Goal: Task Accomplishment & Management: Use online tool/utility

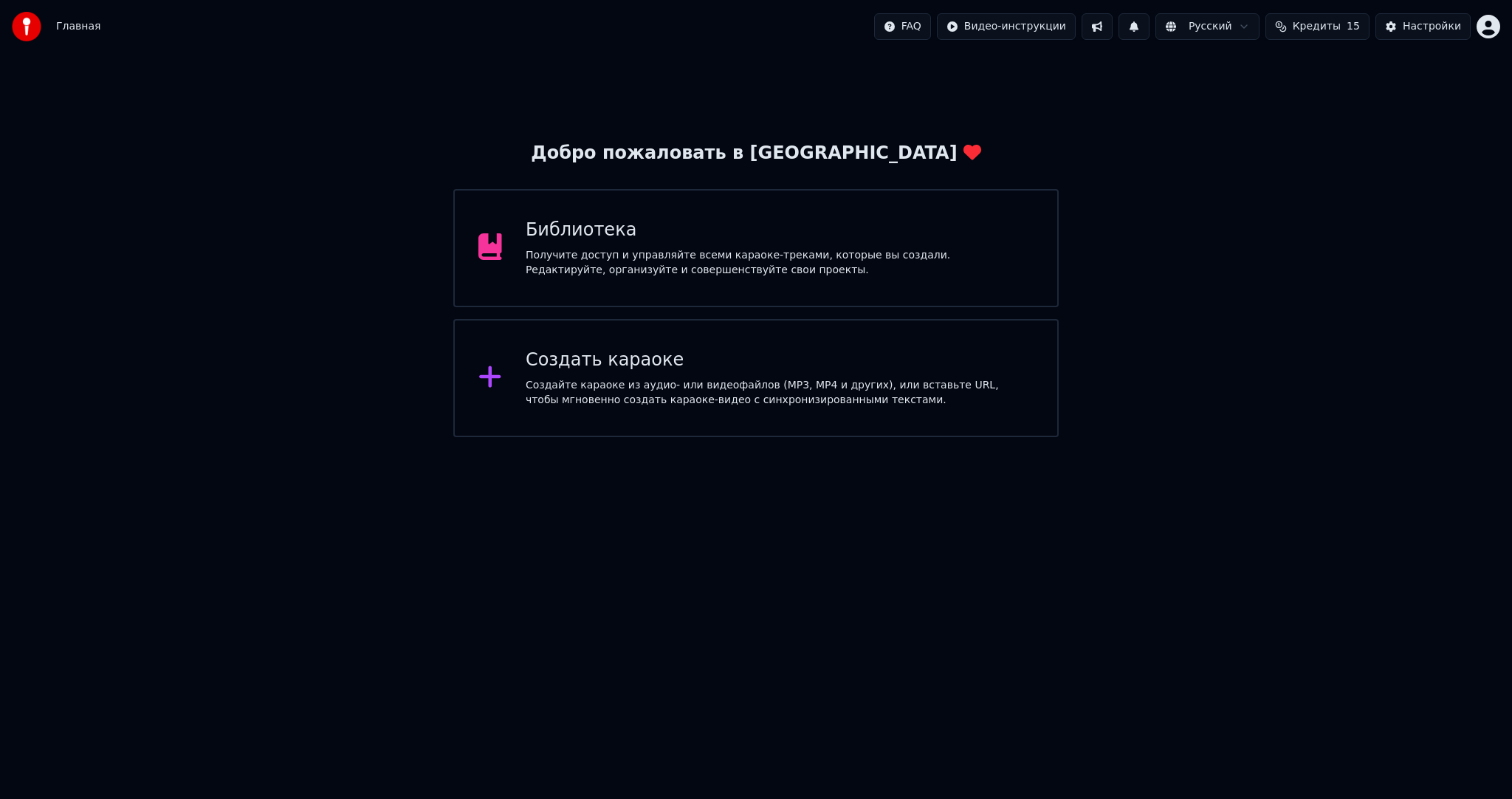
click at [580, 361] on div "Создать караоке" at bounding box center [779, 360] width 508 height 23
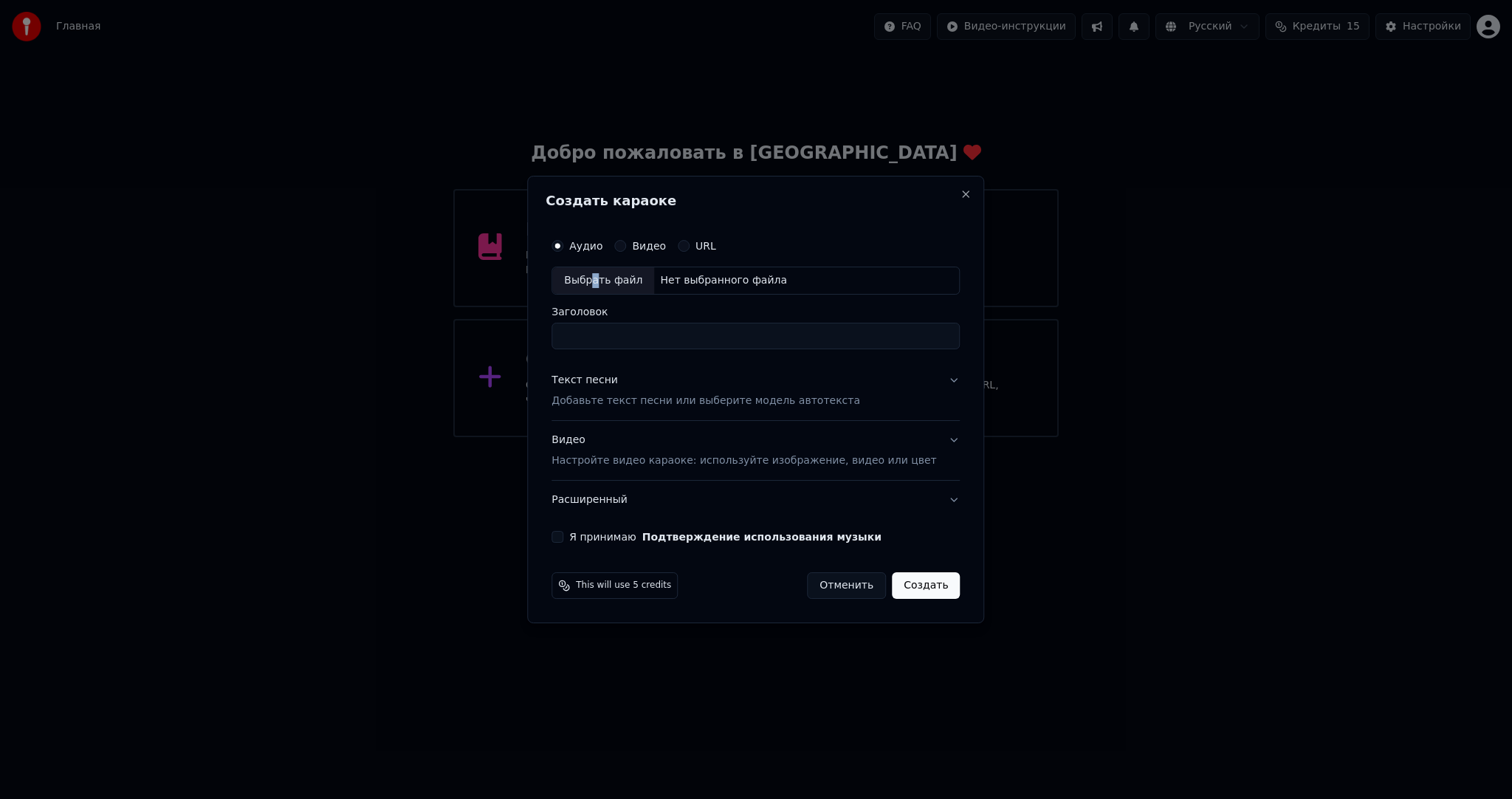
click at [616, 286] on div "Выбрать файл" at bounding box center [603, 280] width 101 height 26
click at [591, 336] on input "**********" at bounding box center [755, 336] width 409 height 26
type input "**********"
click at [706, 387] on div "Текст песни Добавьте текст песни или выберите модель автотекста" at bounding box center [705, 390] width 308 height 35
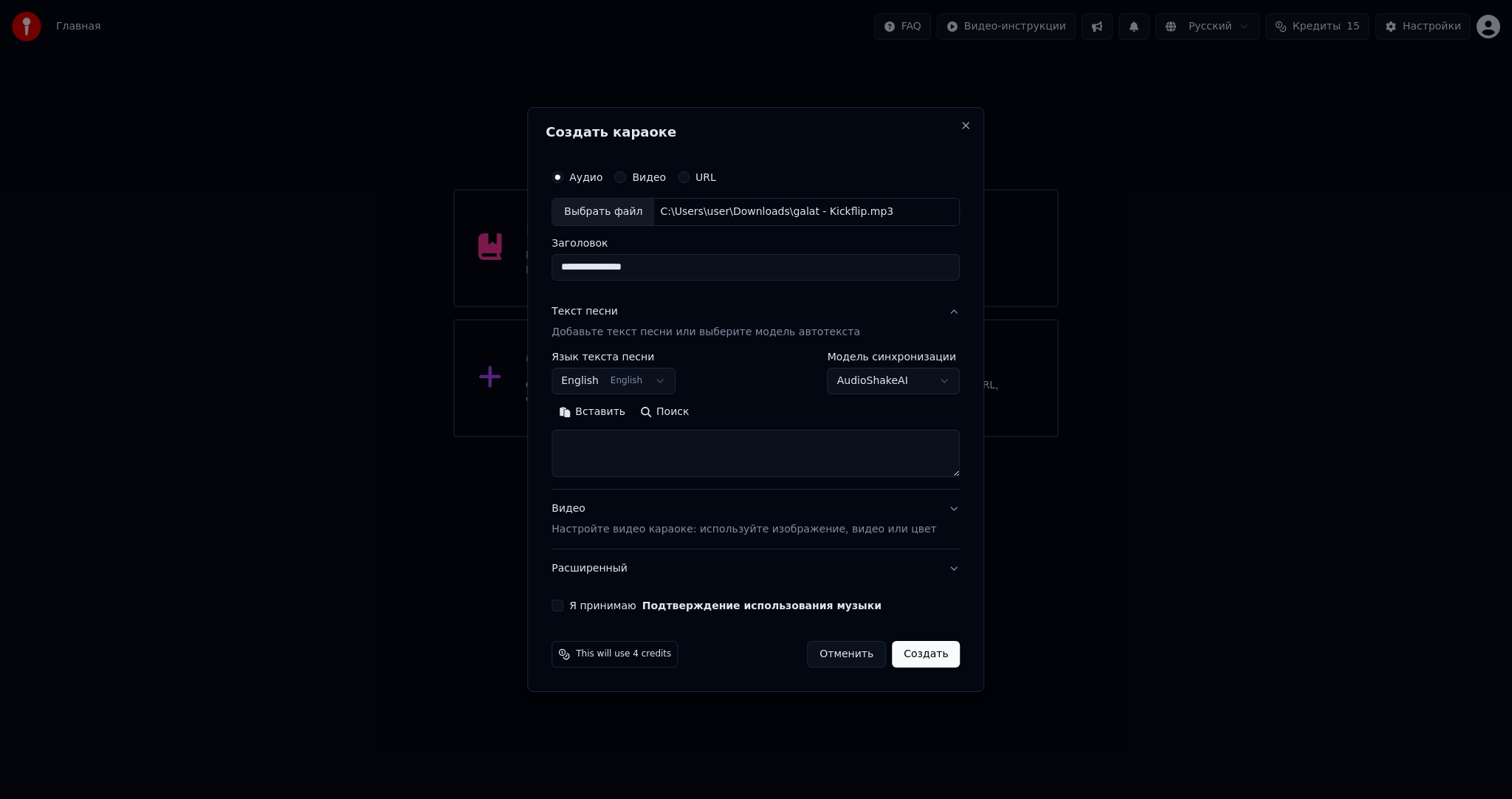
click at [633, 370] on button "English English" at bounding box center [613, 380] width 124 height 26
select select "**"
click at [719, 449] on textarea at bounding box center [755, 454] width 409 height 47
paste textarea "**********"
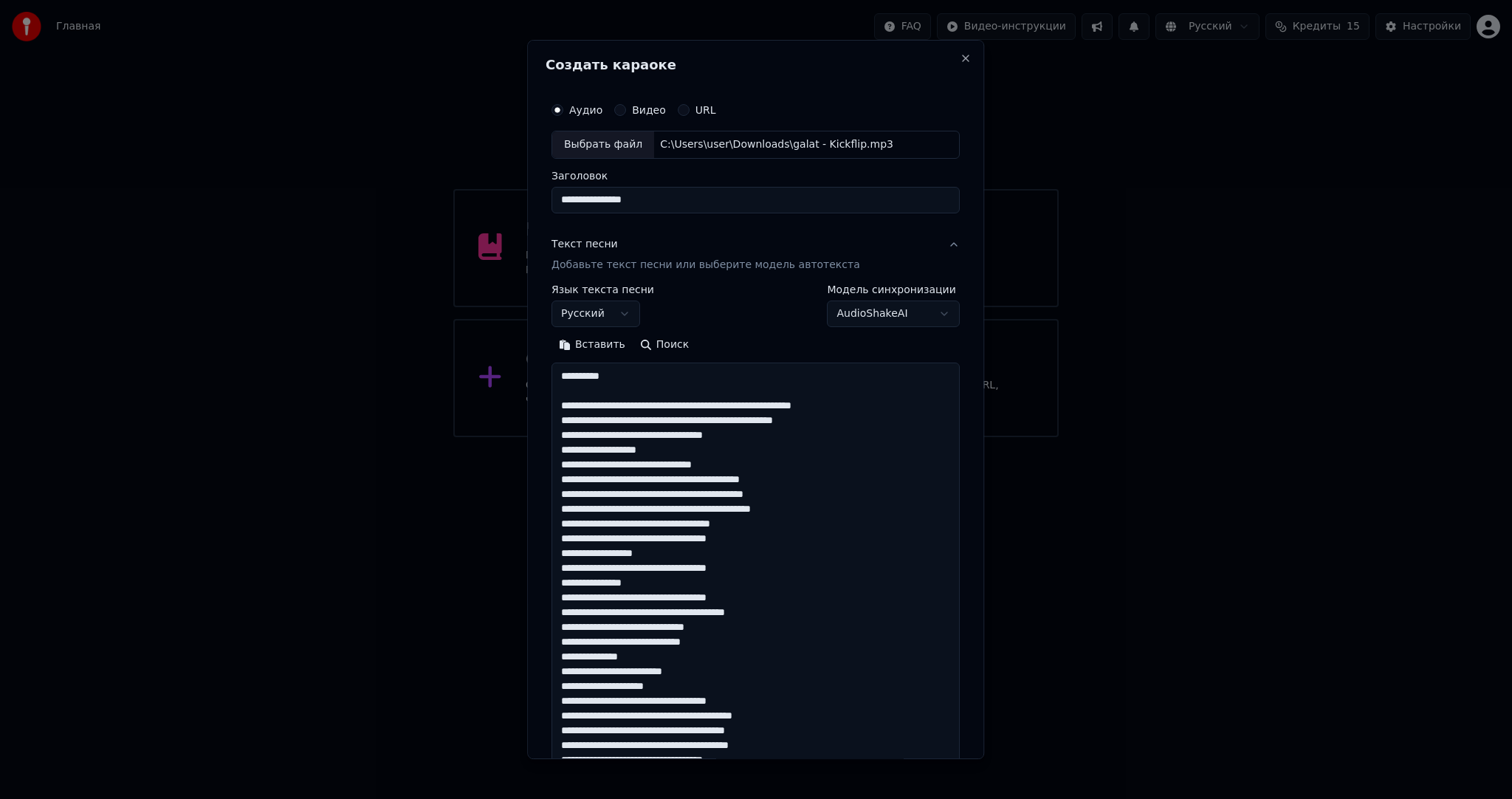
scroll to position [579, 0]
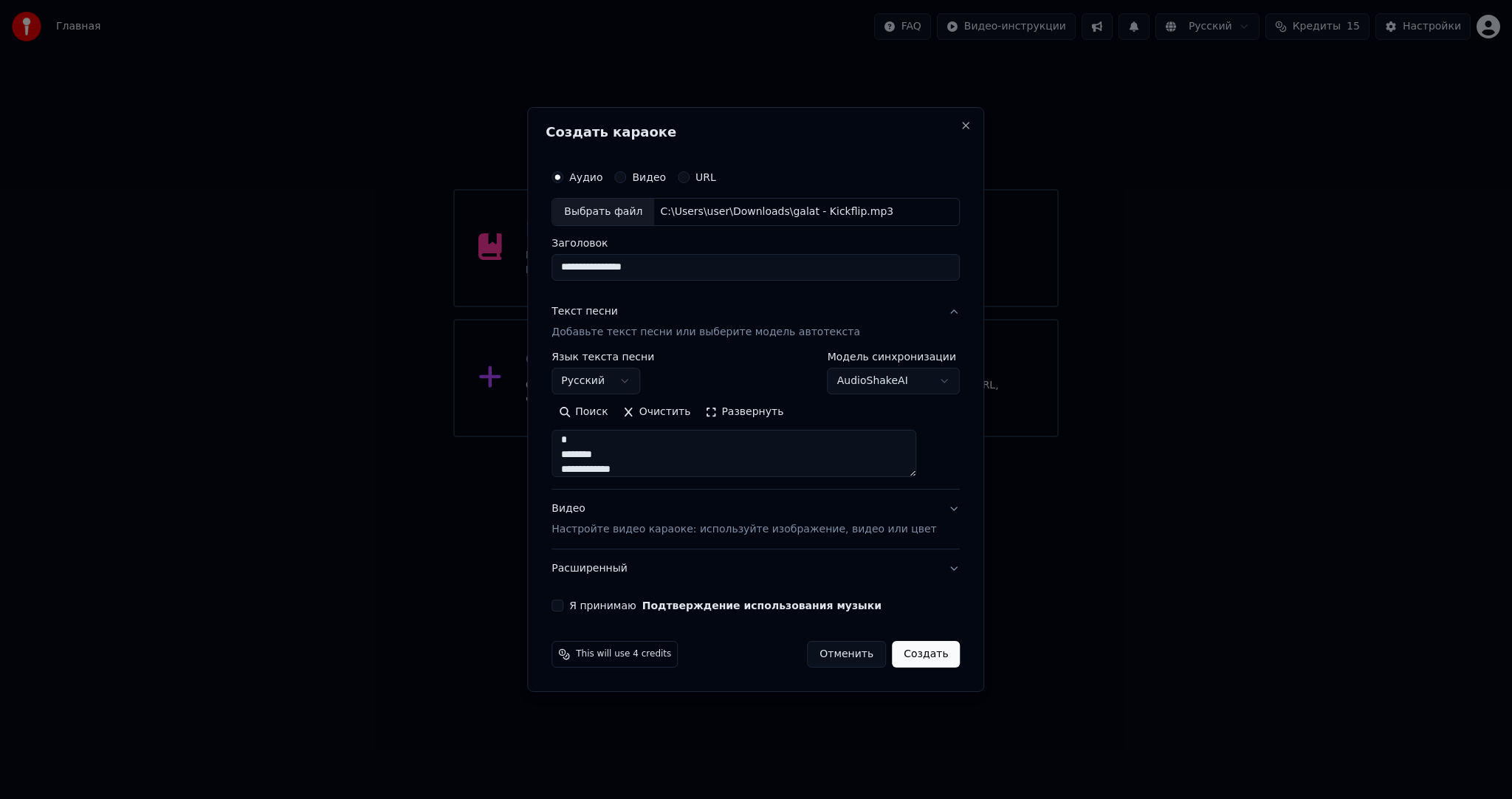
type textarea "**********"
click at [628, 523] on p "Настройте видео караоке: используйте изображение, видео или цвет" at bounding box center [743, 529] width 384 height 15
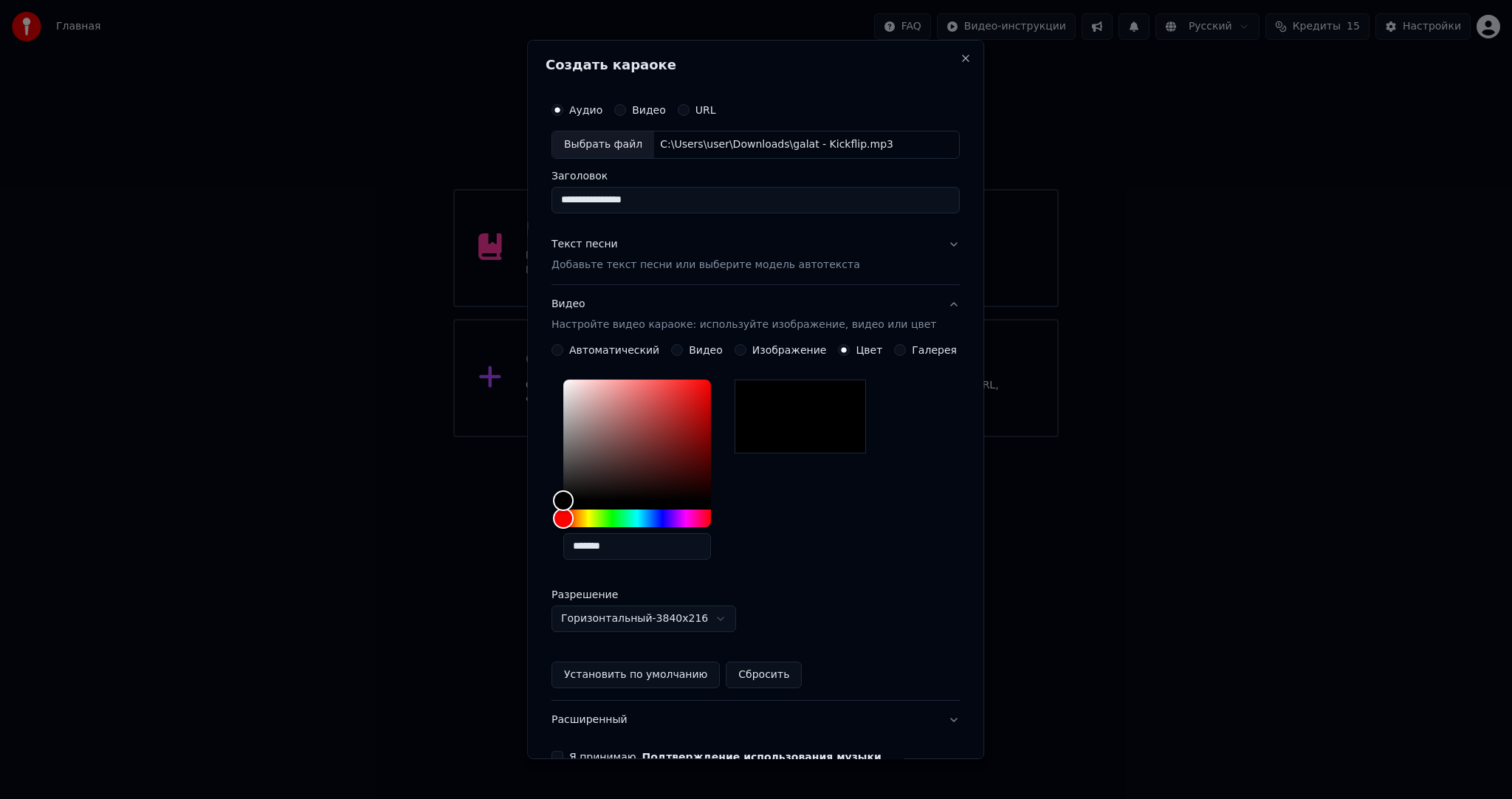
click at [680, 348] on button "Видео" at bounding box center [677, 350] width 12 height 12
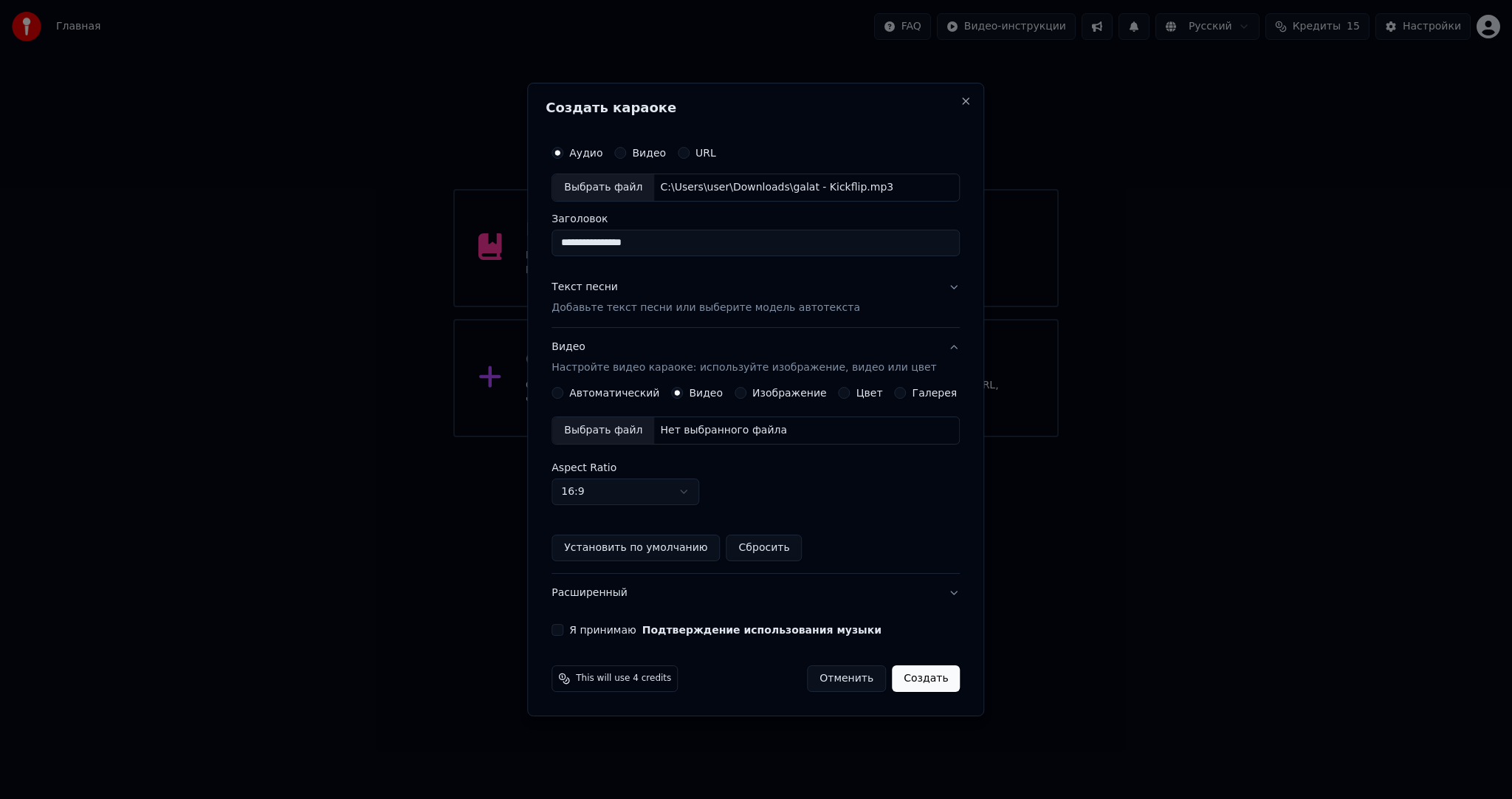
click at [620, 434] on div "Выбрать файл" at bounding box center [603, 430] width 101 height 26
click at [564, 626] on button "Я принимаю Подтверждение использования музыки" at bounding box center [557, 630] width 12 height 12
click at [921, 678] on button "Создать" at bounding box center [926, 678] width 68 height 26
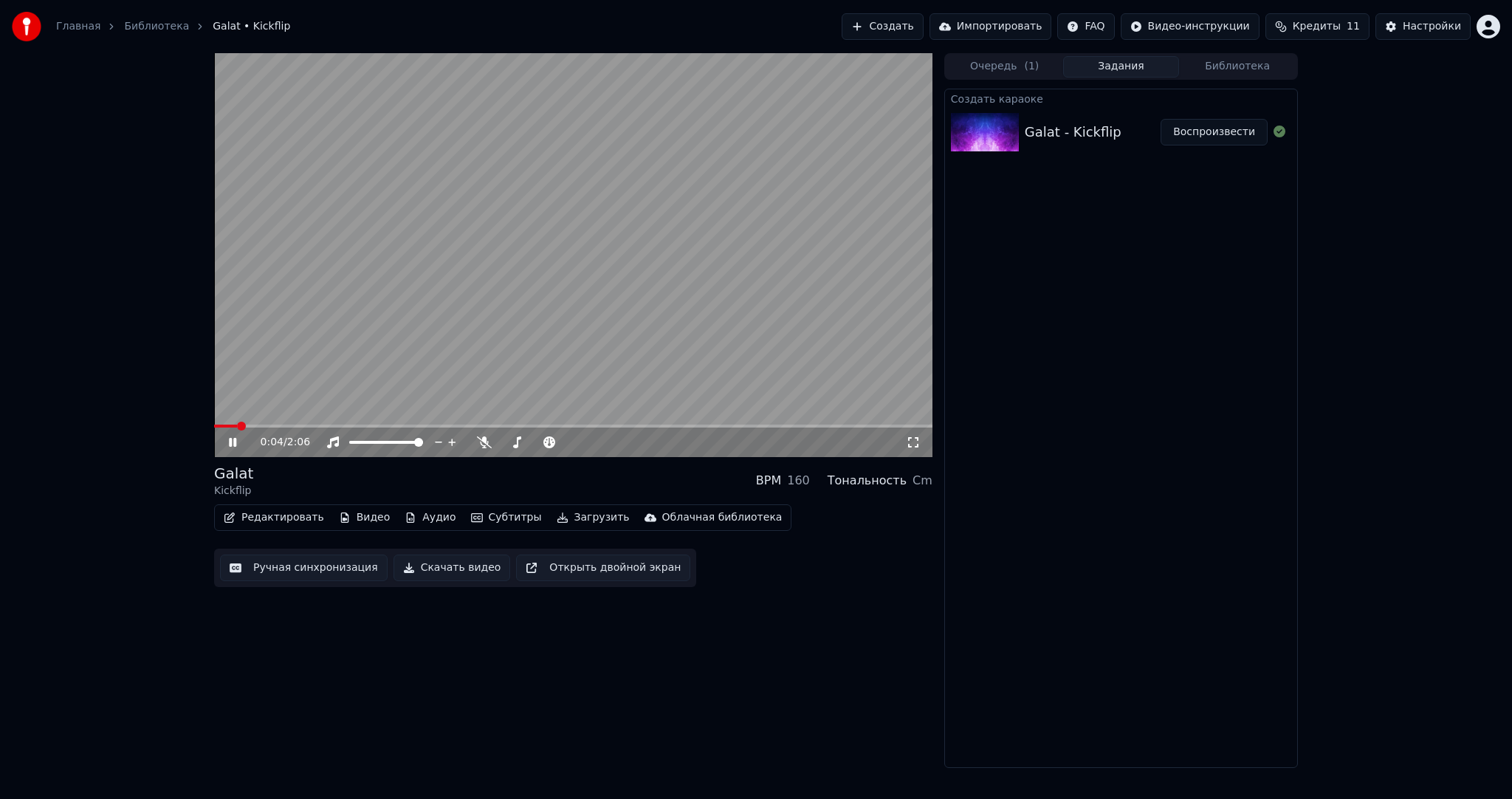
click at [365, 289] on video at bounding box center [574, 256] width 719 height 404
click at [551, 512] on button "Загрузить" at bounding box center [593, 517] width 85 height 20
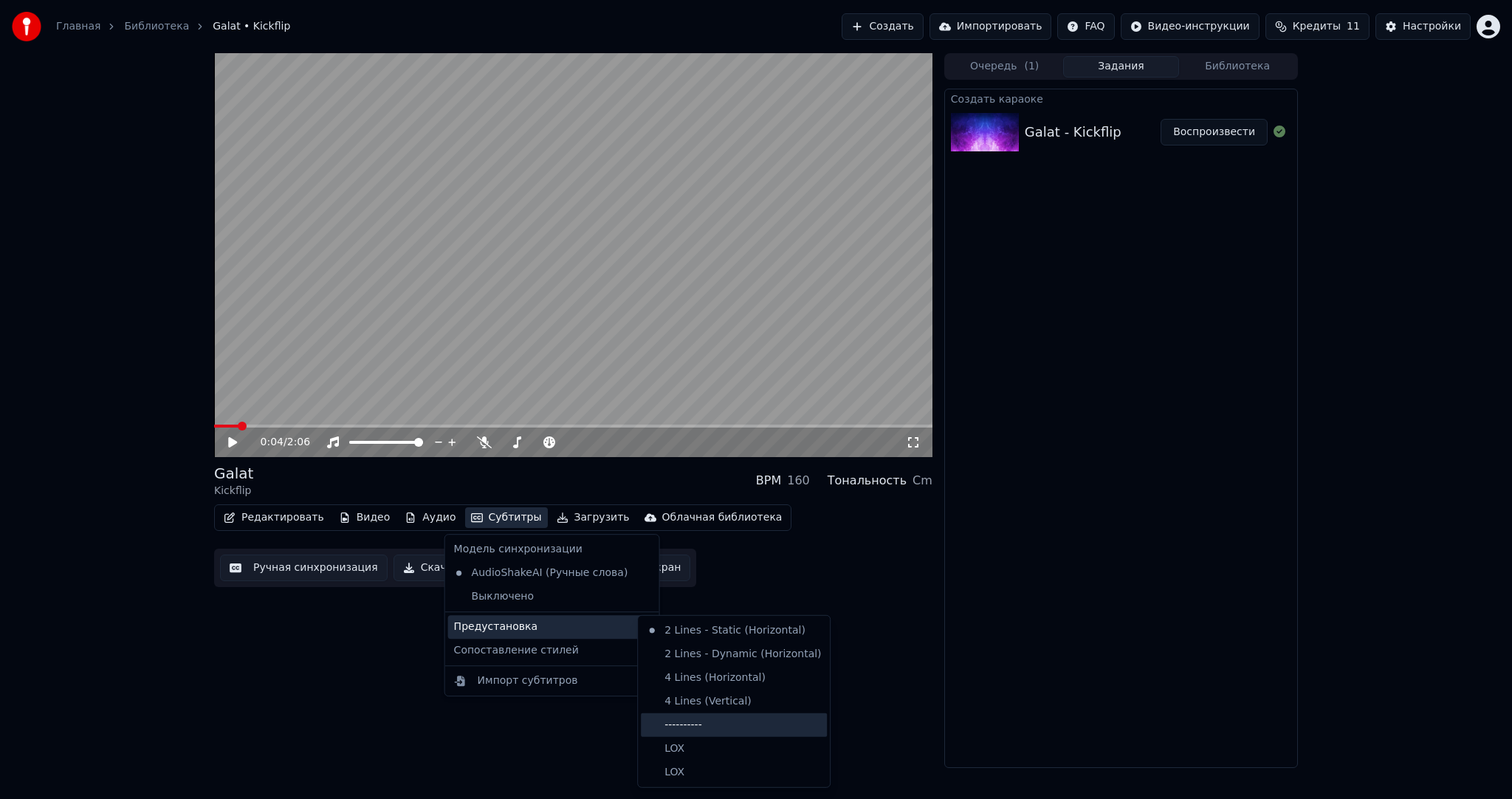
click at [701, 720] on div "----------" at bounding box center [734, 725] width 186 height 23
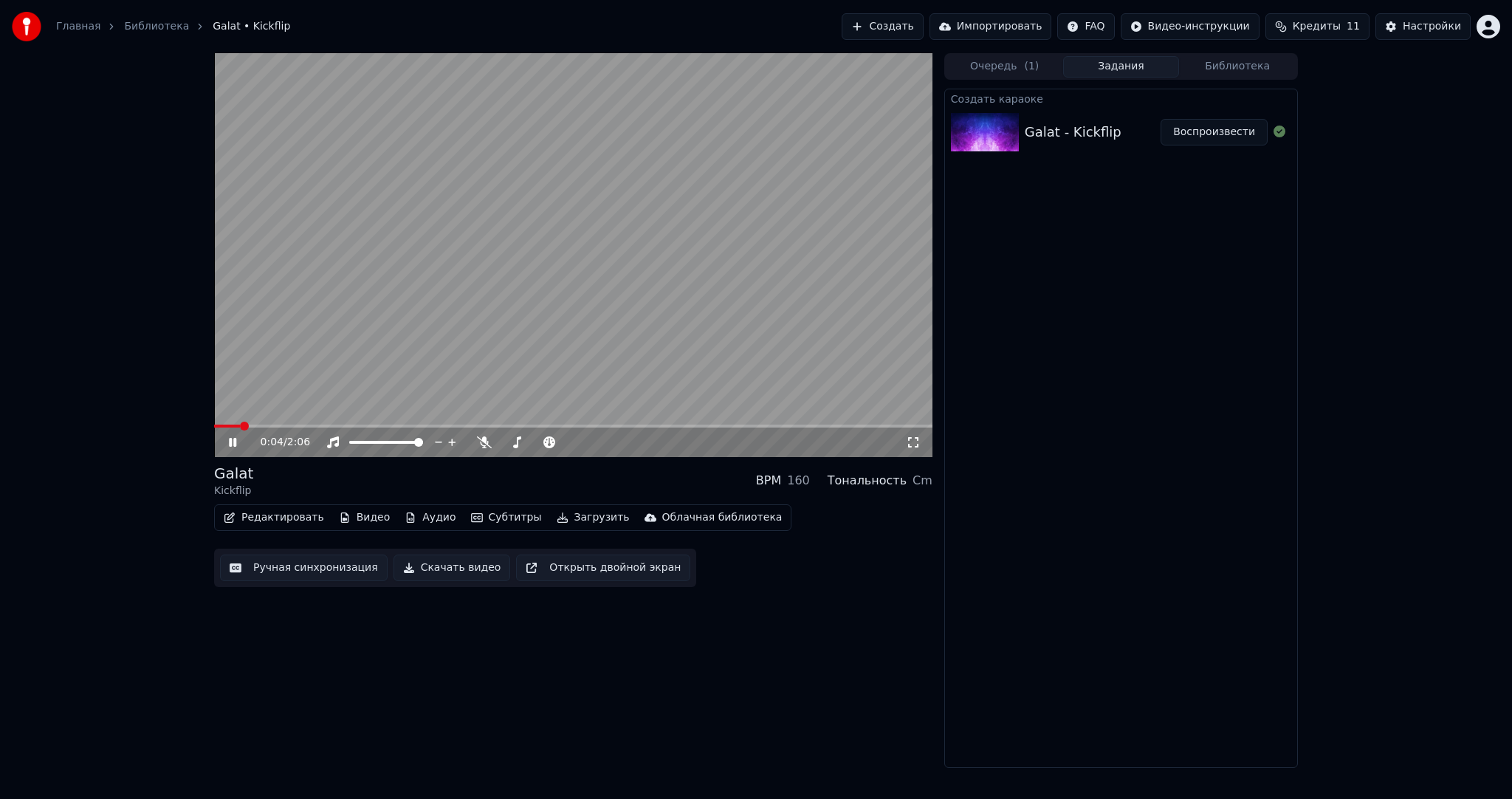
click at [324, 563] on button "Ручная синхронизация" at bounding box center [304, 568] width 168 height 26
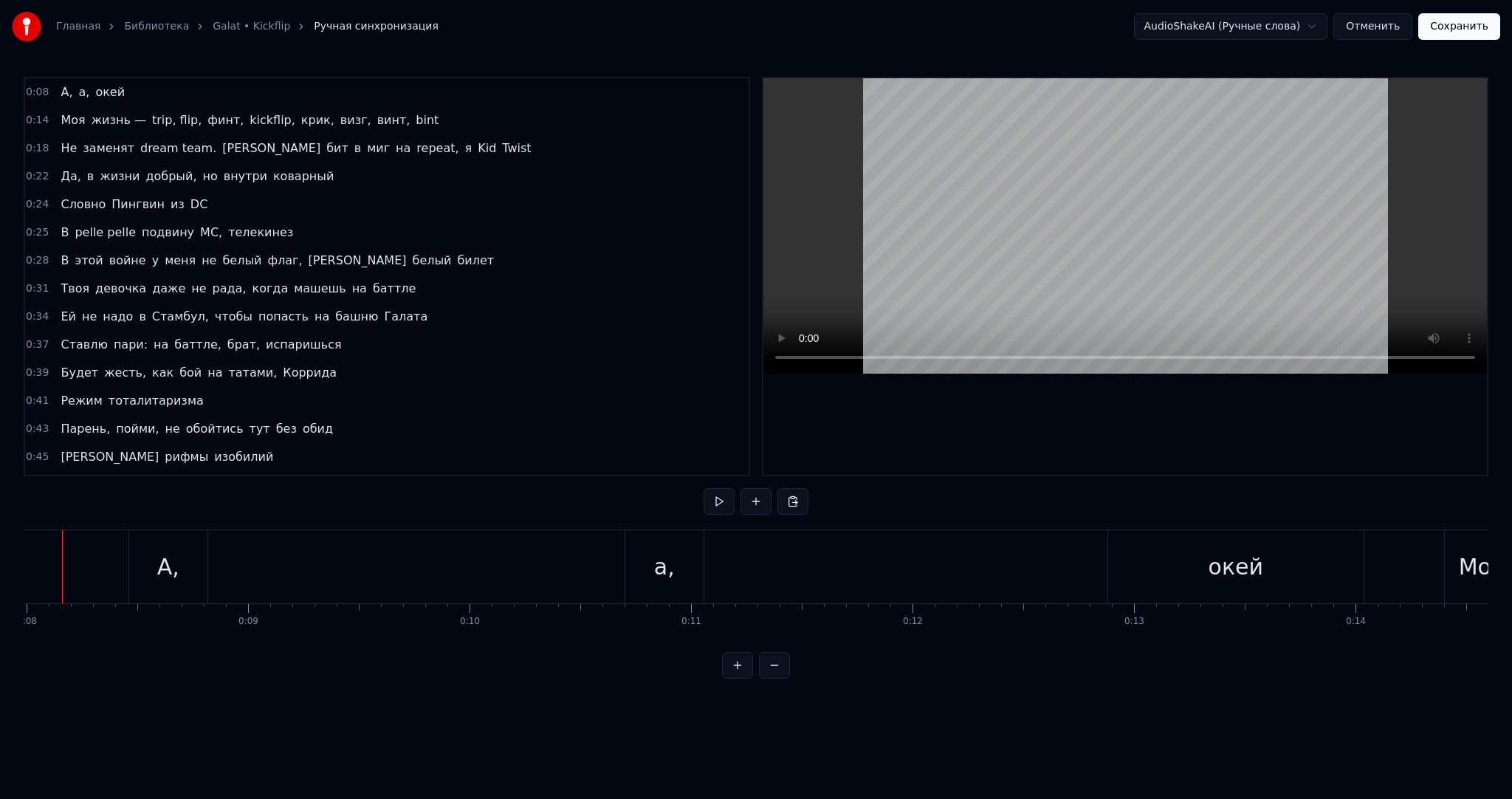
scroll to position [0, 1733]
click at [724, 503] on button at bounding box center [719, 500] width 31 height 26
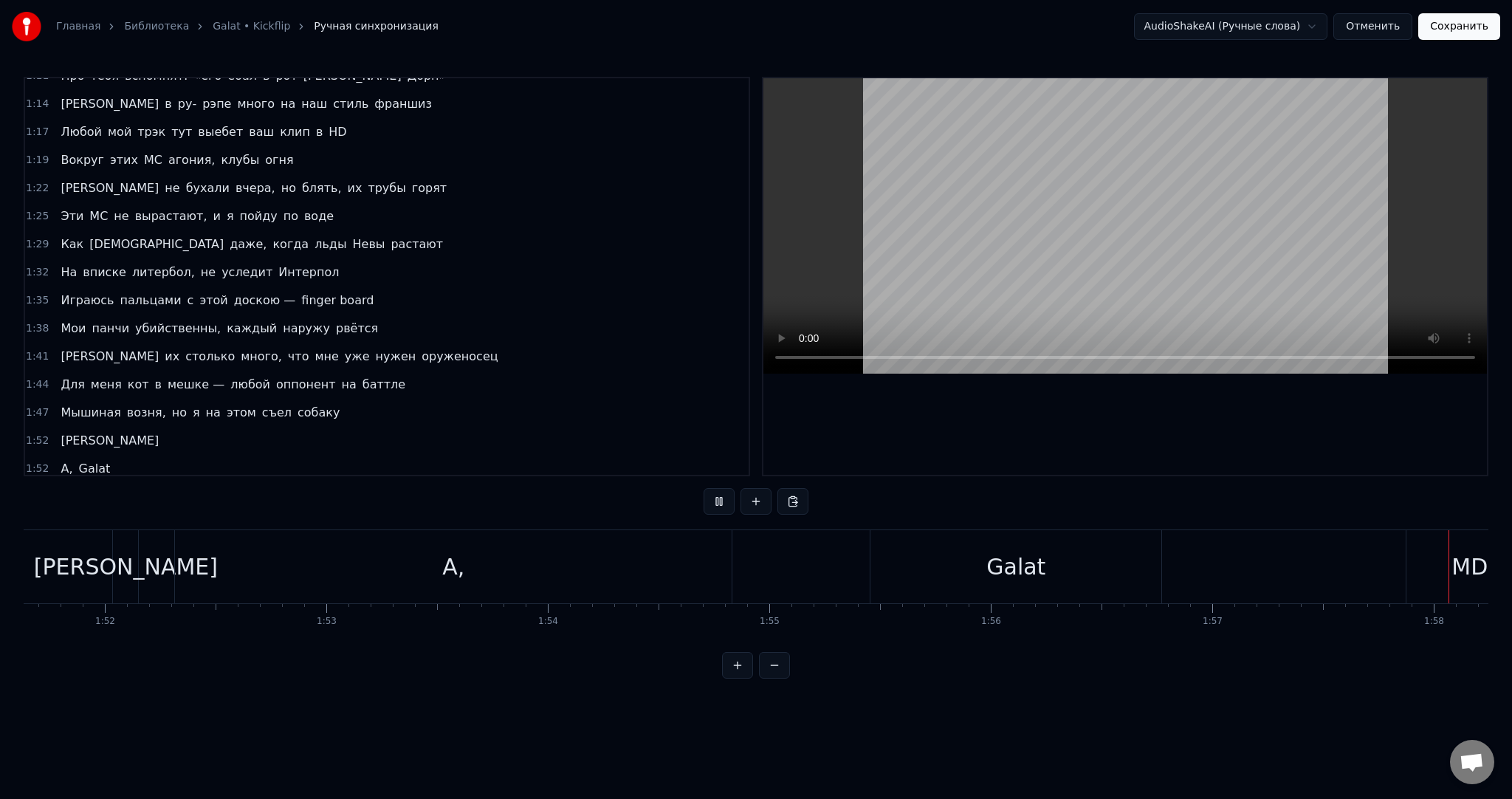
scroll to position [0, 26082]
click at [64, 432] on span "[PERSON_NAME]" at bounding box center [110, 441] width 101 height 18
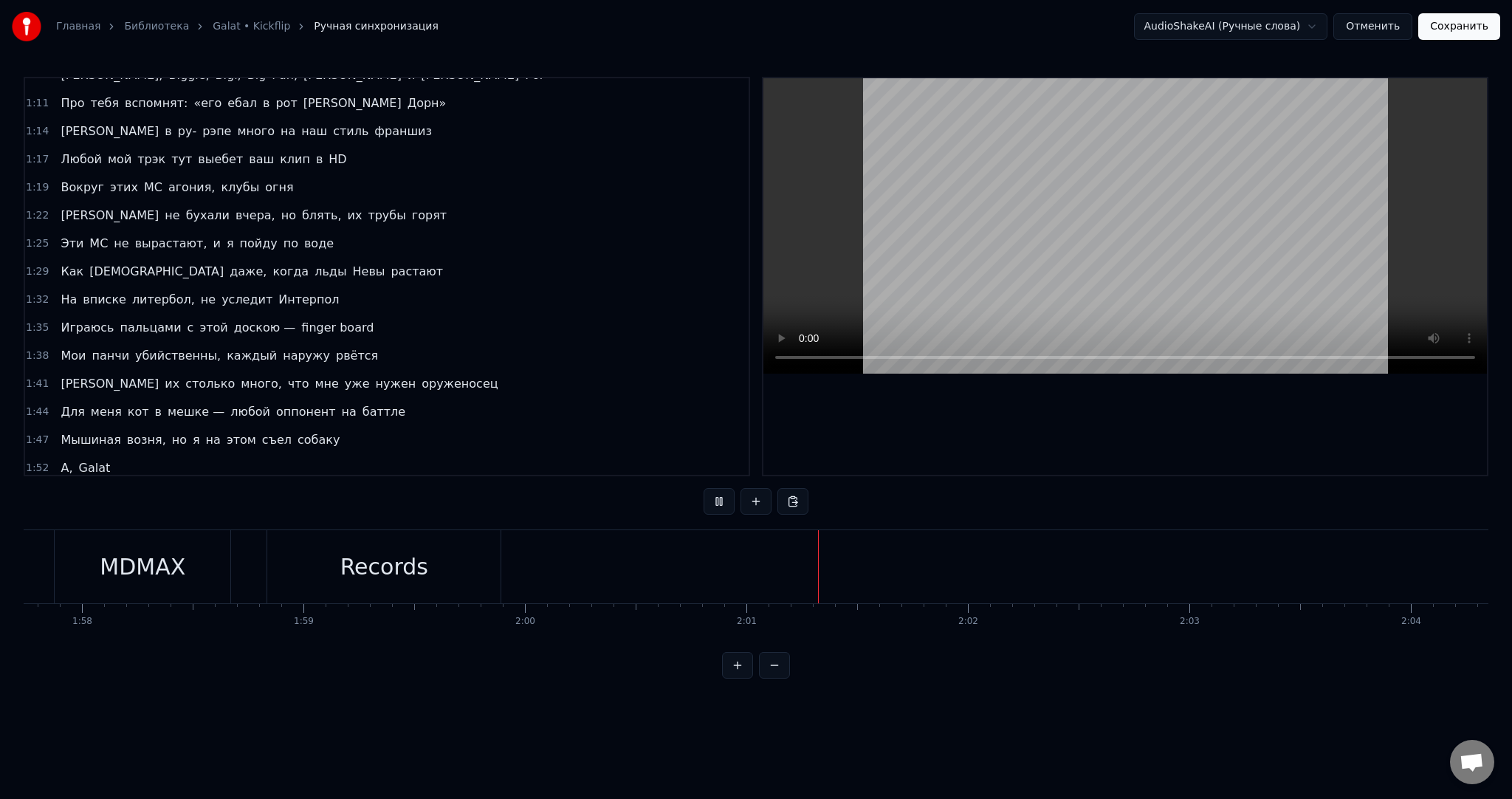
click at [62, 459] on span "А," at bounding box center [66, 467] width 15 height 17
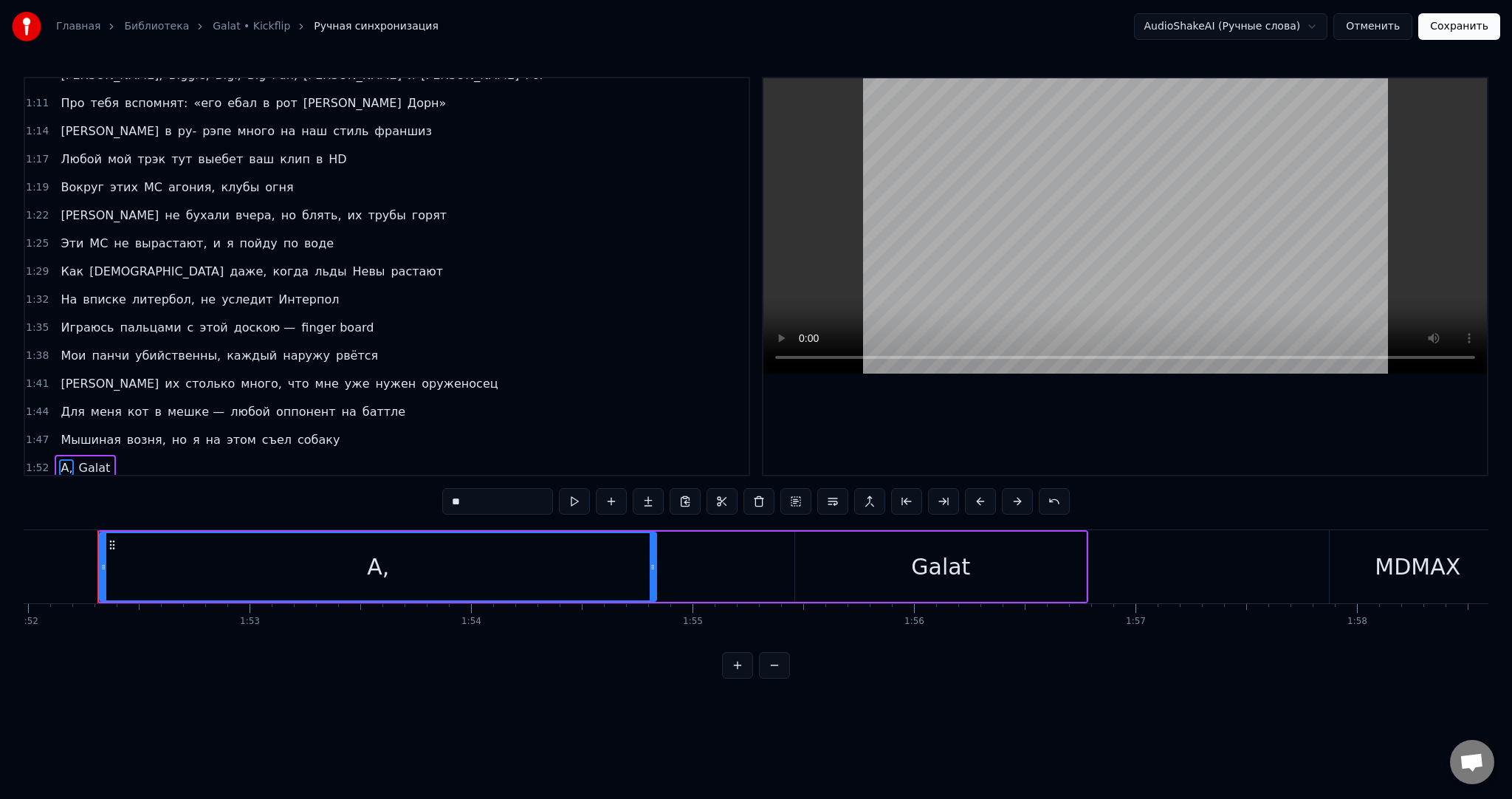
type input "*****"
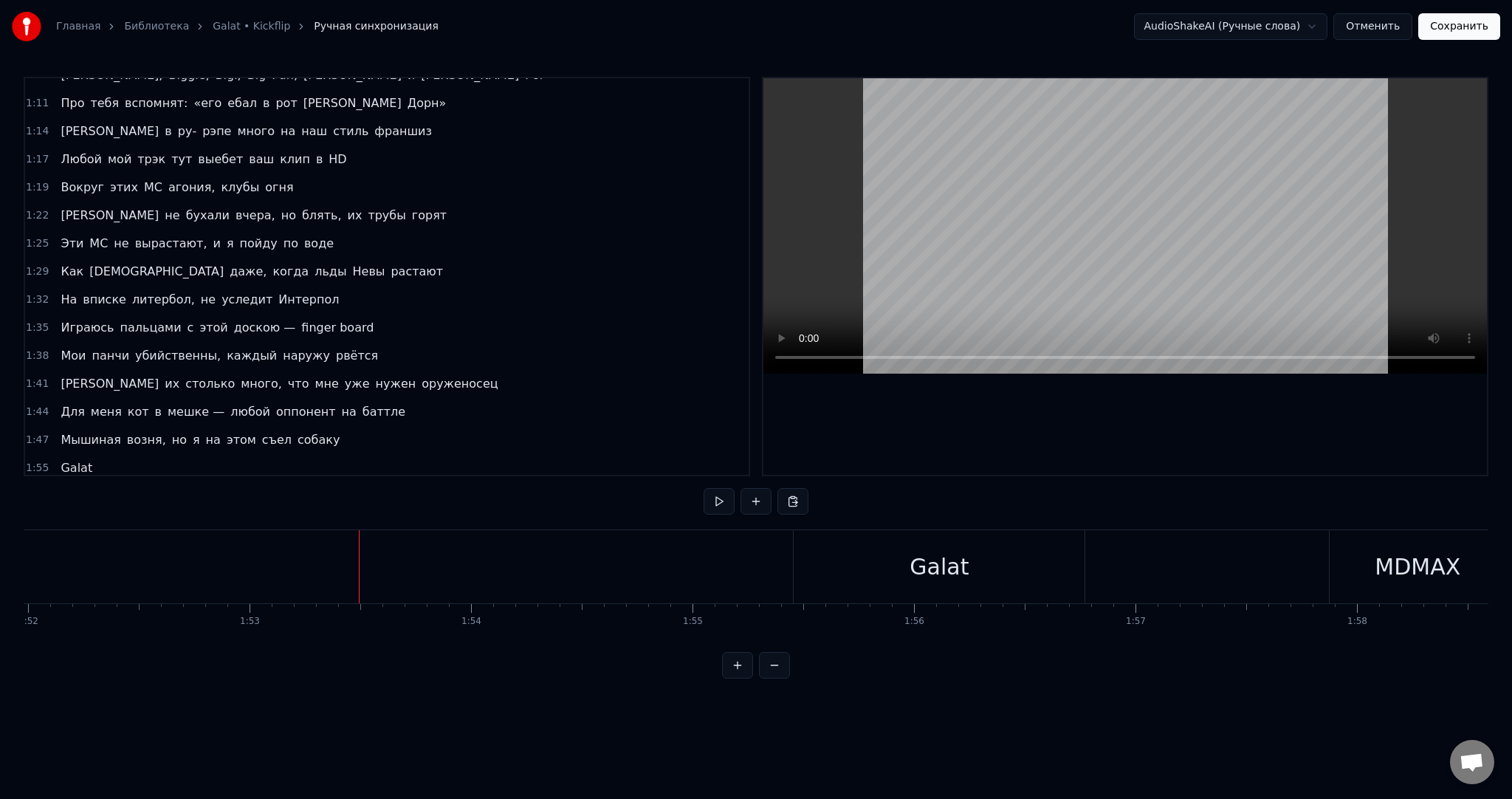
click at [703, 498] on div "0:08 А, а, окей 0:14 Моя жизнь — trip, flip, финт, kickflip, крик, визг, винт, …" at bounding box center [756, 378] width 1465 height 602
click at [713, 499] on button at bounding box center [719, 500] width 31 height 26
click at [1441, 25] on button "Сохранить" at bounding box center [1459, 26] width 82 height 26
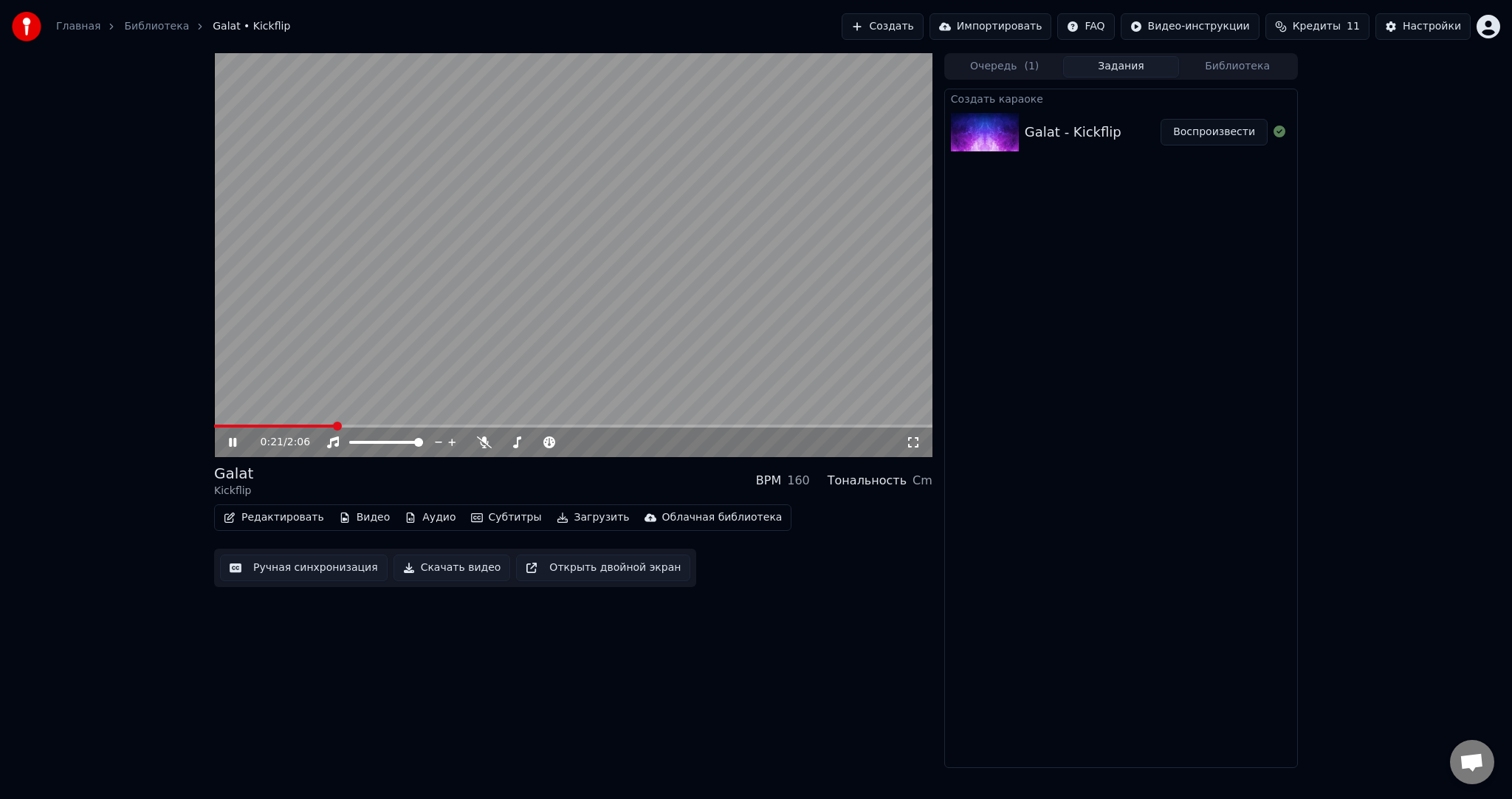
click at [289, 424] on span at bounding box center [274, 425] width 120 height 3
click at [628, 294] on video at bounding box center [574, 256] width 719 height 404
drag, startPoint x: 576, startPoint y: 502, endPoint x: 576, endPoint y: 515, distance: 13.0
click at [576, 502] on div "Galat Kickflip BPM 160 Тональность Cm Редактировать Видео Аудио Субтитры Загруз…" at bounding box center [574, 525] width 719 height 124
click at [576, 515] on button "Загрузить" at bounding box center [593, 517] width 85 height 20
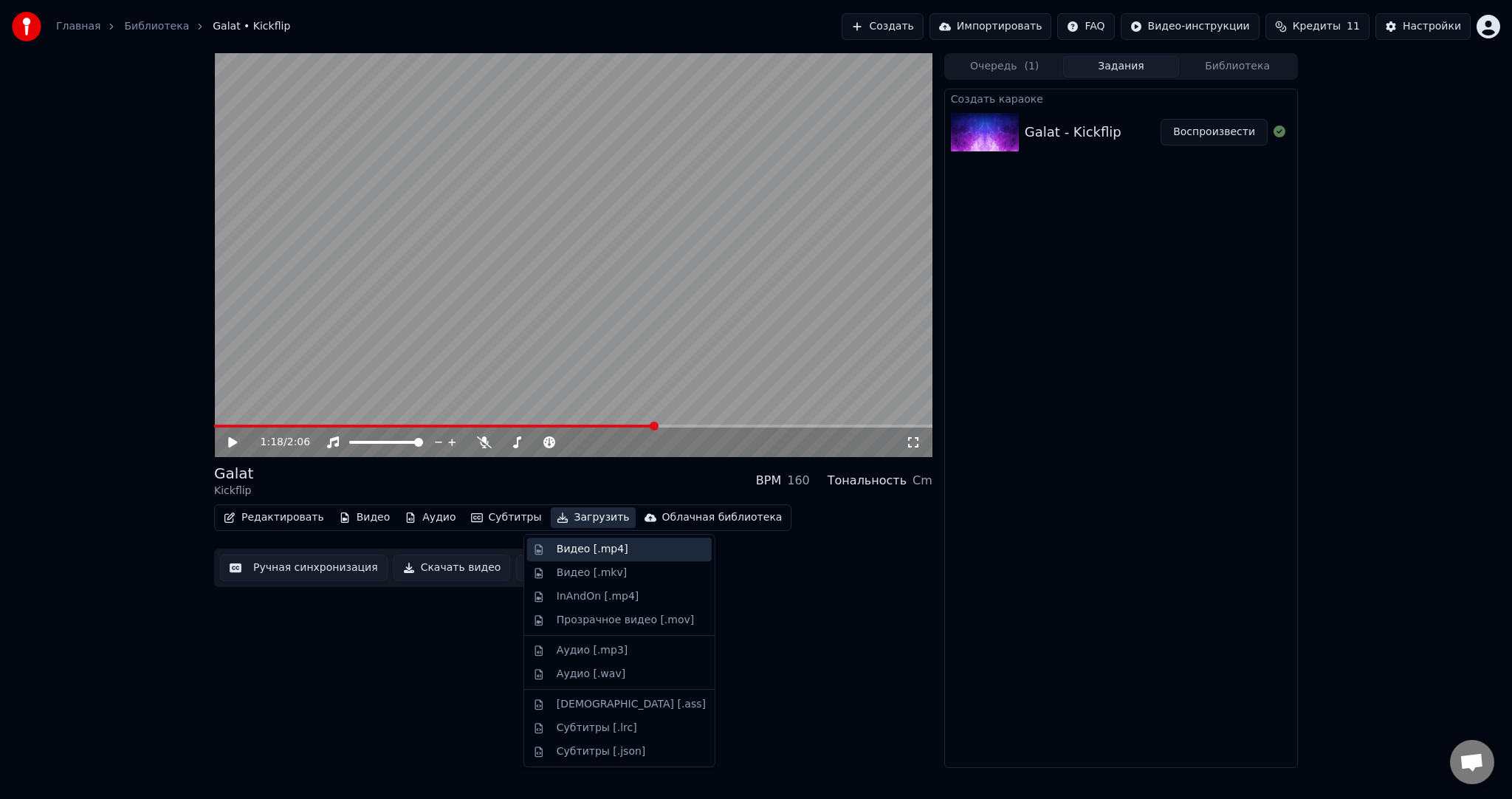
click at [586, 542] on div "Видео [.mp4]" at bounding box center [592, 549] width 71 height 15
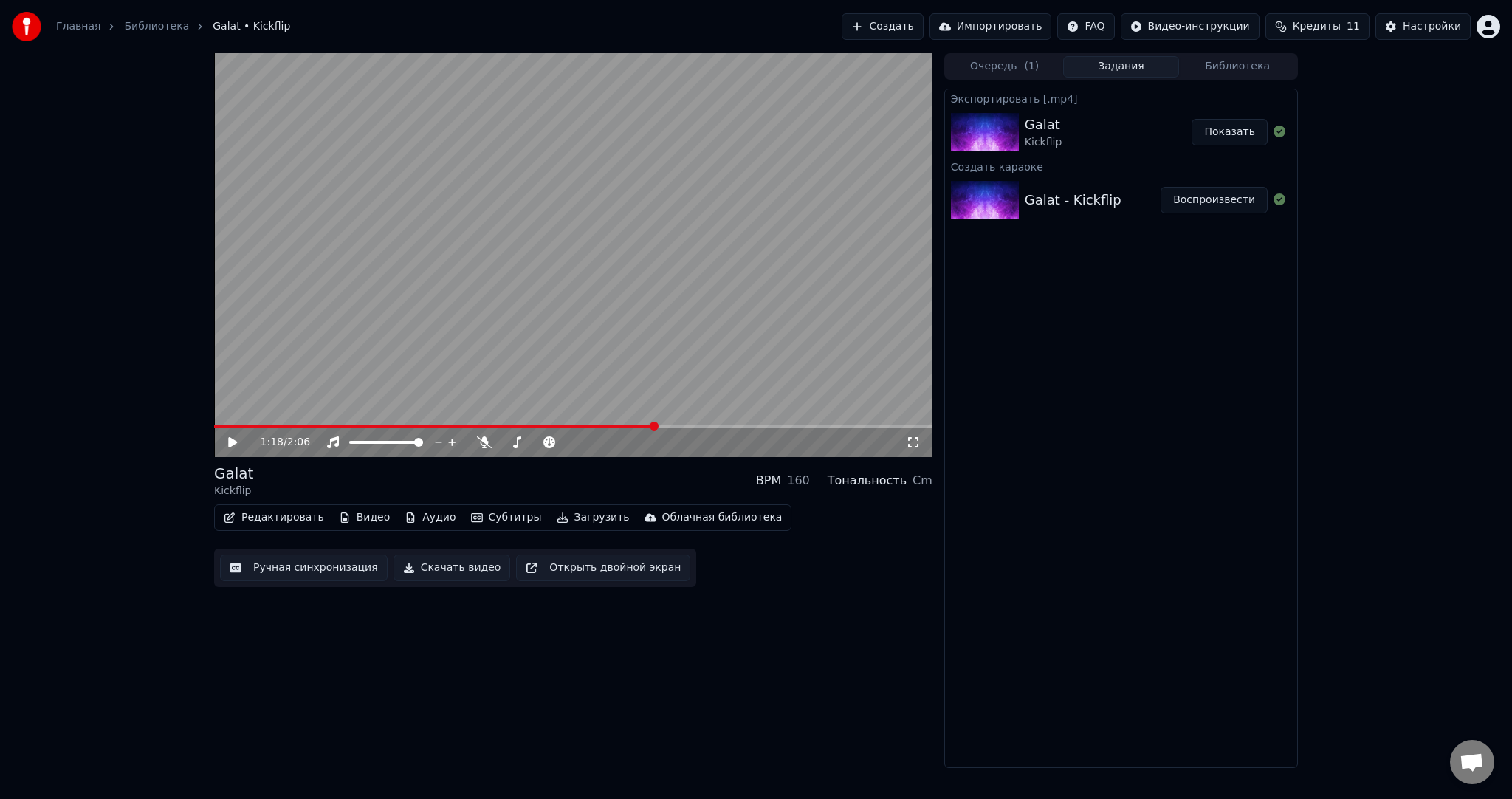
click at [923, 25] on button "Создать" at bounding box center [882, 26] width 81 height 26
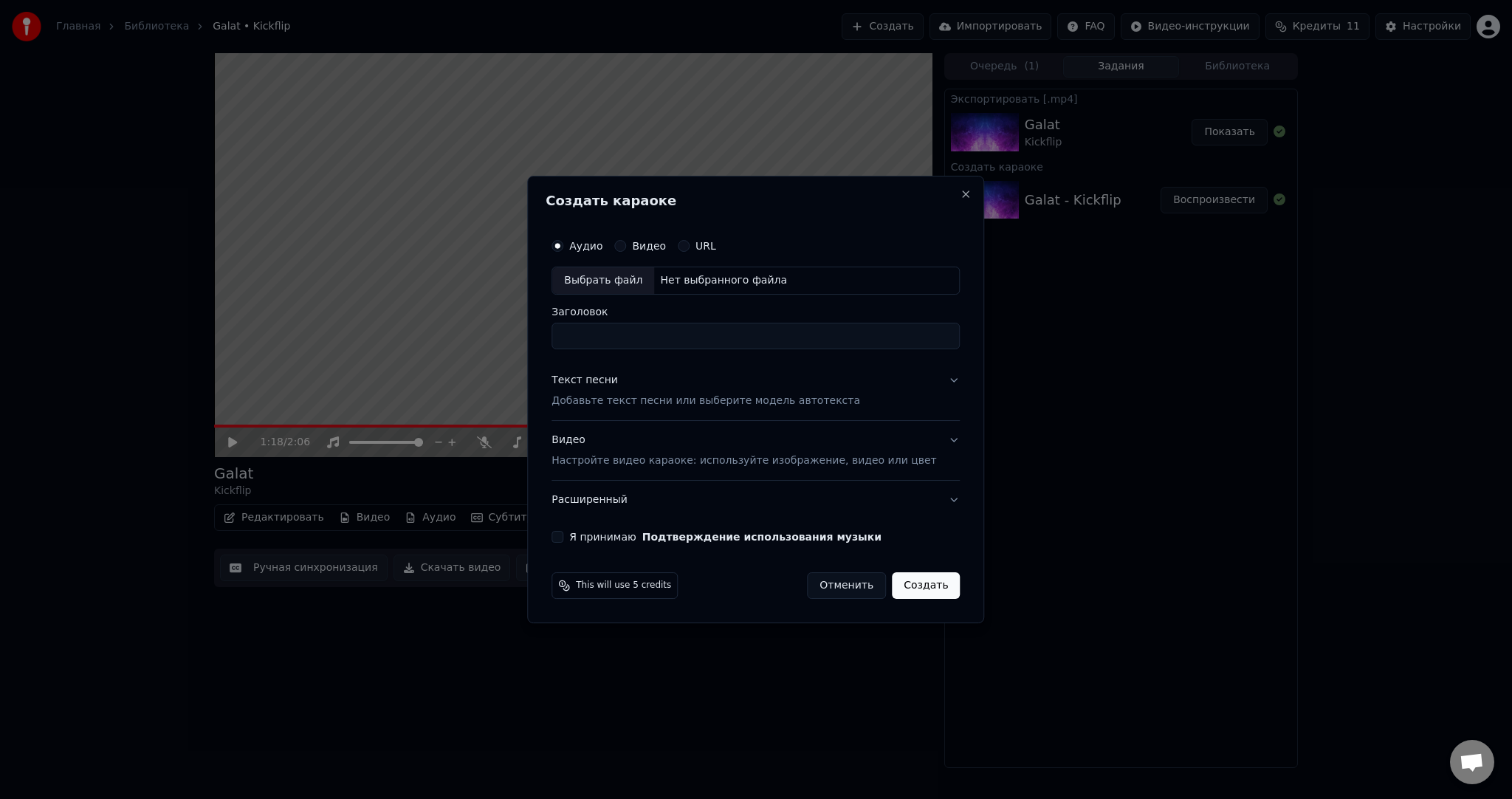
click at [632, 270] on div "Выбрать файл" at bounding box center [603, 280] width 101 height 26
click at [605, 464] on p "Настройте видео караоке: используйте изображение, видео или цвет" at bounding box center [743, 460] width 384 height 15
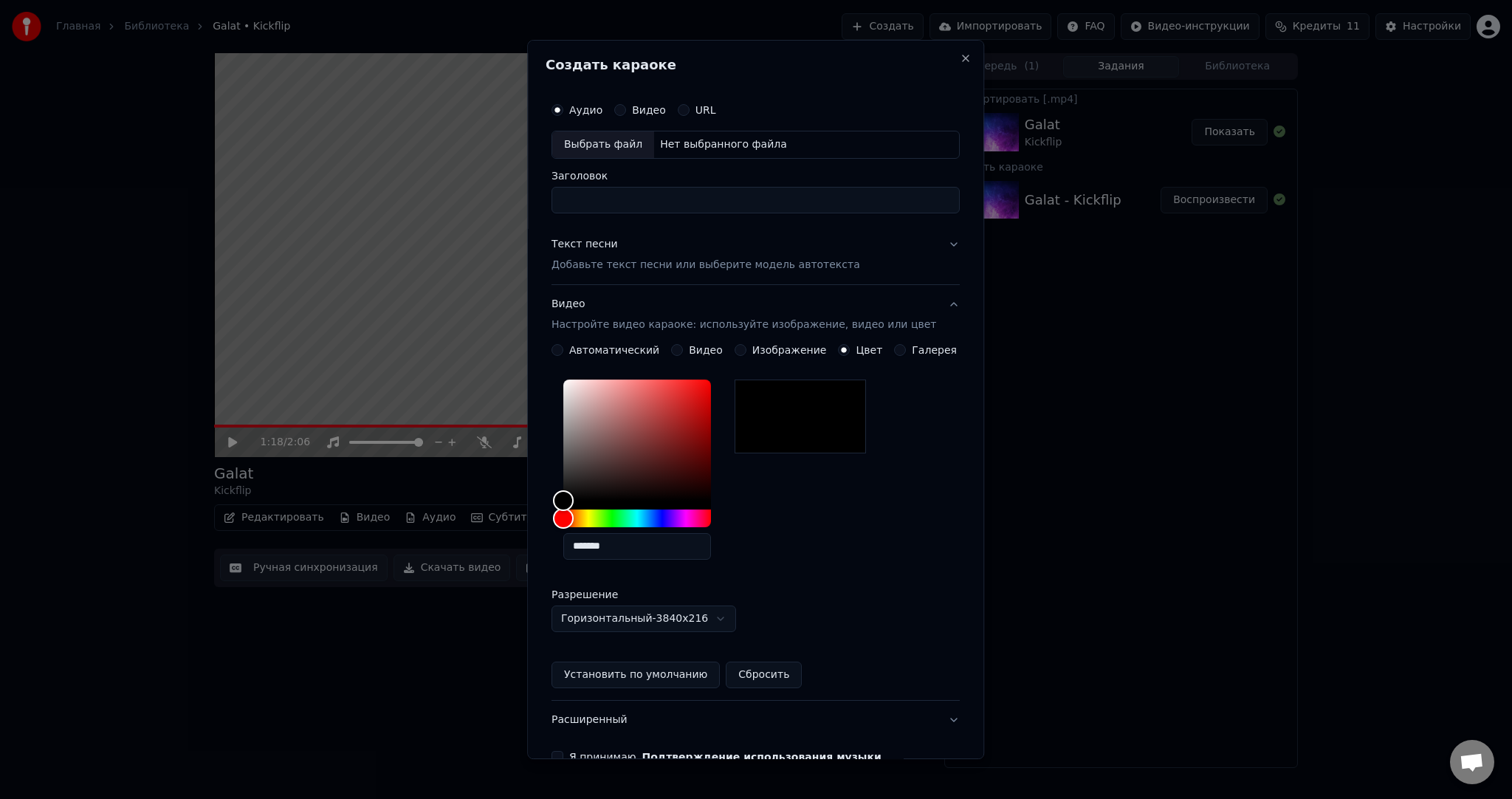
click at [680, 349] on button "Видео" at bounding box center [677, 350] width 12 height 12
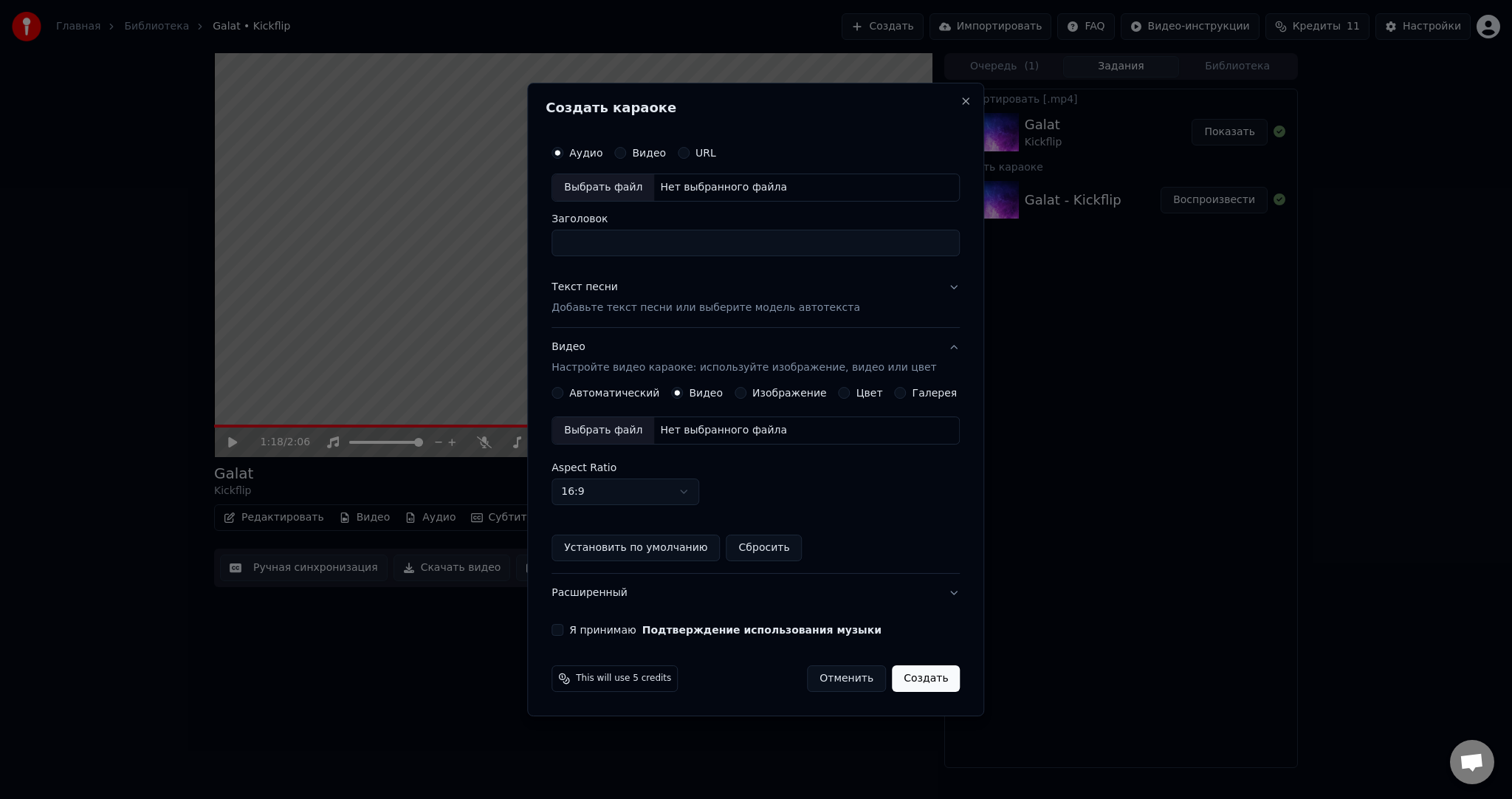
click at [603, 439] on div "Выбрать файл" at bounding box center [603, 430] width 101 height 26
click at [594, 194] on div "Выбрать файл" at bounding box center [603, 187] width 101 height 26
drag, startPoint x: 679, startPoint y: 242, endPoint x: 452, endPoint y: 224, distance: 227.7
click at [499, 226] on body "**********" at bounding box center [756, 399] width 1512 height 799
click at [597, 192] on div "Выбрать файл" at bounding box center [603, 187] width 101 height 26
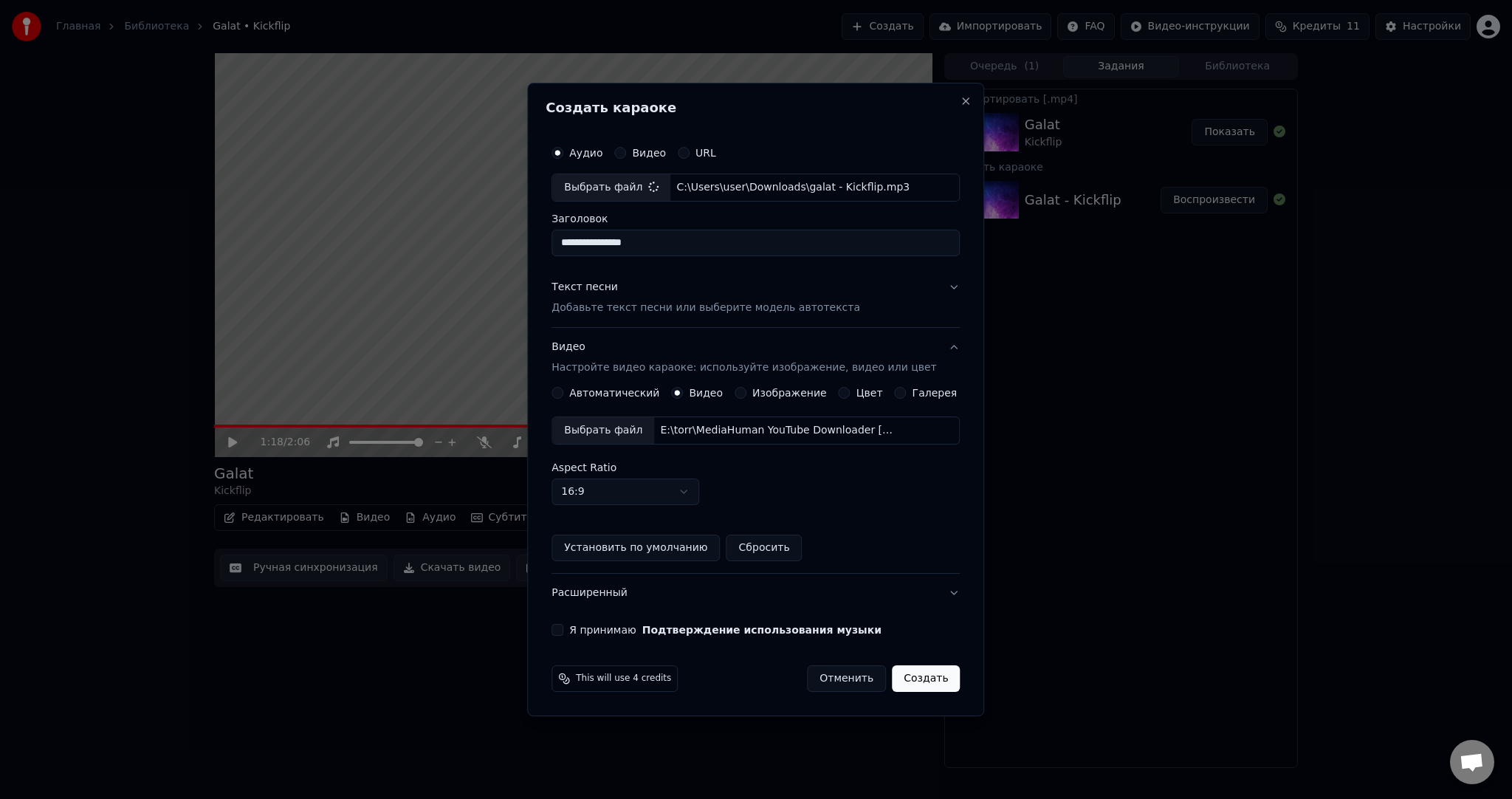
type input "**********"
click at [564, 625] on button "Я принимаю Подтверждение использования музыки" at bounding box center [557, 630] width 12 height 12
click at [909, 668] on button "Создать" at bounding box center [926, 678] width 68 height 26
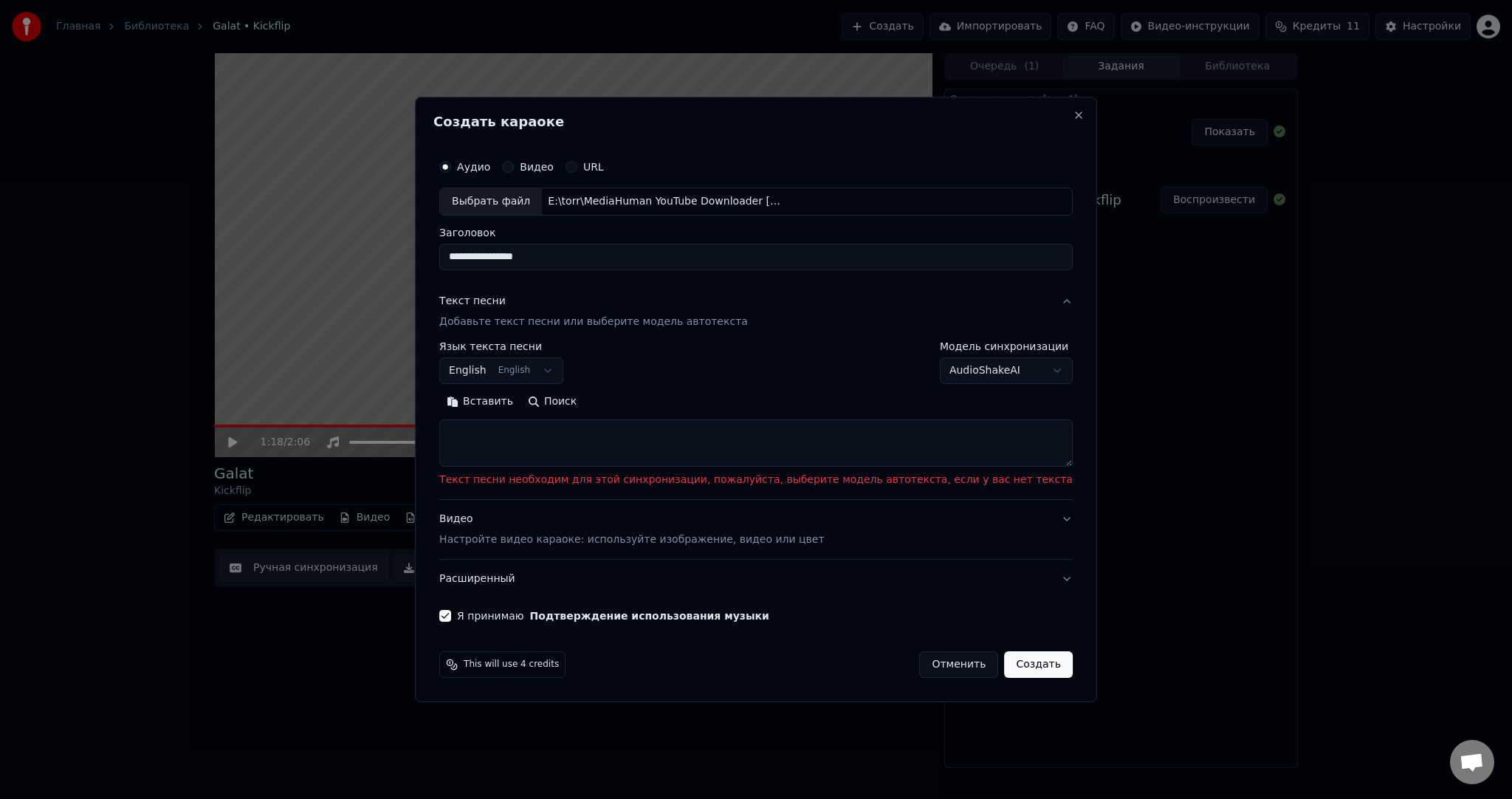
click at [534, 363] on body "**********" at bounding box center [756, 399] width 1512 height 799
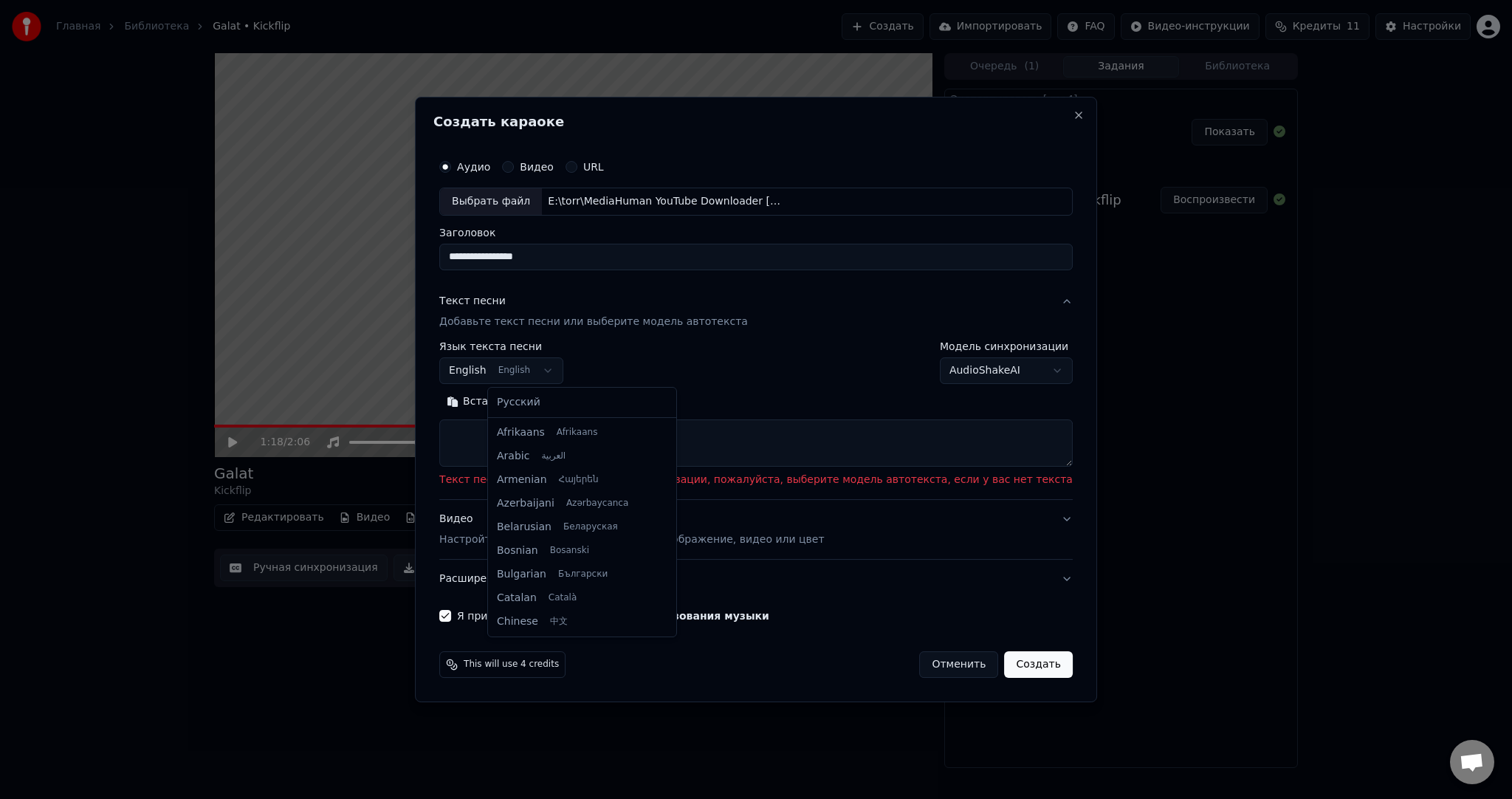
scroll to position [118, 0]
select select "**"
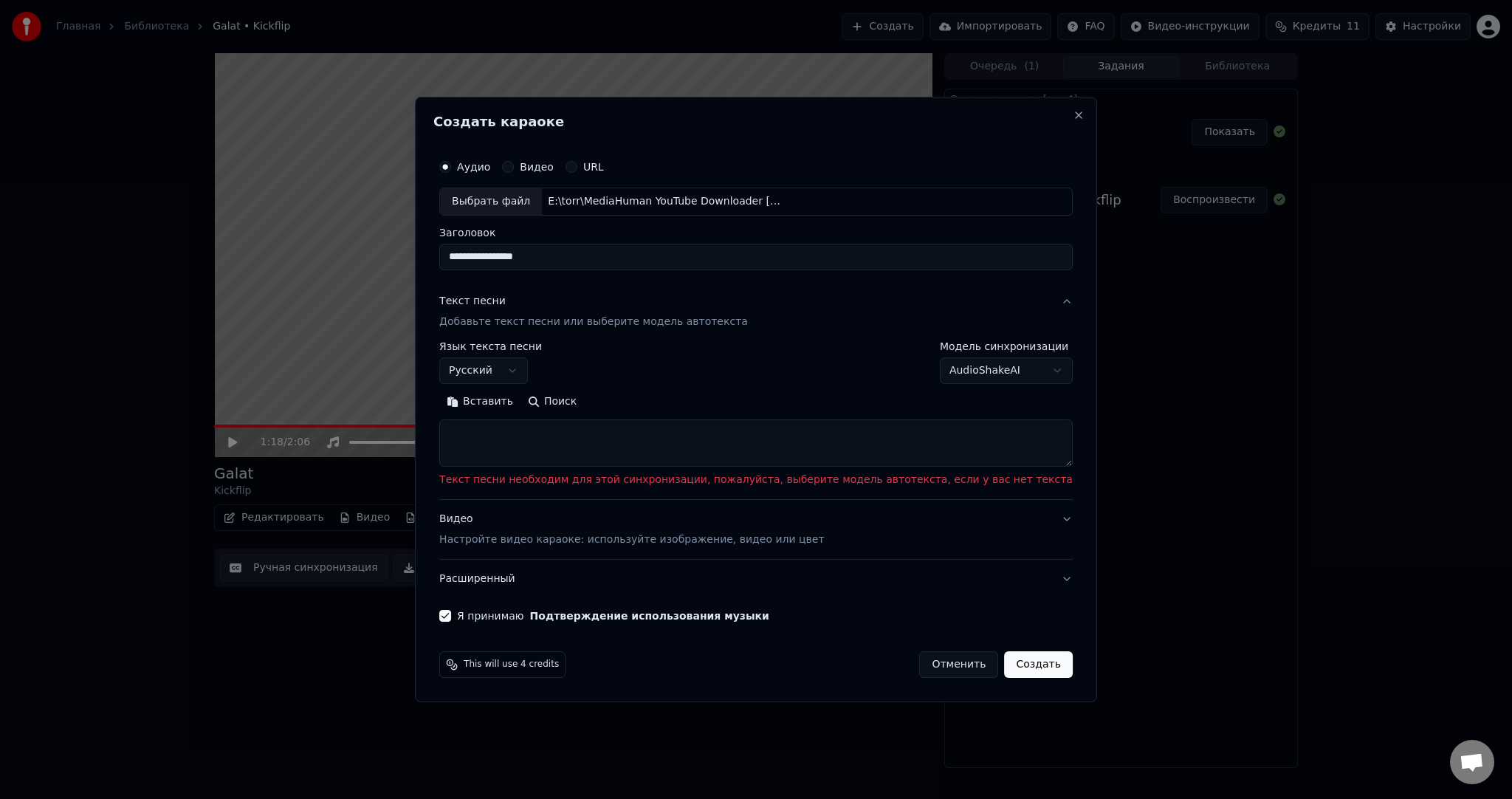
click at [521, 412] on button "Вставить" at bounding box center [479, 402] width 81 height 23
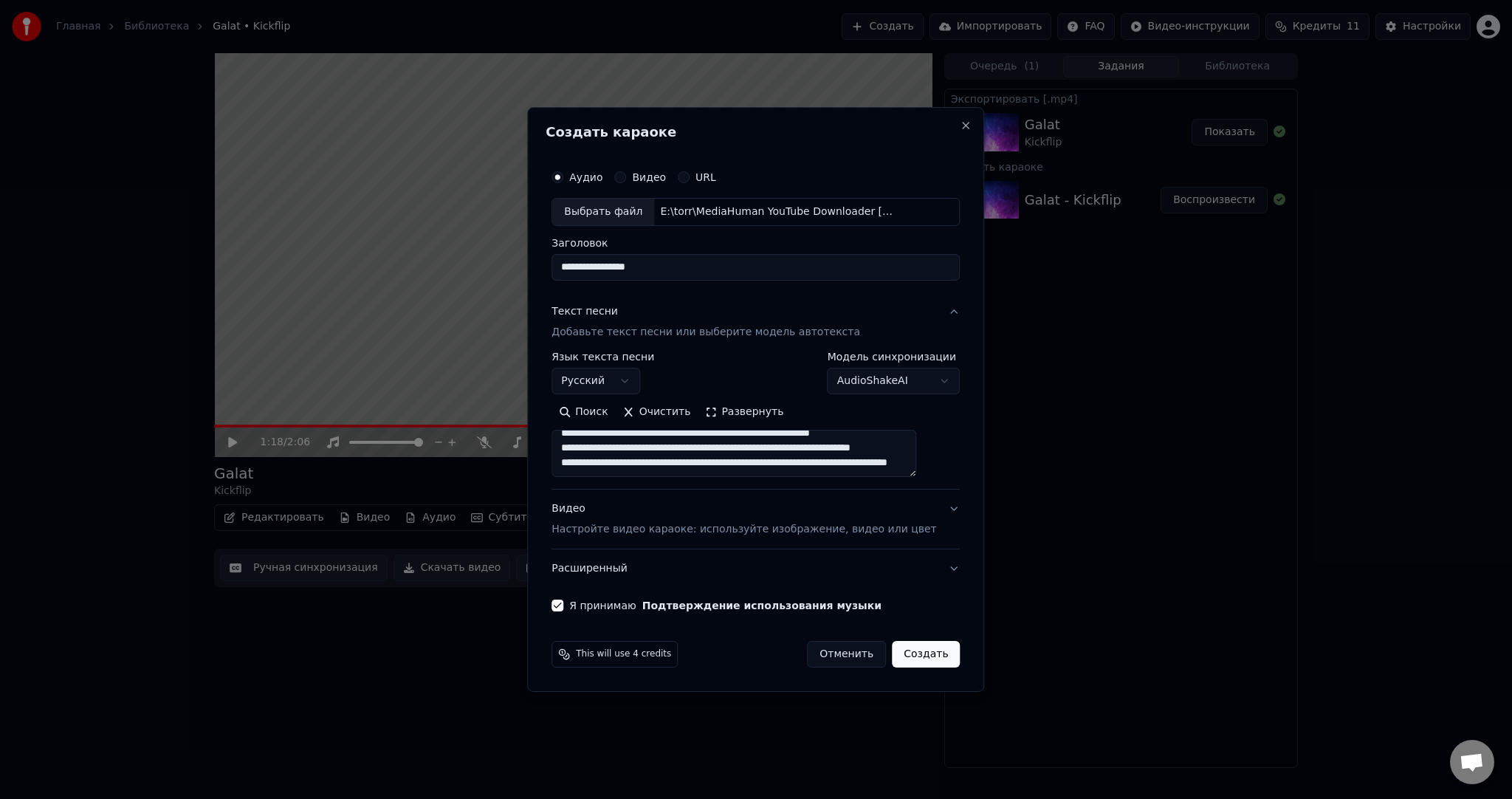
scroll to position [1161, 0]
click at [916, 647] on button "Создать" at bounding box center [926, 654] width 68 height 26
type textarea "**********"
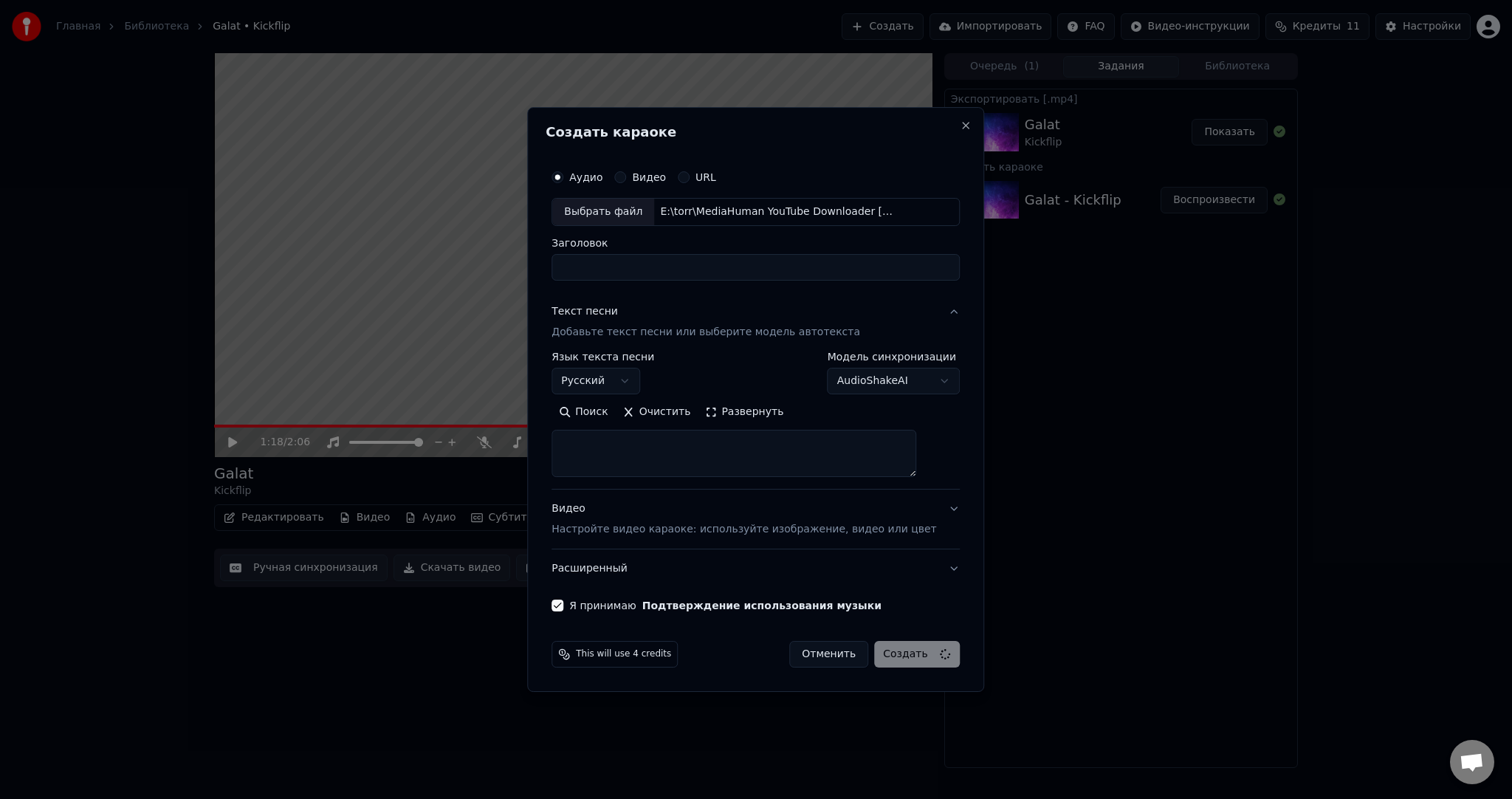
scroll to position [0, 0]
select select
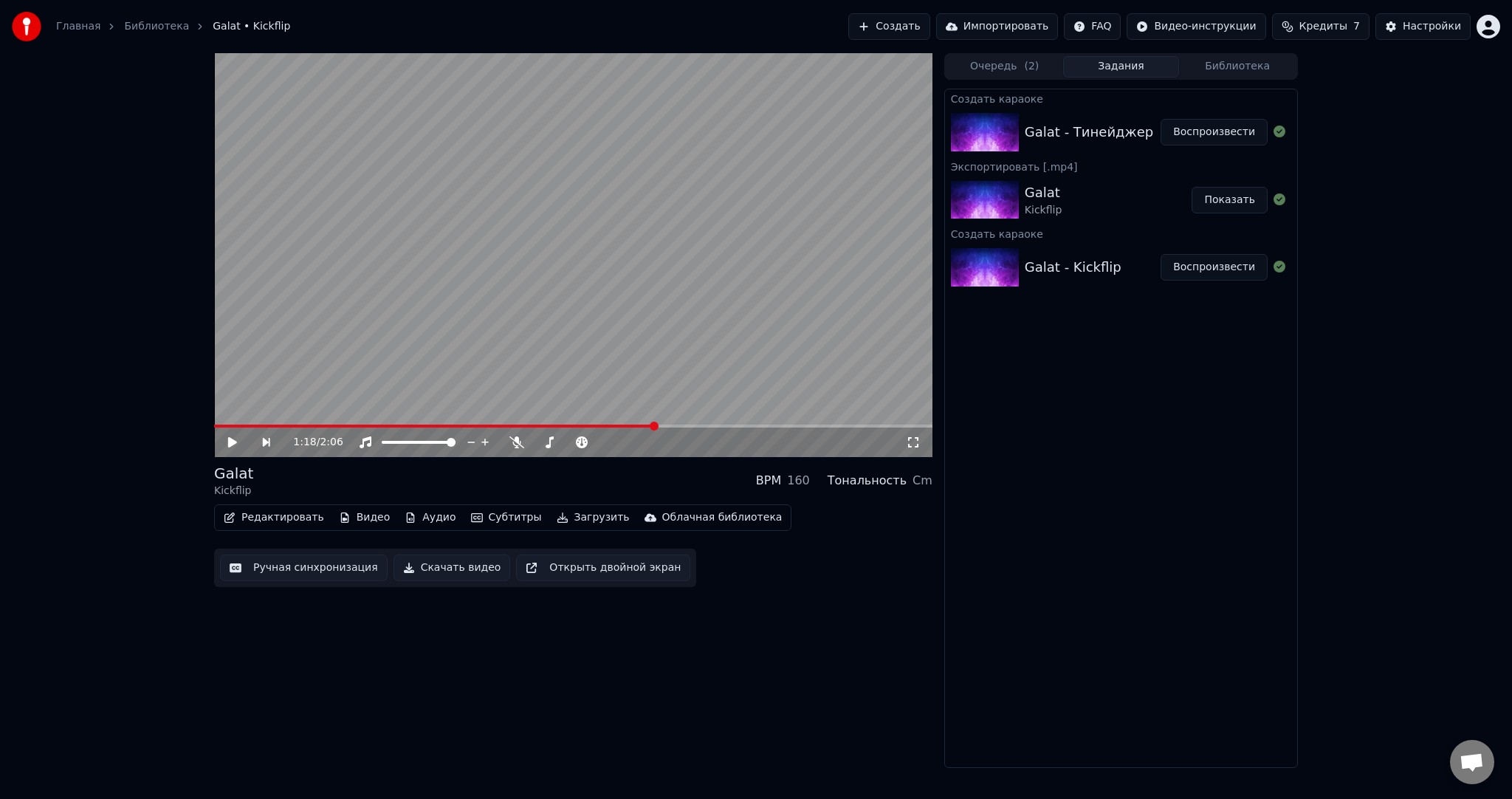
click at [1201, 123] on button "Воспроизвести" at bounding box center [1214, 132] width 107 height 26
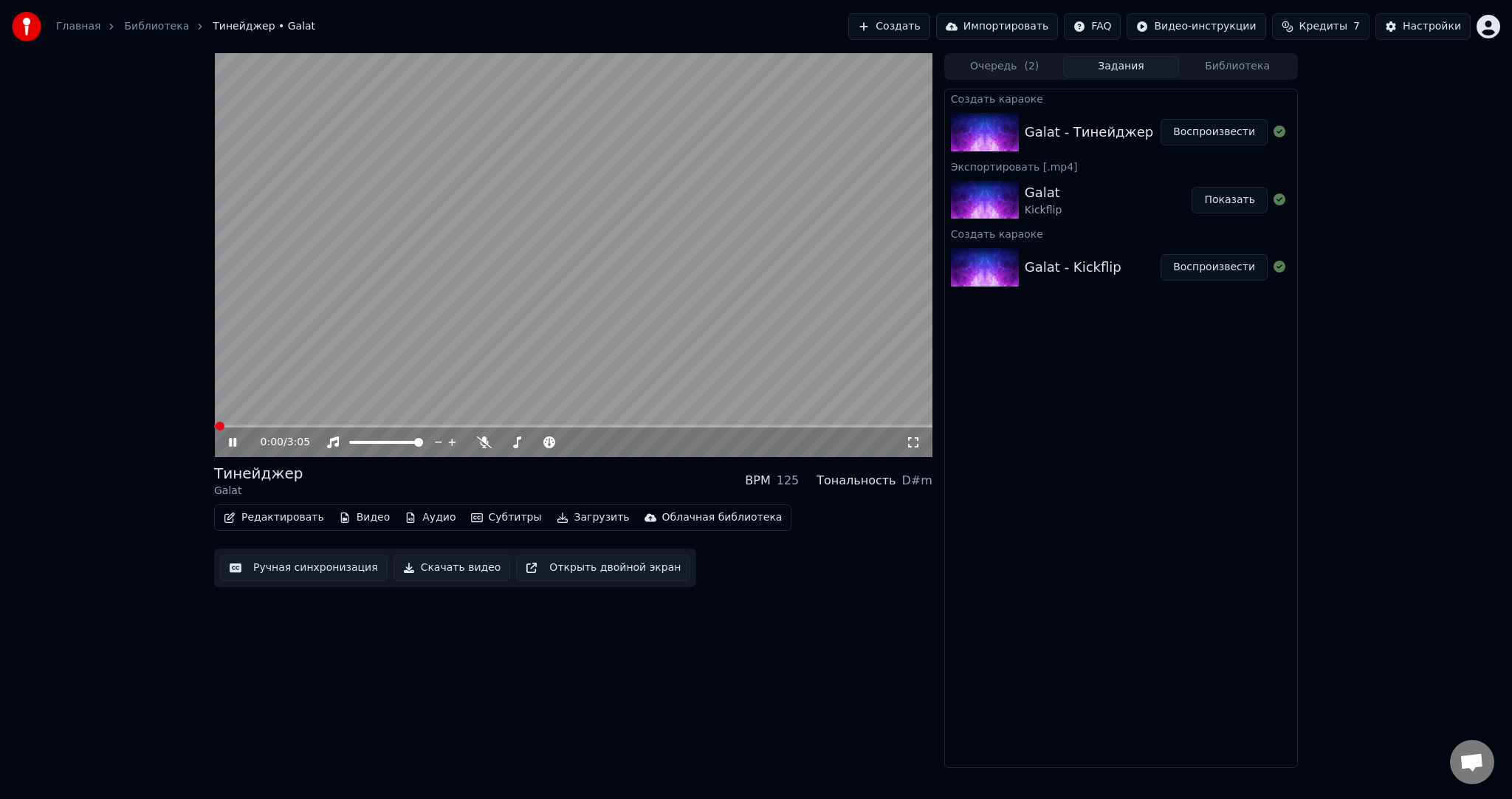
click at [629, 272] on video at bounding box center [574, 256] width 719 height 404
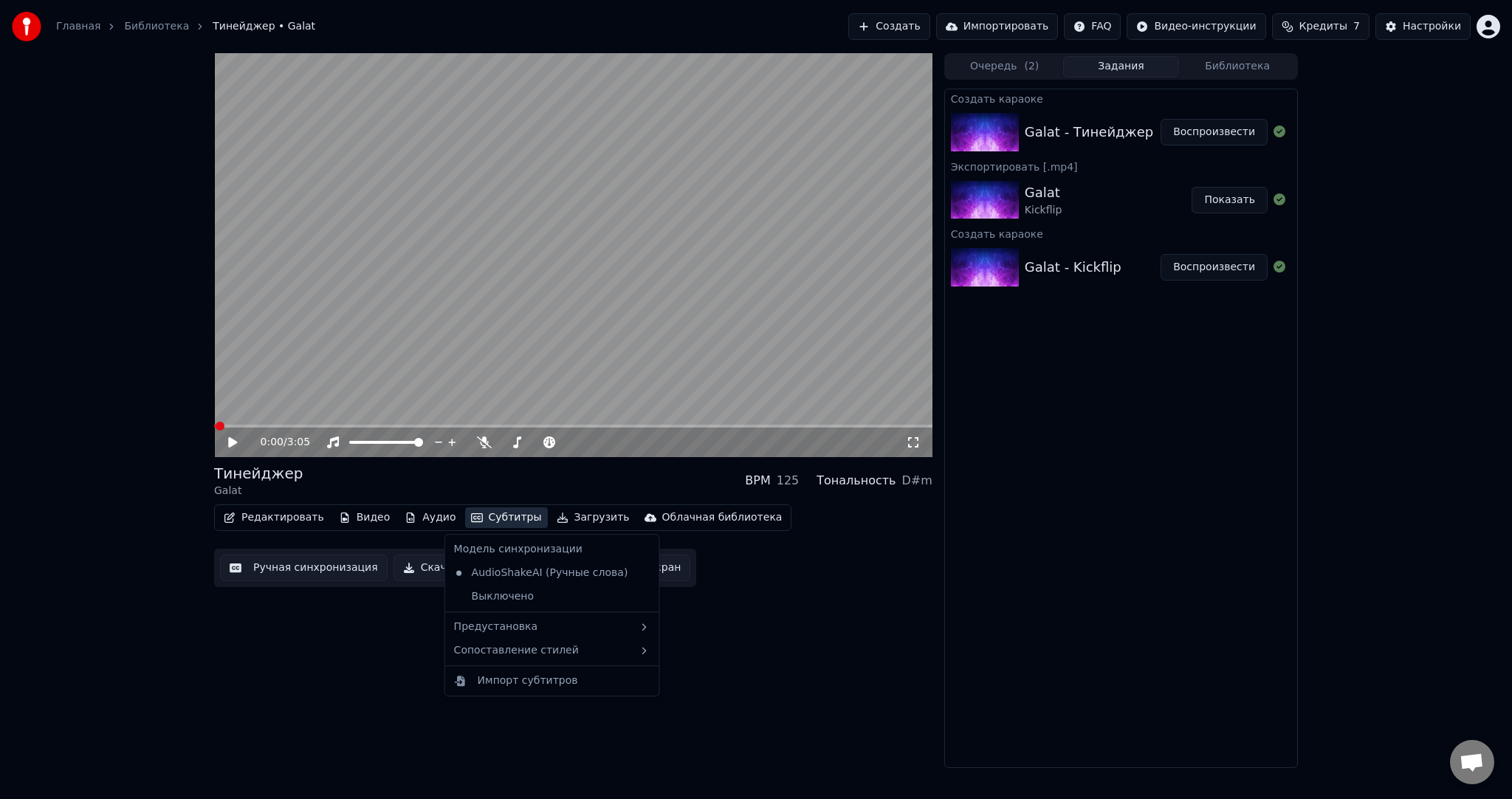
click at [509, 518] on button "Субтитры" at bounding box center [506, 517] width 83 height 20
click at [531, 624] on div "Предустановка" at bounding box center [552, 627] width 208 height 23
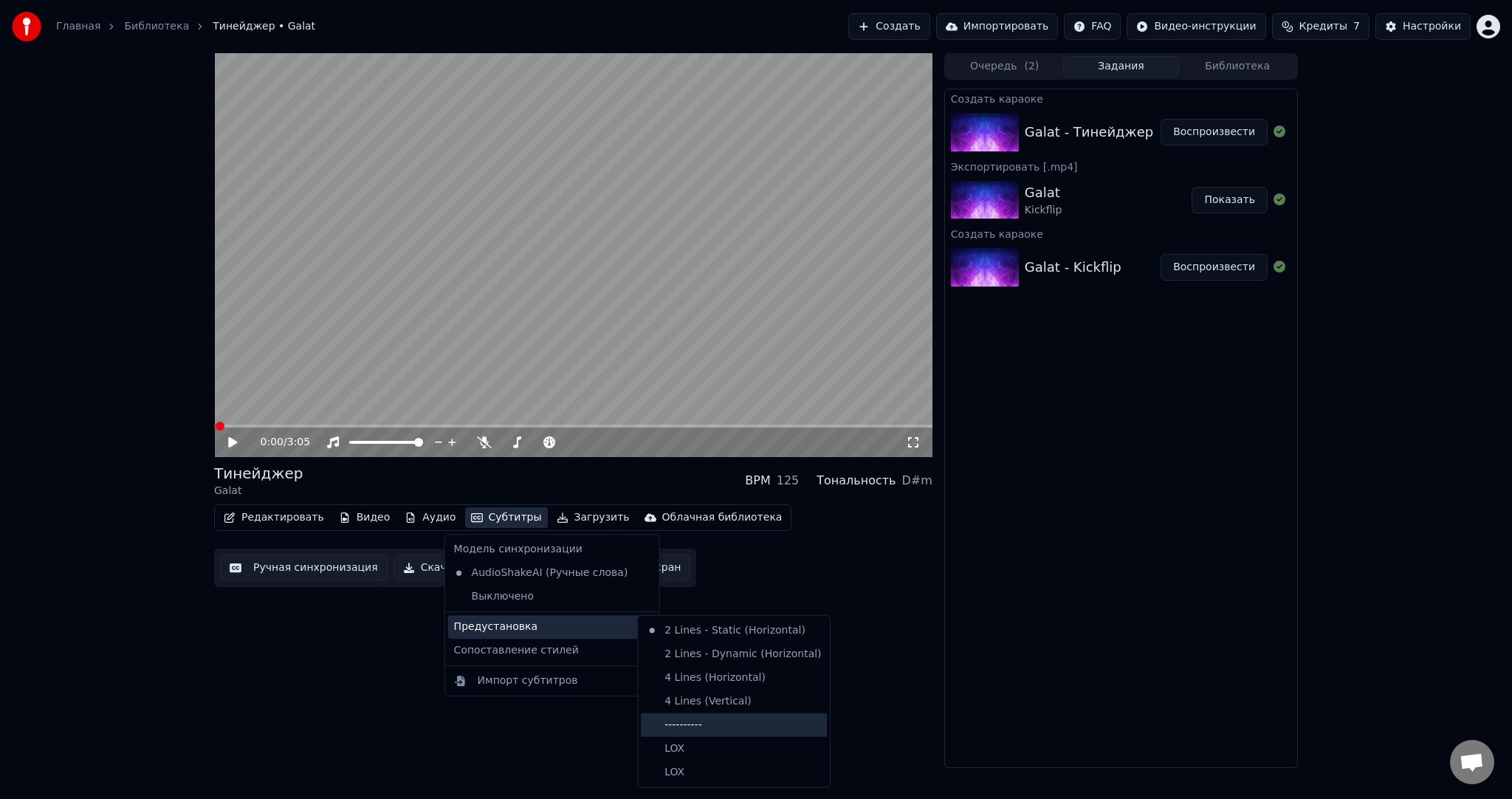
drag, startPoint x: 709, startPoint y: 715, endPoint x: 677, endPoint y: 700, distance: 35.3
click at [710, 715] on div "----------" at bounding box center [734, 725] width 186 height 23
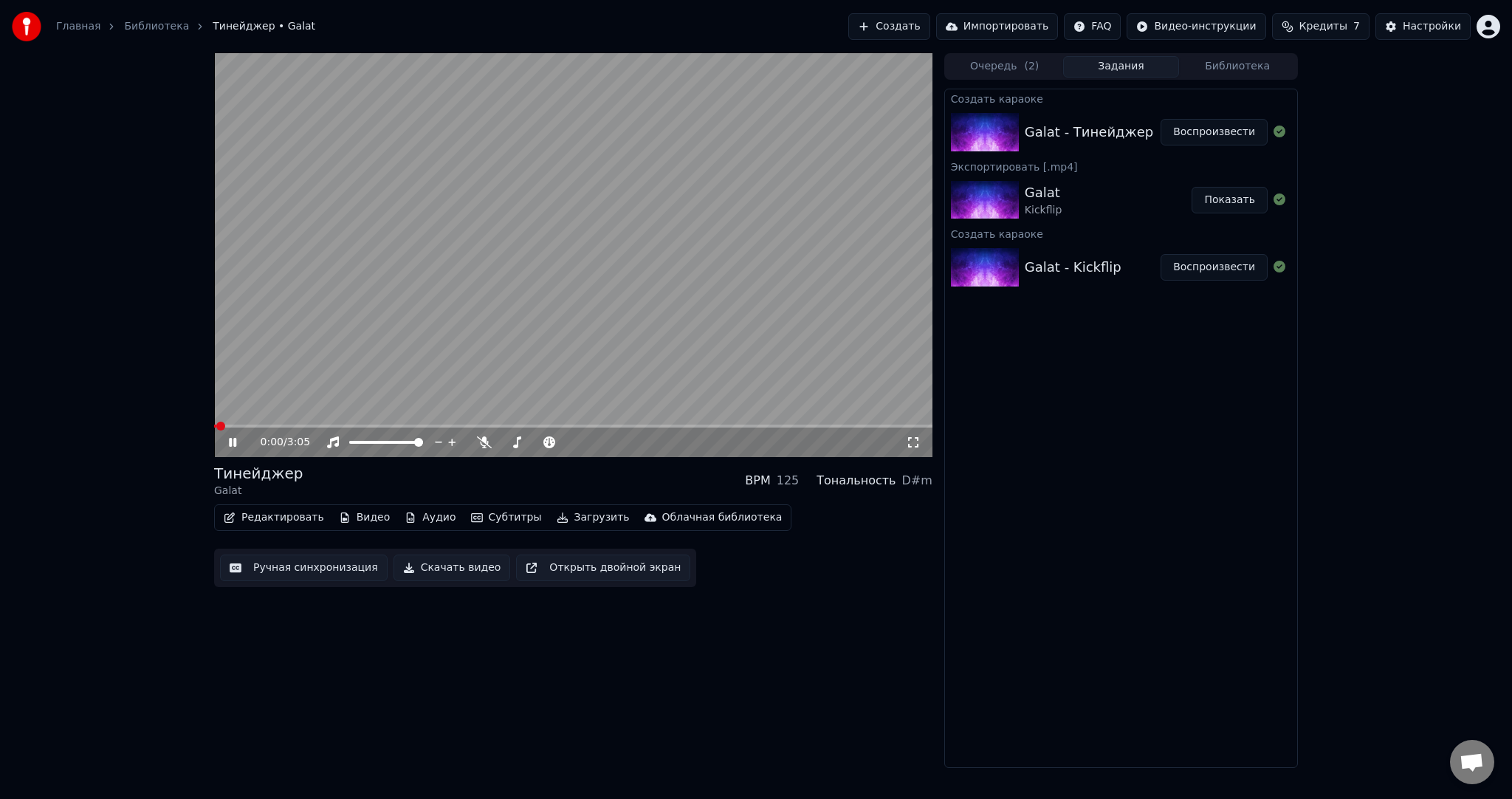
click at [311, 561] on button "Ручная синхронизация" at bounding box center [304, 568] width 168 height 26
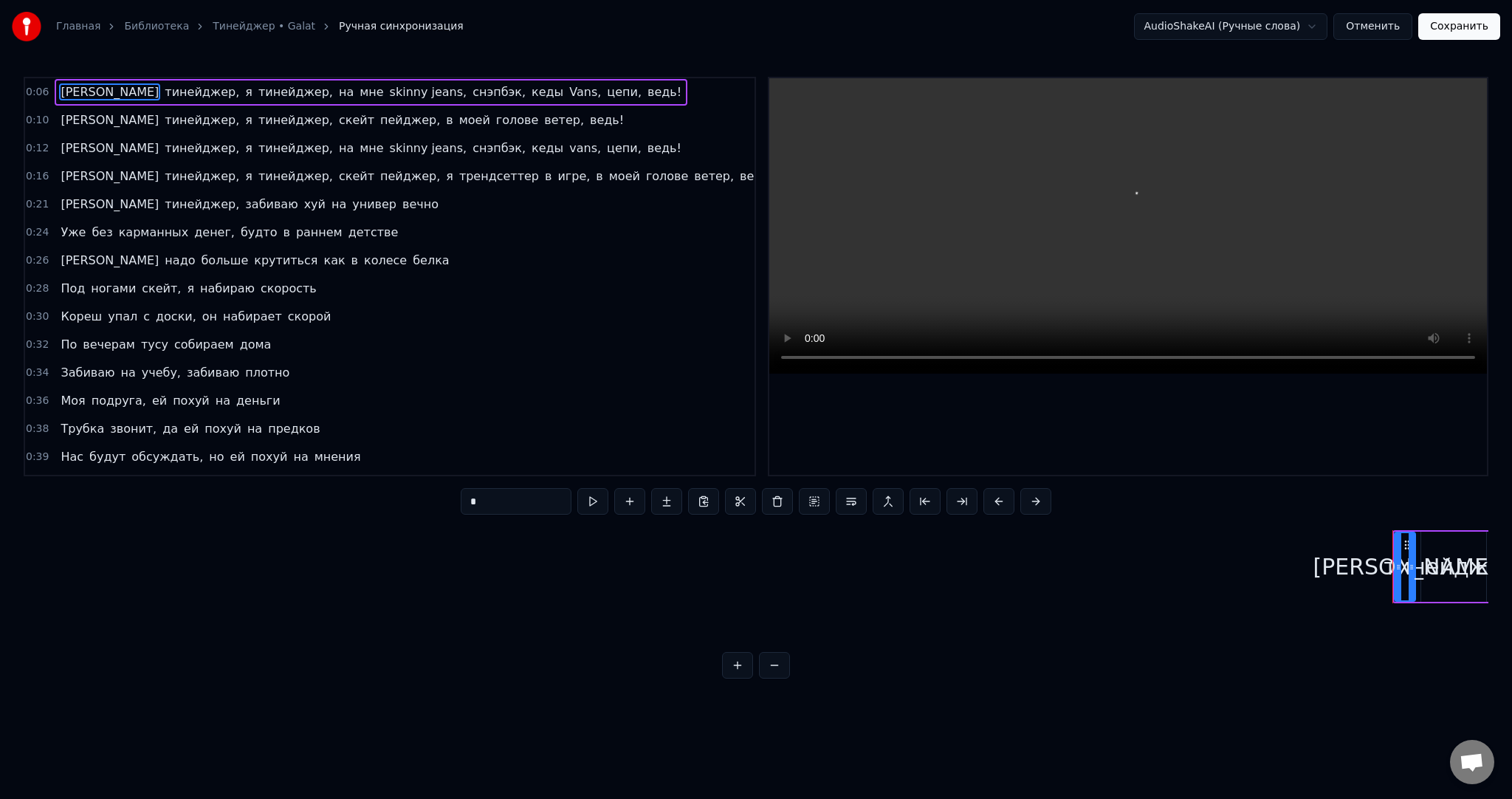
scroll to position [0, 1294]
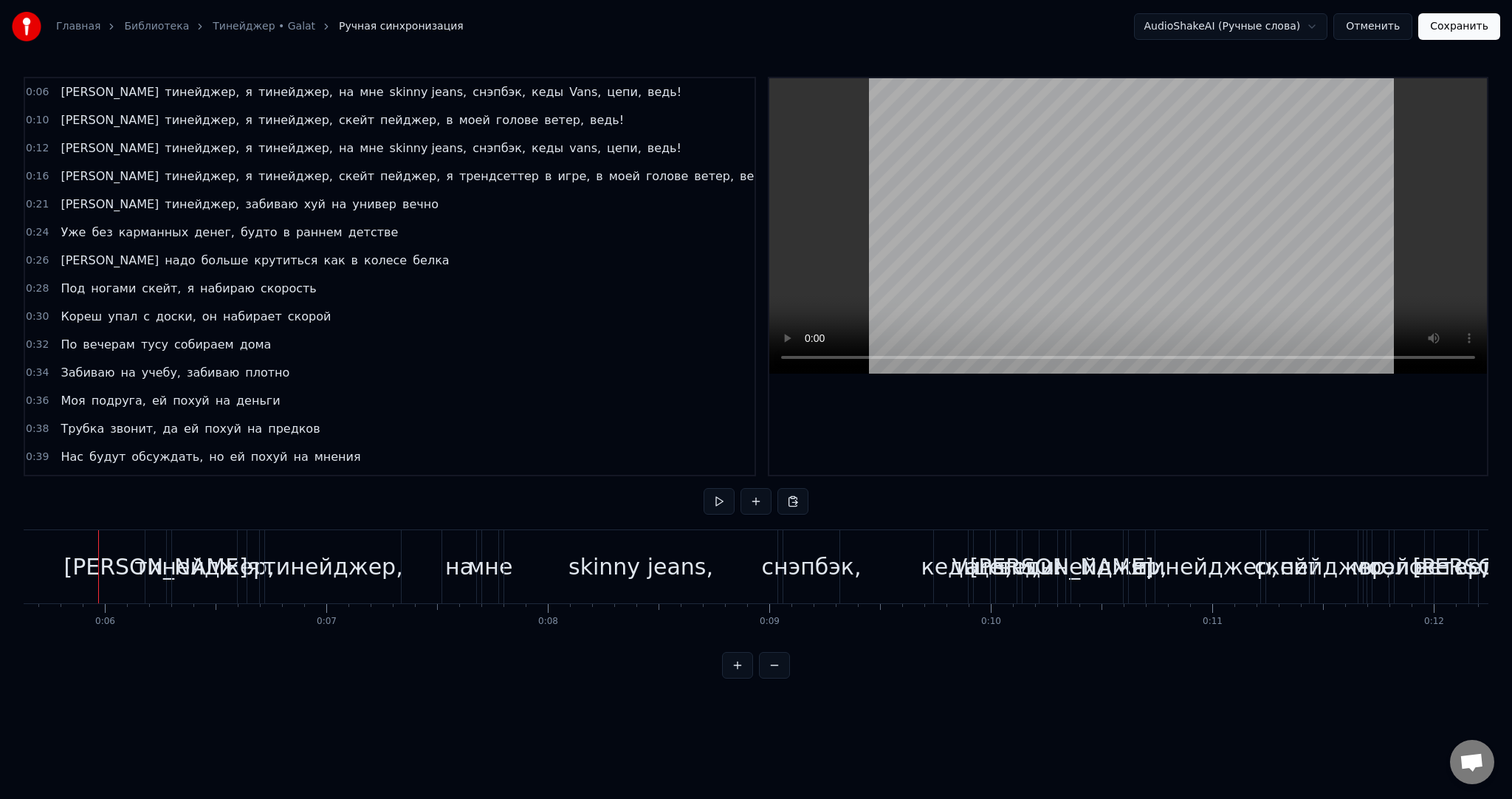
click at [721, 494] on button at bounding box center [719, 500] width 31 height 26
click at [727, 493] on button at bounding box center [719, 500] width 31 height 26
drag, startPoint x: 96, startPoint y: 579, endPoint x: 72, endPoint y: 572, distance: 25.0
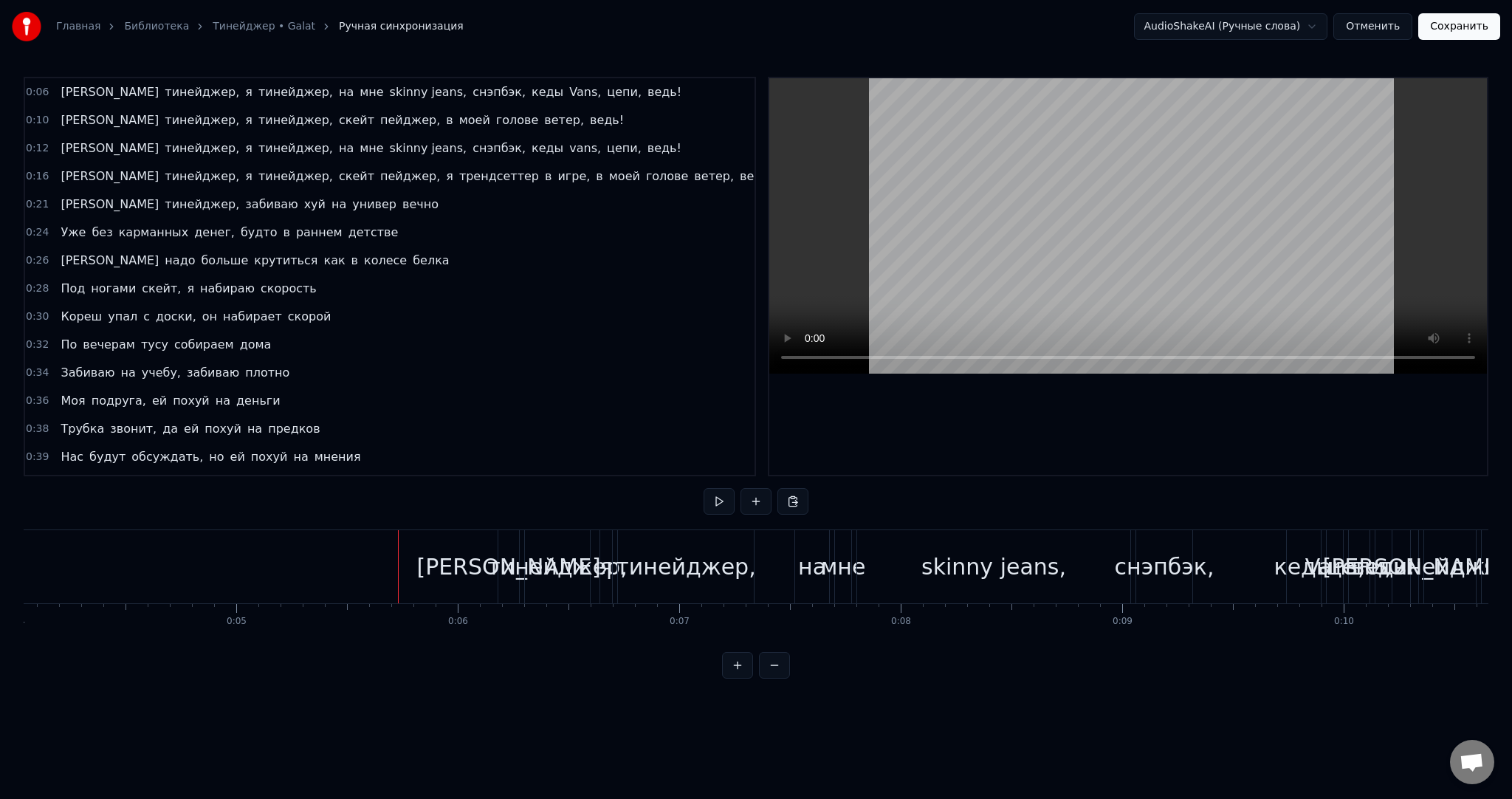
scroll to position [0, 726]
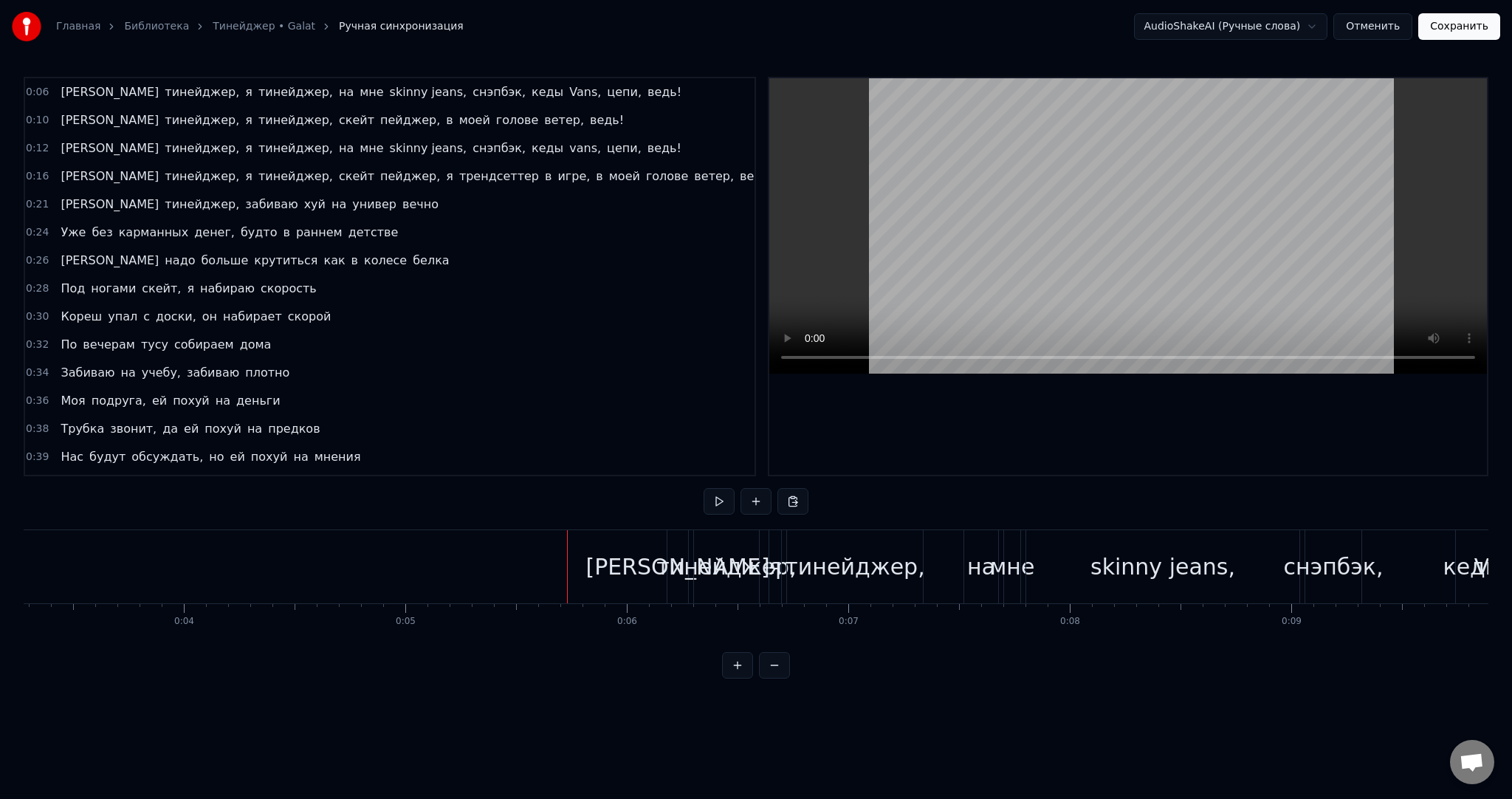
click at [722, 503] on button at bounding box center [719, 500] width 31 height 26
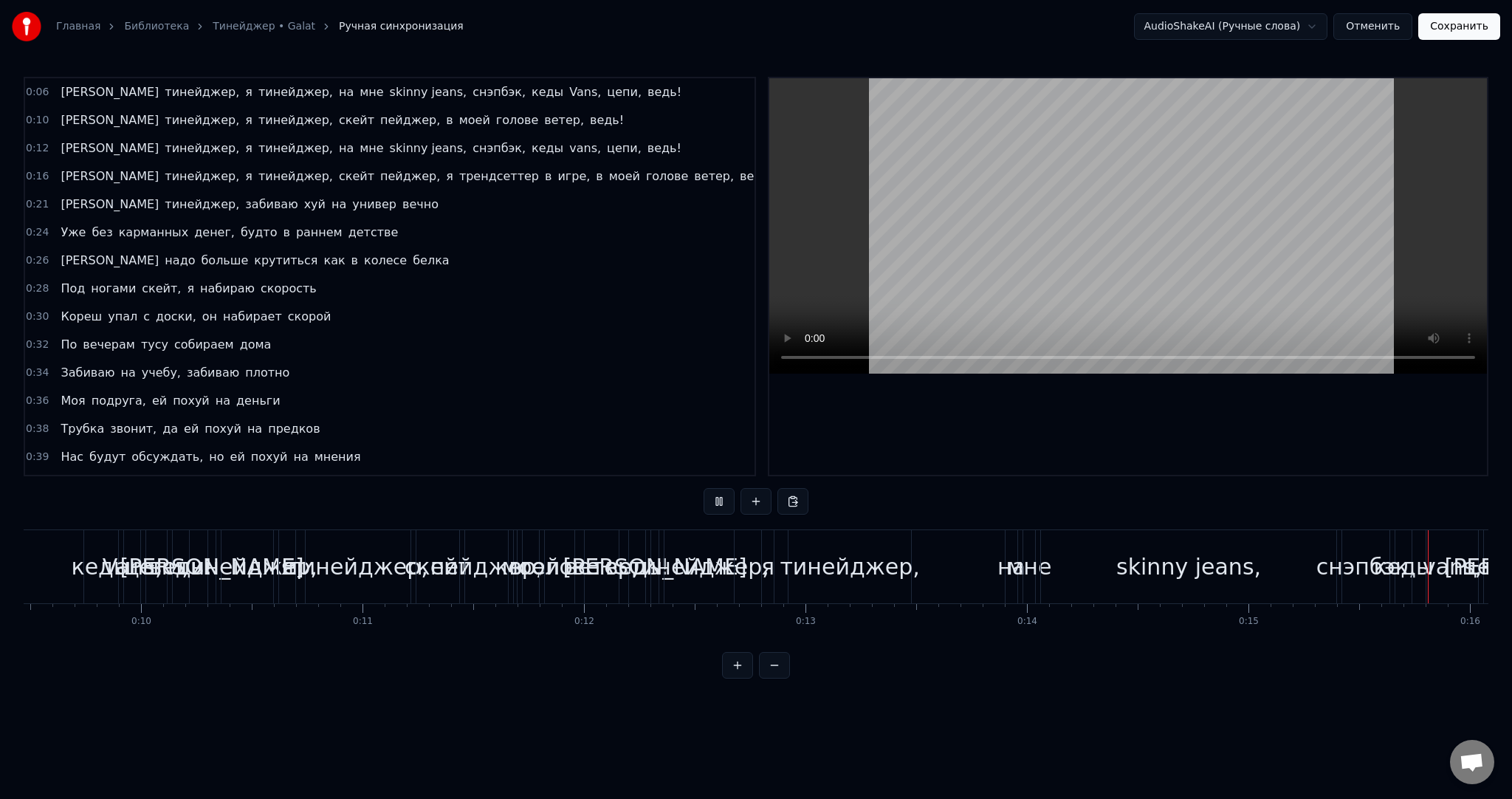
scroll to position [0, 3450]
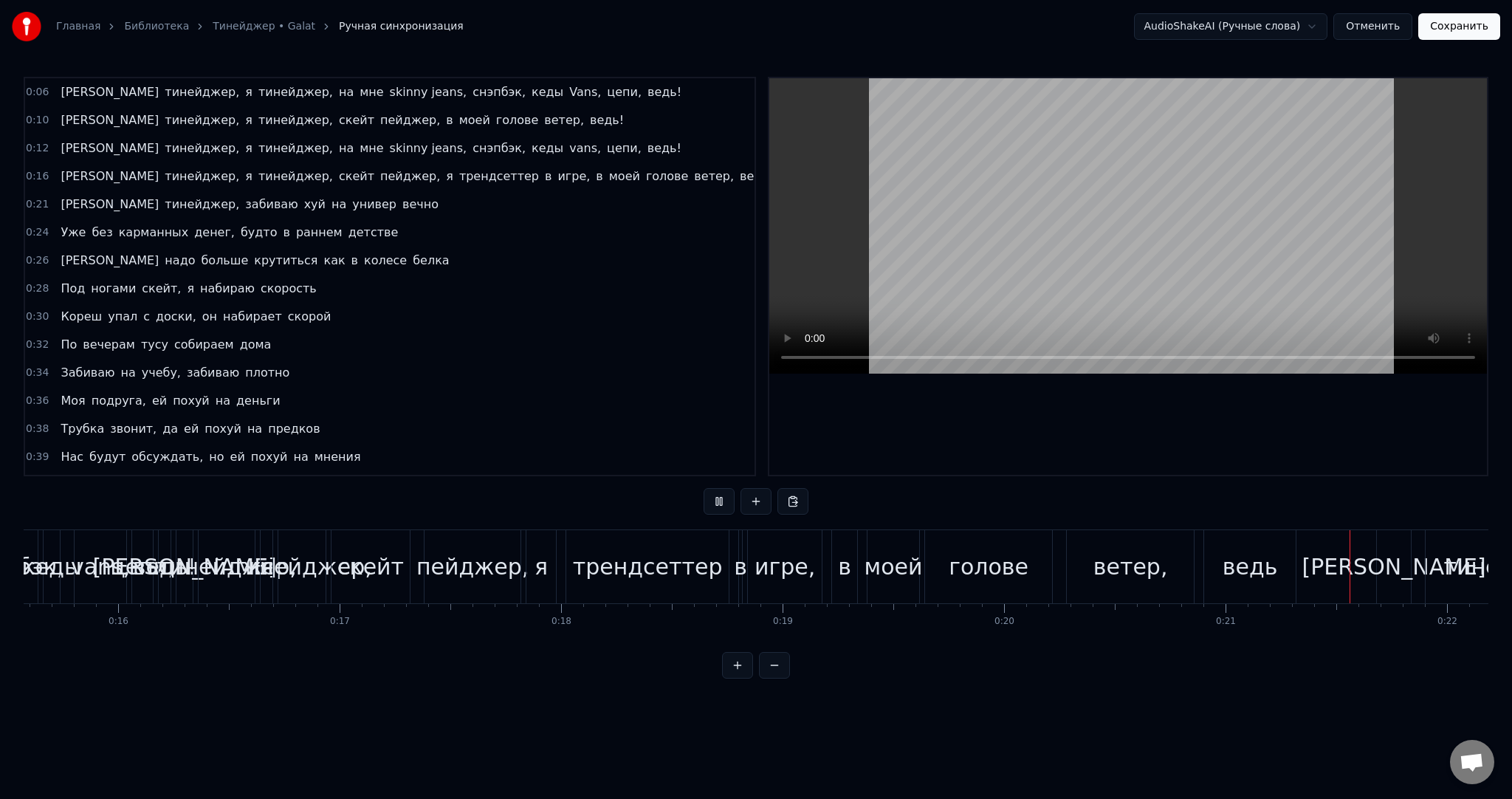
click at [722, 503] on button at bounding box center [719, 500] width 31 height 26
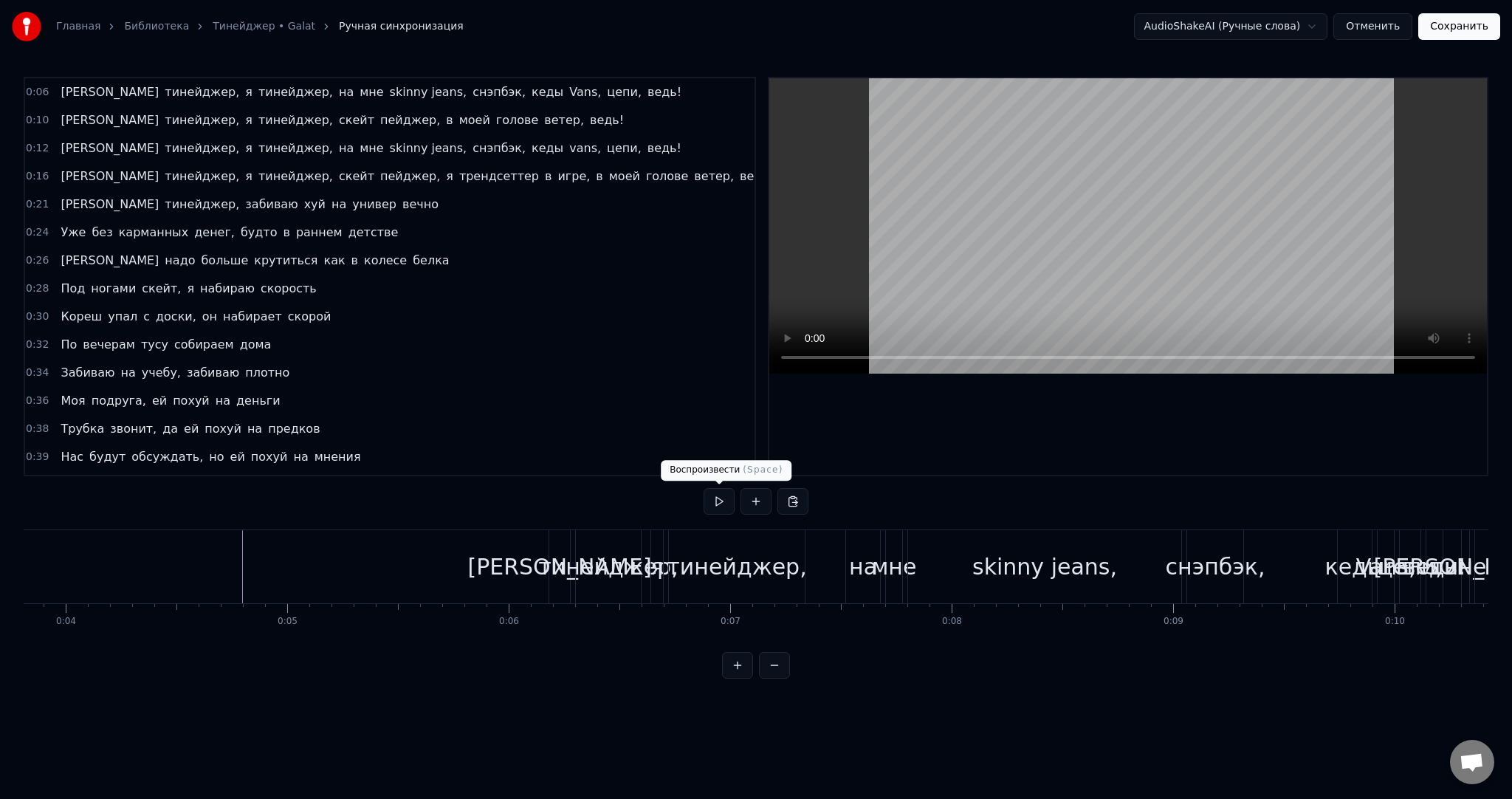
scroll to position [0, 928]
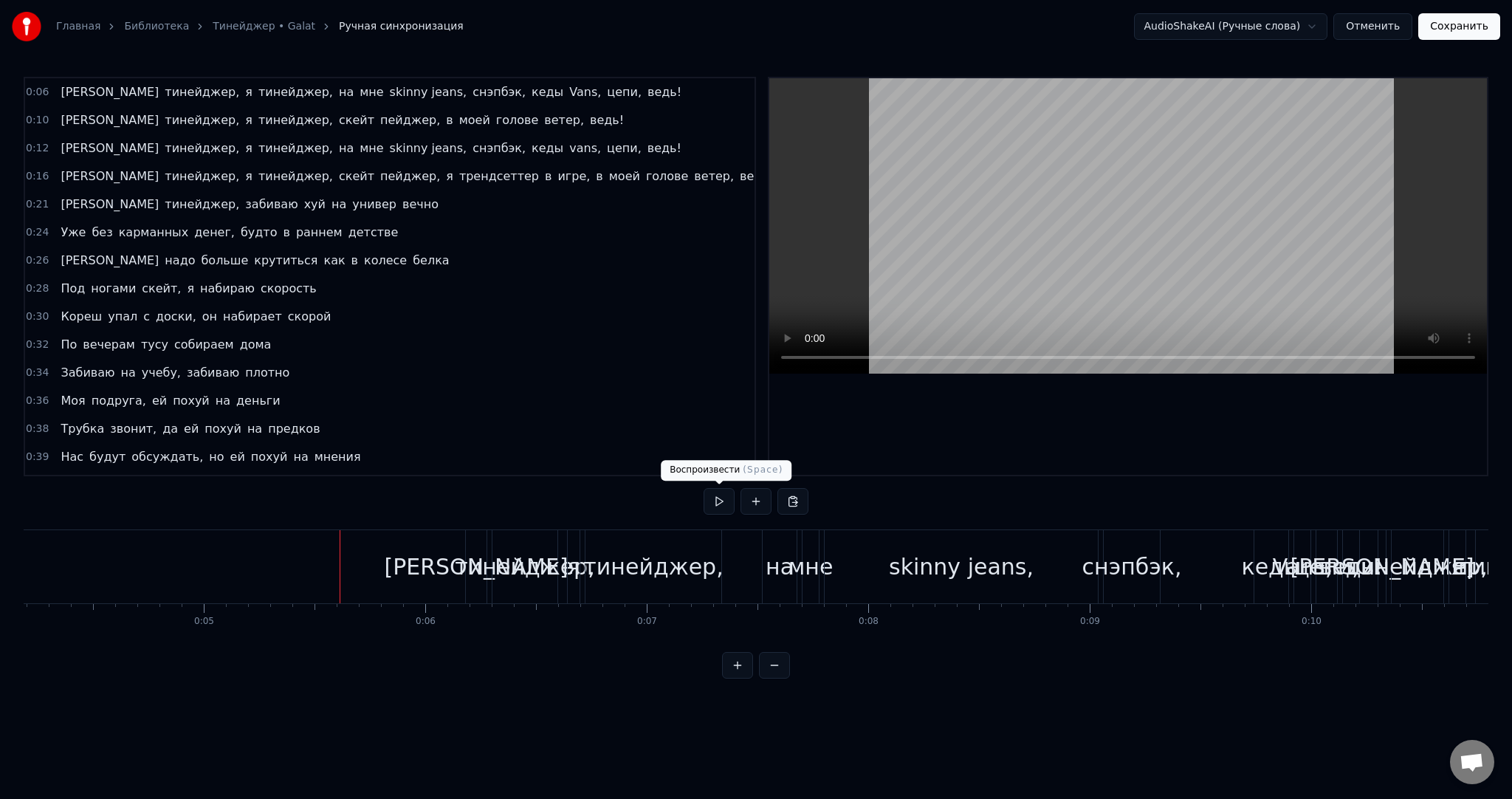
click at [729, 497] on button at bounding box center [719, 500] width 31 height 26
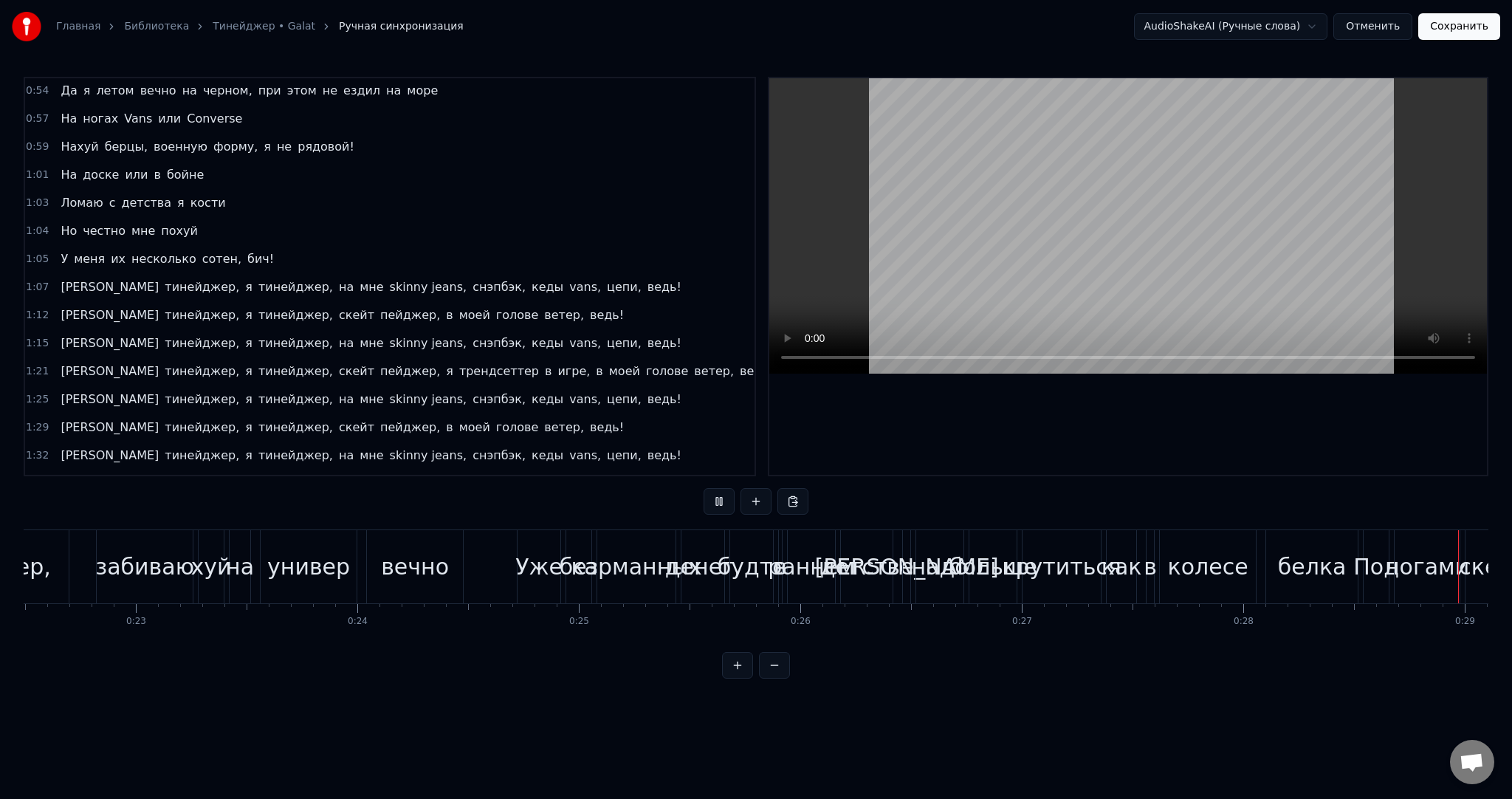
scroll to position [0, 6338]
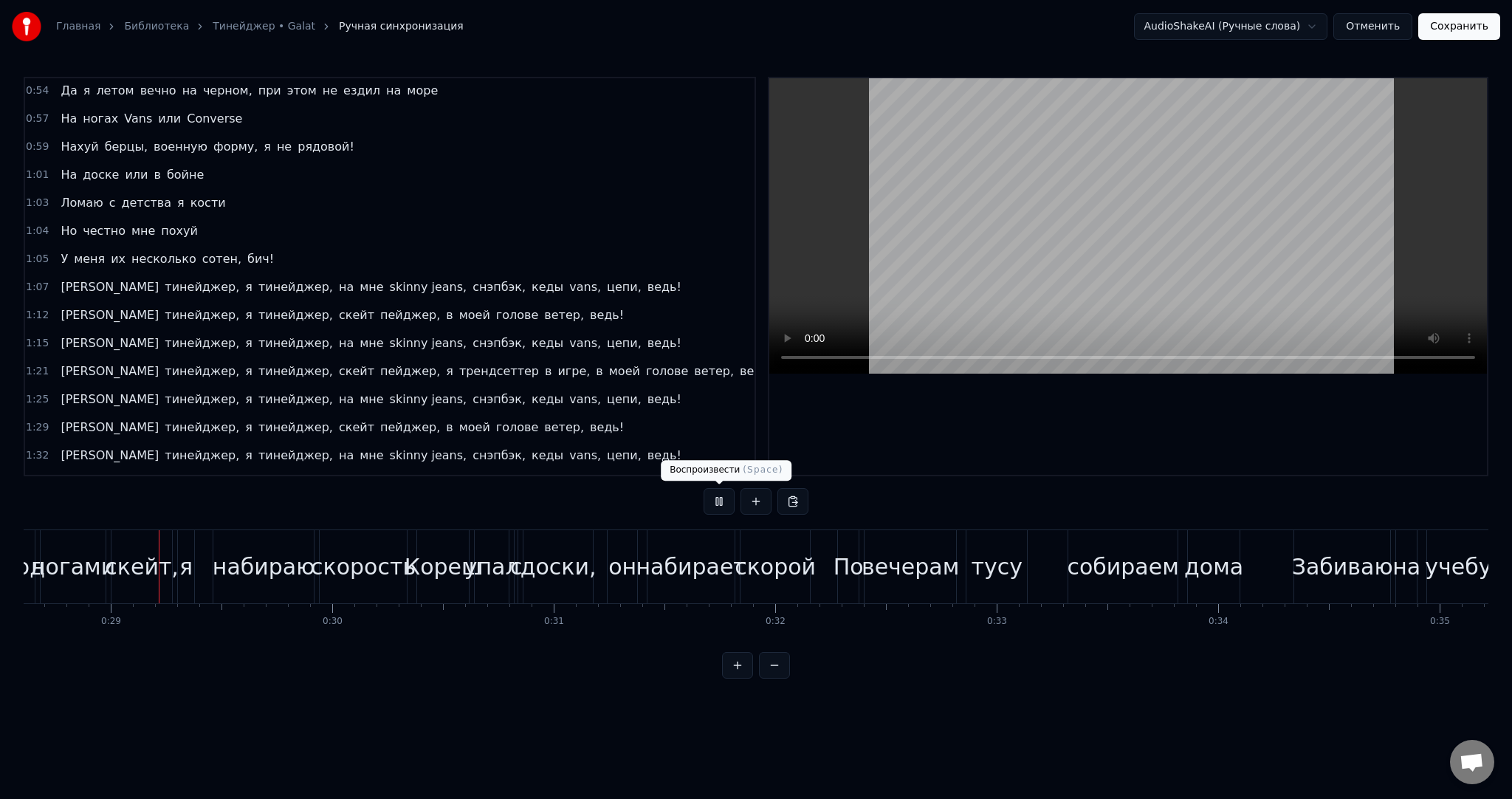
click at [60, 251] on span "У" at bounding box center [64, 259] width 11 height 17
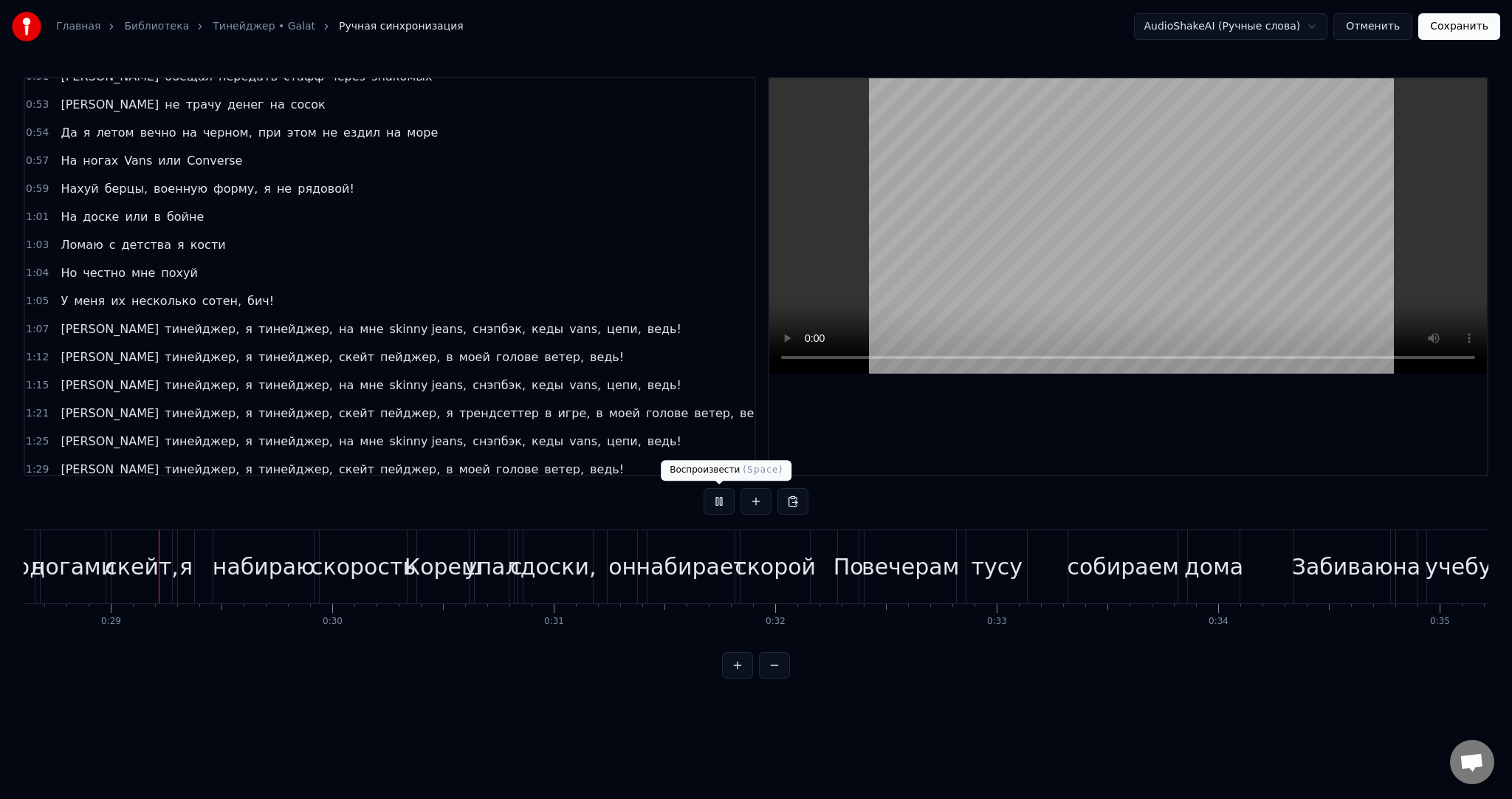
scroll to position [0, 14450]
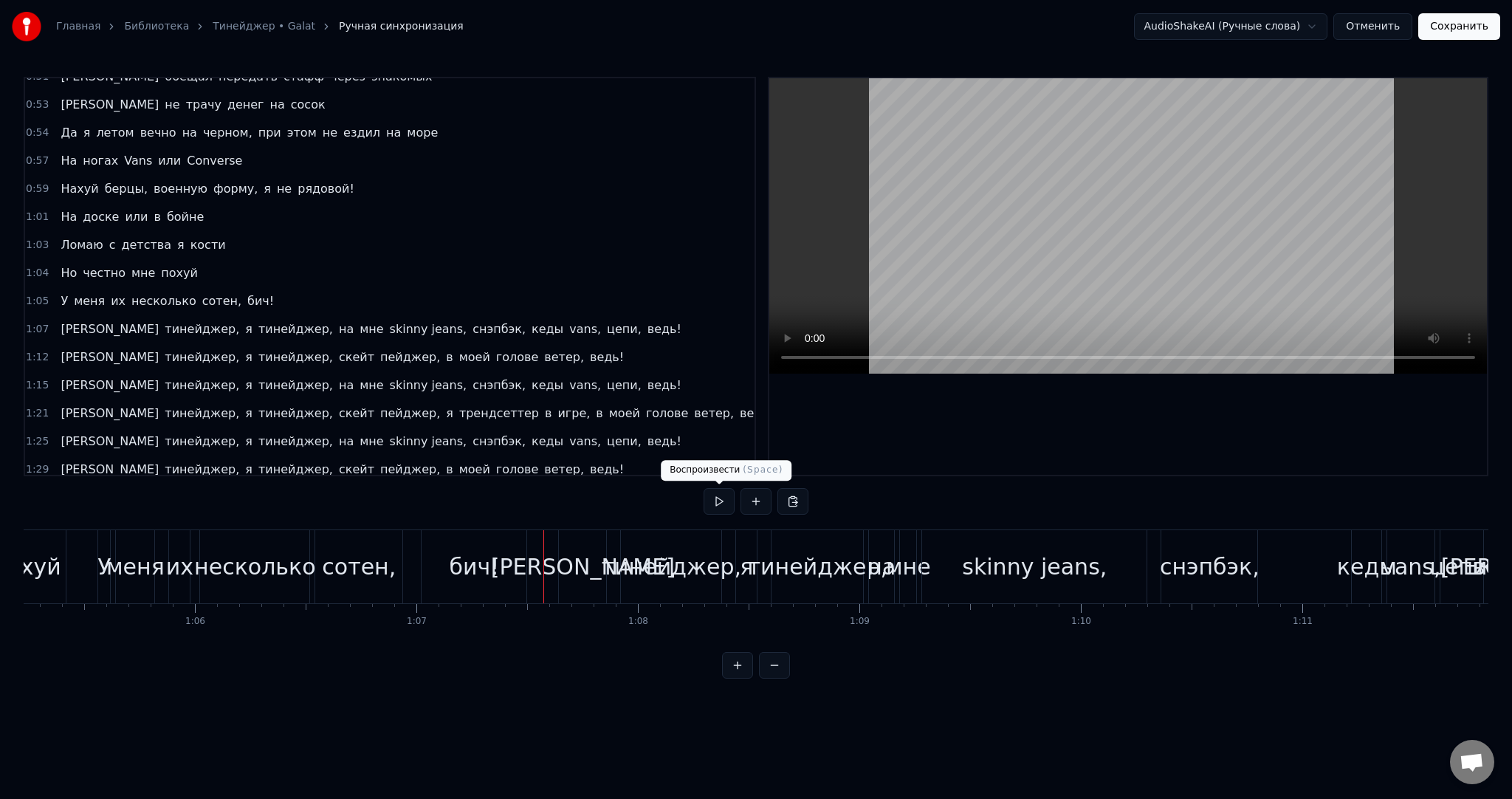
click at [716, 500] on button at bounding box center [719, 500] width 31 height 26
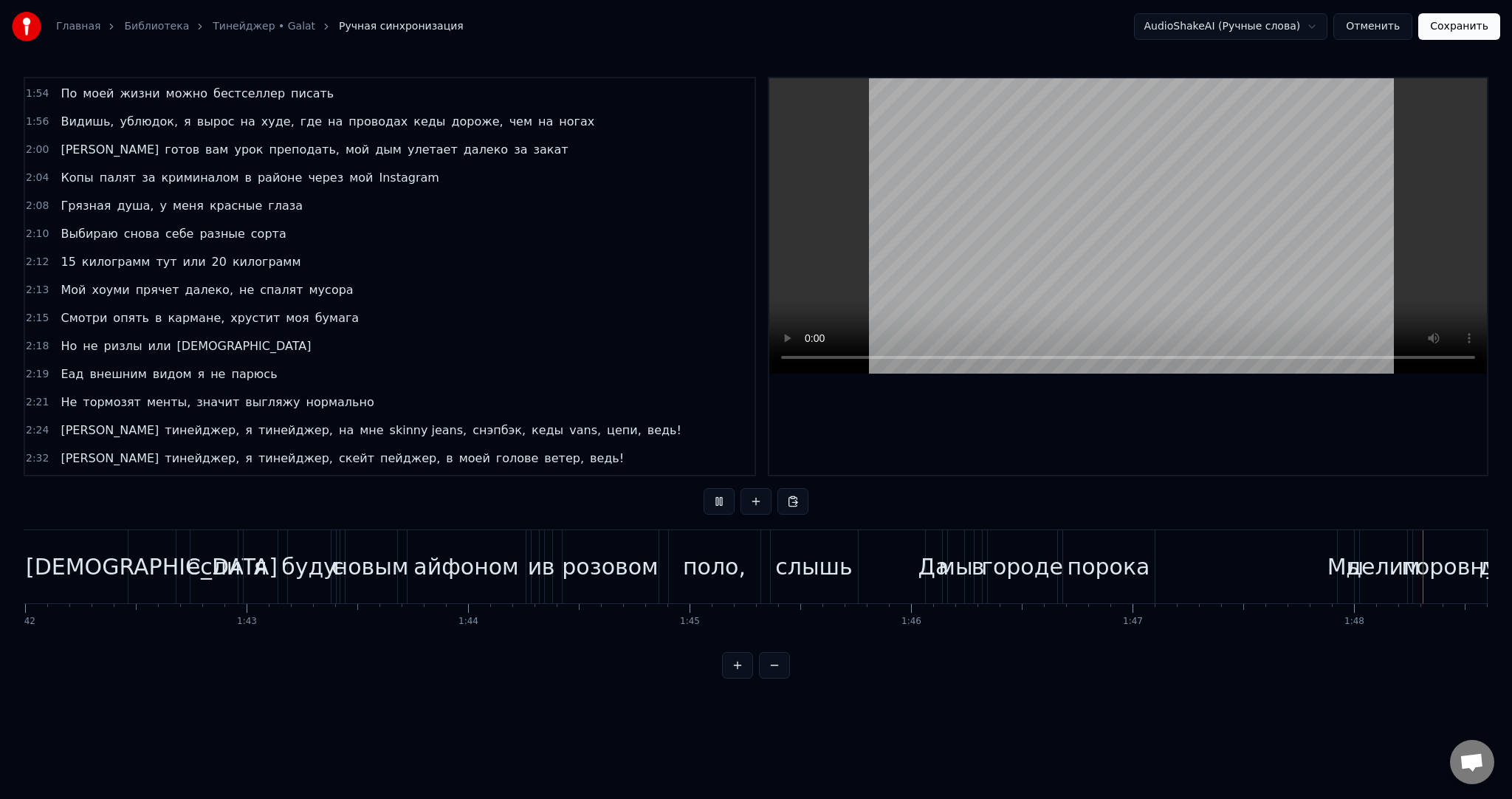
scroll to position [0, 23949]
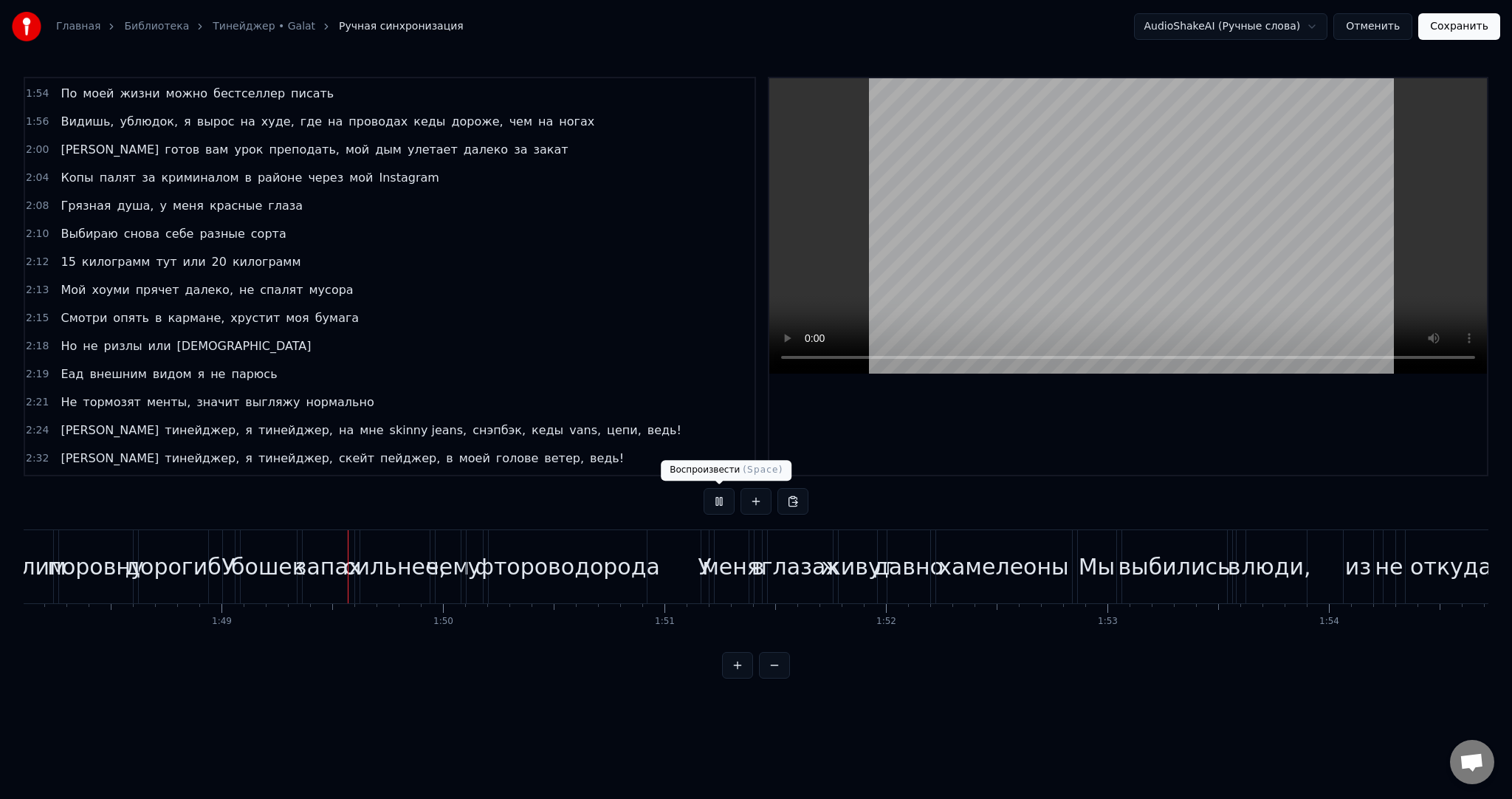
click at [64, 418] on div "Я тинейджер, я тинейджер, на мне skinny jeans, снэпбэк, кеды vans, цепи, ведь!" at bounding box center [371, 430] width 633 height 26
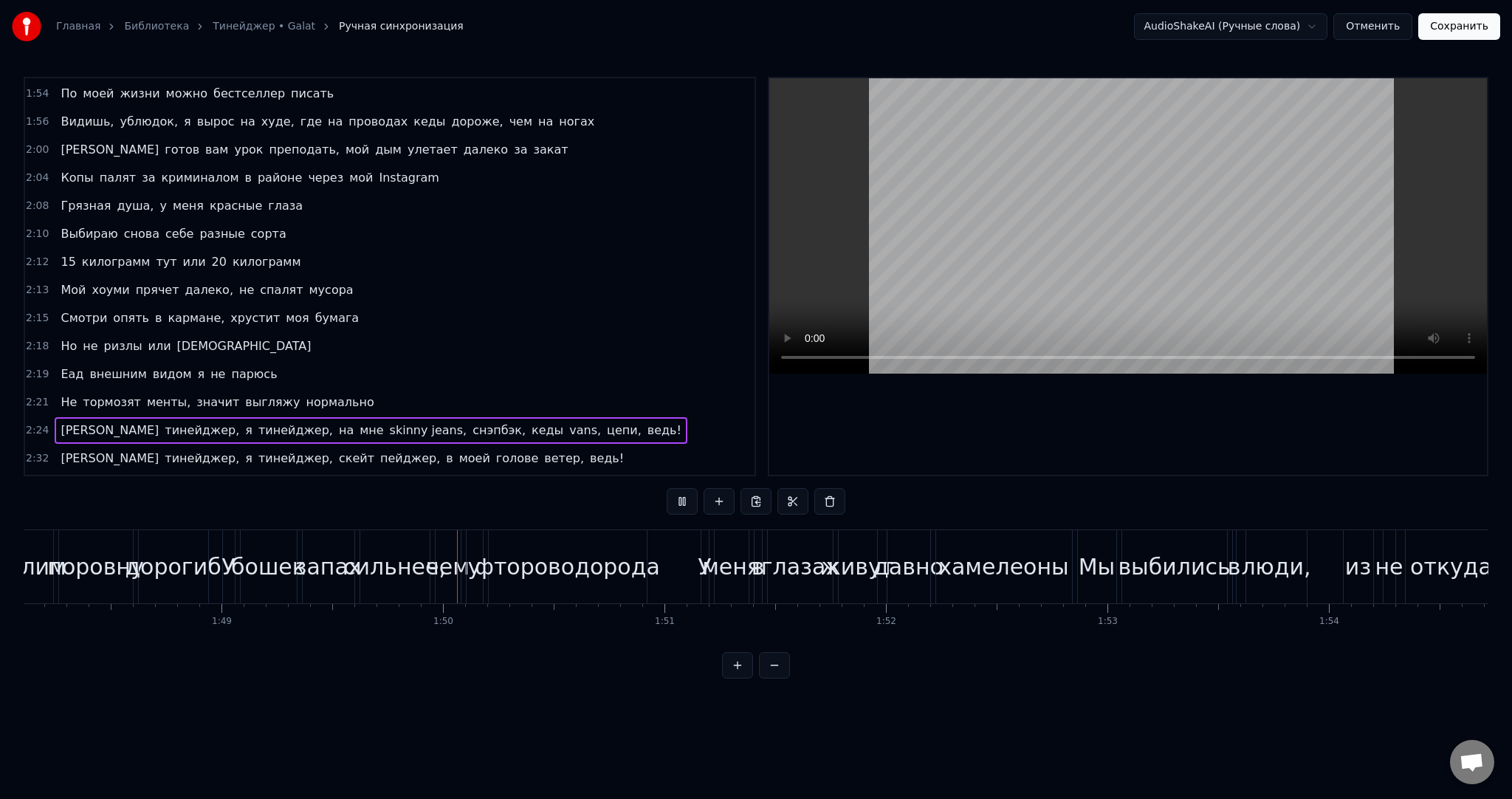
click at [62, 421] on span "[PERSON_NAME]" at bounding box center [110, 429] width 101 height 17
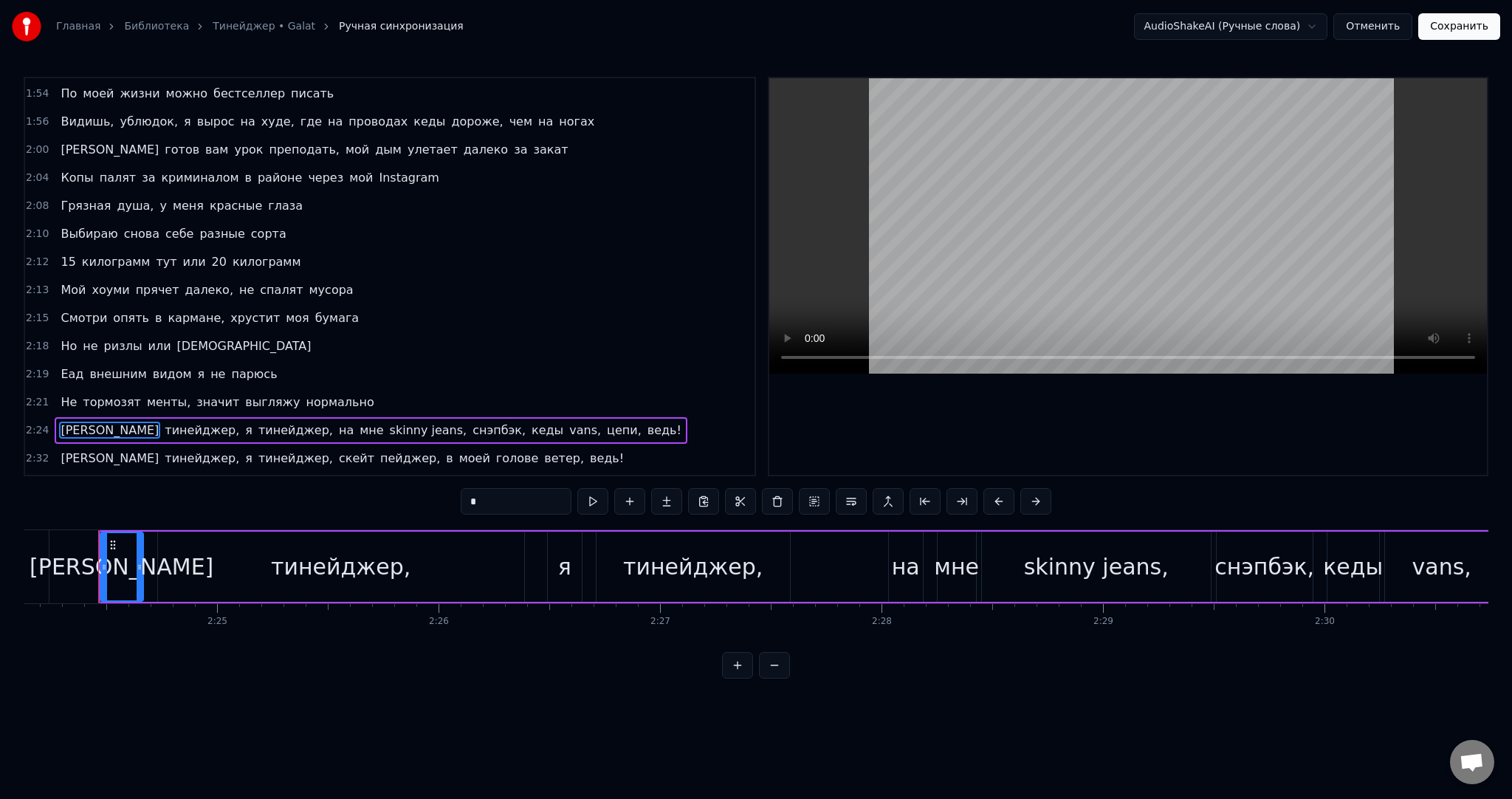
click at [287, 389] on div "Не тормозят менты, значит выгляжу нормально" at bounding box center [217, 402] width 325 height 26
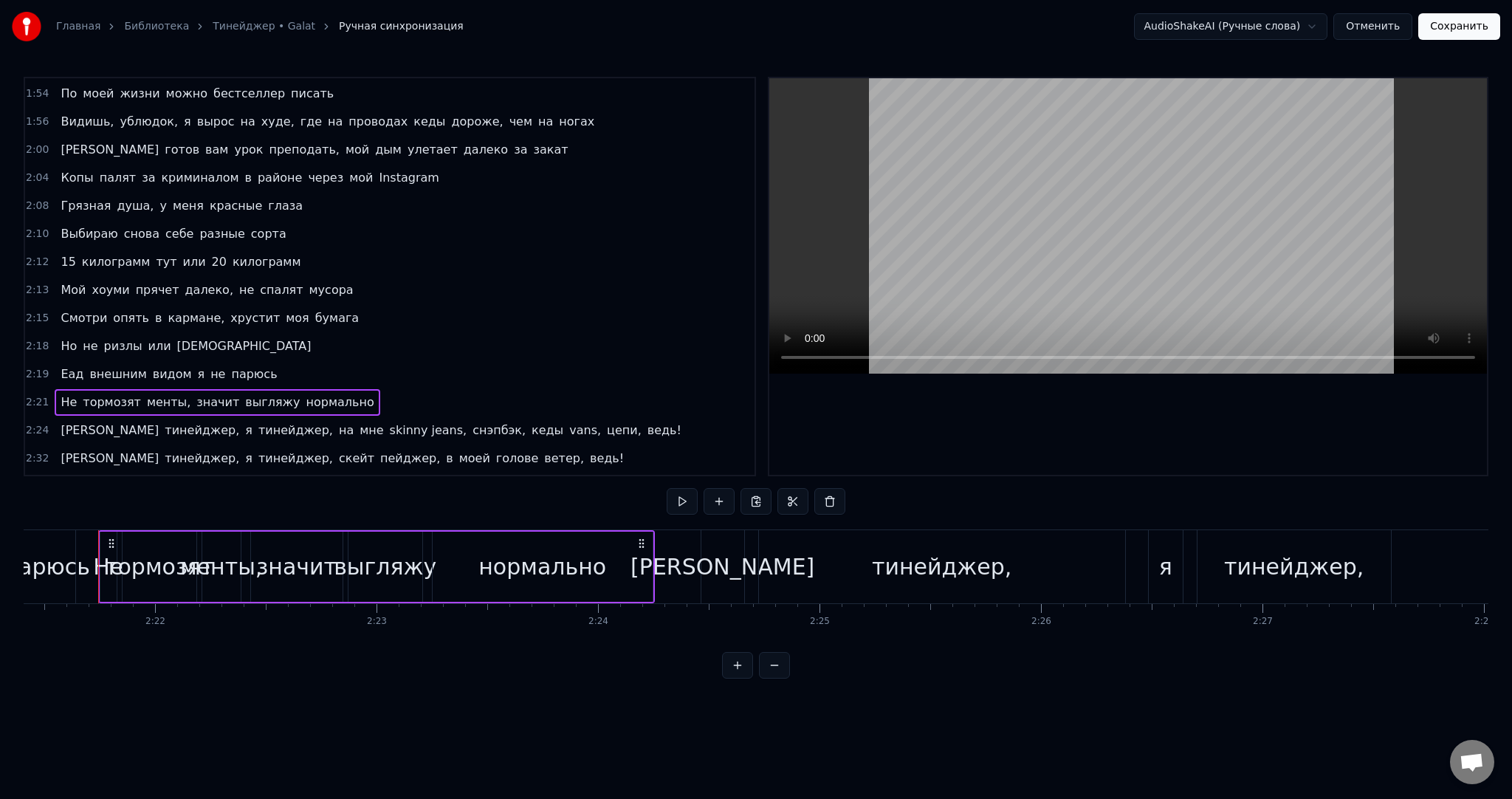
click at [304, 393] on span "нормально" at bounding box center [339, 401] width 71 height 17
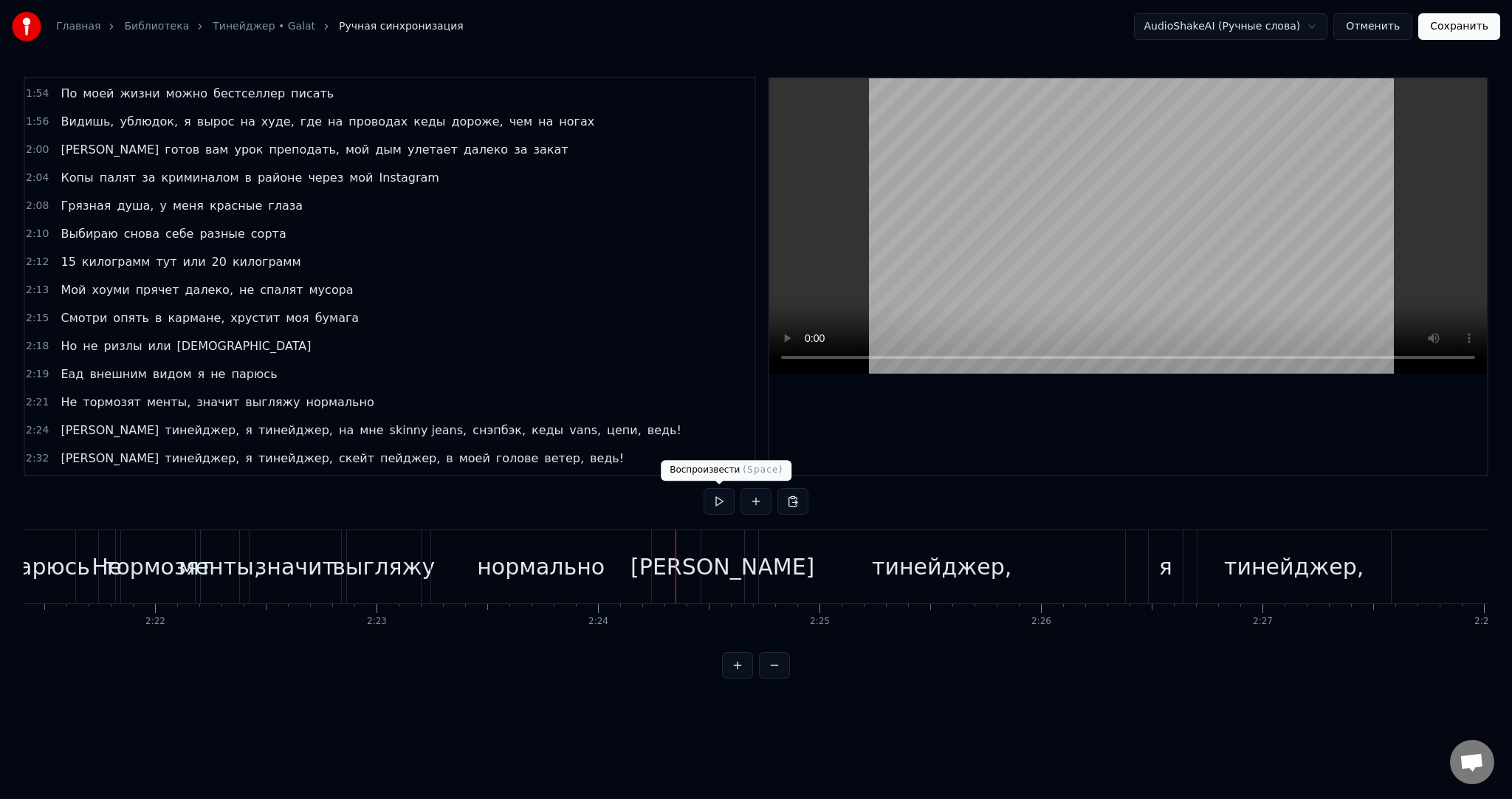
click at [727, 505] on button at bounding box center [719, 500] width 31 height 26
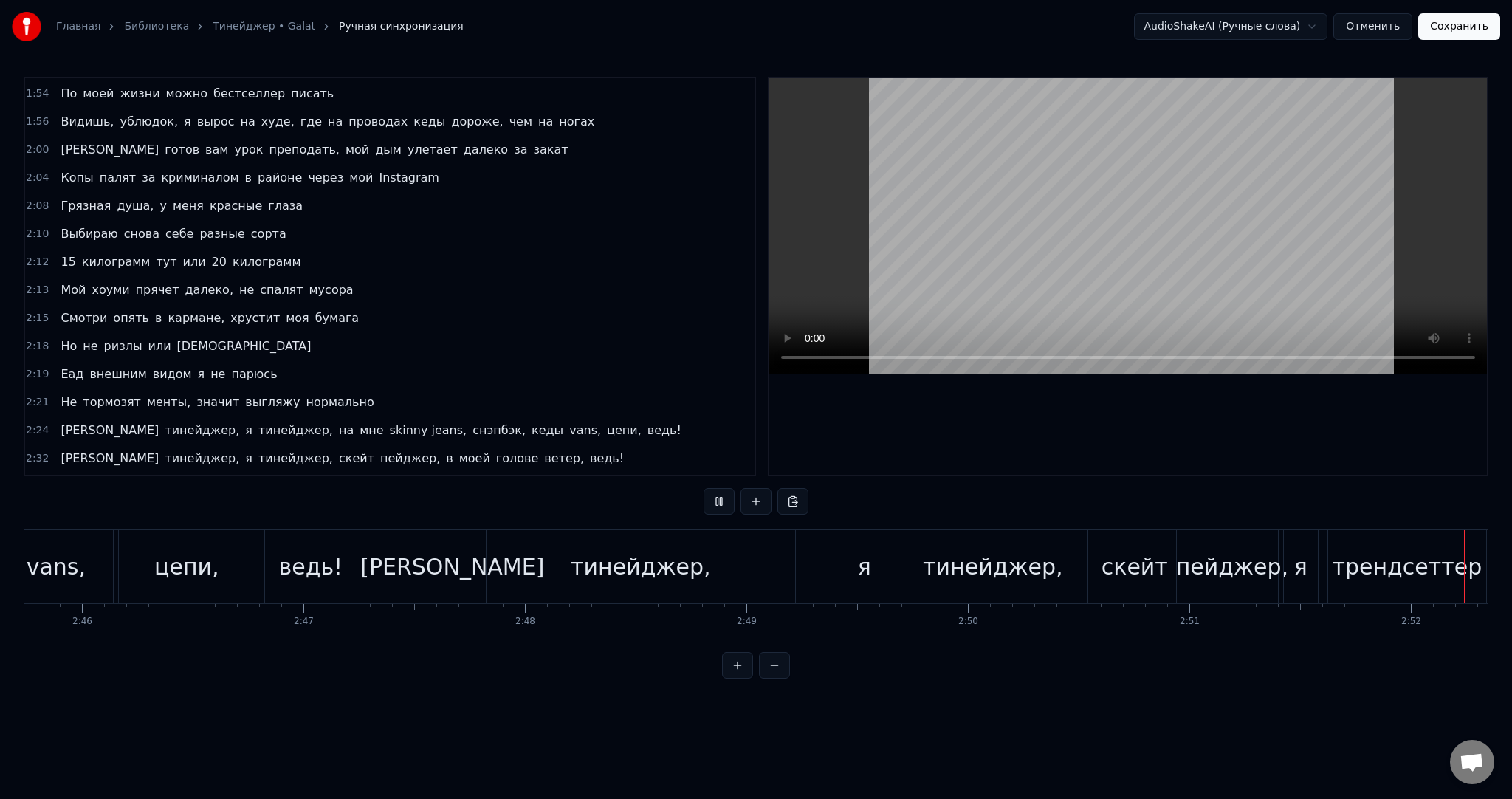
scroll to position [0, 38069]
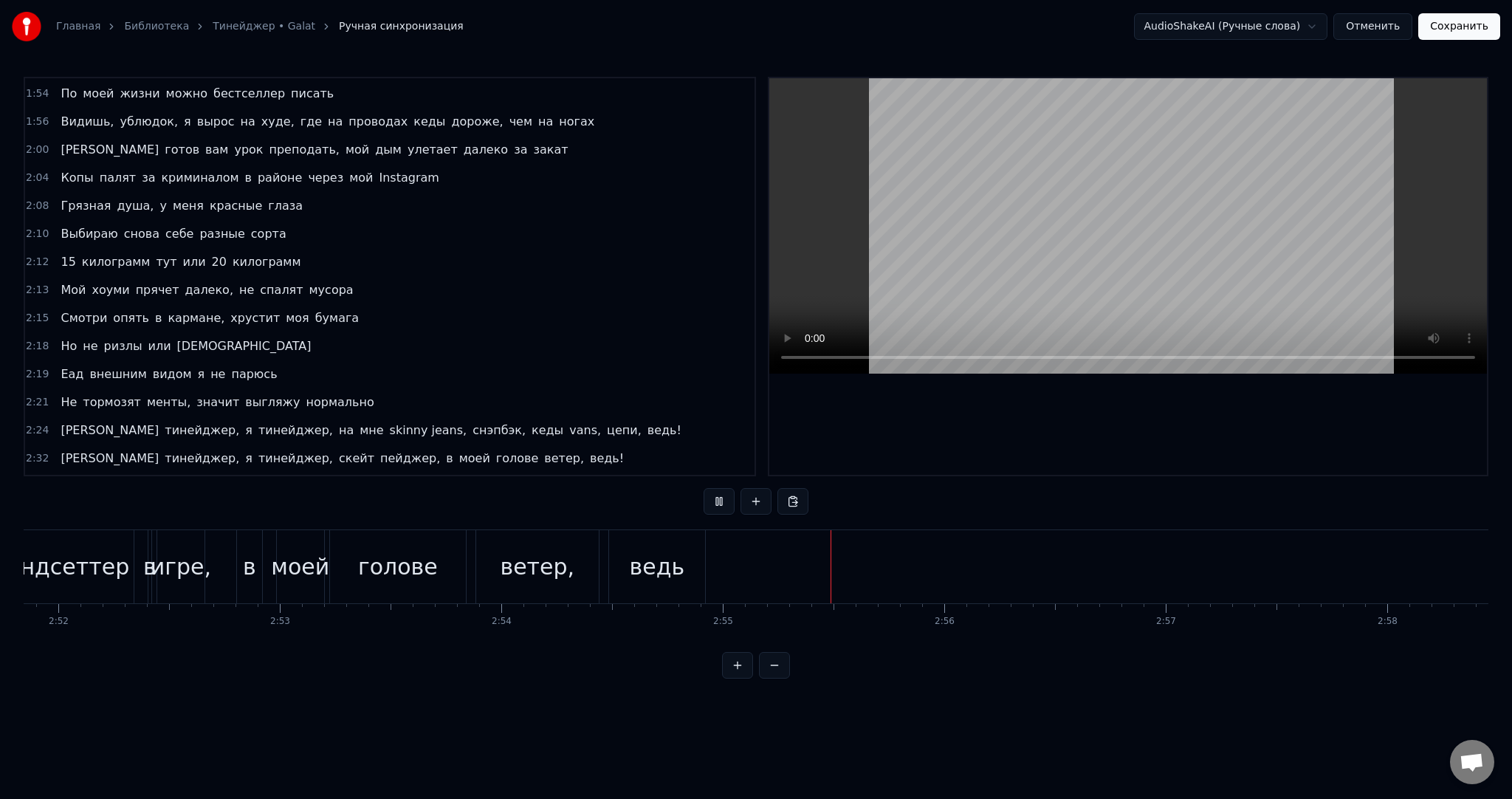
click at [1251, 226] on video at bounding box center [1129, 225] width 718 height 296
click at [1407, 28] on button "Отменить" at bounding box center [1373, 26] width 79 height 26
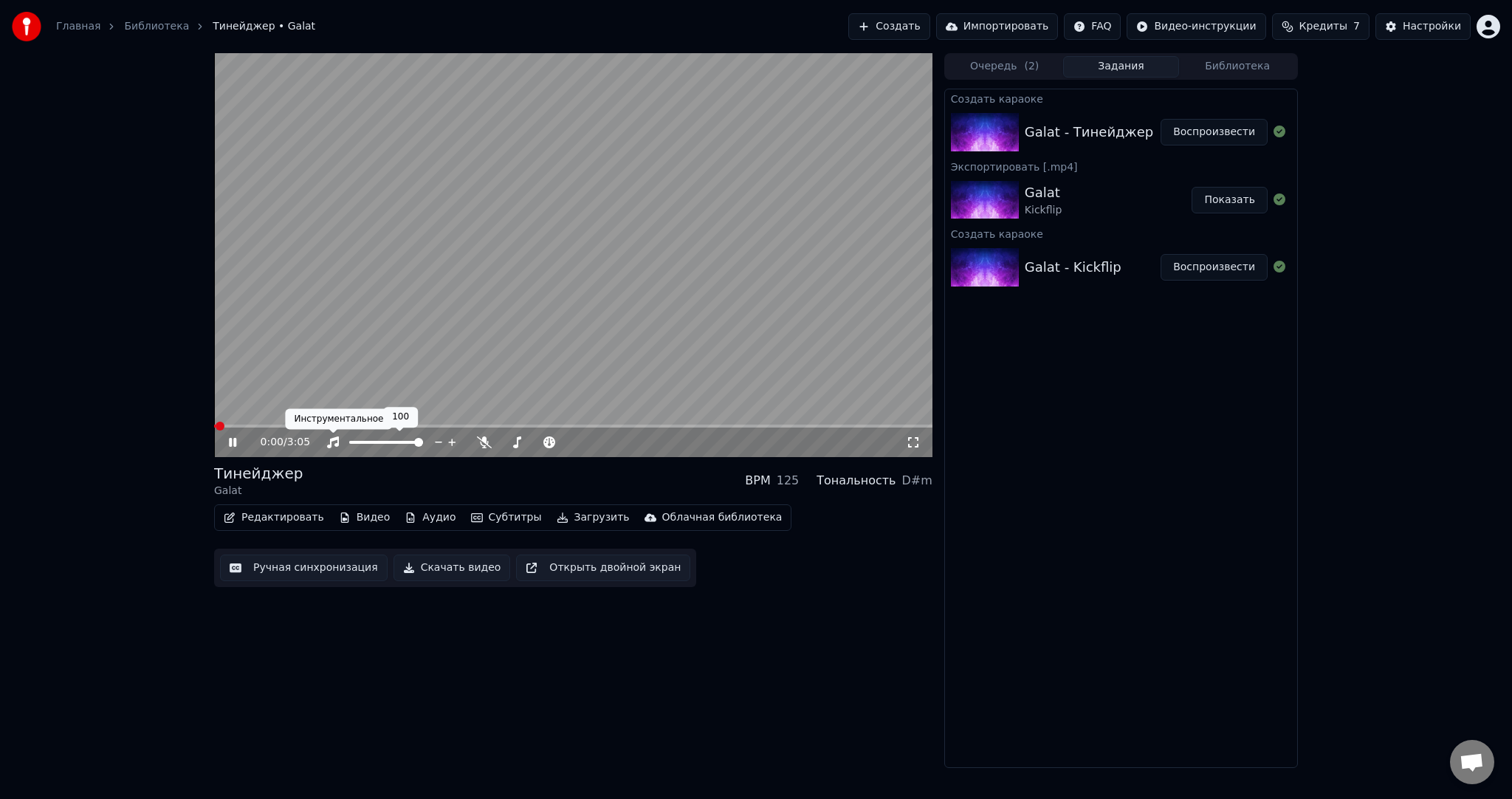
click at [400, 259] on video at bounding box center [574, 256] width 719 height 404
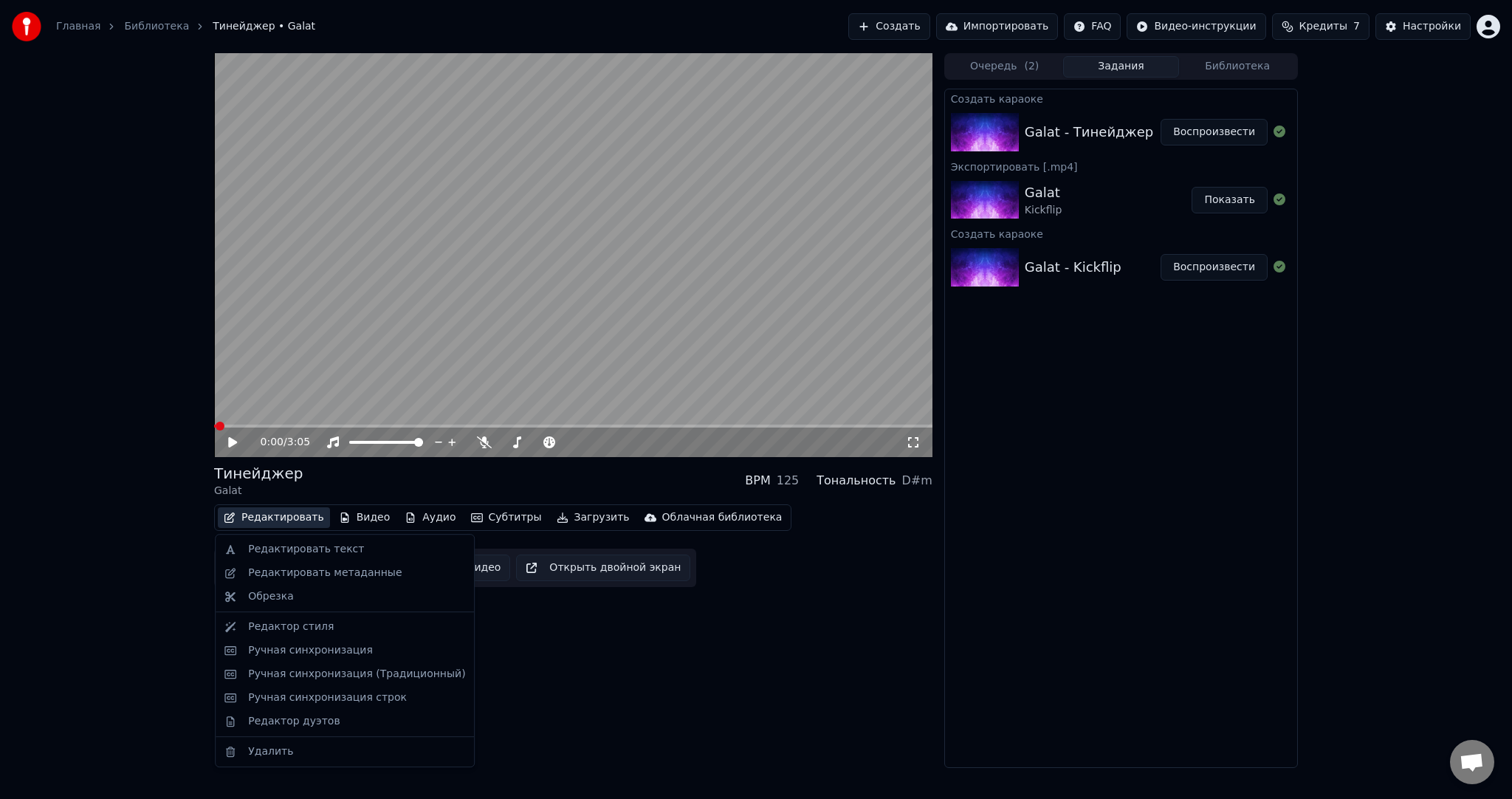
click at [275, 521] on button "Редактировать" at bounding box center [273, 517] width 112 height 20
click at [281, 546] on div "Редактировать текст" at bounding box center [305, 549] width 116 height 15
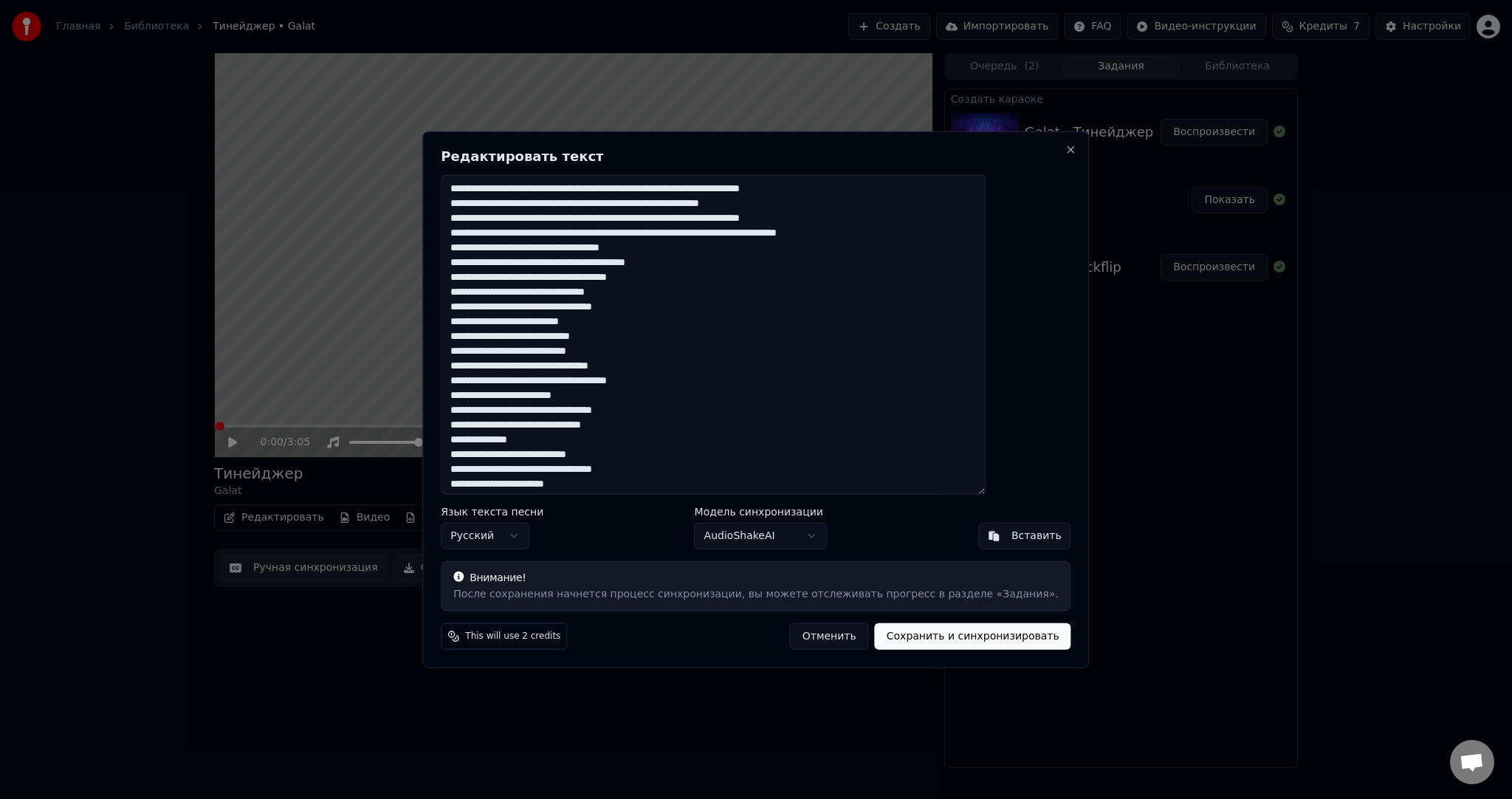
click at [767, 403] on textarea at bounding box center [713, 335] width 545 height 320
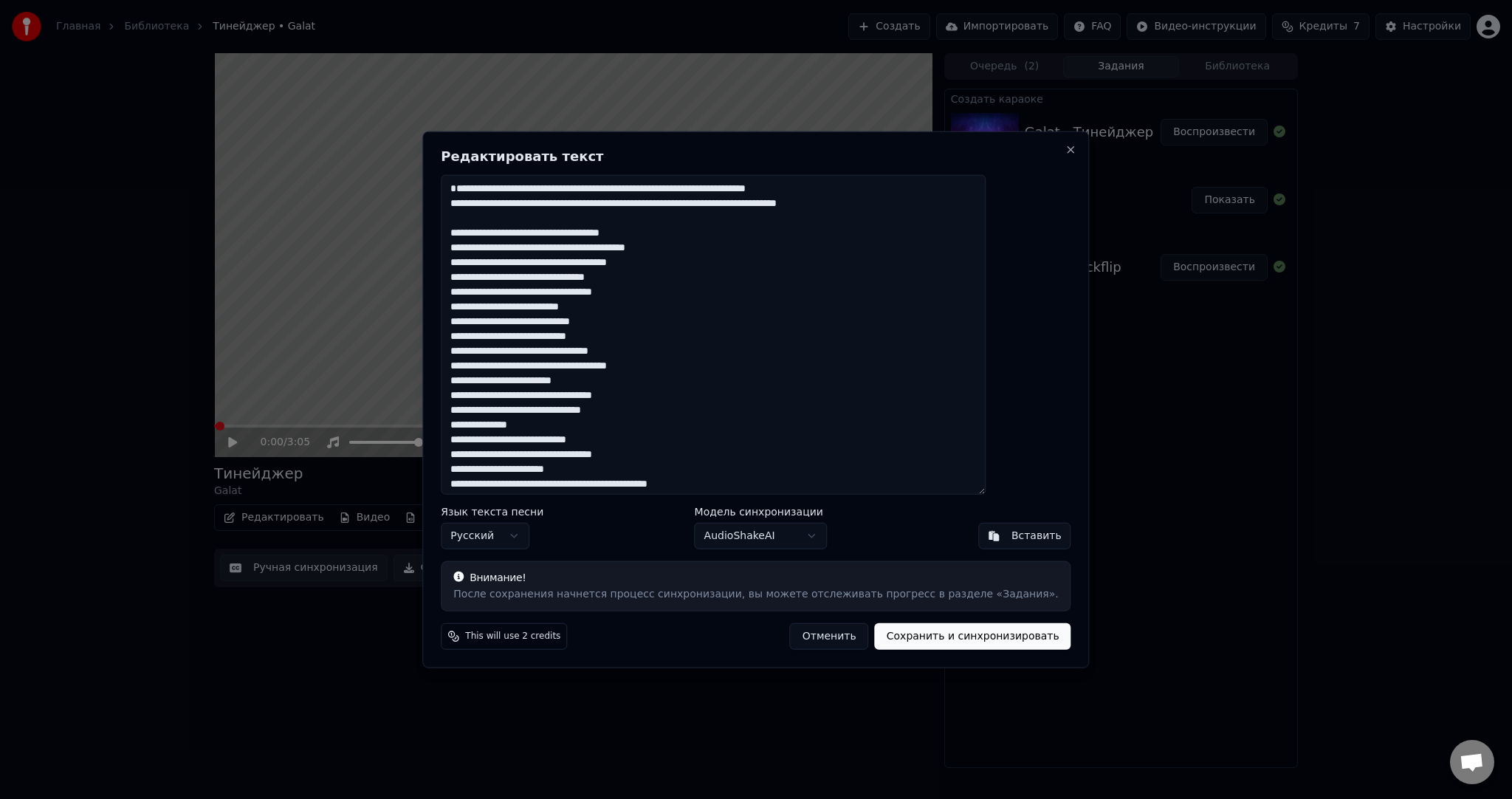
click at [897, 638] on button "Сохранить и синхронизировать" at bounding box center [973, 635] width 196 height 26
type textarea "**********"
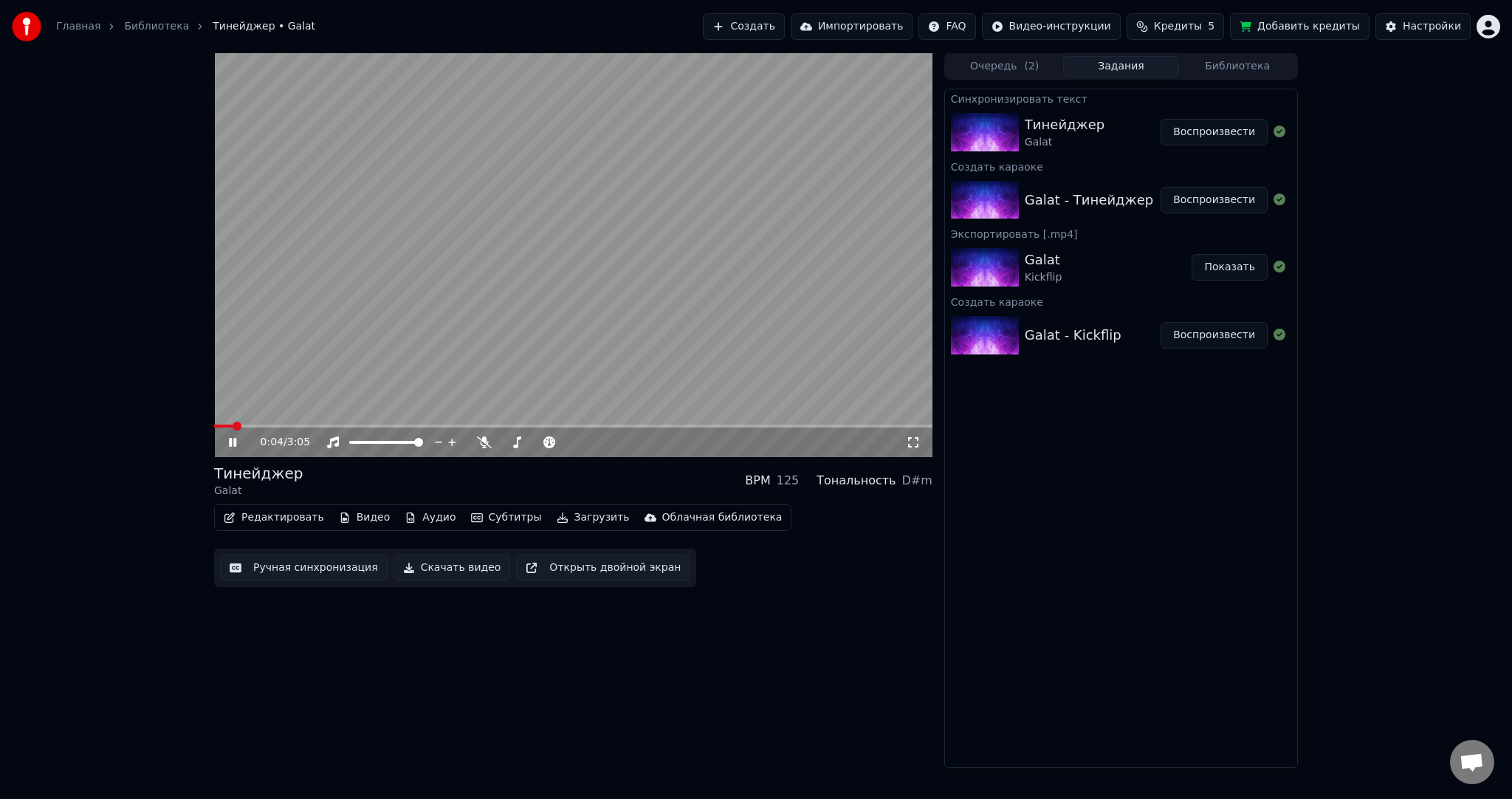
click at [433, 307] on video at bounding box center [574, 256] width 719 height 404
click at [486, 520] on button "Субтитры" at bounding box center [506, 517] width 83 height 20
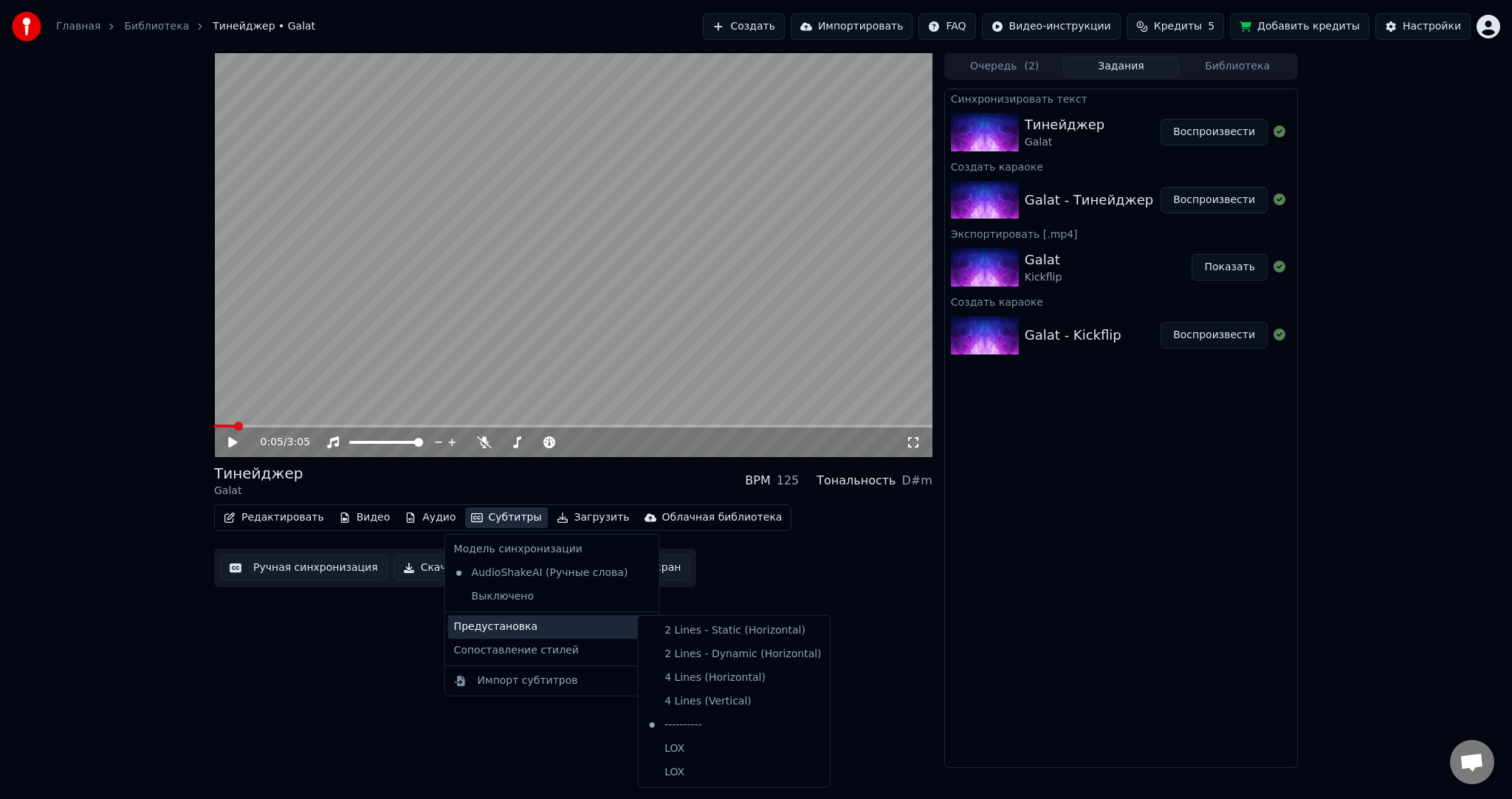
click at [518, 621] on div "Предустановка" at bounding box center [552, 627] width 208 height 23
click at [680, 719] on div "----------" at bounding box center [734, 725] width 186 height 23
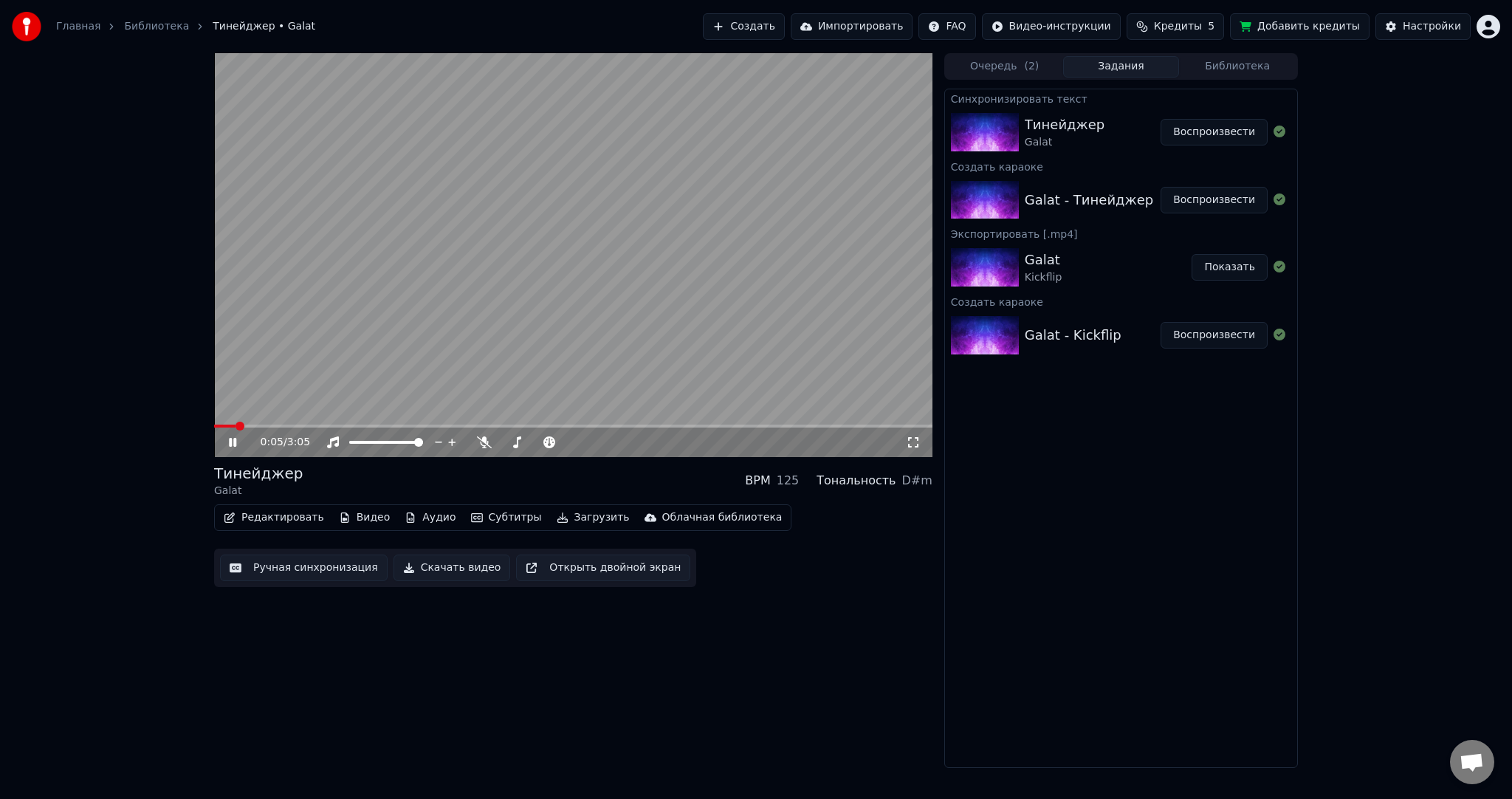
click at [336, 567] on button "Ручная синхронизация" at bounding box center [304, 568] width 168 height 26
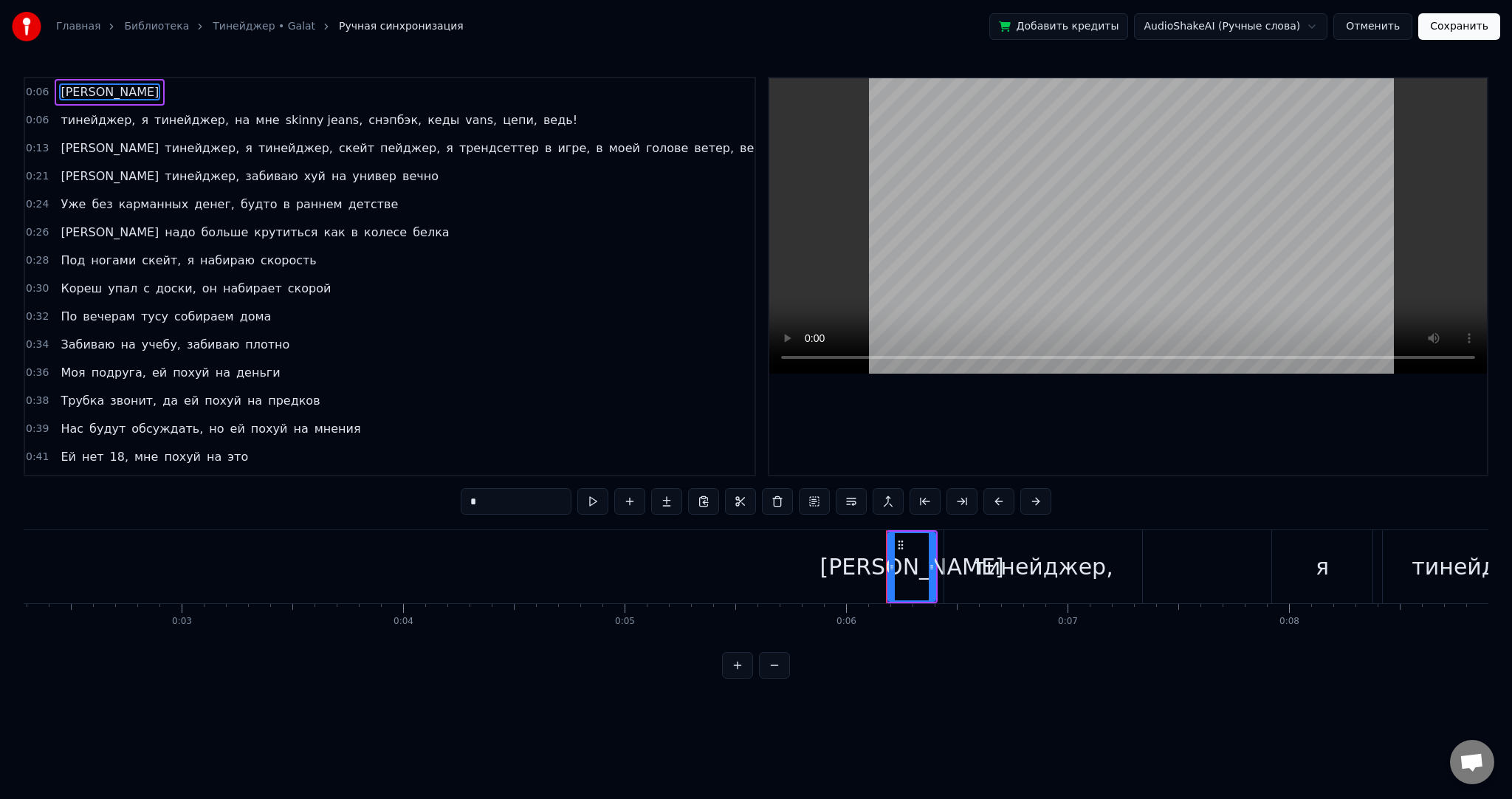
scroll to position [0, 591]
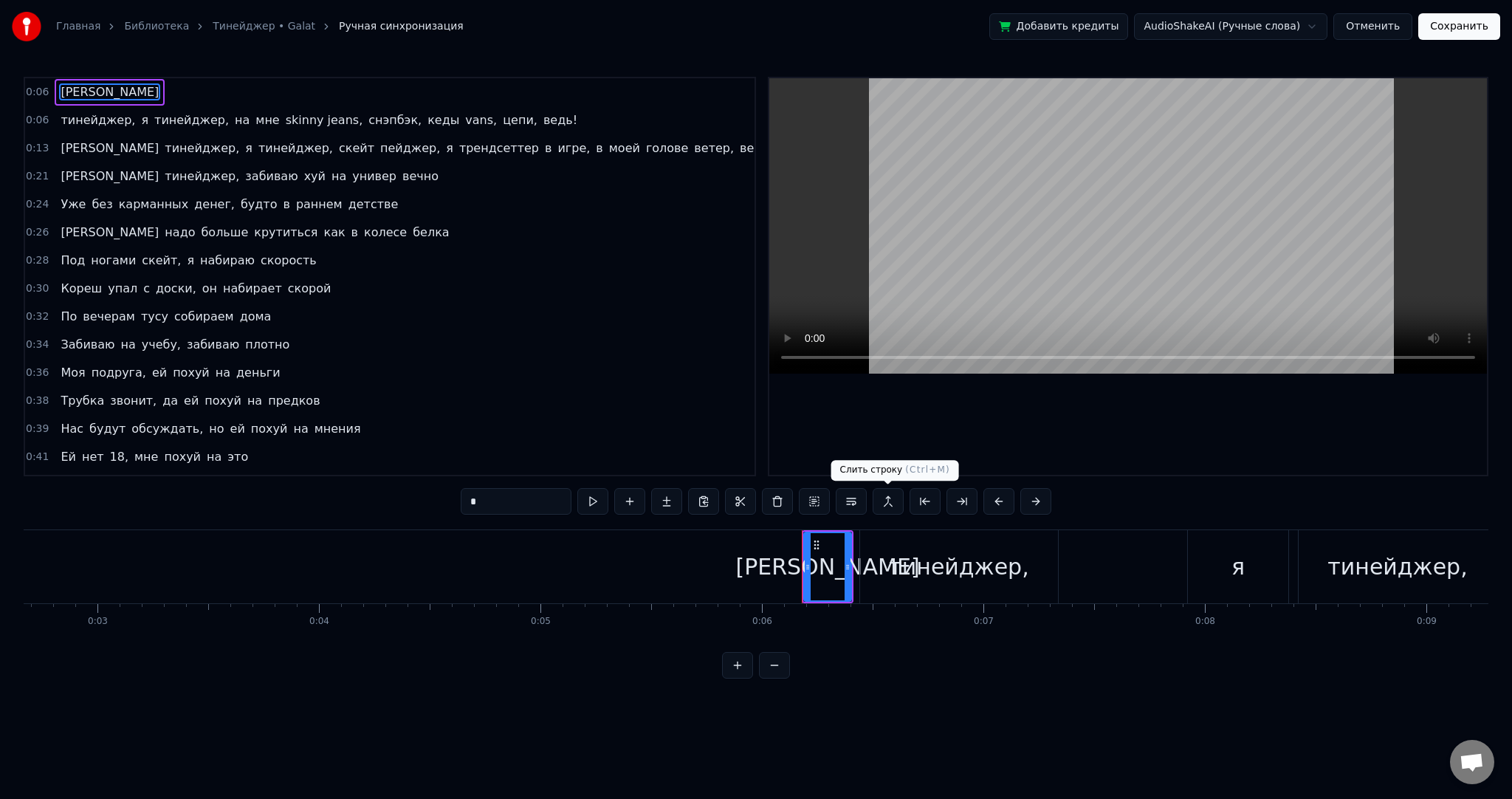
click at [895, 497] on button at bounding box center [889, 500] width 31 height 26
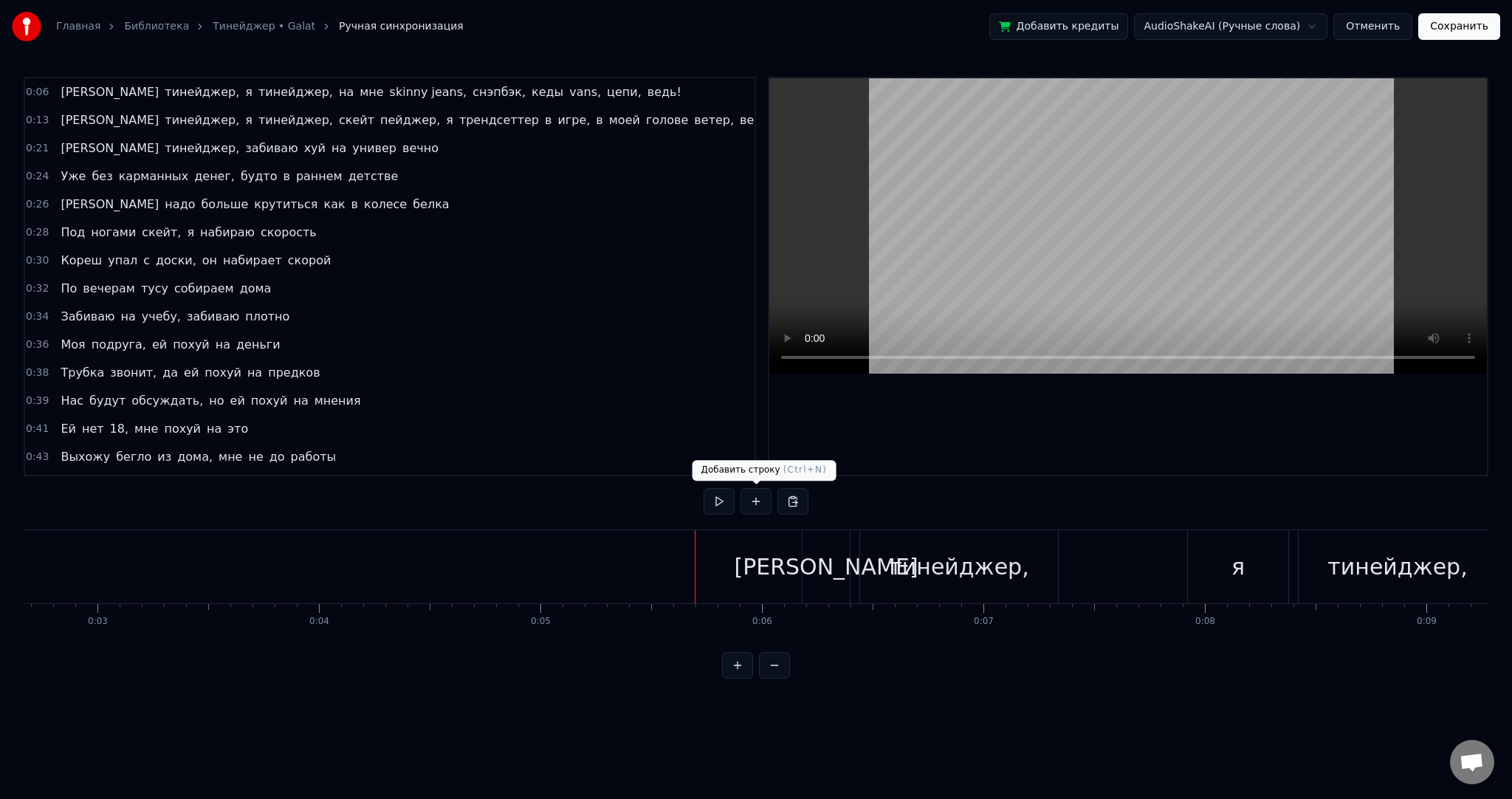
click at [713, 497] on button at bounding box center [719, 500] width 31 height 26
click at [1229, 545] on div "я" at bounding box center [1238, 567] width 100 height 73
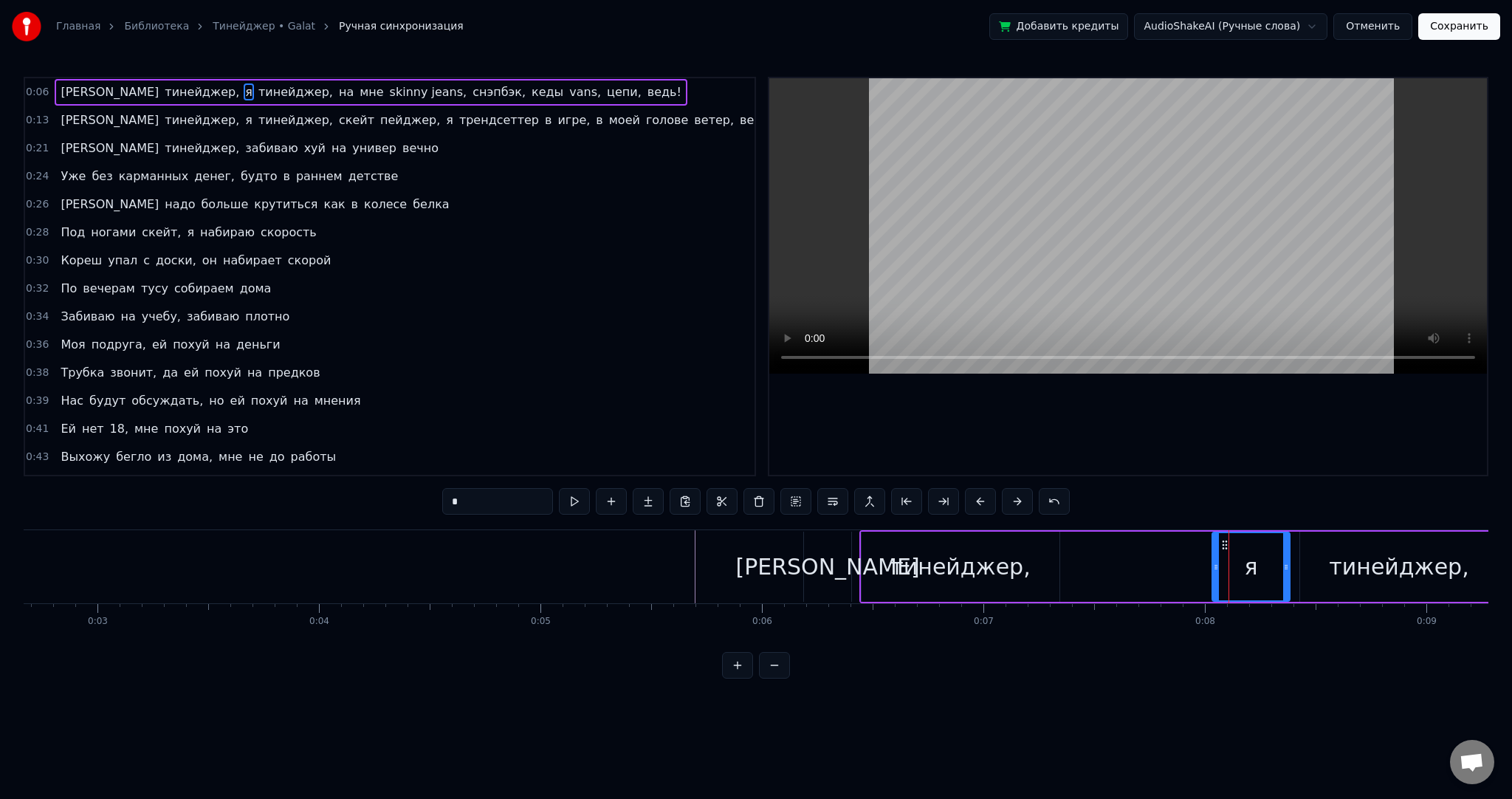
drag, startPoint x: 1191, startPoint y: 554, endPoint x: 1220, endPoint y: 555, distance: 29.0
click at [1219, 555] on div at bounding box center [1216, 567] width 6 height 67
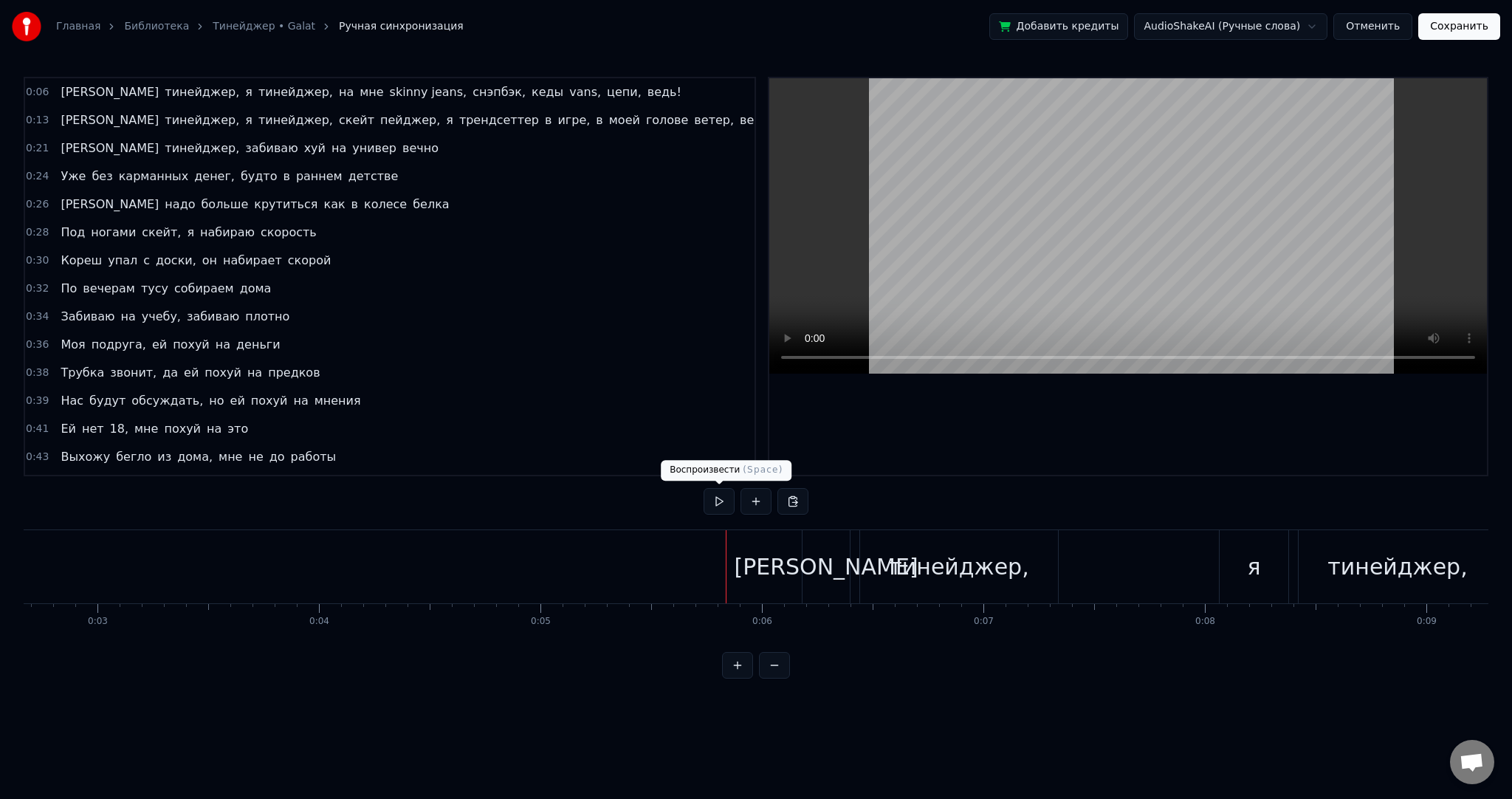
click at [724, 499] on button at bounding box center [719, 500] width 31 height 26
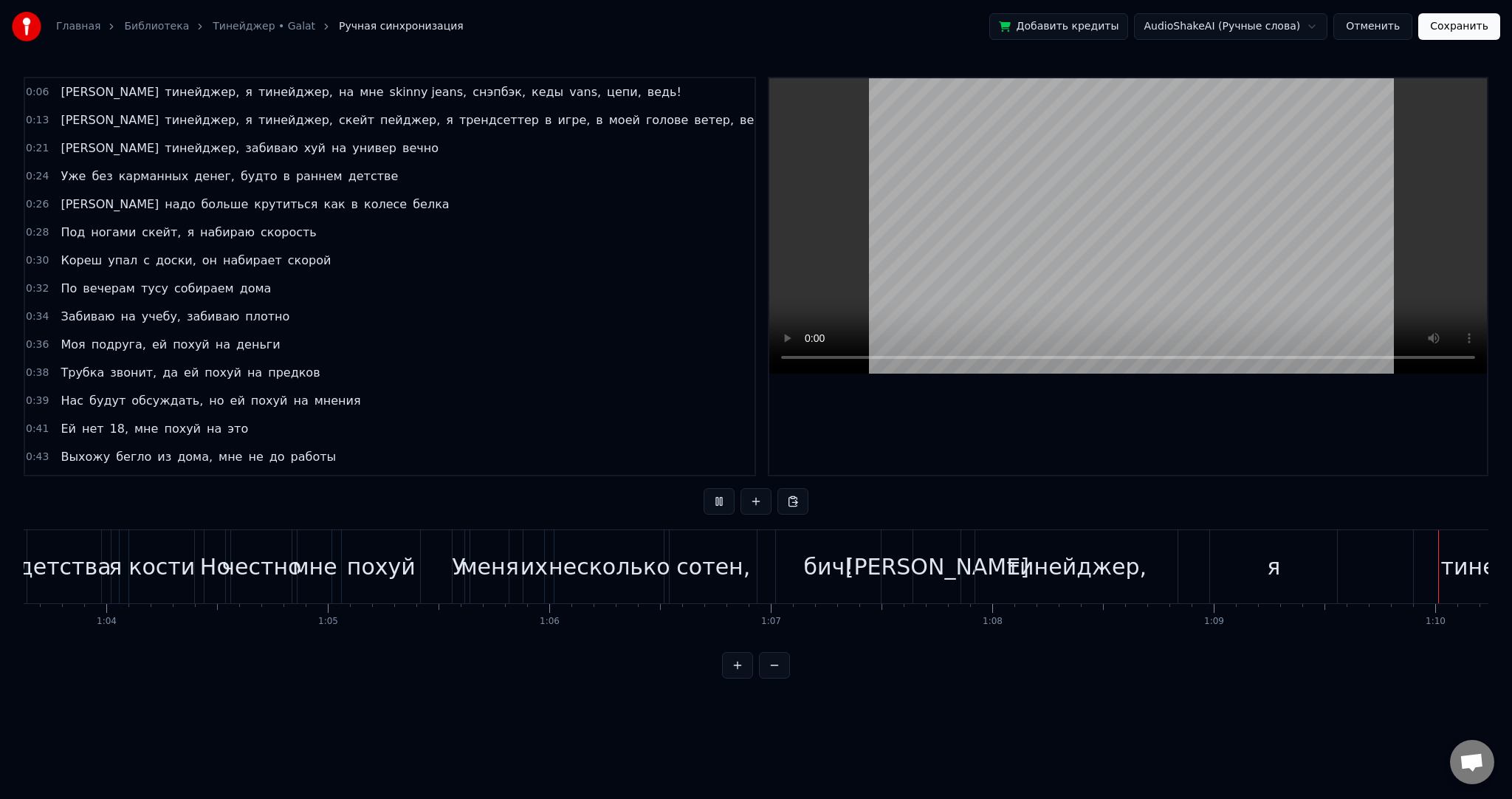
scroll to position [0, 15447]
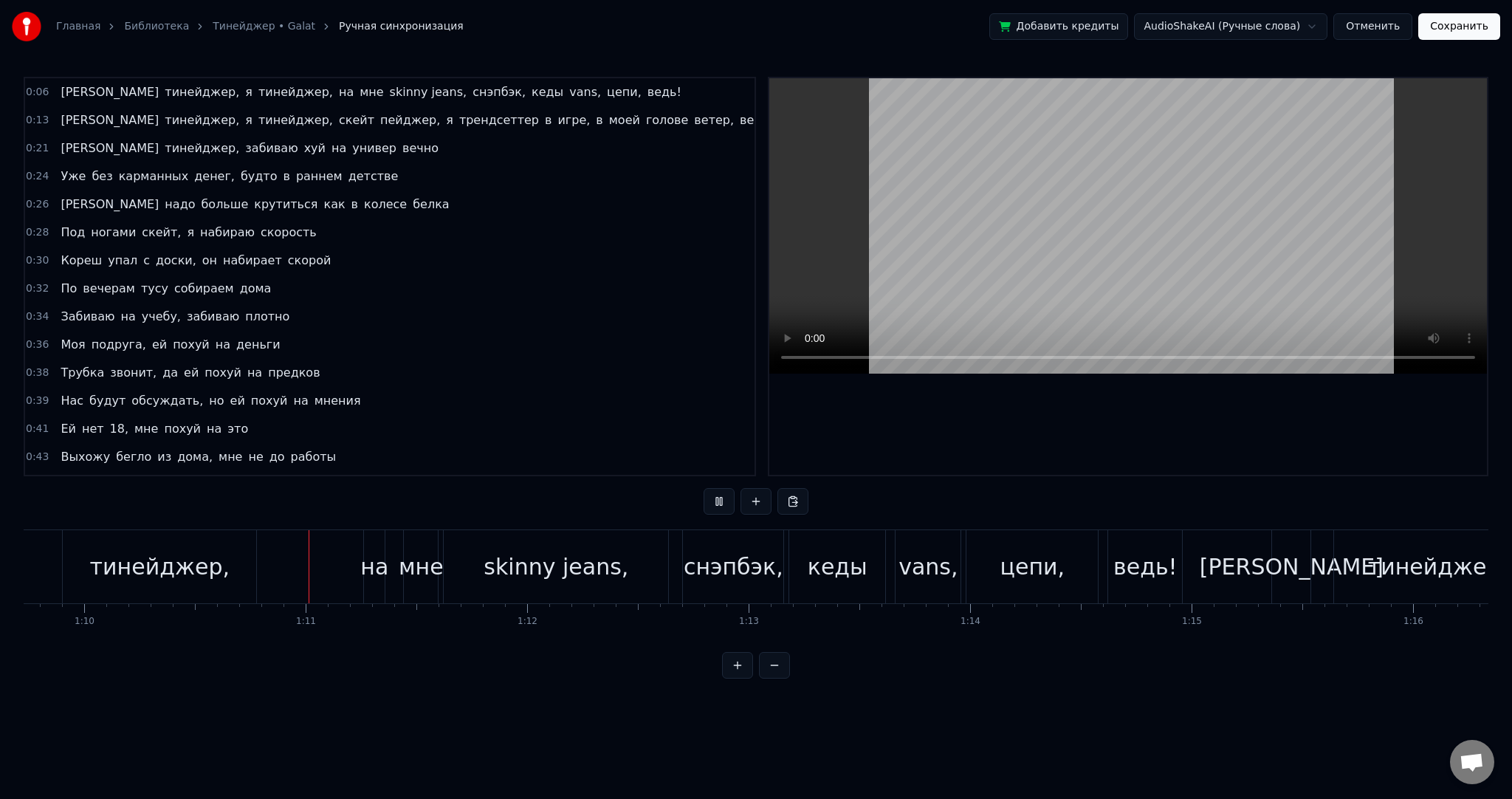
click at [916, 251] on video at bounding box center [1129, 225] width 718 height 296
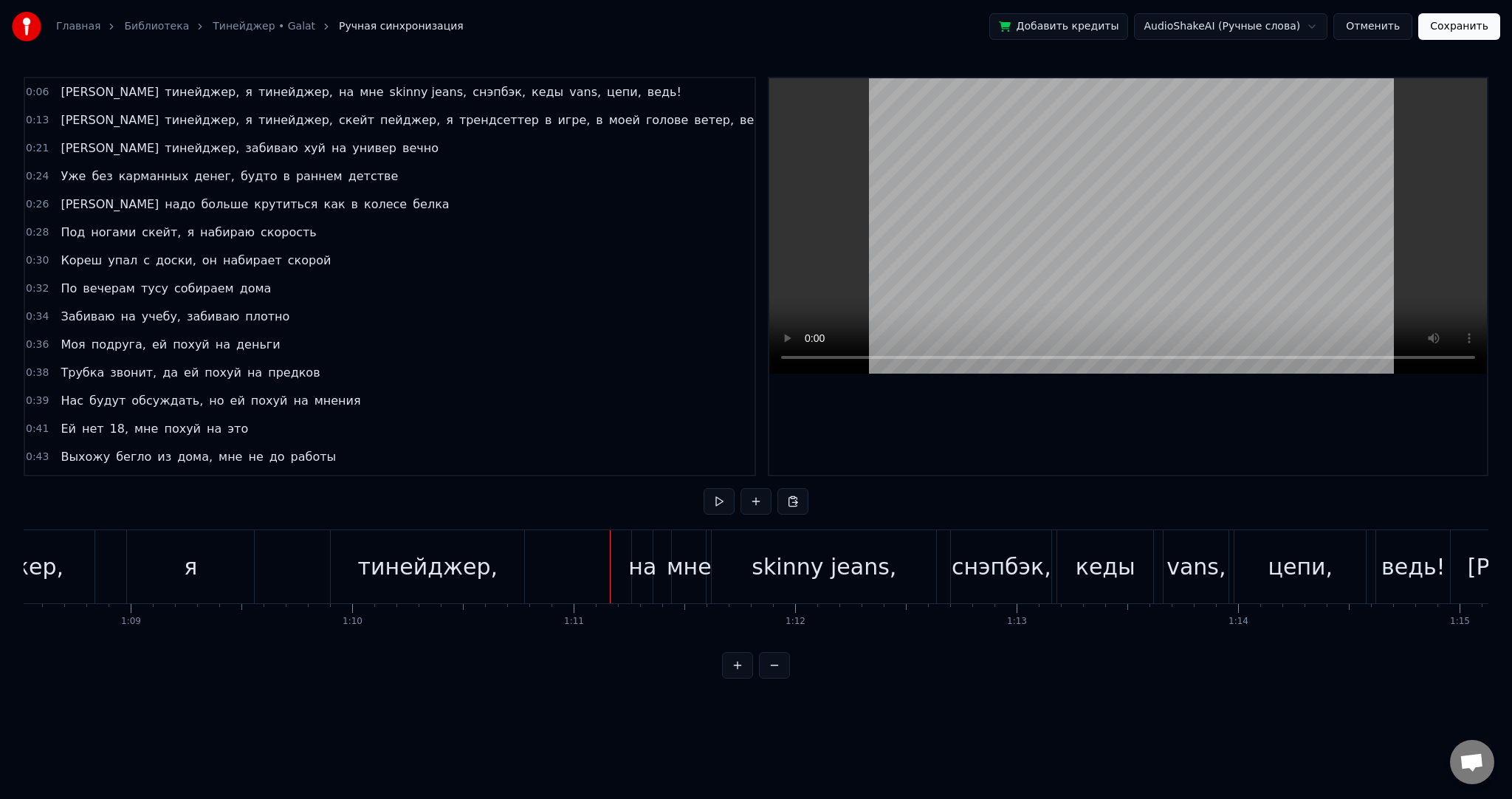
scroll to position [0, 14926]
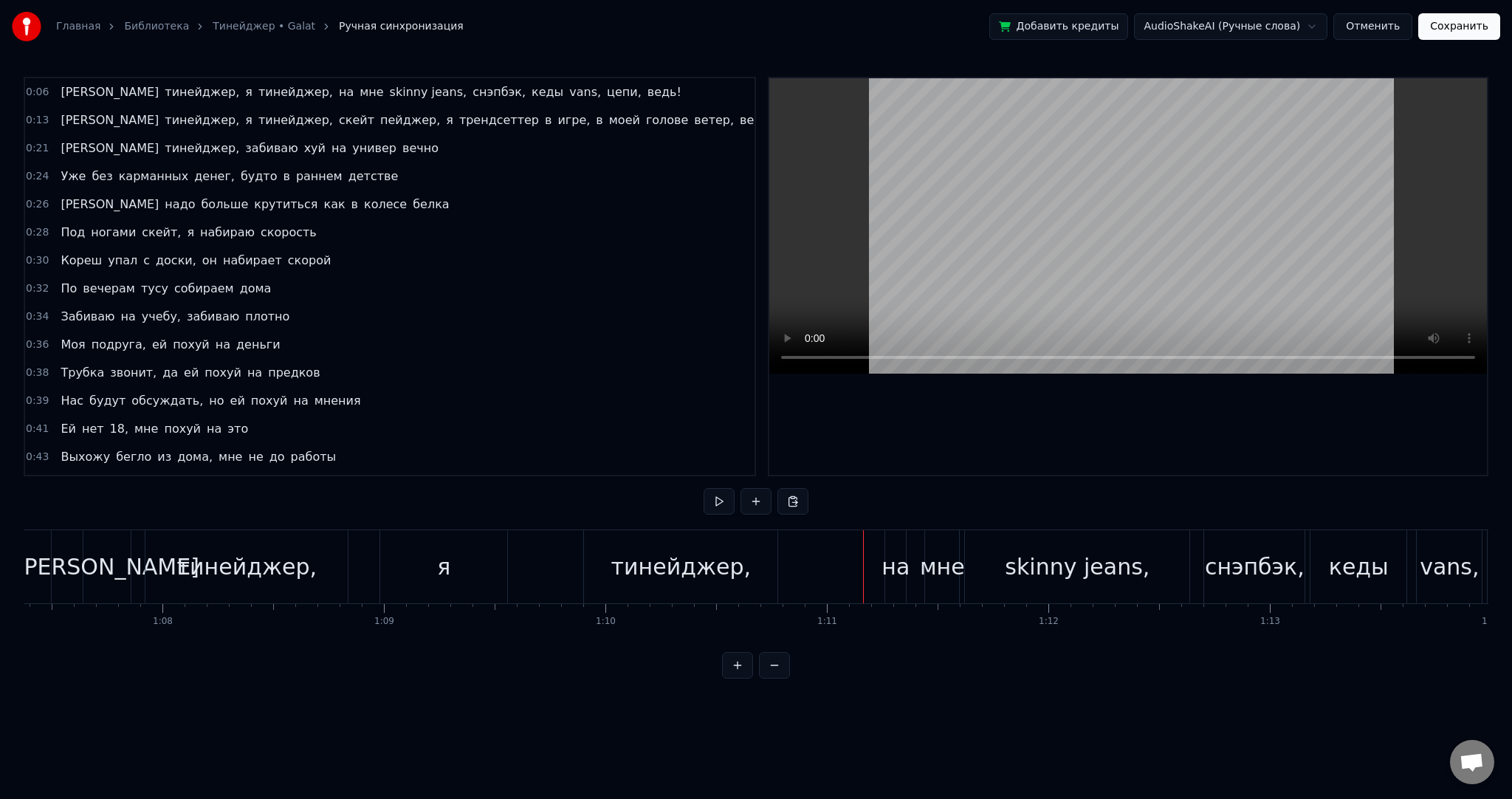
click at [476, 574] on div "я" at bounding box center [444, 567] width 127 height 73
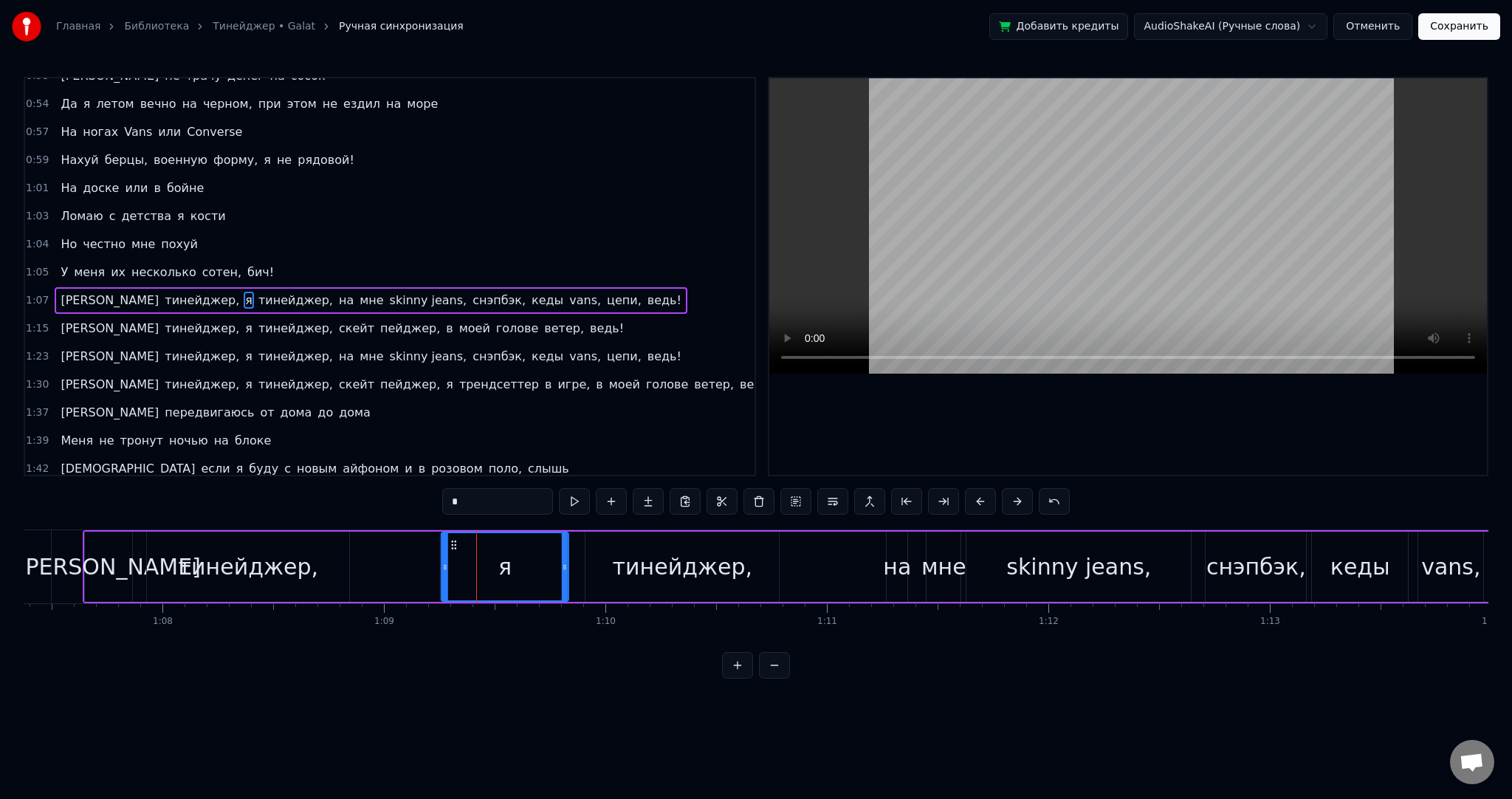
drag, startPoint x: 390, startPoint y: 545, endPoint x: 452, endPoint y: 555, distance: 62.8
click at [450, 551] on div "я" at bounding box center [504, 567] width 126 height 67
drag, startPoint x: 460, startPoint y: 567, endPoint x: 512, endPoint y: 569, distance: 52.0
click at [511, 569] on icon at bounding box center [513, 567] width 6 height 12
click at [381, 564] on div "Я тинейджер, я тинейджер, на мне skinny jeans, снэпбэк, кеды vans, цепи, ведь!" at bounding box center [895, 567] width 1624 height 73
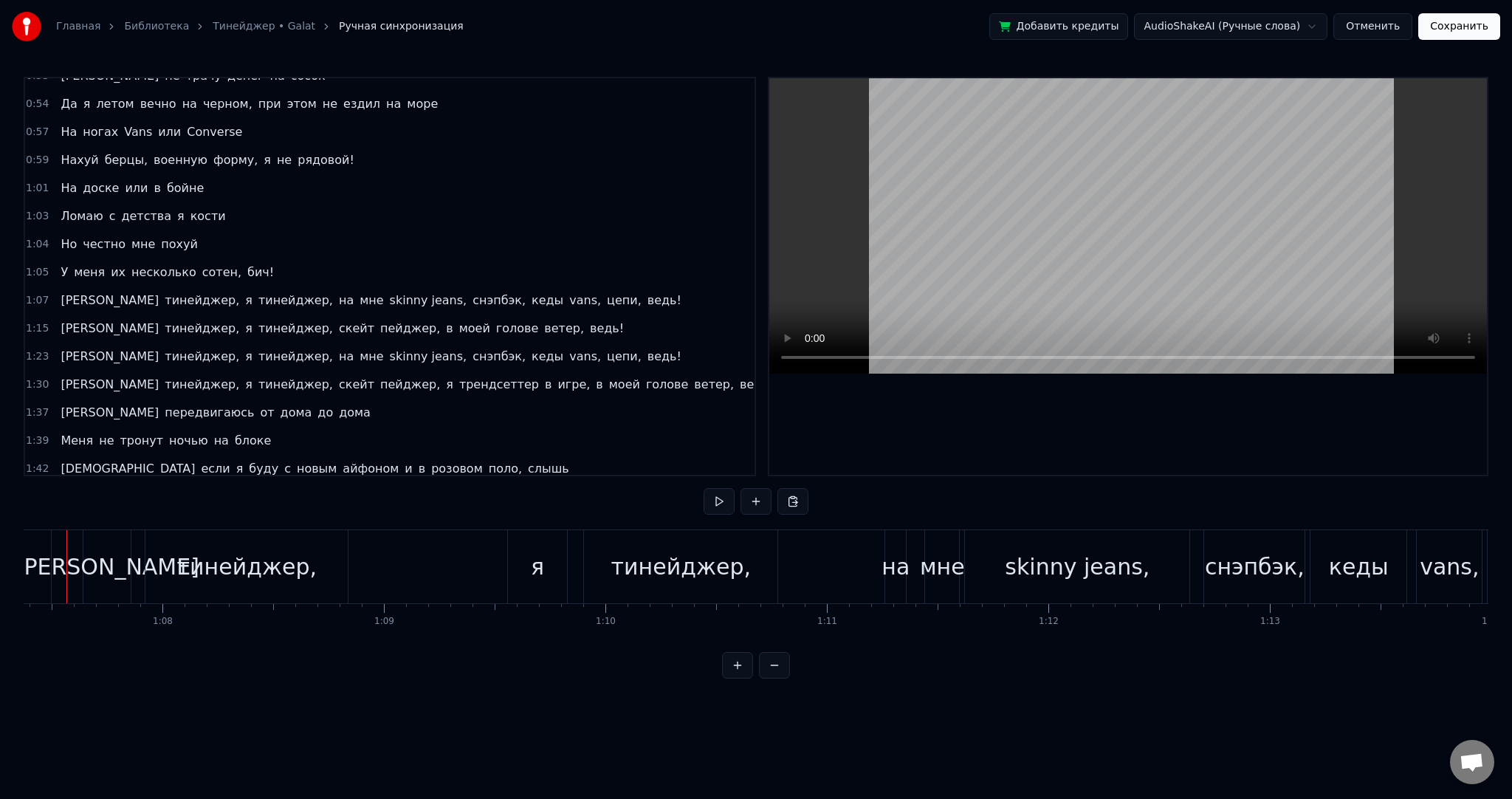
scroll to position [0, 14894]
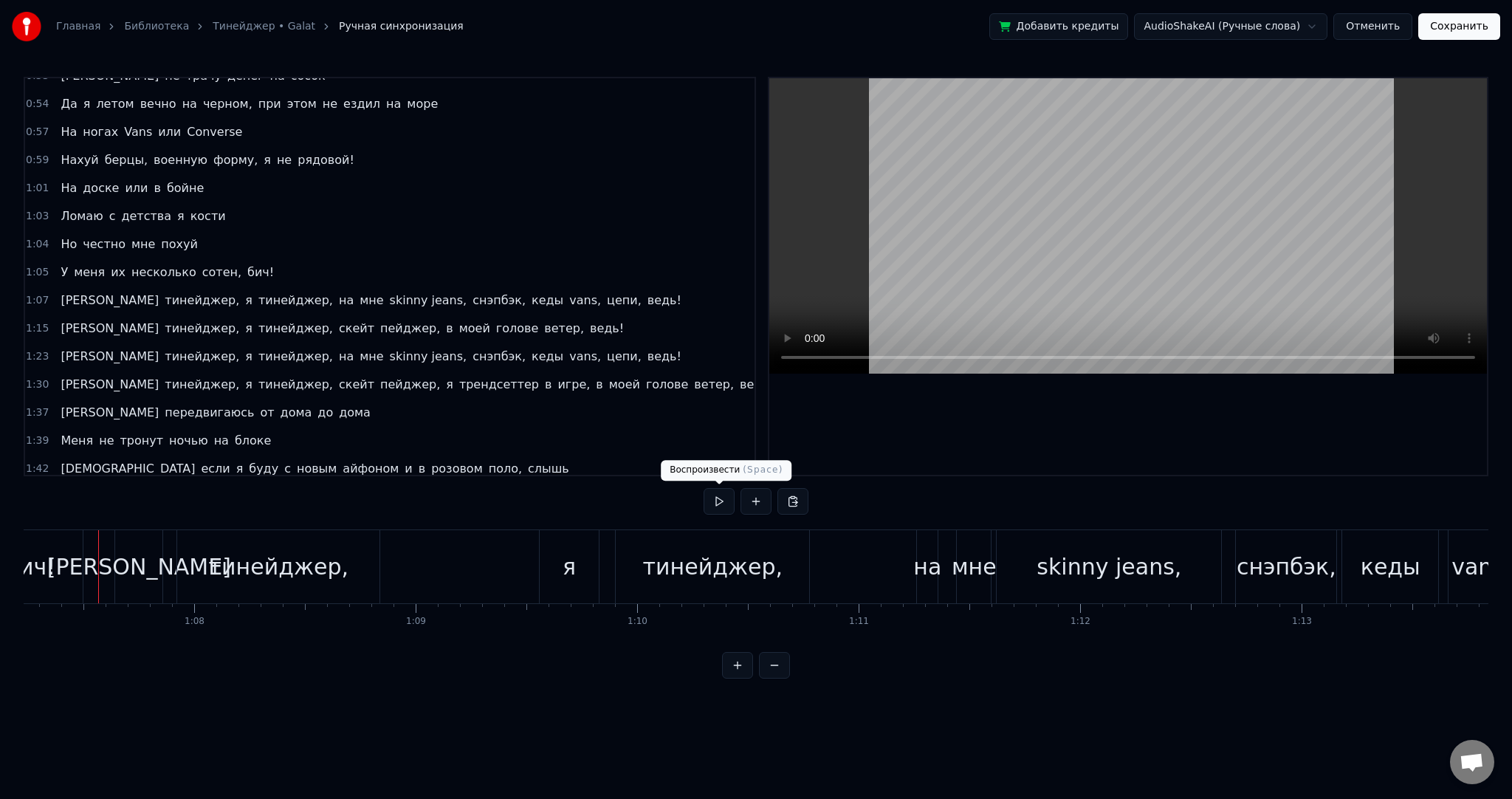
click at [715, 499] on button at bounding box center [719, 500] width 31 height 26
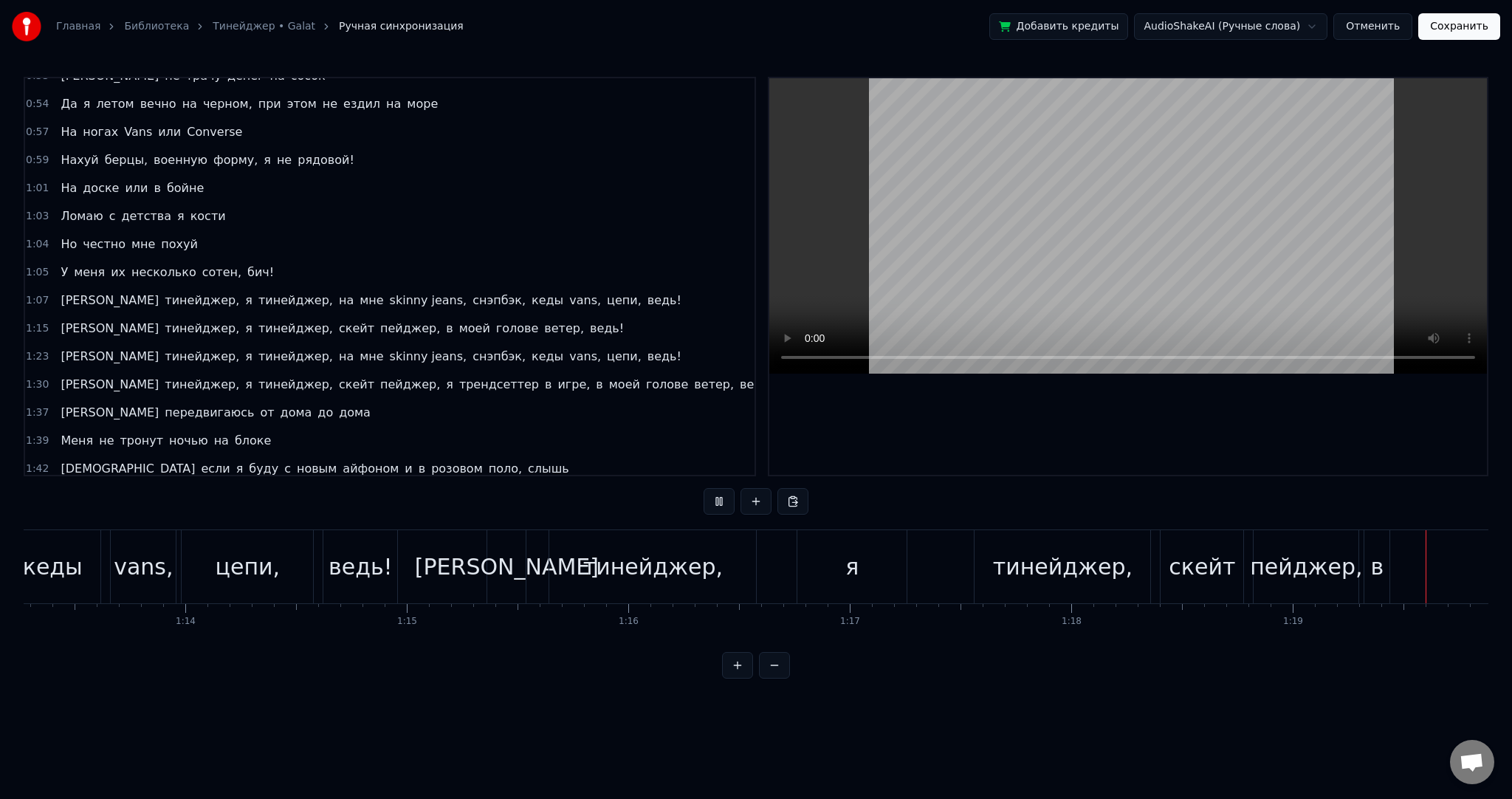
scroll to position [0, 17585]
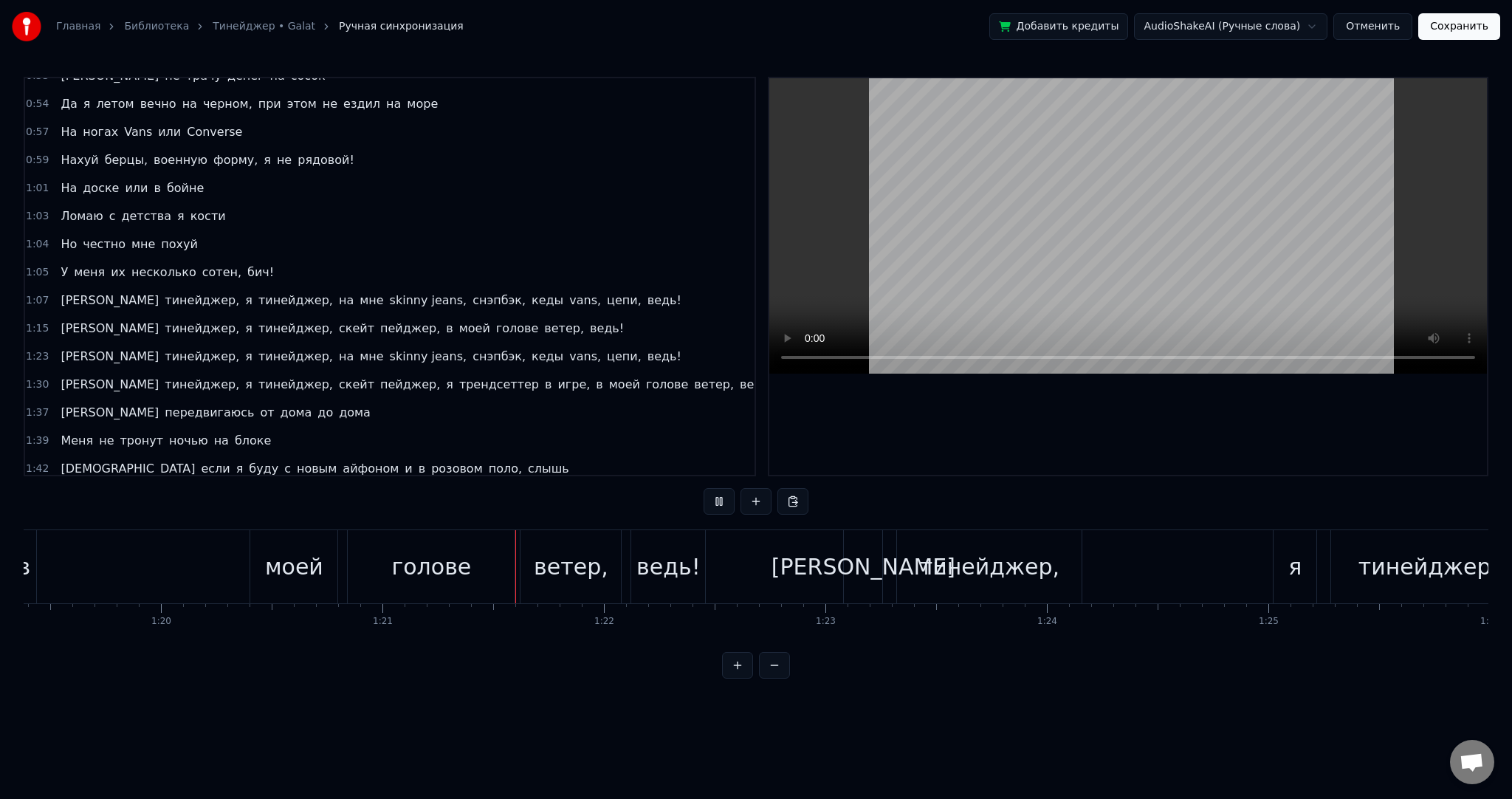
click at [975, 260] on video at bounding box center [1129, 225] width 718 height 296
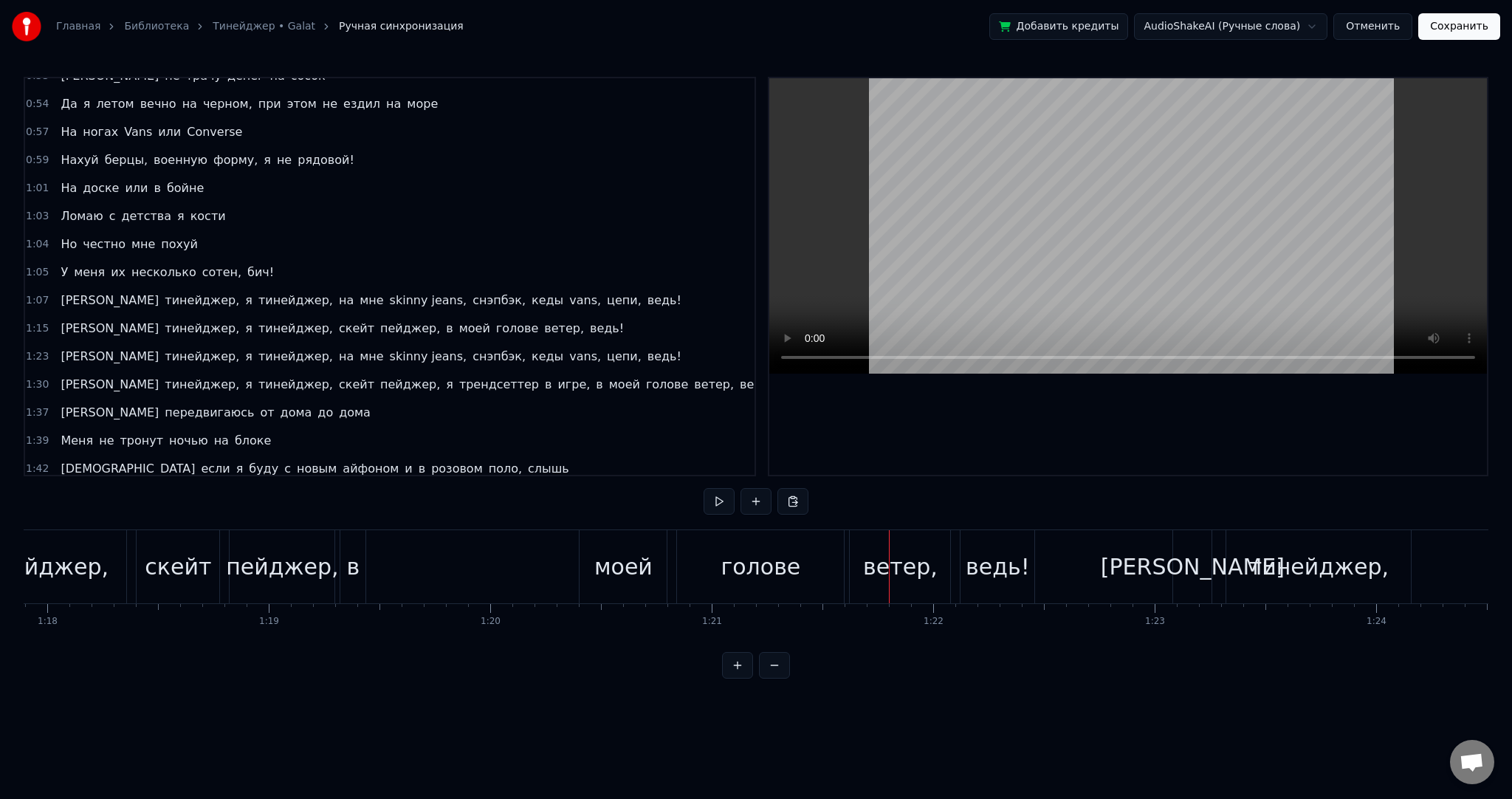
scroll to position [0, 17154]
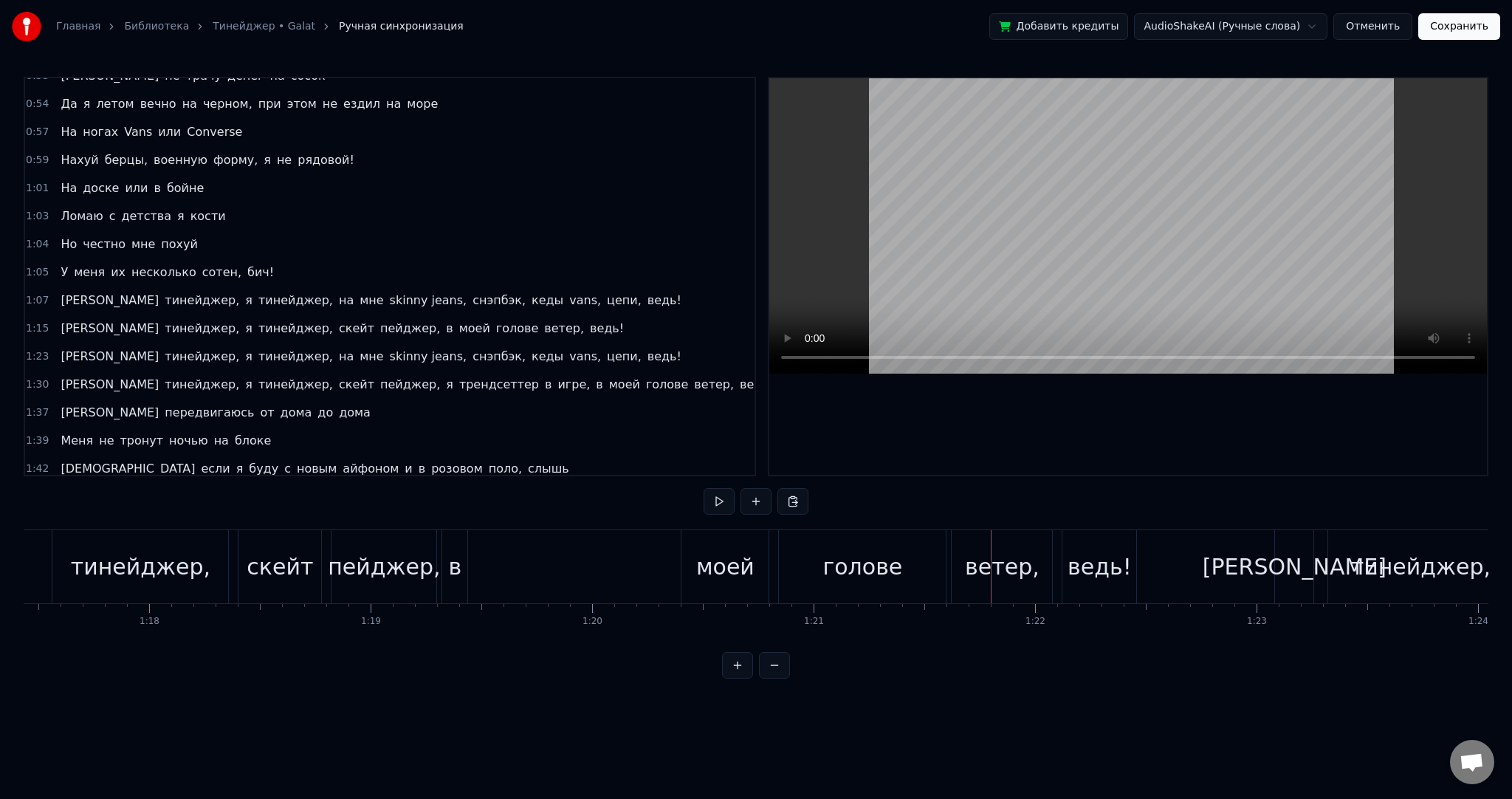
click at [458, 567] on div "в" at bounding box center [456, 567] width 14 height 33
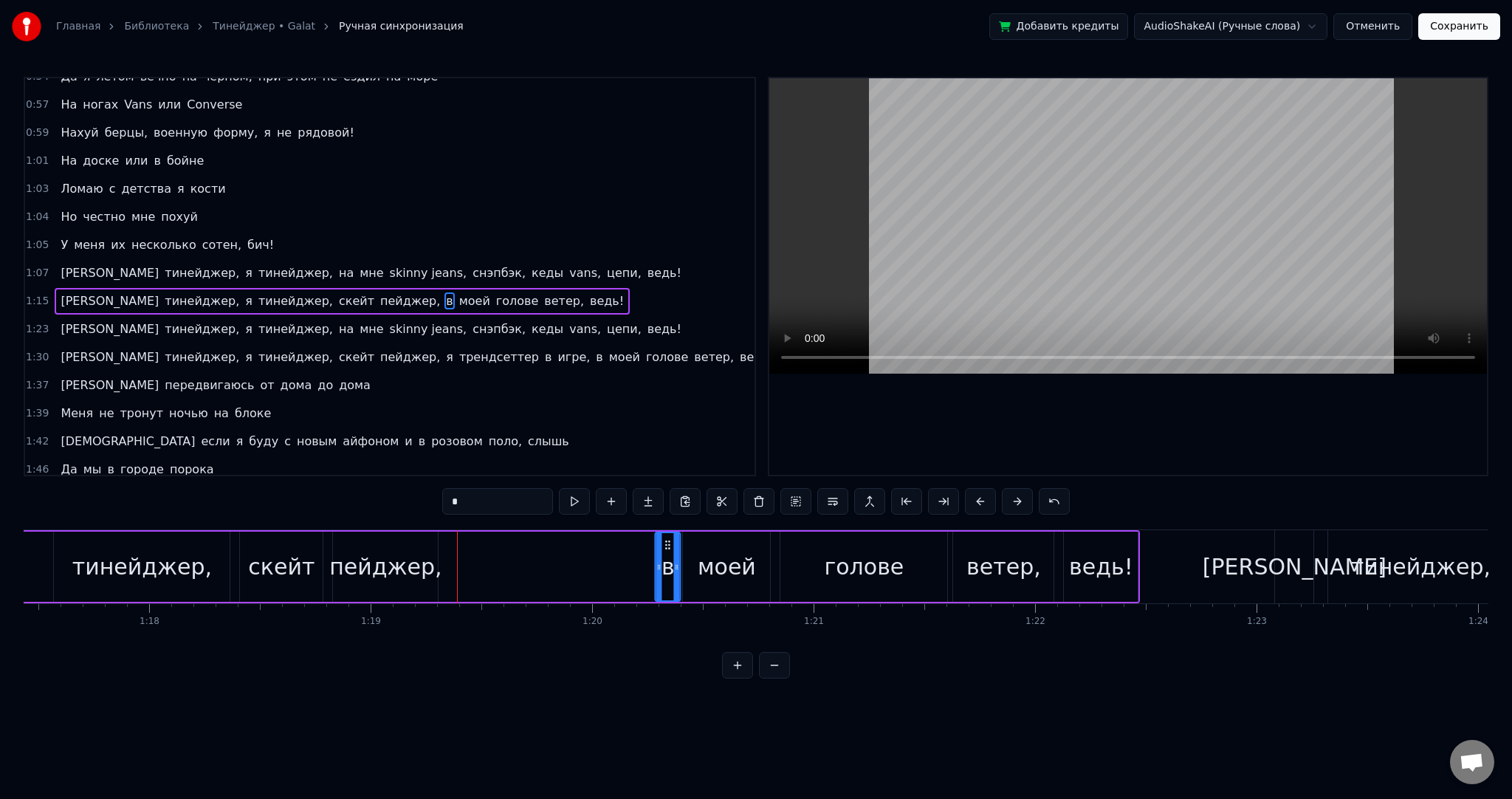
drag, startPoint x: 460, startPoint y: 544, endPoint x: 664, endPoint y: 548, distance: 204.0
click at [664, 548] on icon at bounding box center [668, 545] width 12 height 12
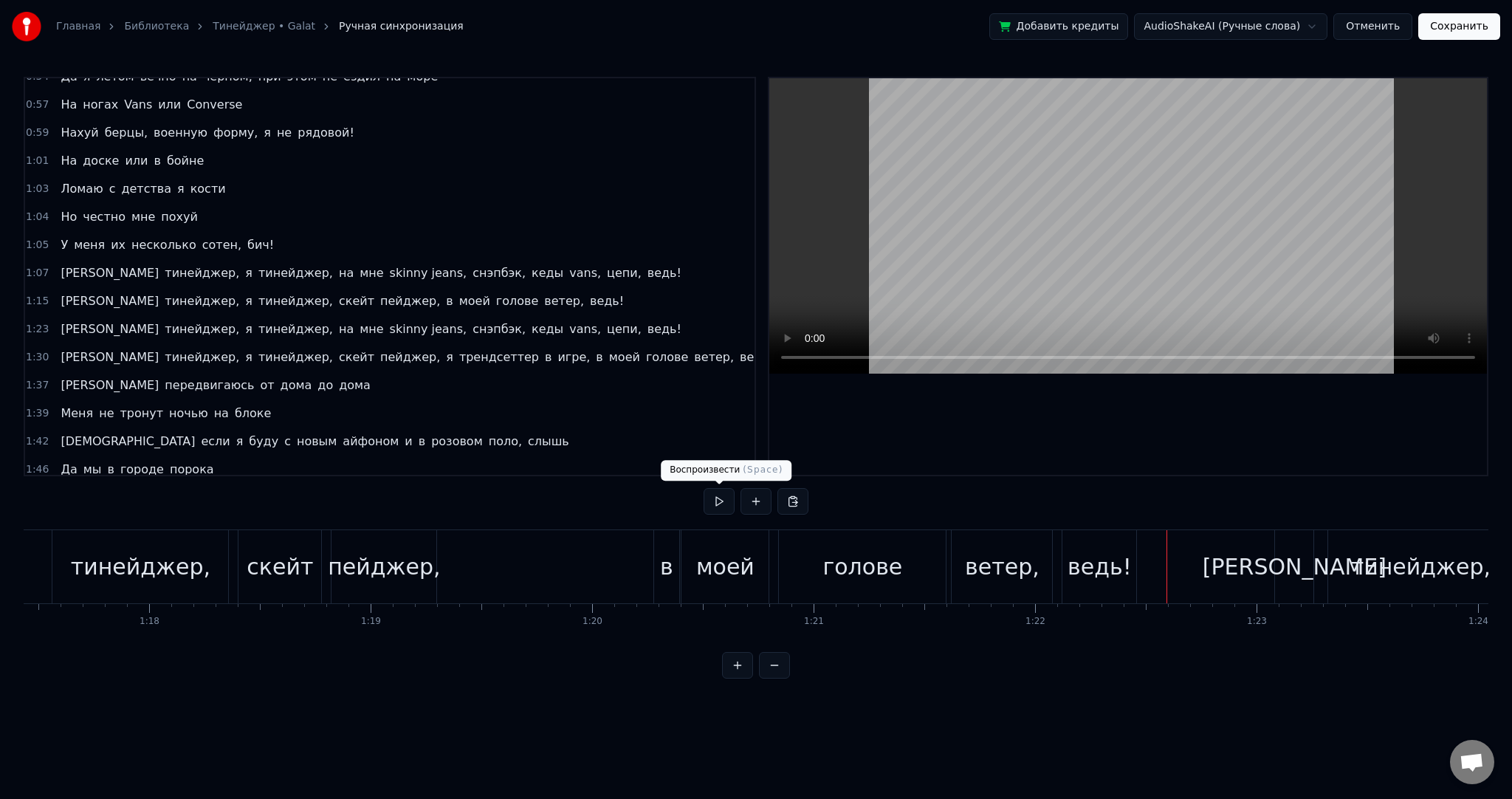
click at [728, 491] on button at bounding box center [719, 500] width 31 height 26
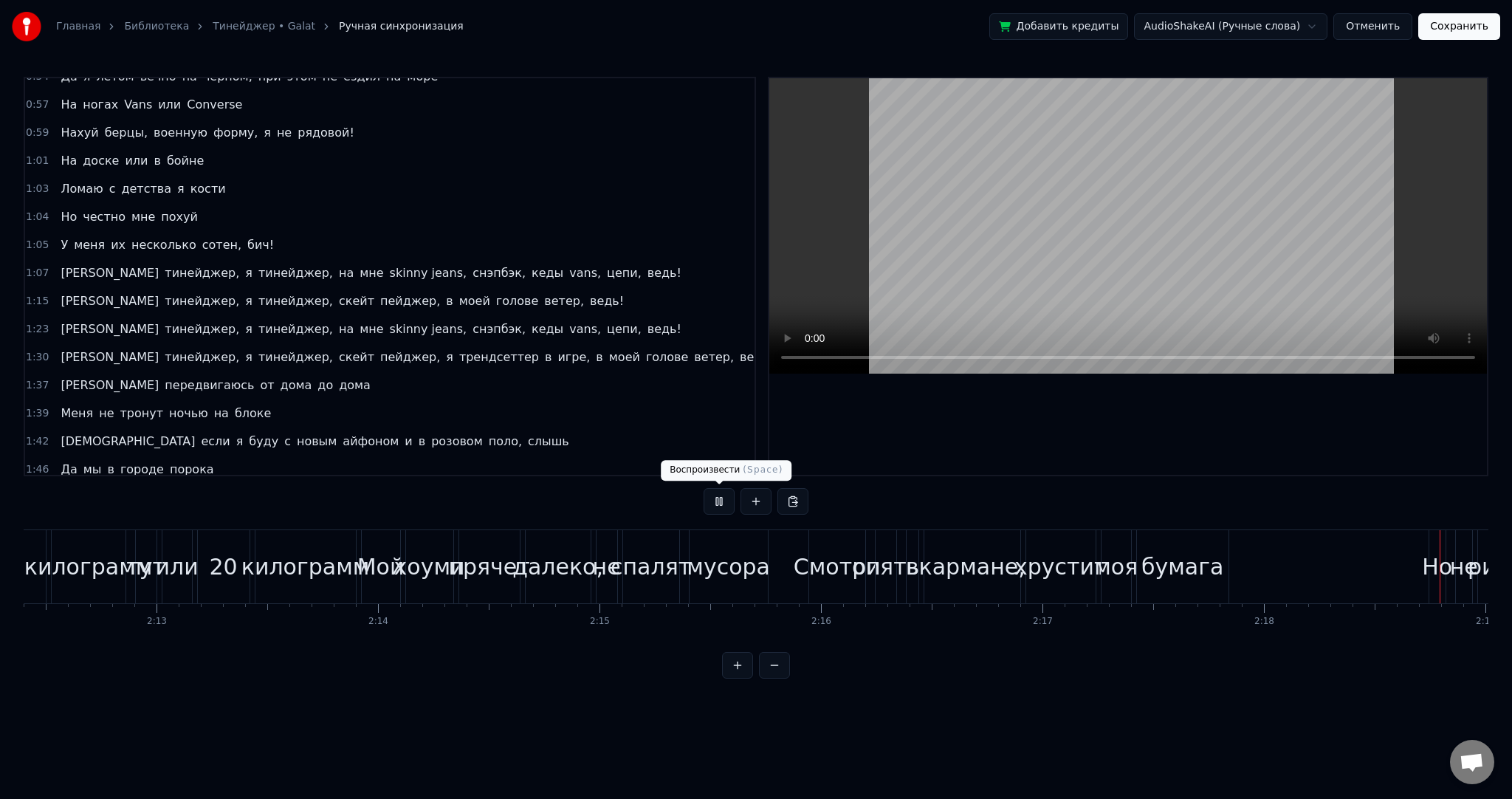
scroll to position [0, 30684]
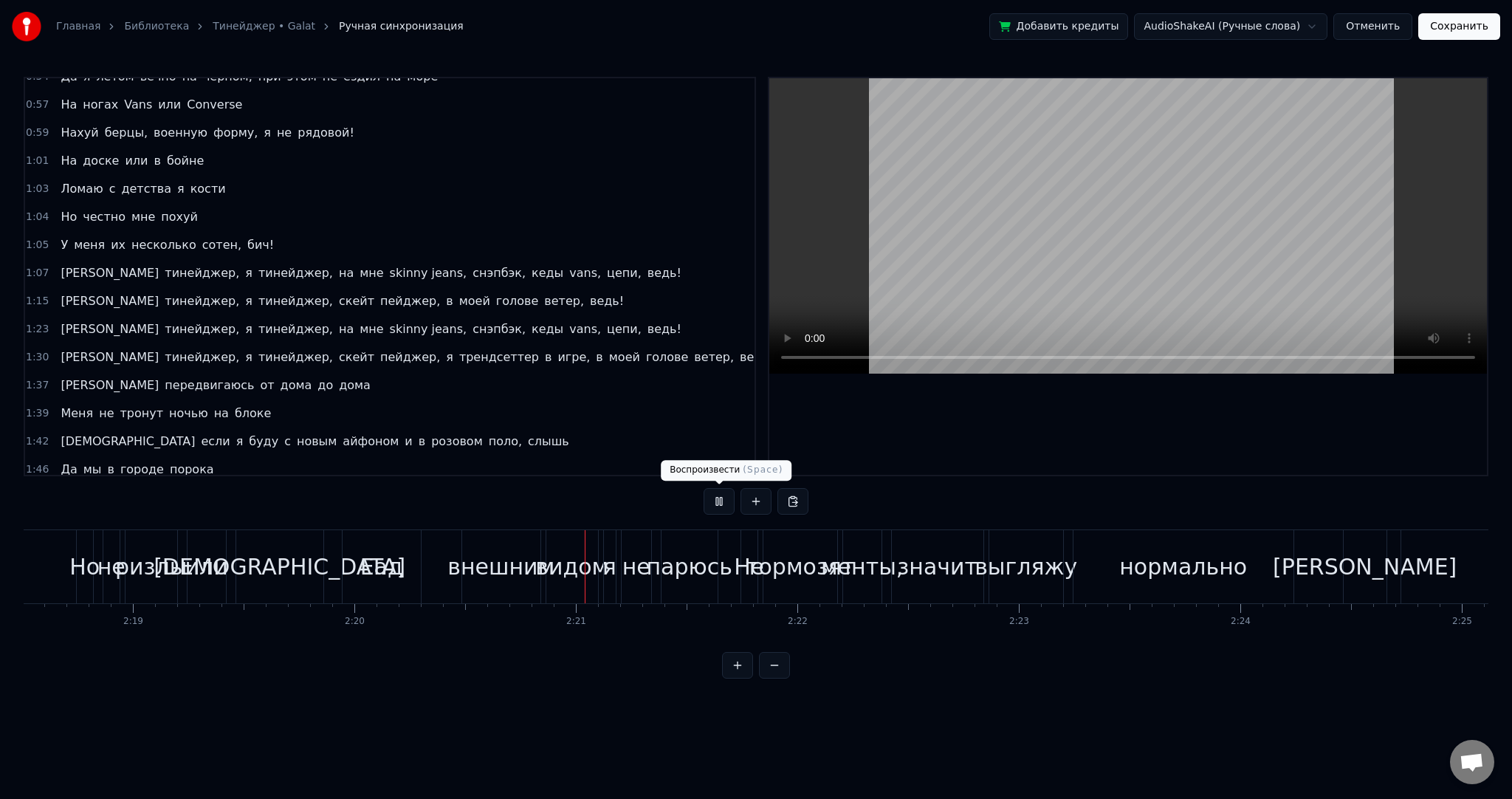
click at [713, 496] on button at bounding box center [719, 500] width 31 height 26
click at [397, 558] on div "Еад" at bounding box center [381, 567] width 43 height 33
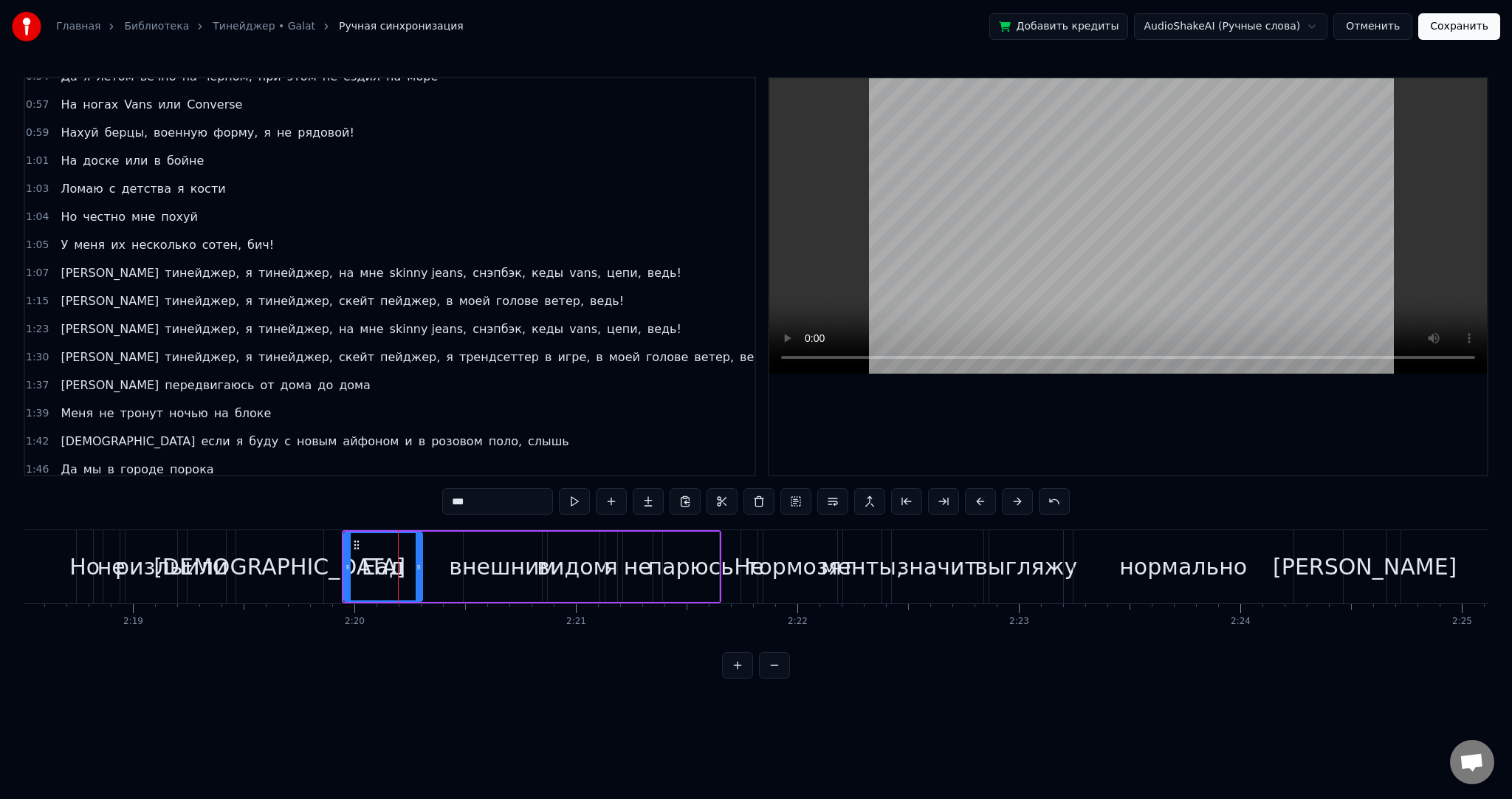
scroll to position [1070, 0]
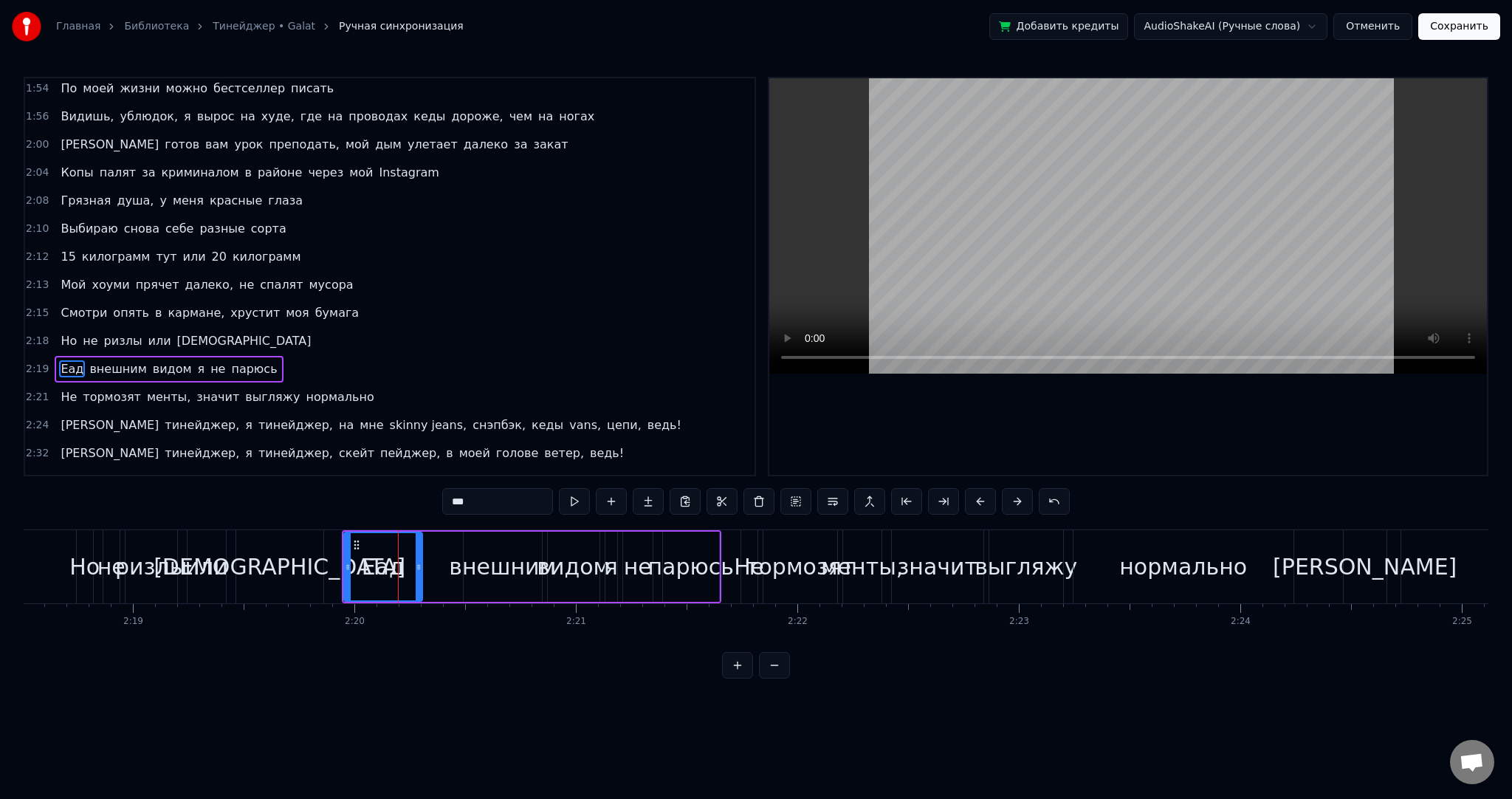
click at [460, 506] on input "***" at bounding box center [497, 500] width 111 height 26
type input "*"
type input "***"
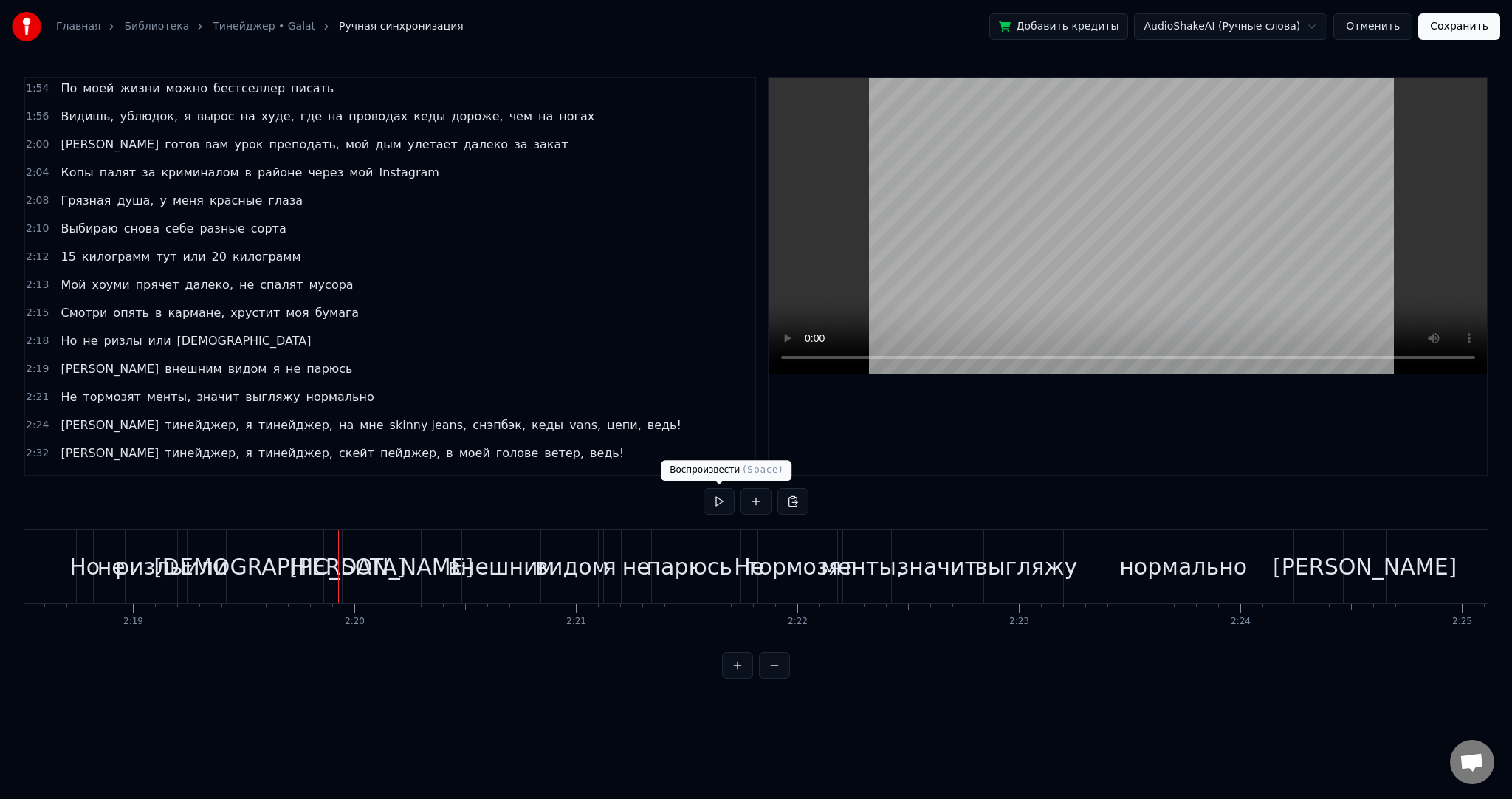
click at [718, 505] on button at bounding box center [719, 500] width 31 height 26
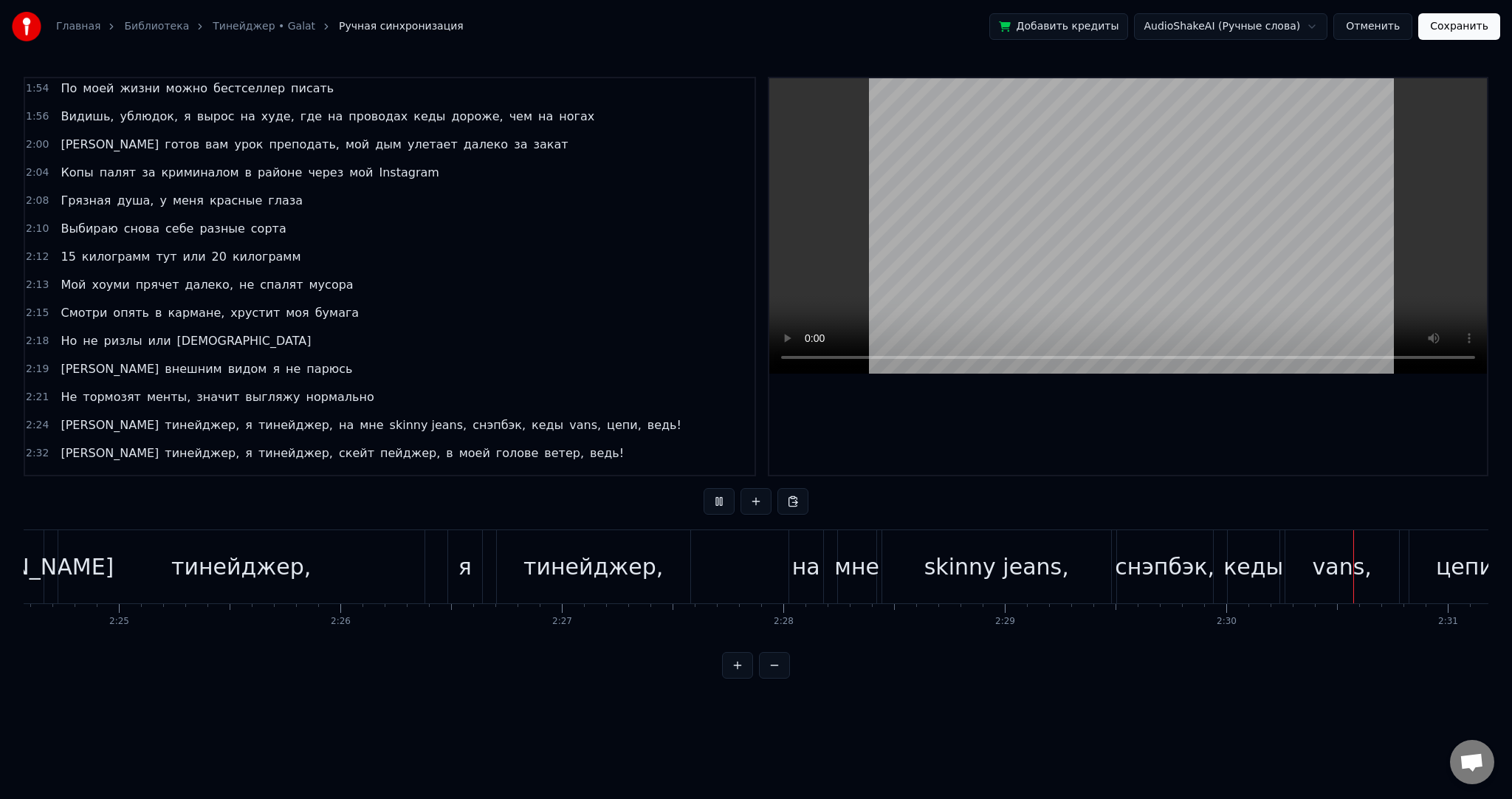
click at [302, 384] on div "Не тормозят менты, значит выгляжу нормально" at bounding box center [217, 397] width 325 height 26
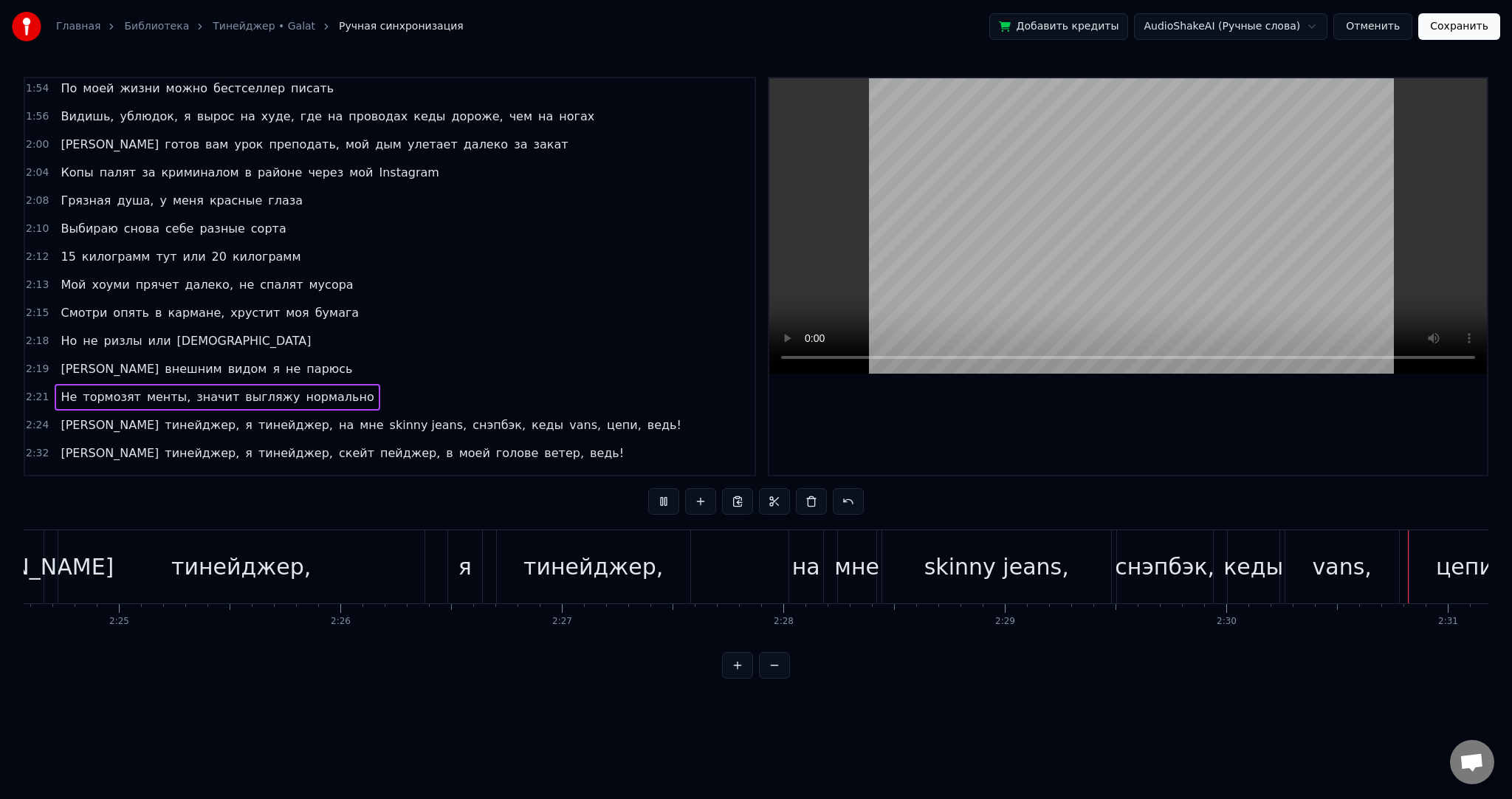
click at [304, 388] on span "нормально" at bounding box center [339, 396] width 71 height 17
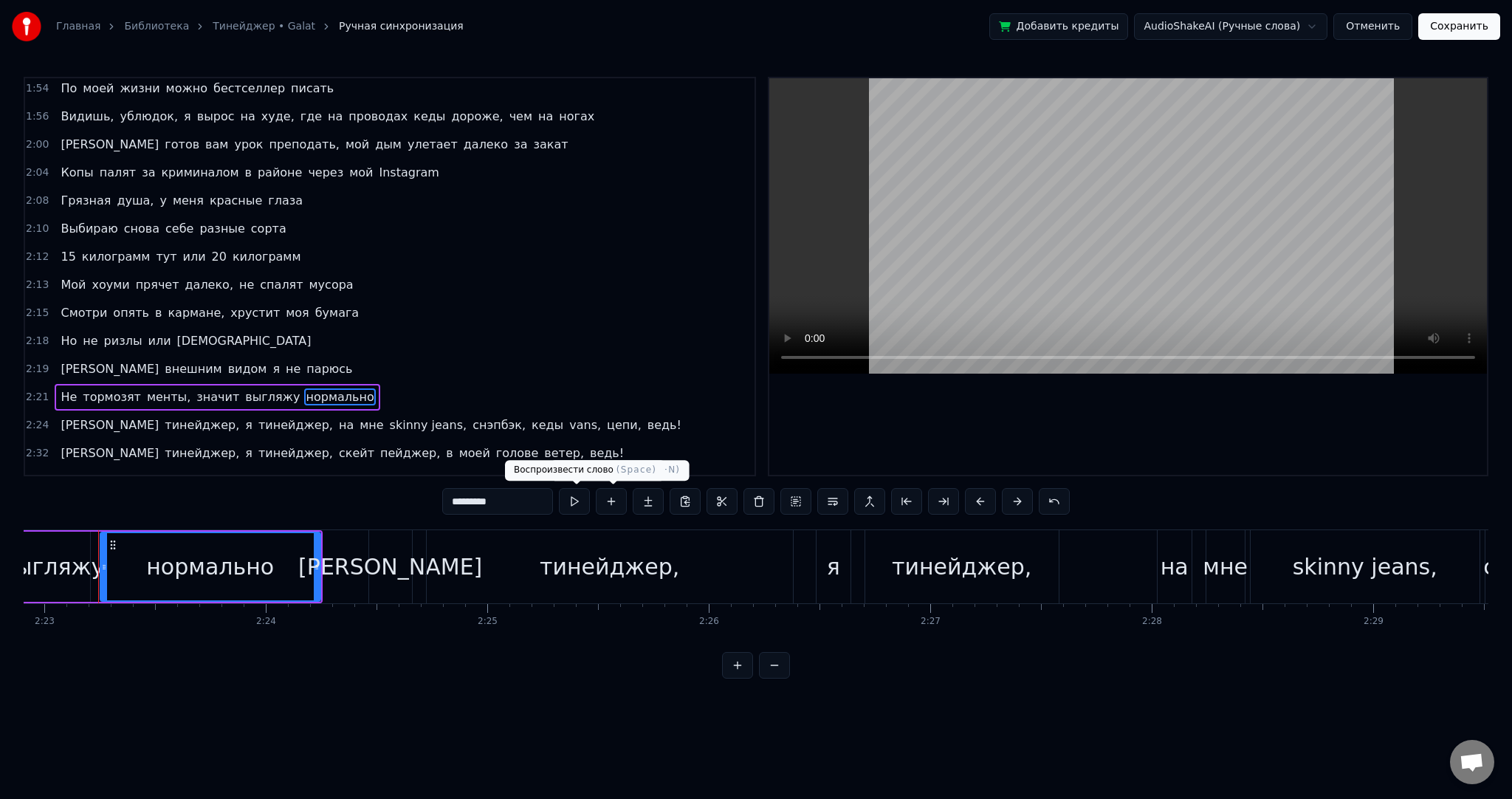
click at [578, 497] on button at bounding box center [575, 500] width 31 height 26
drag, startPoint x: 317, startPoint y: 567, endPoint x: 227, endPoint y: 561, distance: 90.2
click at [227, 561] on icon at bounding box center [227, 567] width 6 height 12
click at [578, 503] on button at bounding box center [575, 500] width 31 height 26
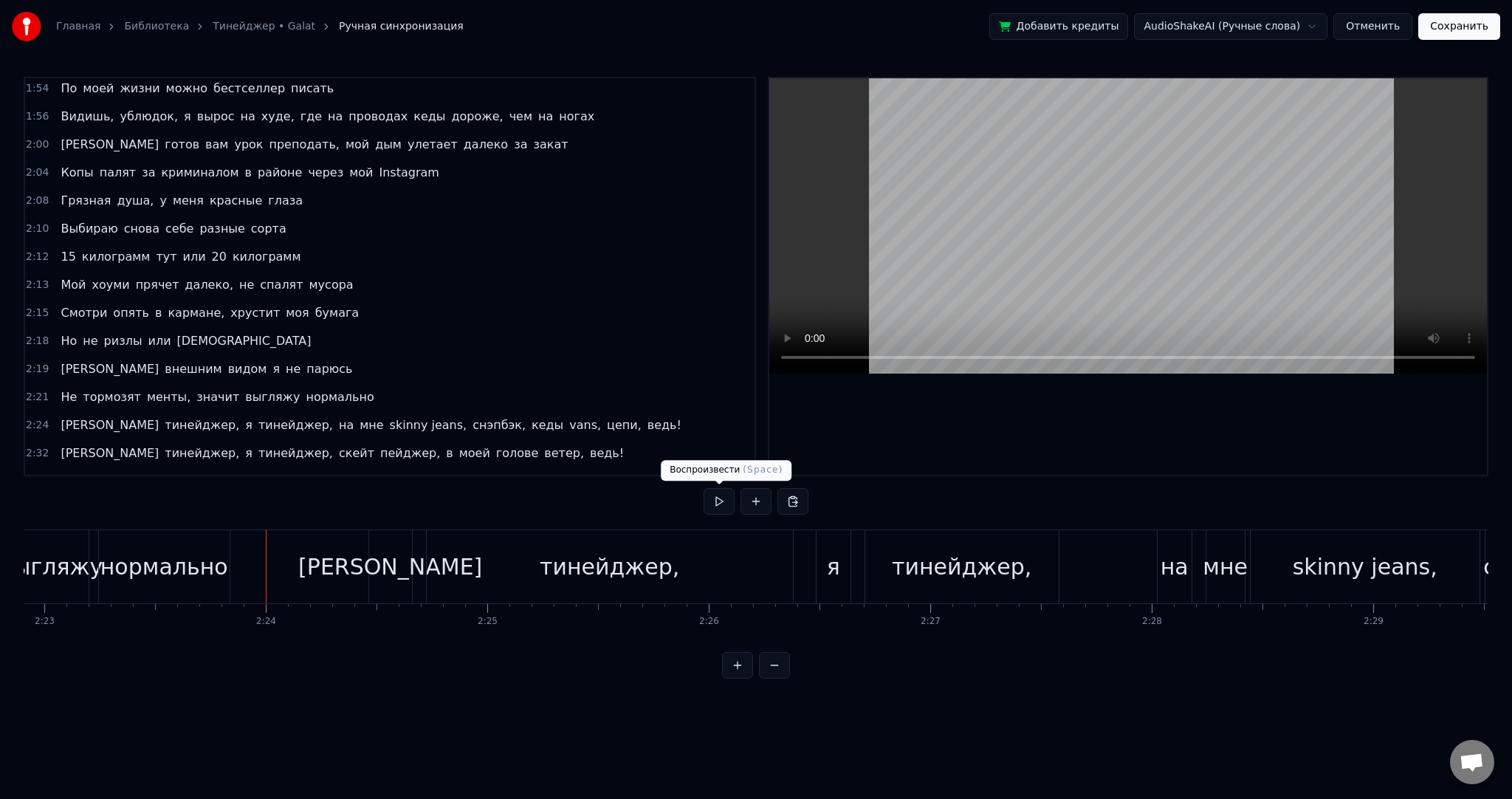
click at [718, 502] on button at bounding box center [719, 500] width 31 height 26
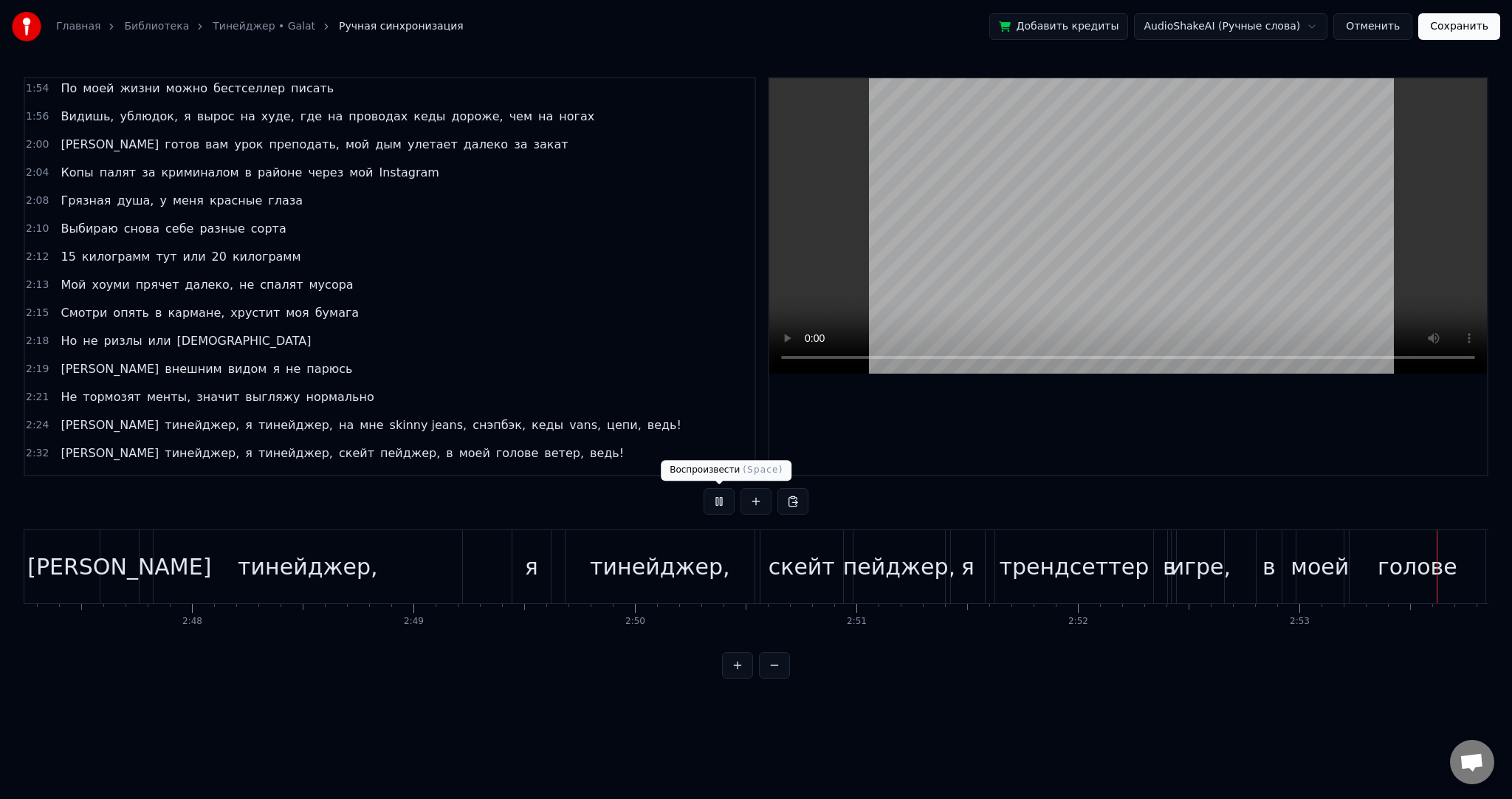
scroll to position [0, 38403]
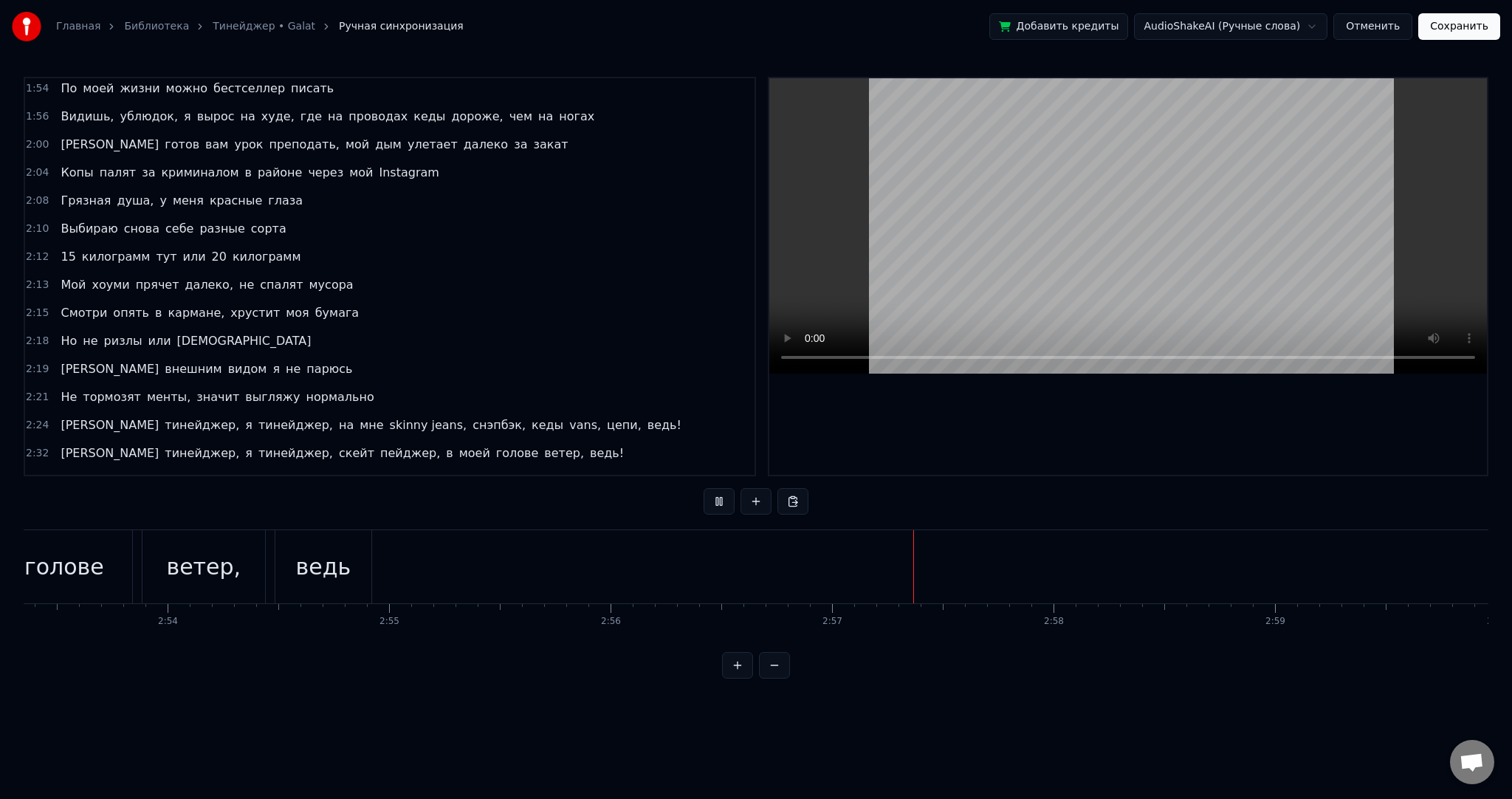
click at [1448, 30] on button "Сохранить" at bounding box center [1459, 26] width 82 height 26
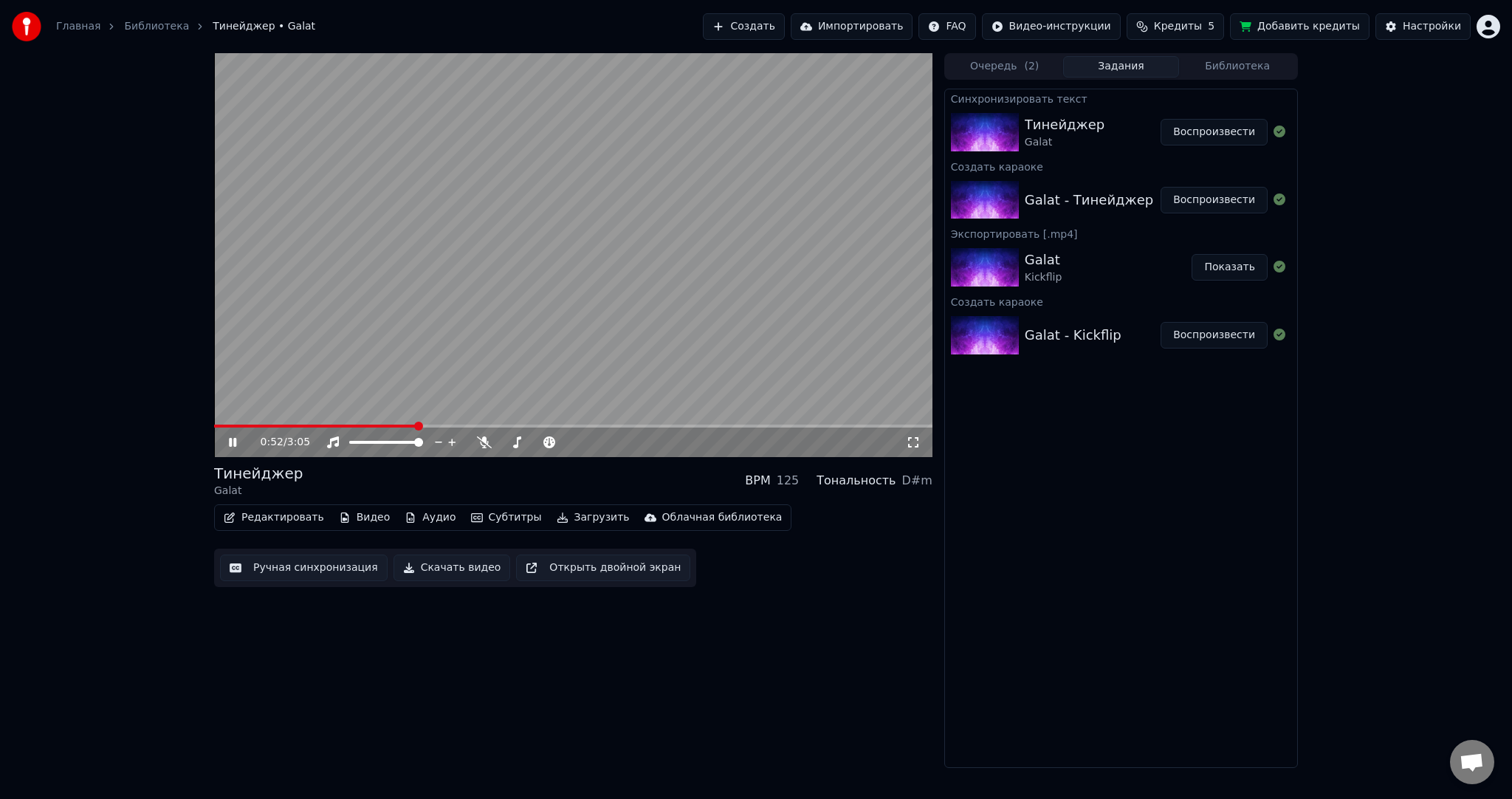
drag, startPoint x: 676, startPoint y: 264, endPoint x: 670, endPoint y: 271, distance: 9.2
click at [673, 269] on video at bounding box center [574, 256] width 719 height 404
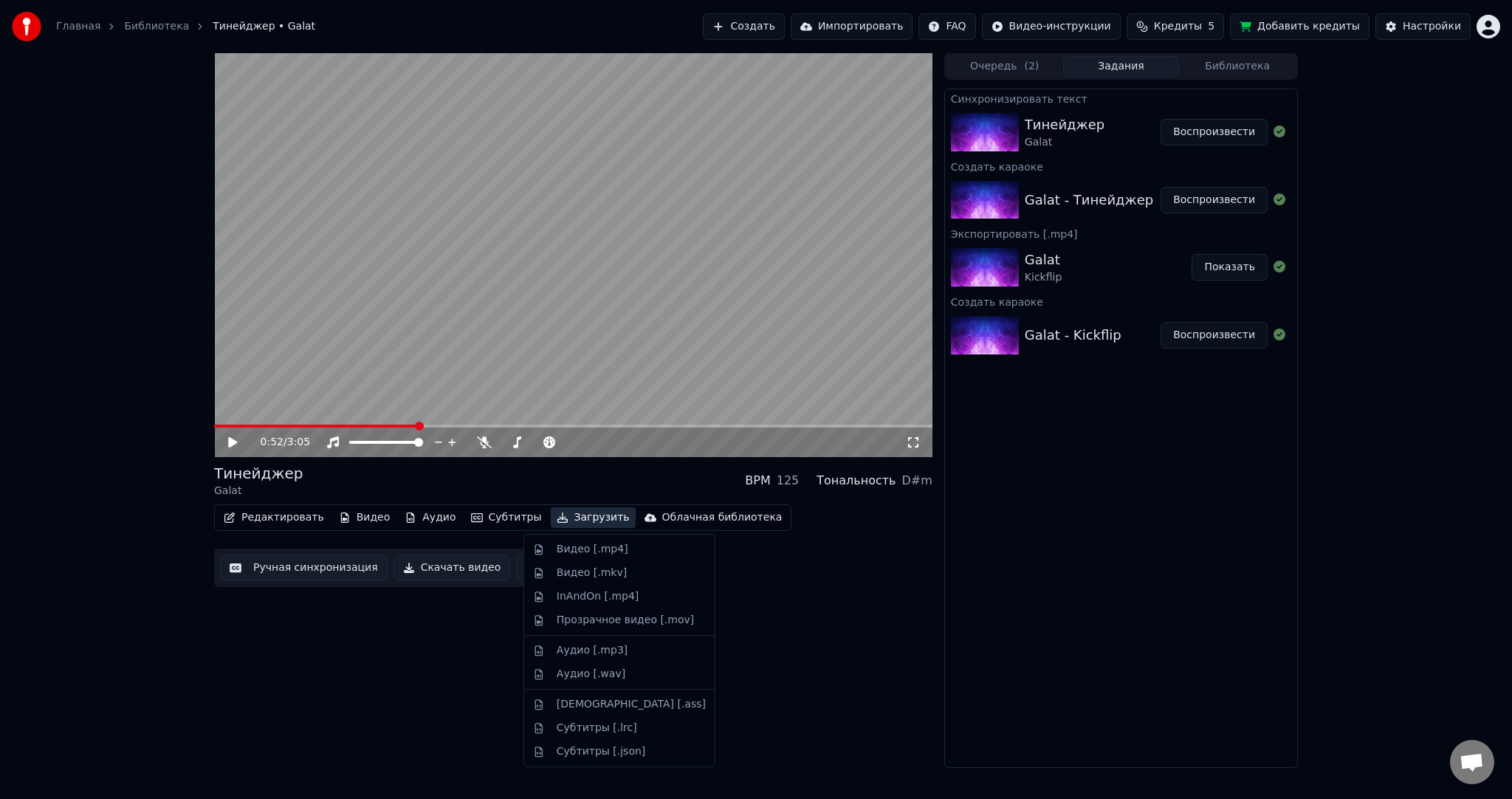
click at [573, 518] on button "Загрузить" at bounding box center [593, 517] width 85 height 20
click at [585, 547] on div "Видео [.mp4]" at bounding box center [592, 549] width 71 height 15
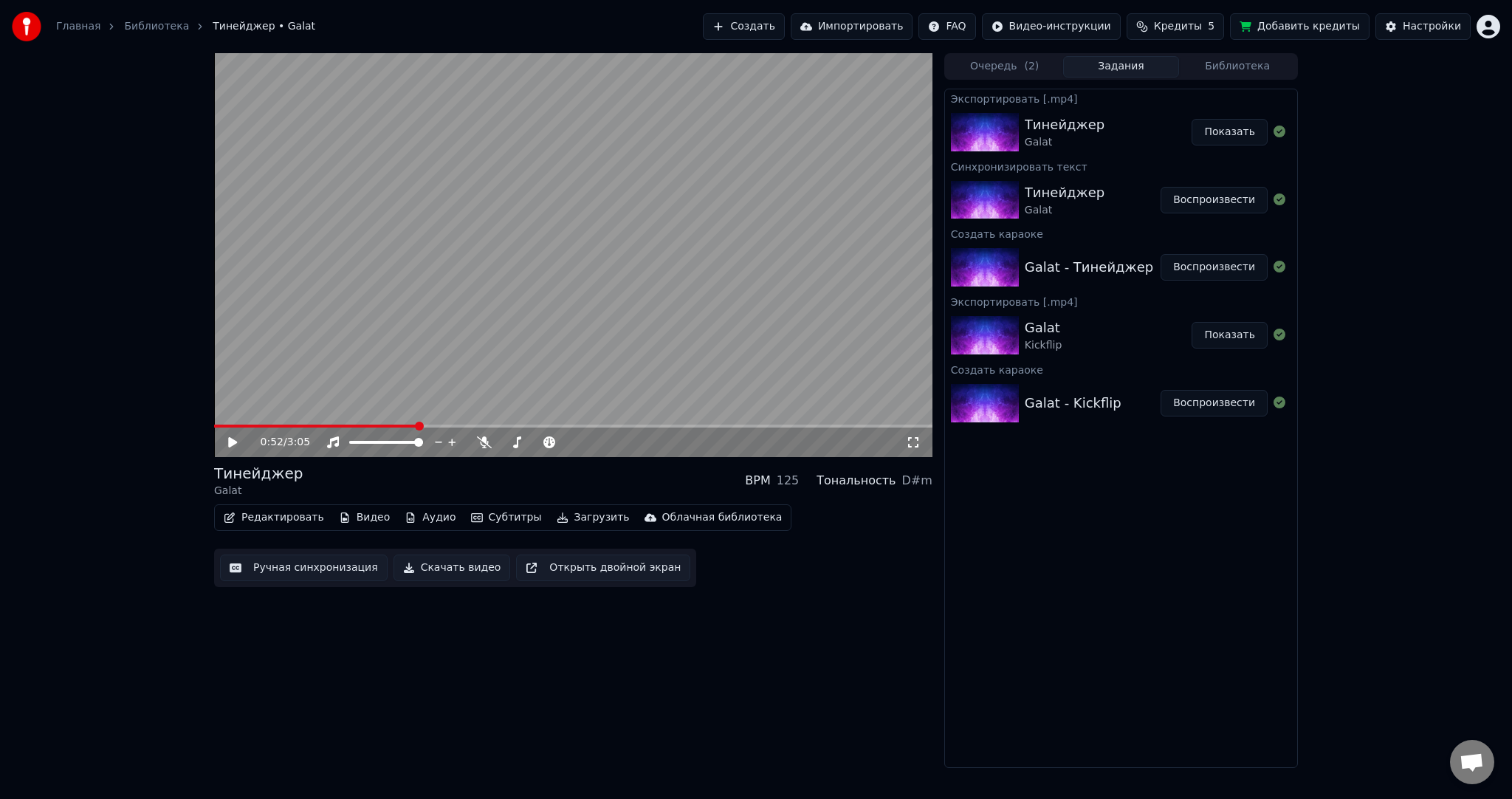
click at [784, 33] on button "Создать" at bounding box center [743, 26] width 81 height 26
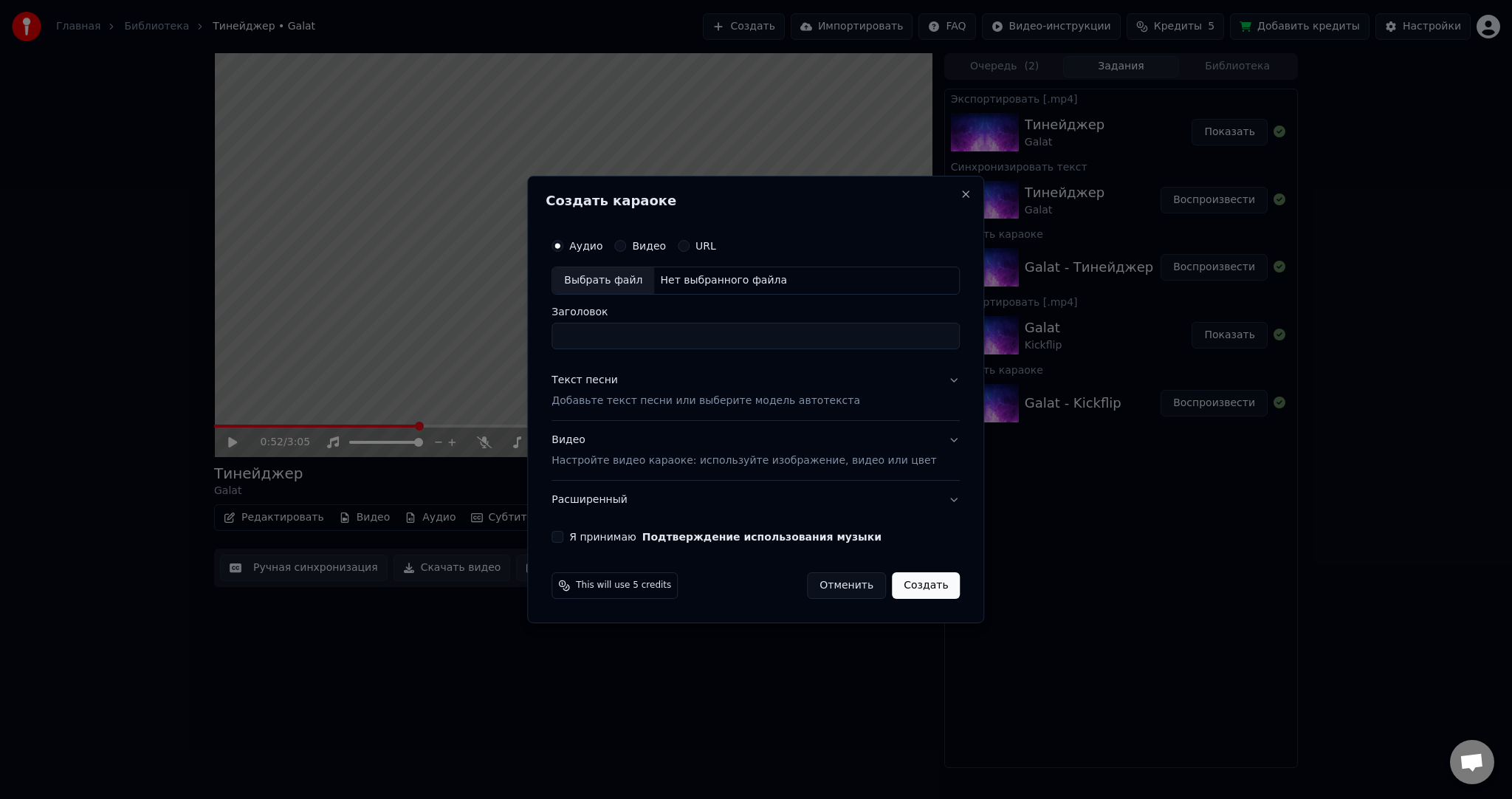
click at [616, 284] on div "Выбрать файл" at bounding box center [603, 280] width 101 height 26
type input "**********"
click at [597, 403] on p "Добавьте текст песни или выберите модель автотекста" at bounding box center [705, 400] width 308 height 15
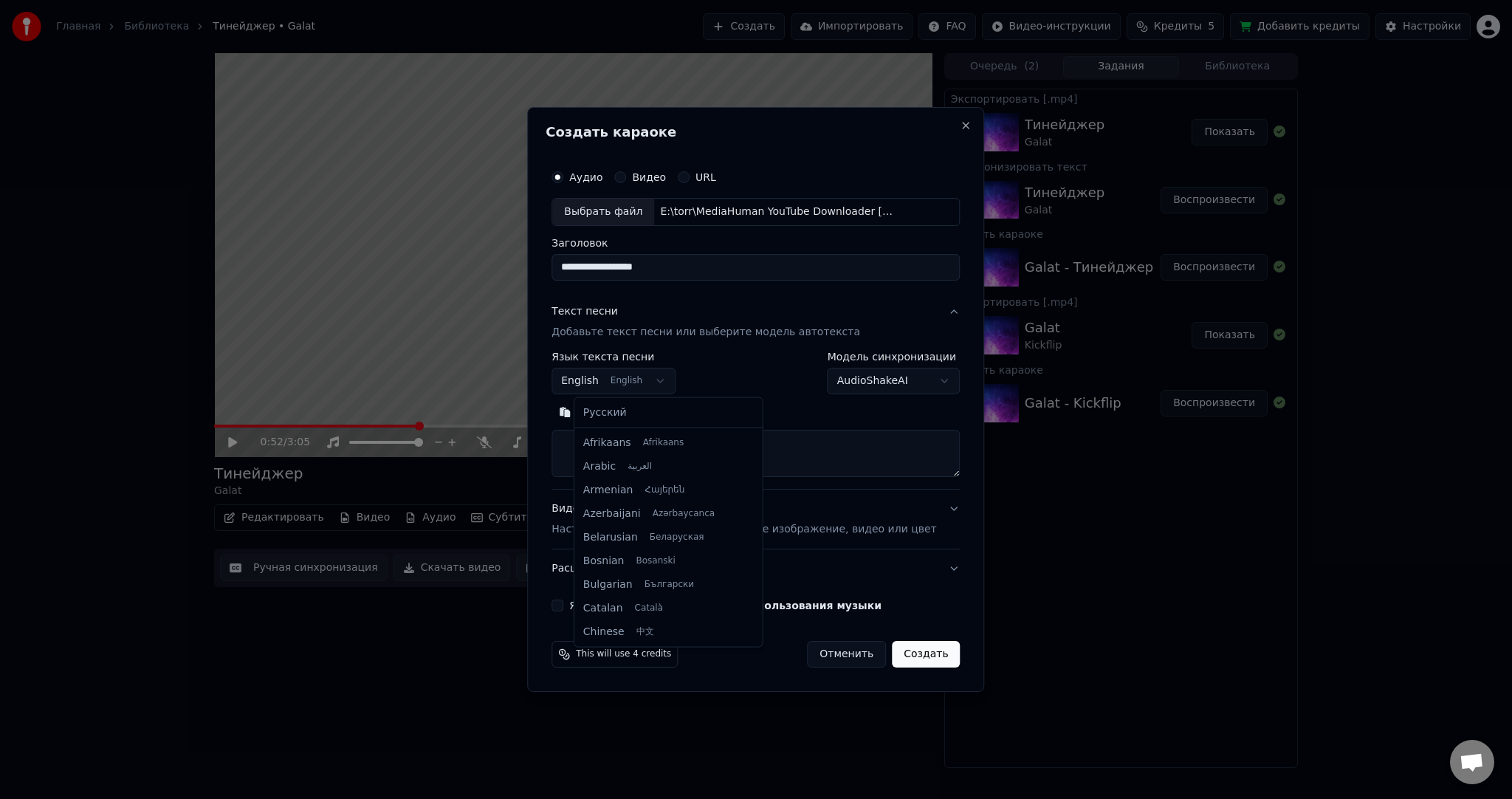
click at [616, 384] on body "Главная Библиотека Тинейджер • Galat Создать Импортировать FAQ Видео-инструкции…" at bounding box center [756, 399] width 1512 height 799
select select "**"
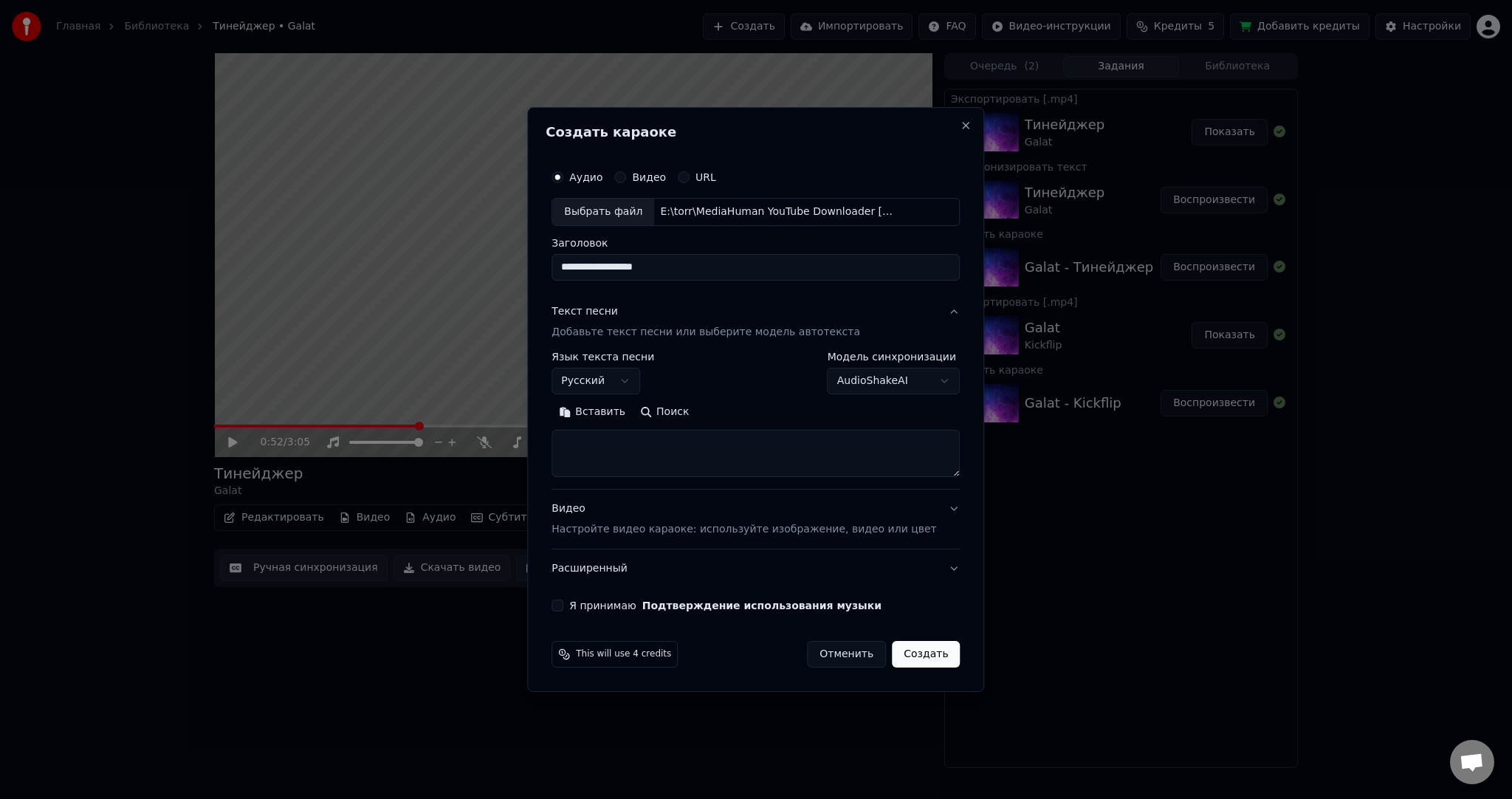
click at [617, 405] on button "Вставить" at bounding box center [591, 412] width 81 height 23
click at [636, 533] on p "Настройте видео караоке: используйте изображение, видео или цвет" at bounding box center [743, 529] width 384 height 15
type textarea "**********"
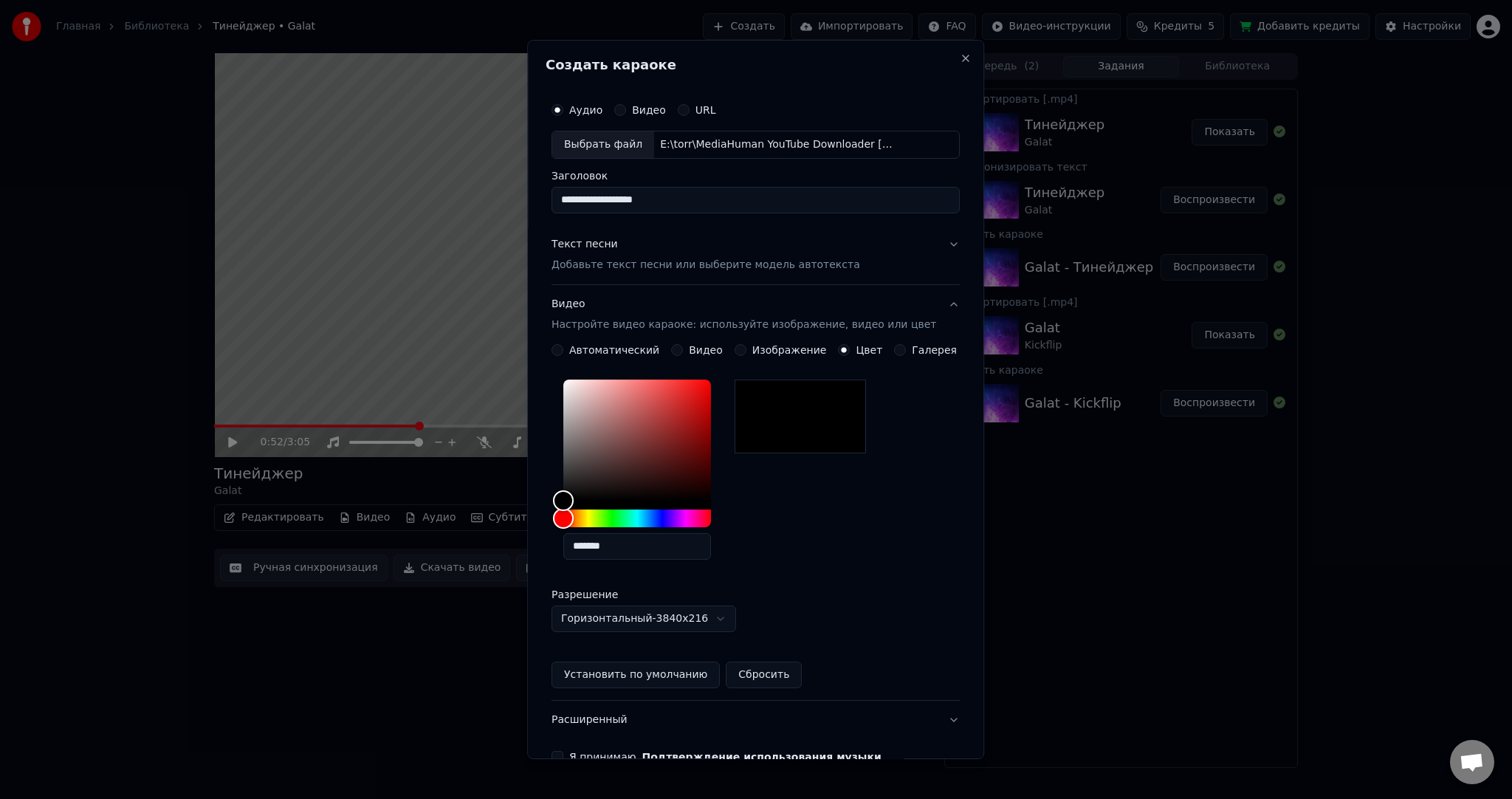
click at [682, 346] on button "Видео" at bounding box center [677, 350] width 12 height 12
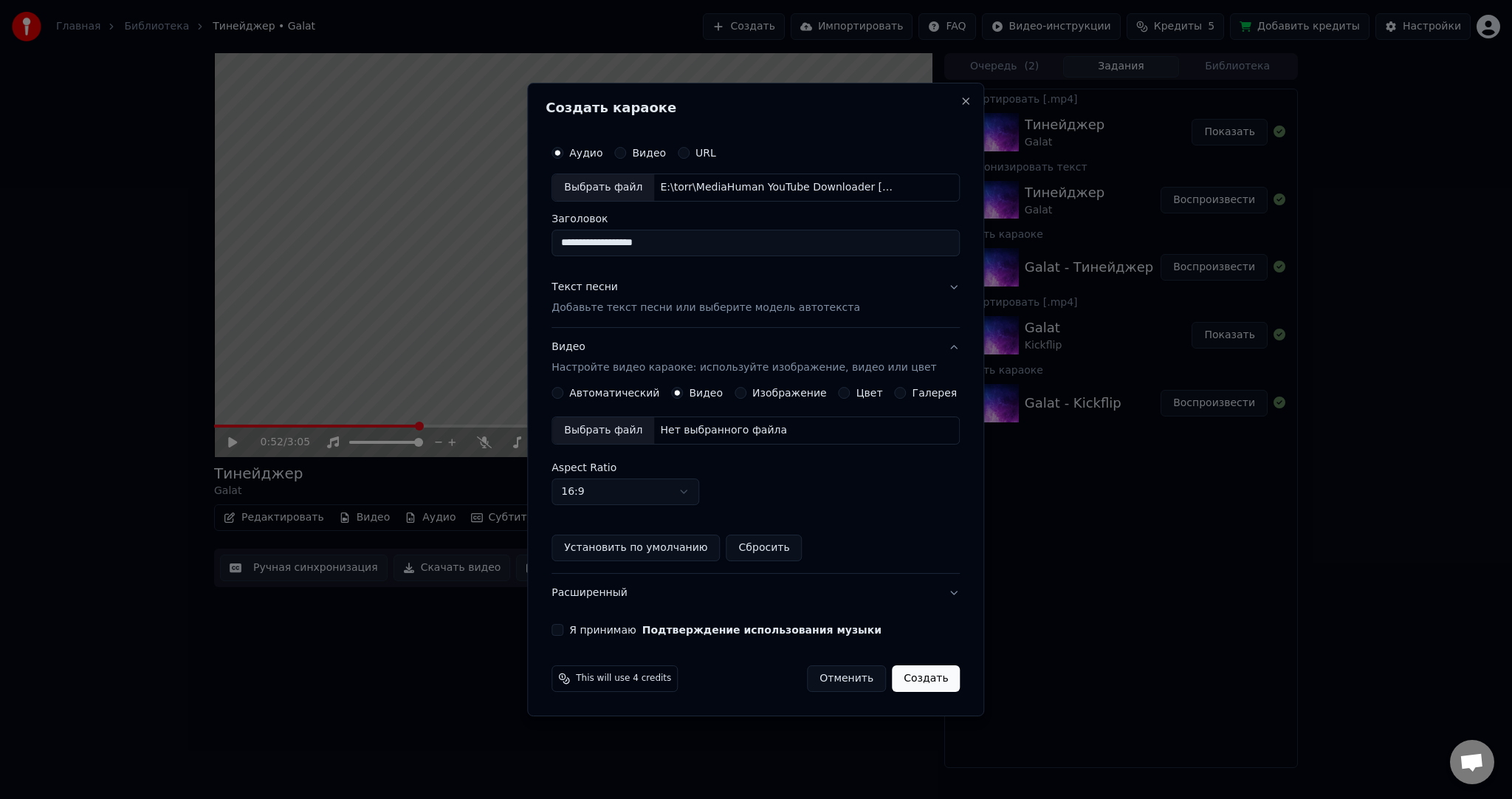
click at [642, 436] on div "Выбрать файл" at bounding box center [603, 430] width 101 height 26
drag, startPoint x: 635, startPoint y: 251, endPoint x: 537, endPoint y: 250, distance: 98.0
click at [509, 251] on body "Главная Библиотека Тинейджер • Galat Создать Импортировать FAQ Видео-инструкции…" at bounding box center [756, 399] width 1512 height 799
paste input
type input "**********"
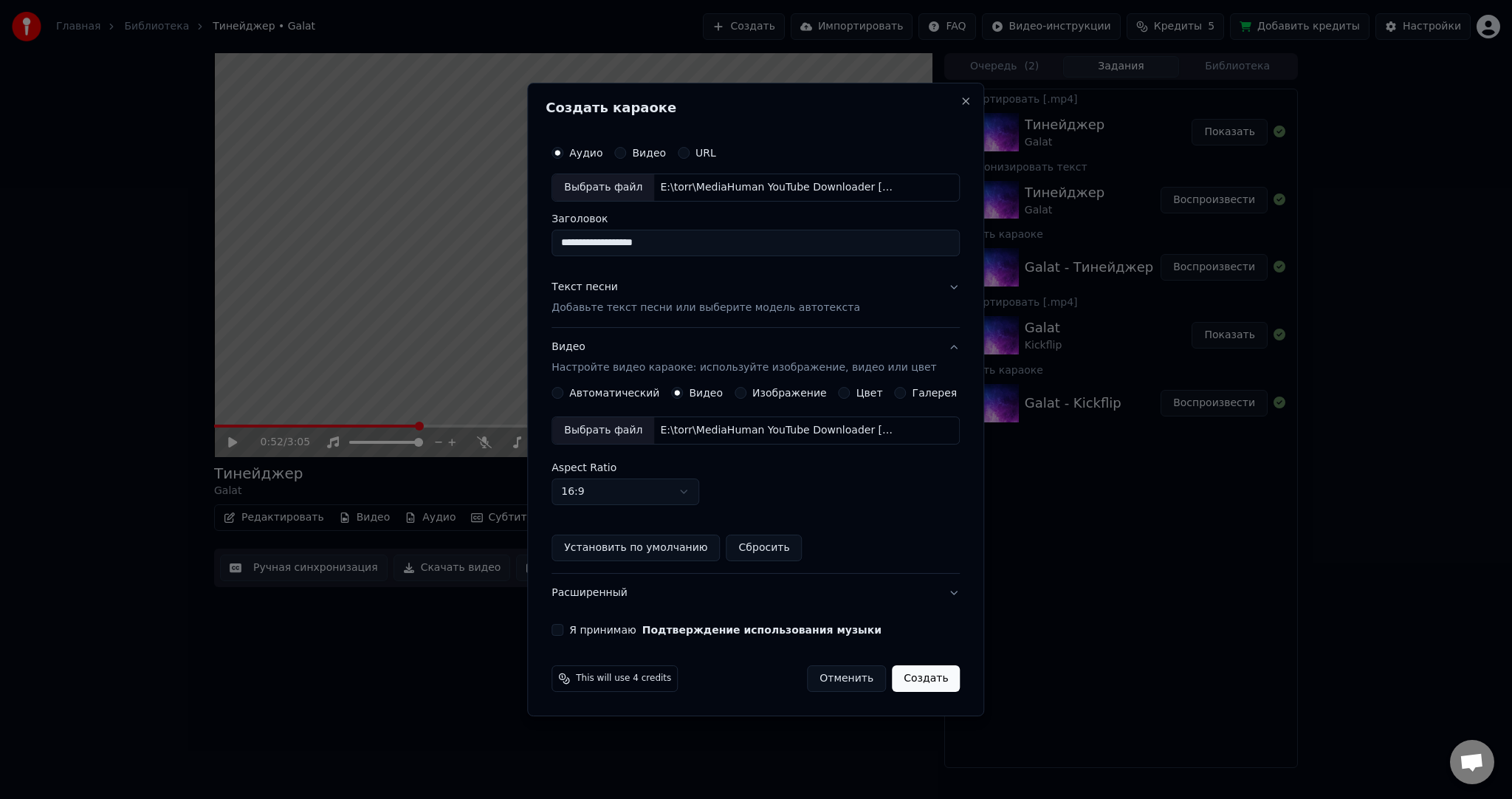
click at [565, 630] on div "**********" at bounding box center [755, 387] width 420 height 509
click at [564, 630] on button "Я принимаю Подтверждение использования музыки" at bounding box center [557, 630] width 12 height 12
click at [904, 676] on button "Создать" at bounding box center [926, 678] width 68 height 26
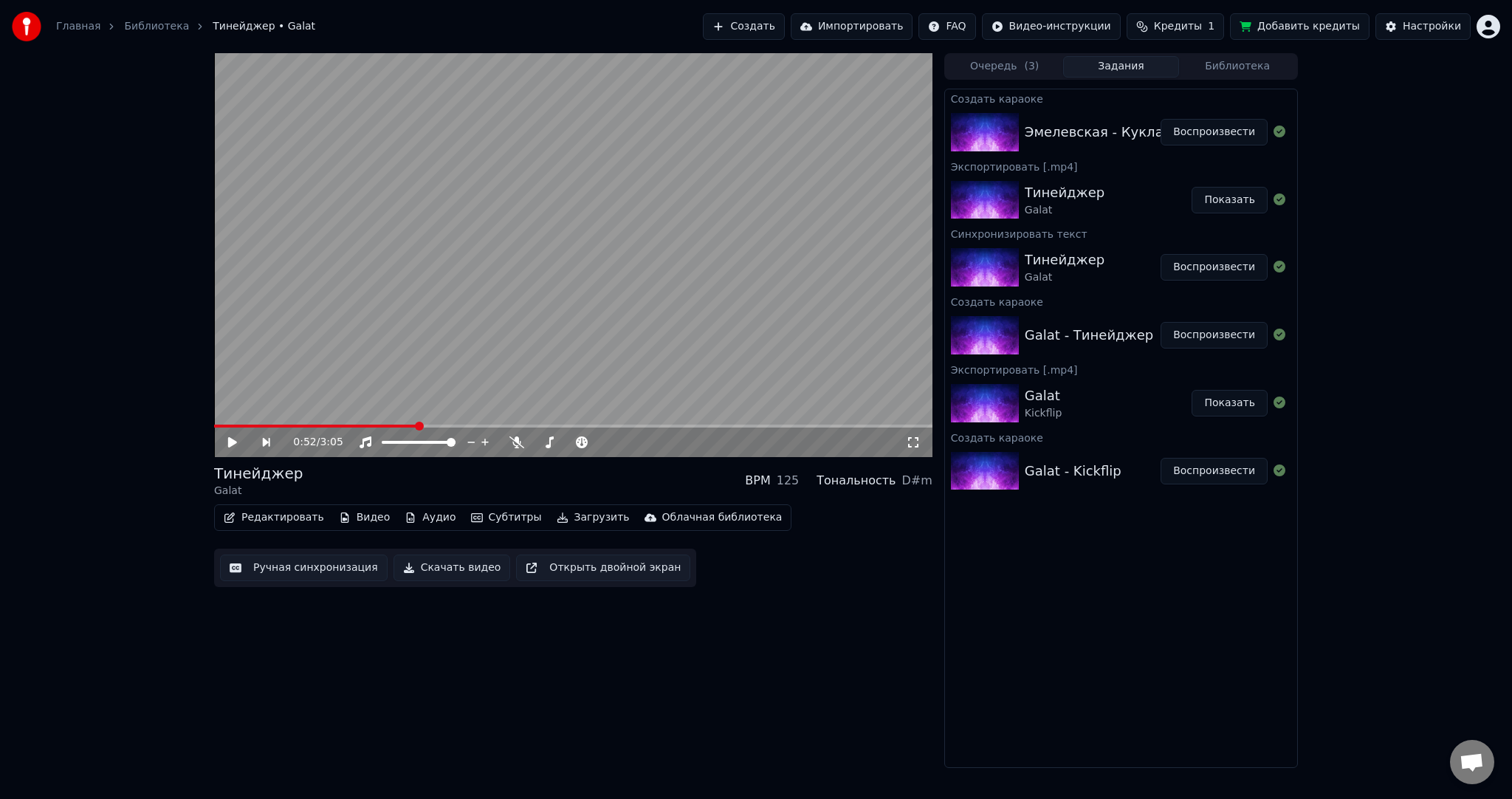
click at [508, 520] on button "Субтитры" at bounding box center [506, 517] width 83 height 20
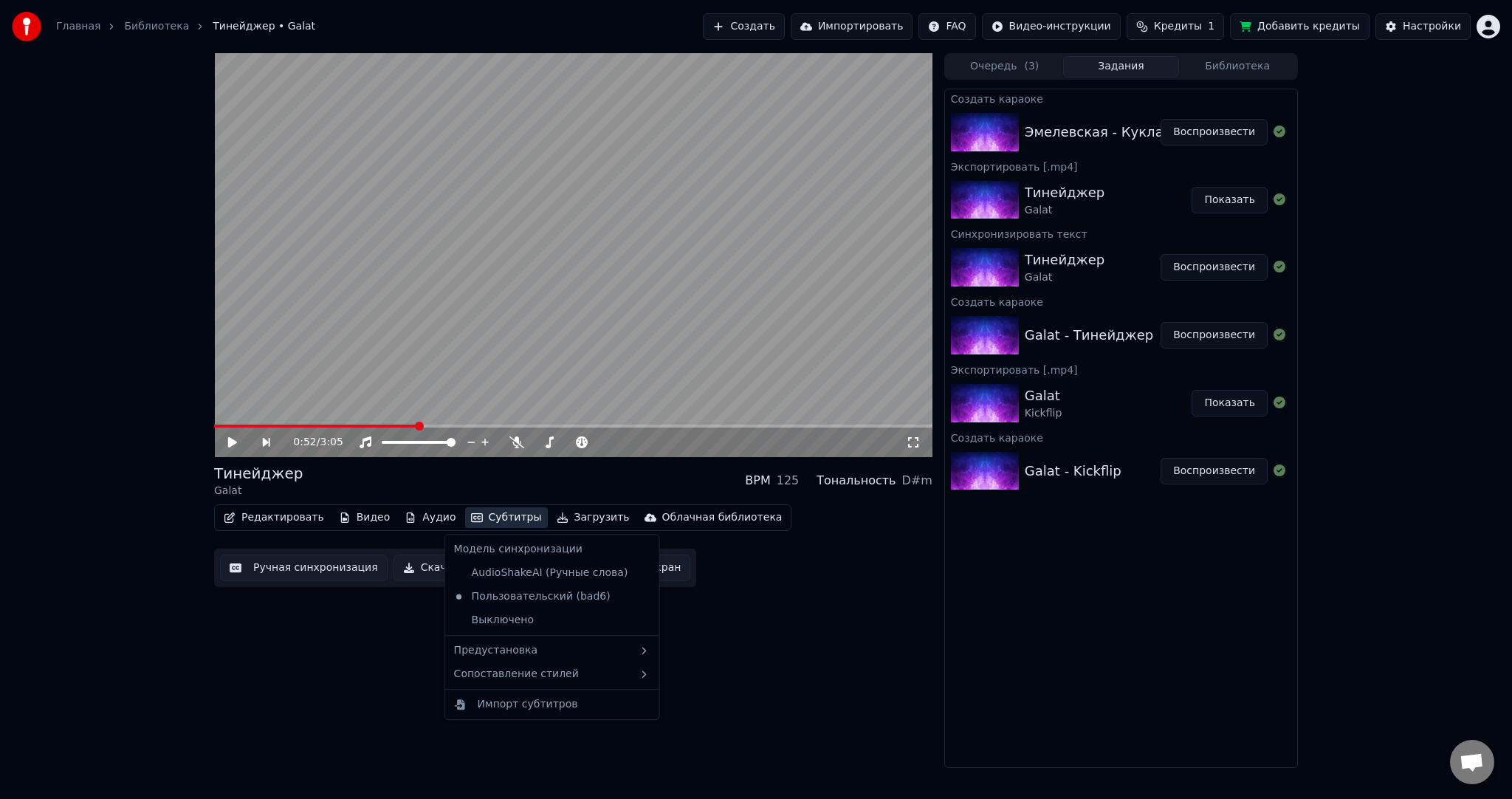
click at [316, 570] on button "Ручная синхронизация" at bounding box center [304, 568] width 168 height 26
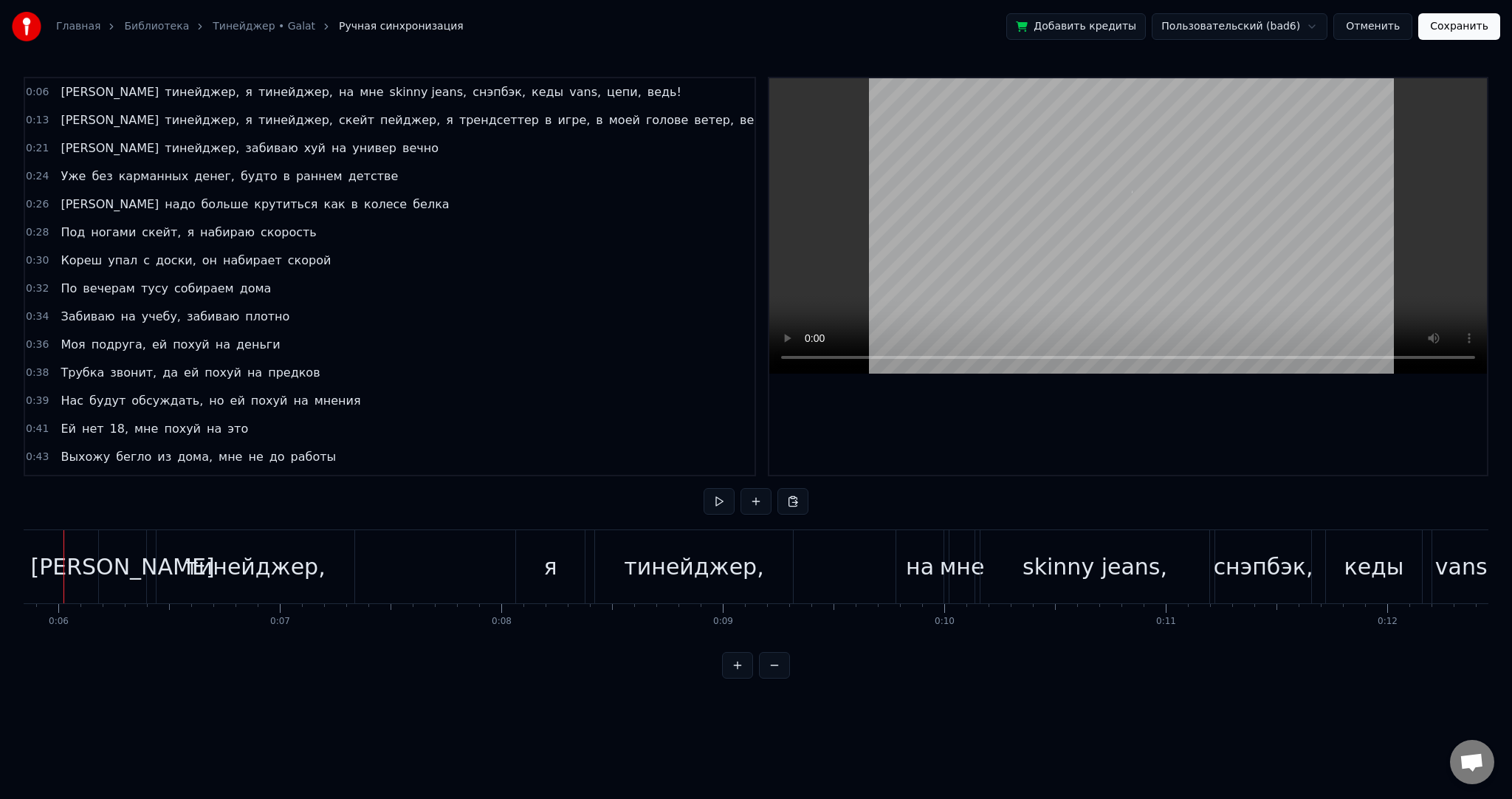
scroll to position [0, 1259]
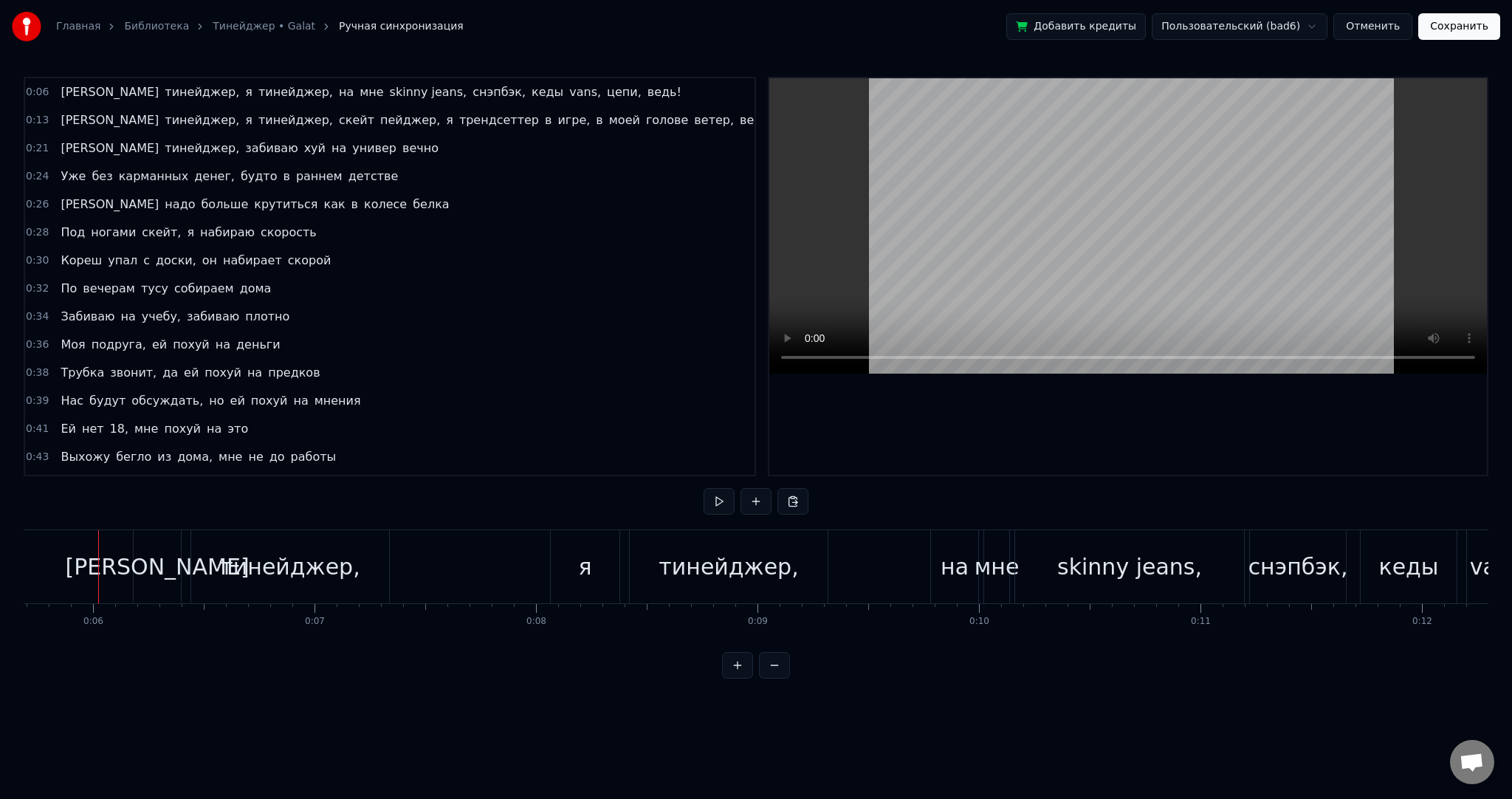
click at [1360, 20] on button "Отменить" at bounding box center [1373, 26] width 79 height 26
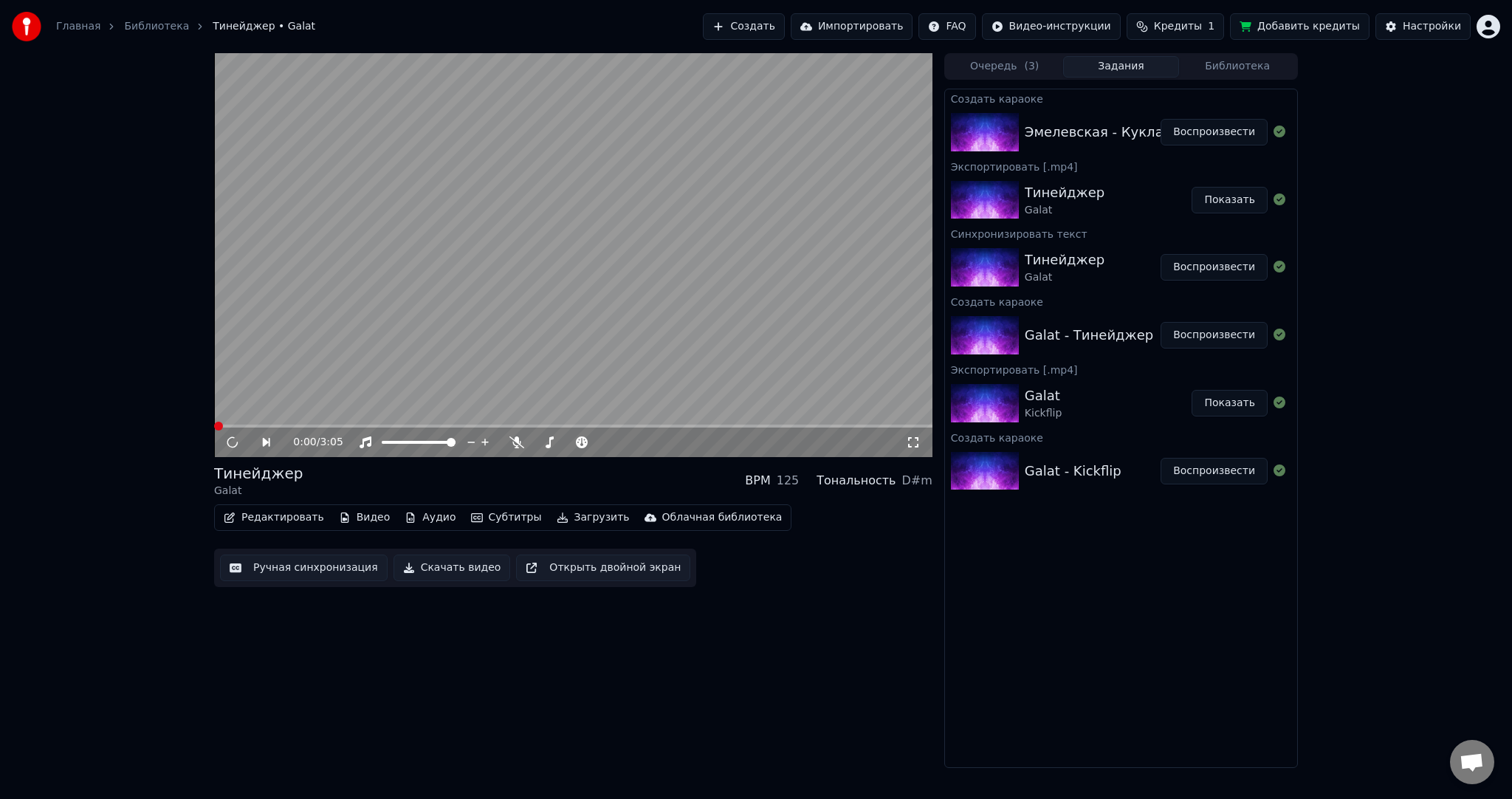
click at [1228, 130] on button "Воспроизвести" at bounding box center [1214, 132] width 107 height 26
click at [488, 509] on button "Субтитры" at bounding box center [506, 517] width 83 height 20
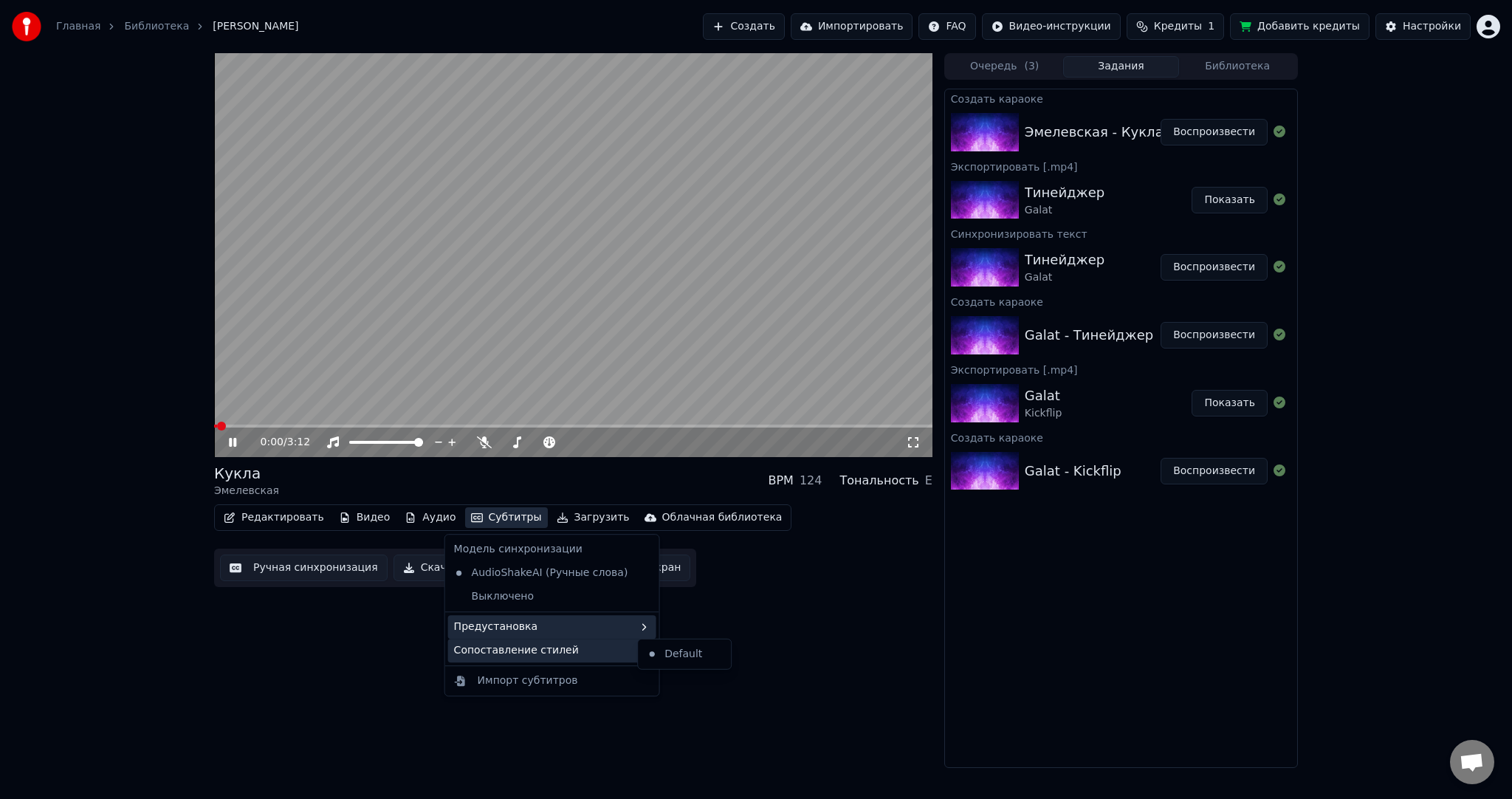
click at [519, 635] on div "Предустановка" at bounding box center [552, 627] width 208 height 23
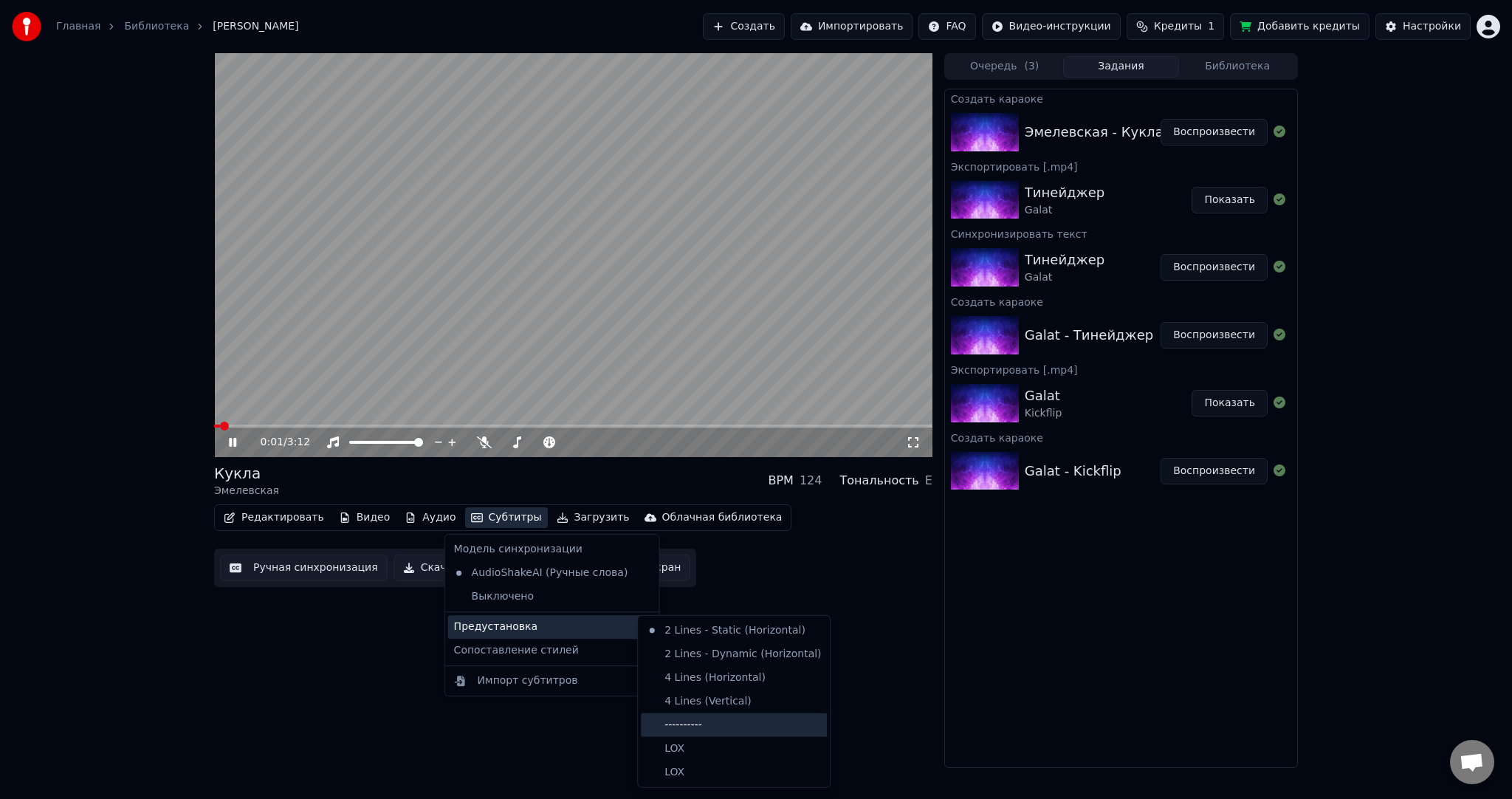
click at [714, 721] on div "----------" at bounding box center [734, 725] width 186 height 23
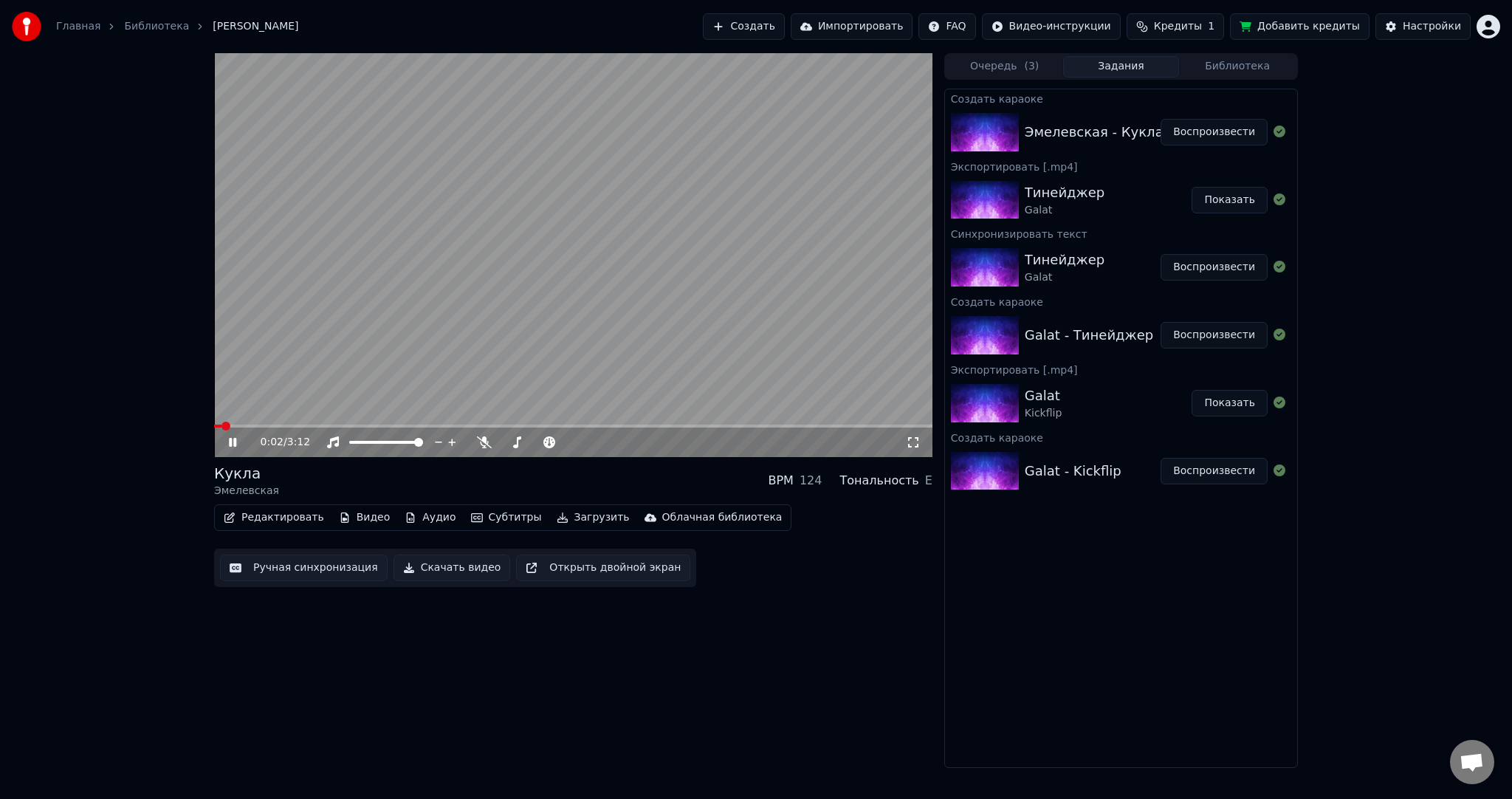
click at [284, 564] on button "Ручная синхронизация" at bounding box center [304, 568] width 168 height 26
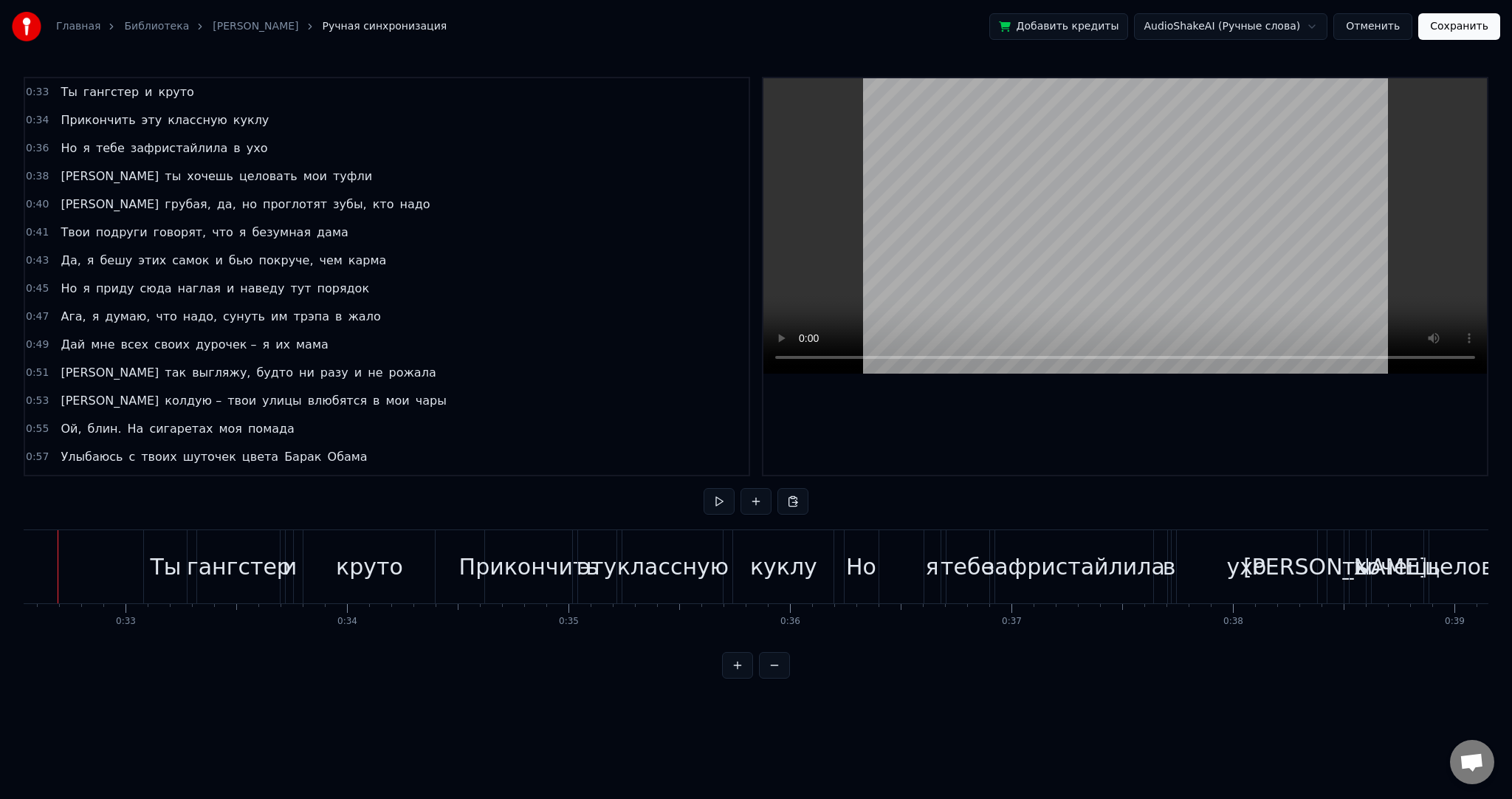
scroll to position [0, 7169]
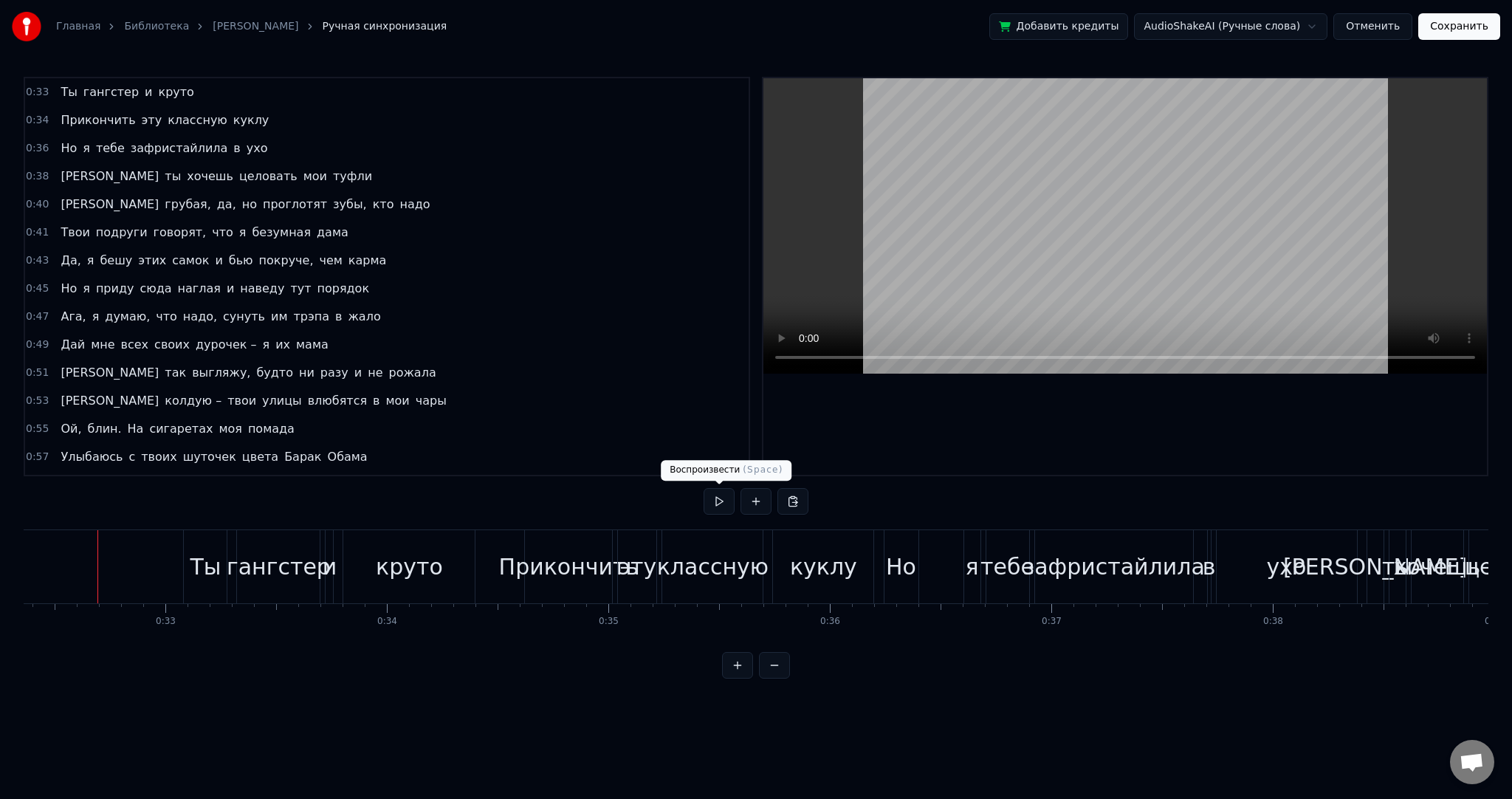
click at [716, 490] on button at bounding box center [719, 500] width 31 height 26
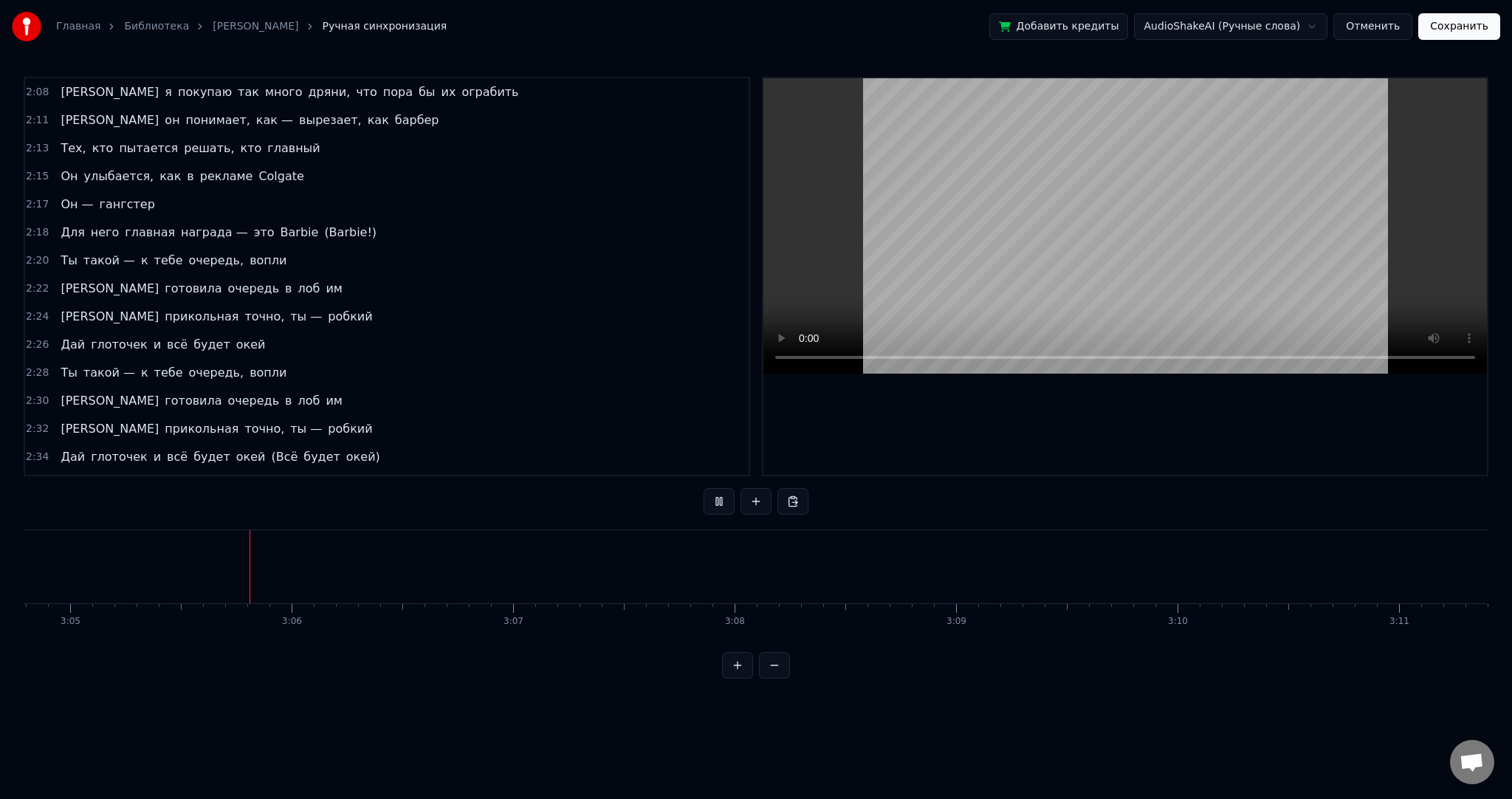
scroll to position [1560, 0]
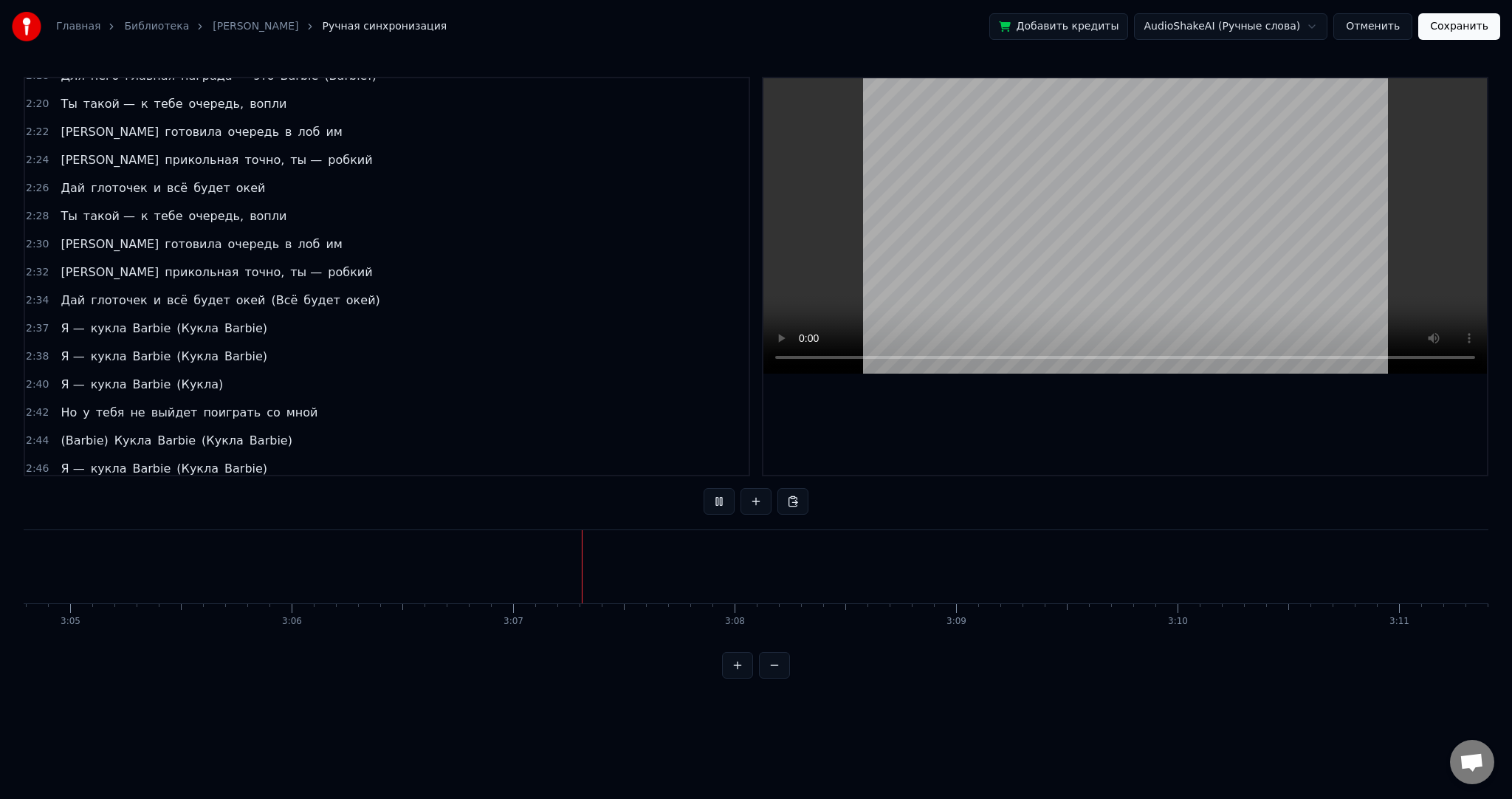
click at [1457, 20] on button "Сохранить" at bounding box center [1459, 26] width 82 height 26
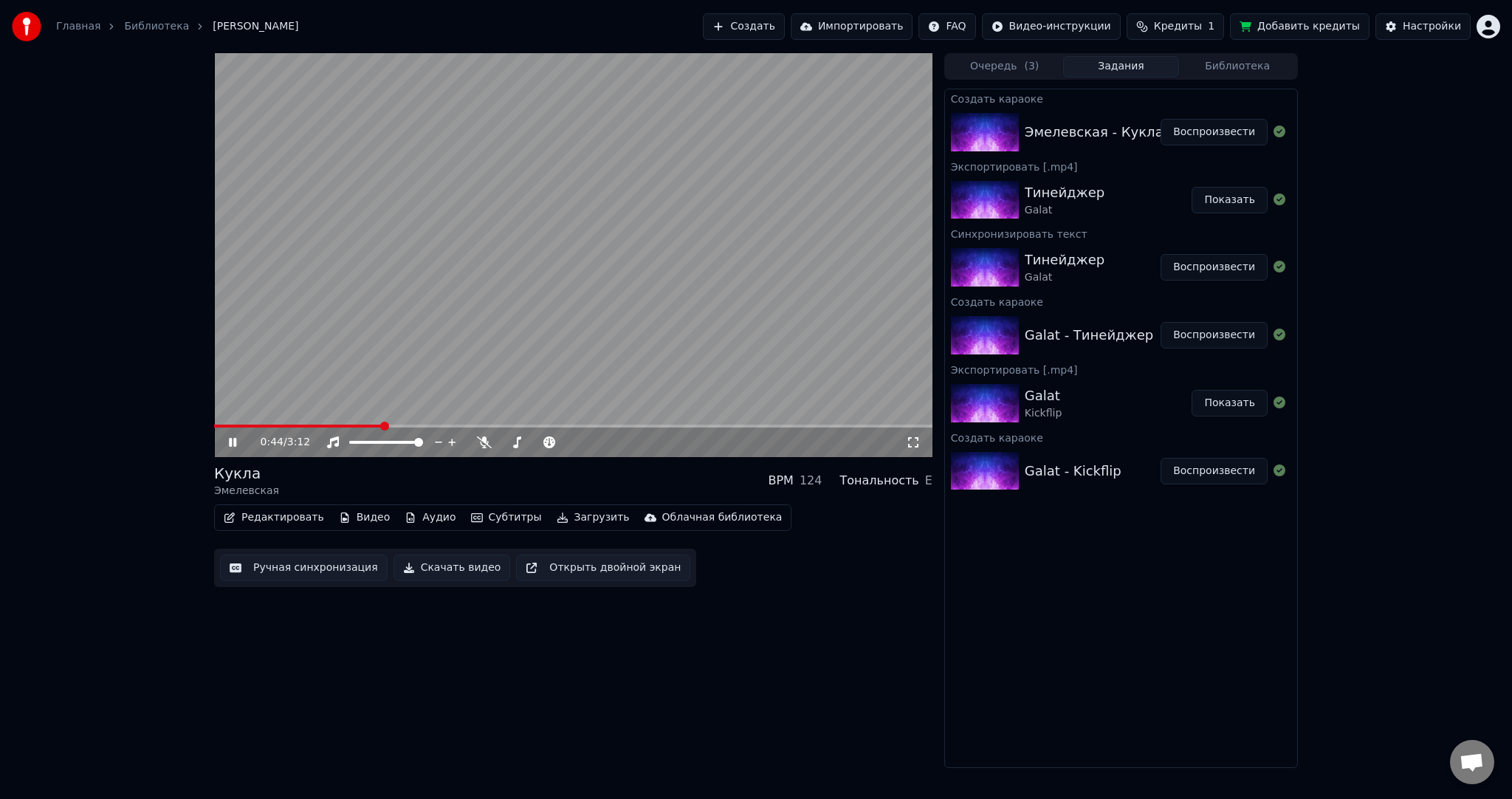
click at [606, 273] on video at bounding box center [574, 256] width 719 height 404
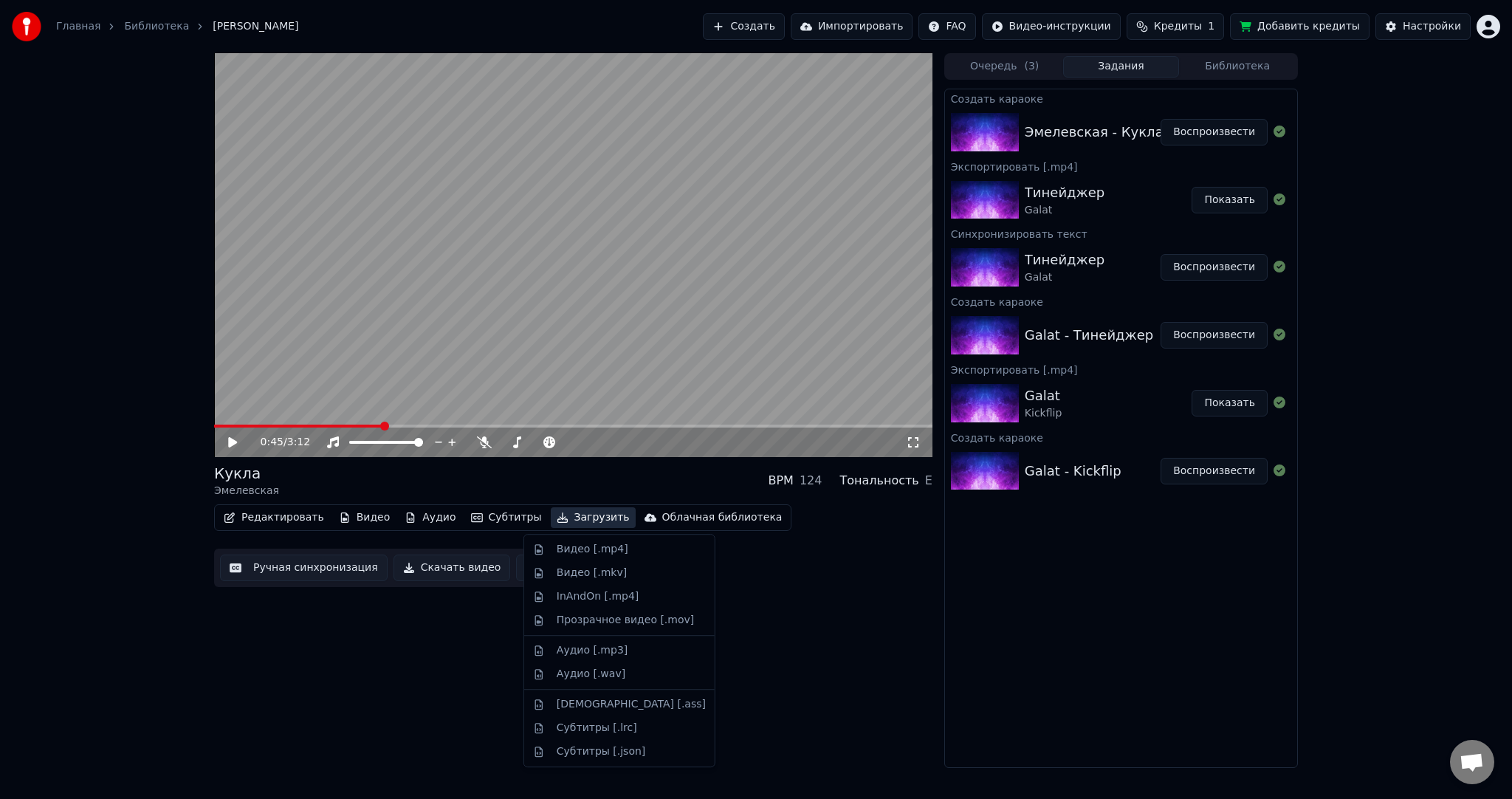
click at [559, 514] on button "Загрузить" at bounding box center [593, 517] width 85 height 20
click at [582, 539] on div "Видео [.mp4]" at bounding box center [619, 549] width 184 height 23
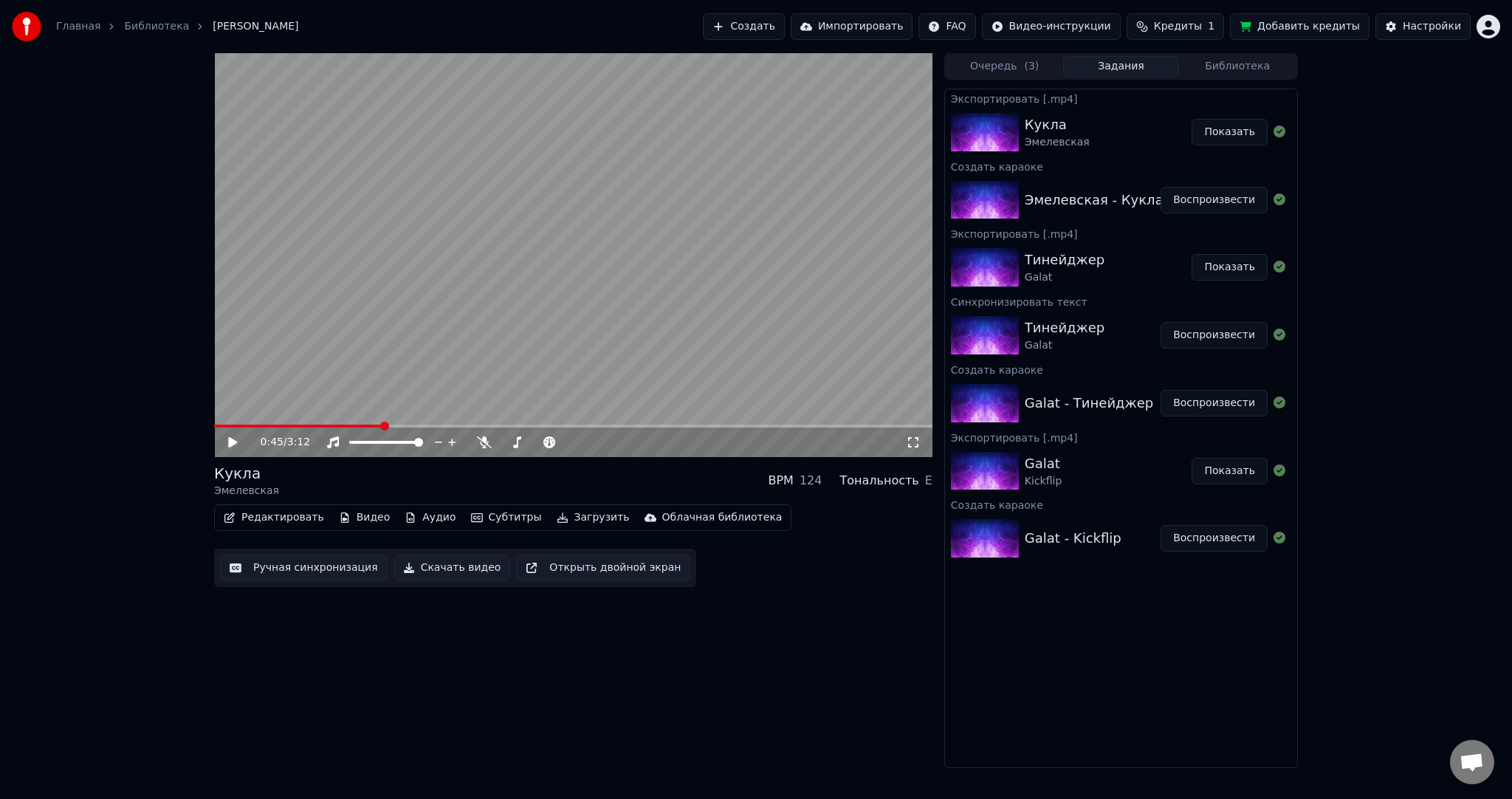
click at [784, 25] on button "Создать" at bounding box center [743, 26] width 81 height 26
click at [1479, 26] on html "Главная Библиотека [PERSON_NAME] Создать Импортировать FAQ Видео-инструкции Кре…" at bounding box center [756, 399] width 1512 height 799
click at [1373, 163] on span "Выйти" at bounding box center [1386, 170] width 35 height 15
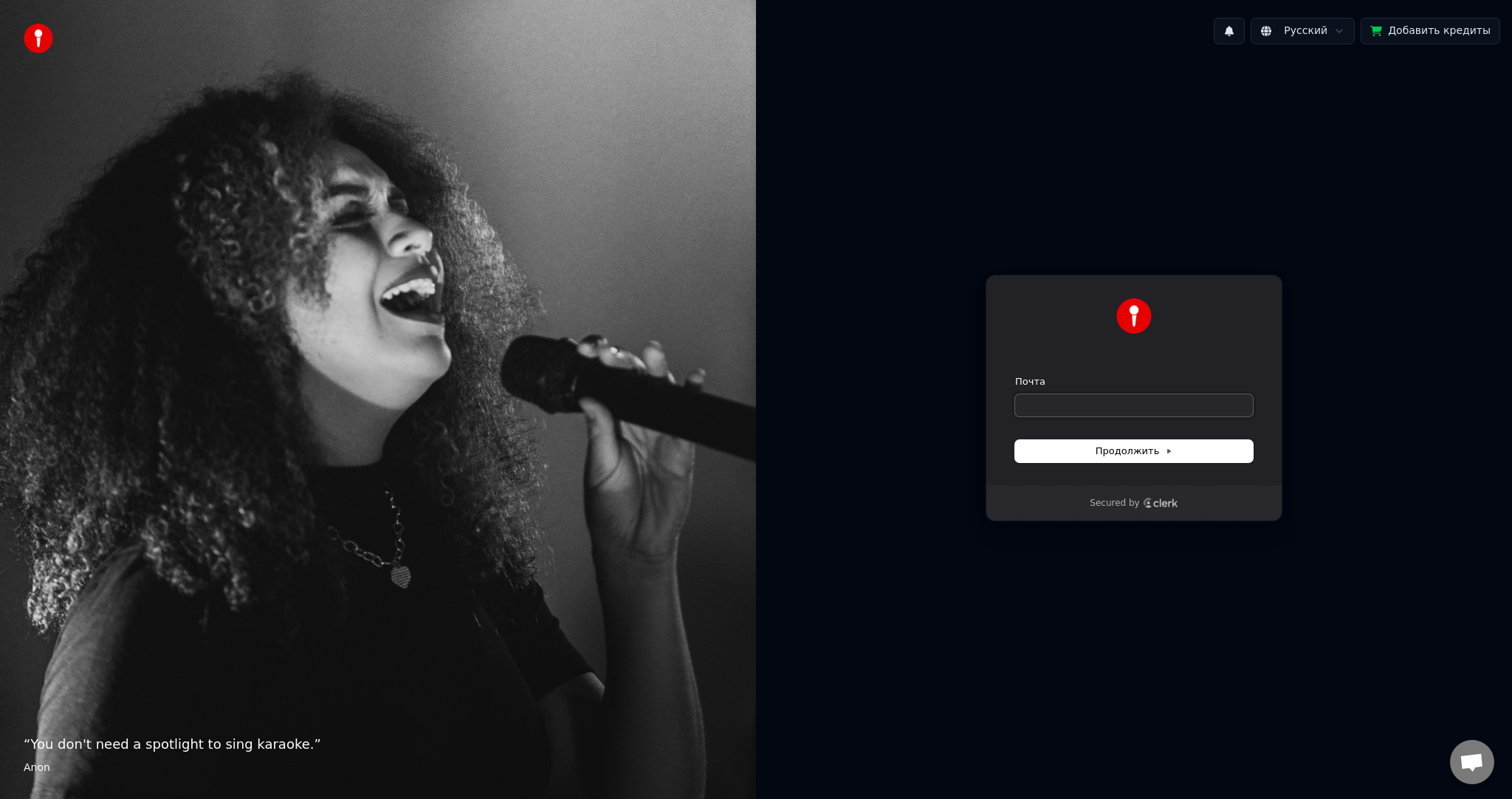
click at [1102, 400] on input "Почта" at bounding box center [1134, 405] width 238 height 22
paste input "**********"
click at [1090, 438] on form "**********" at bounding box center [1134, 419] width 238 height 87
click at [1087, 445] on button "Продолжить" at bounding box center [1134, 451] width 238 height 22
type input "**********"
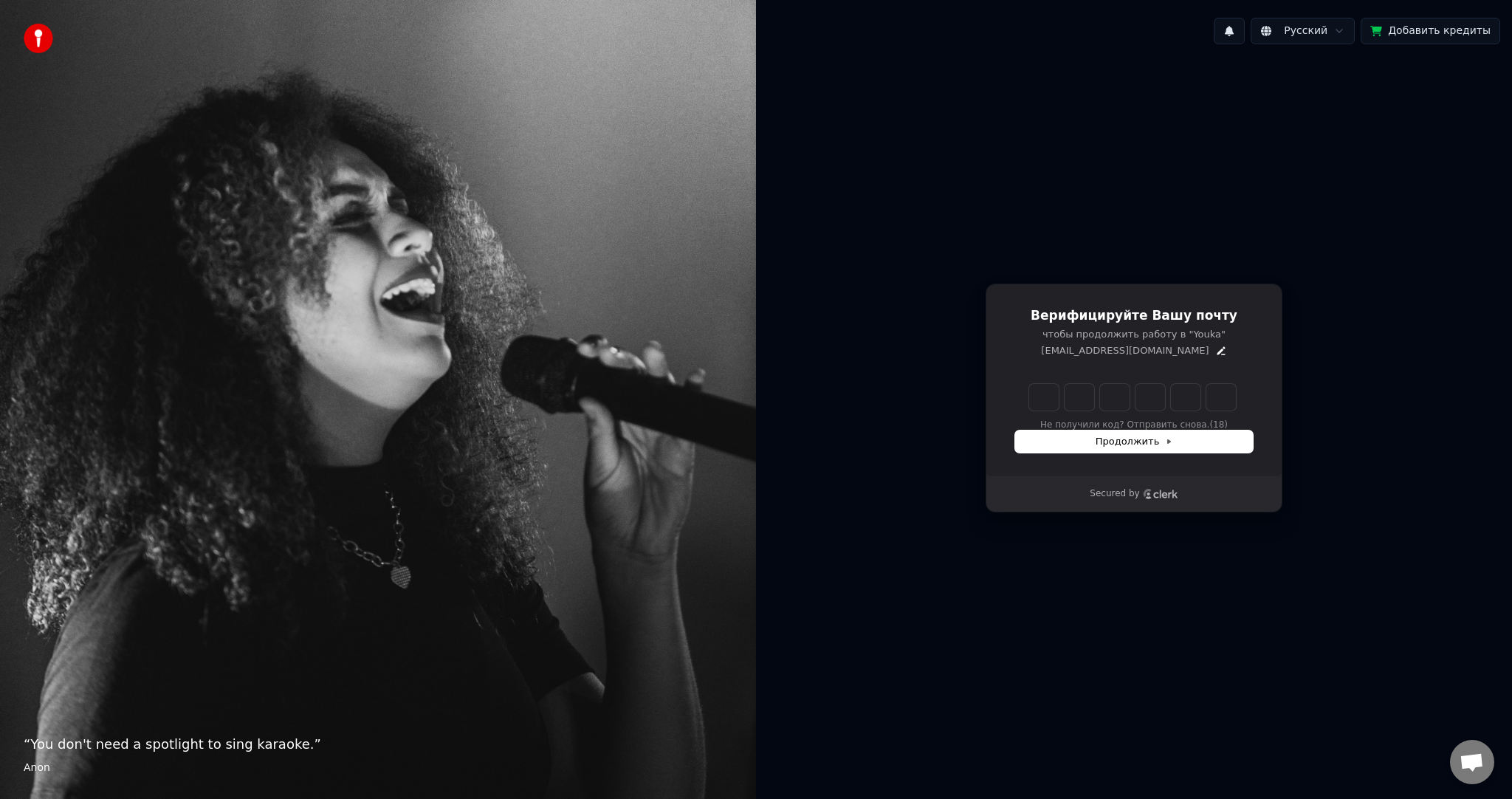
type input "******"
type input "*"
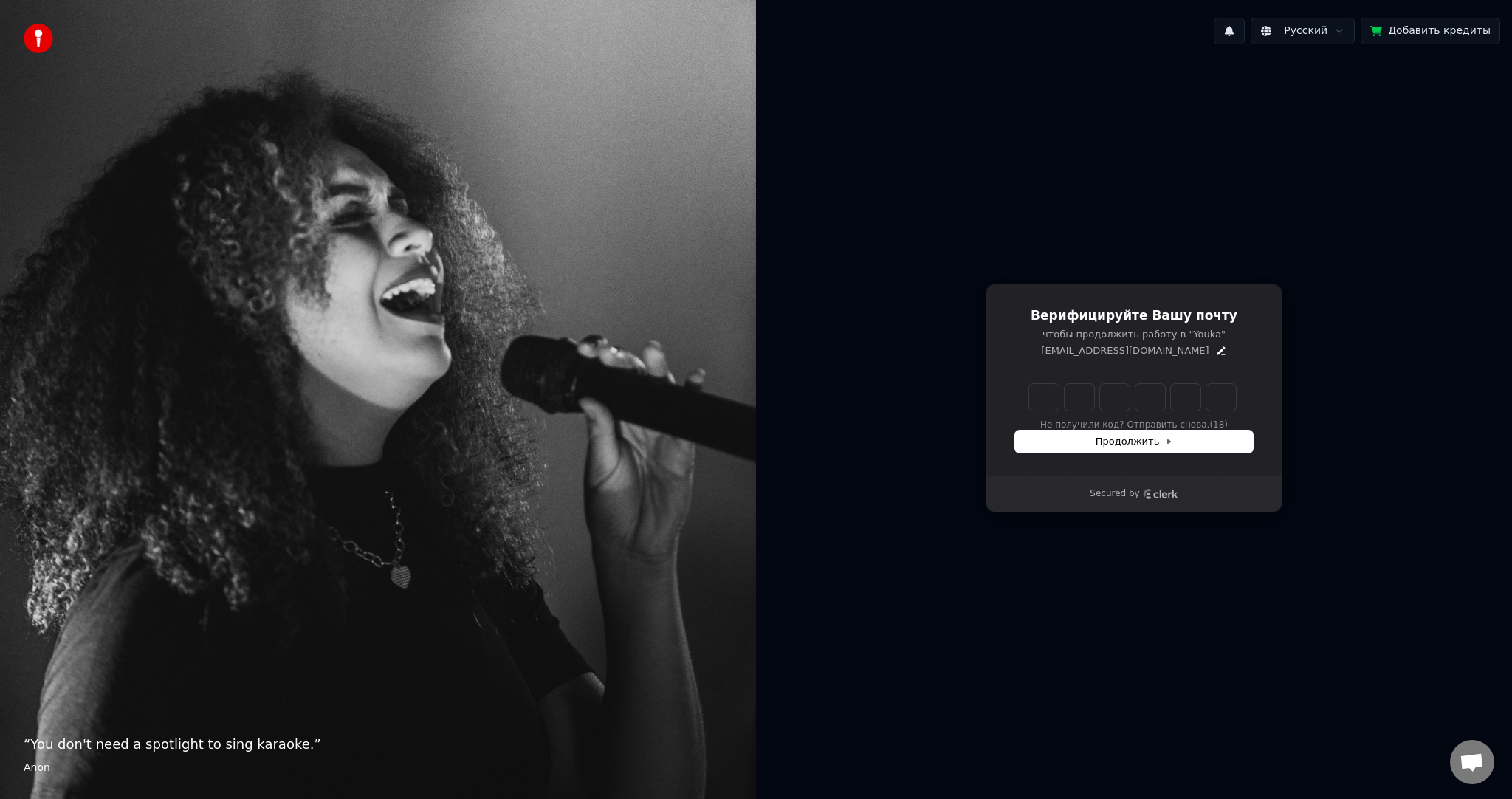
type input "*"
